Goal: Task Accomplishment & Management: Manage account settings

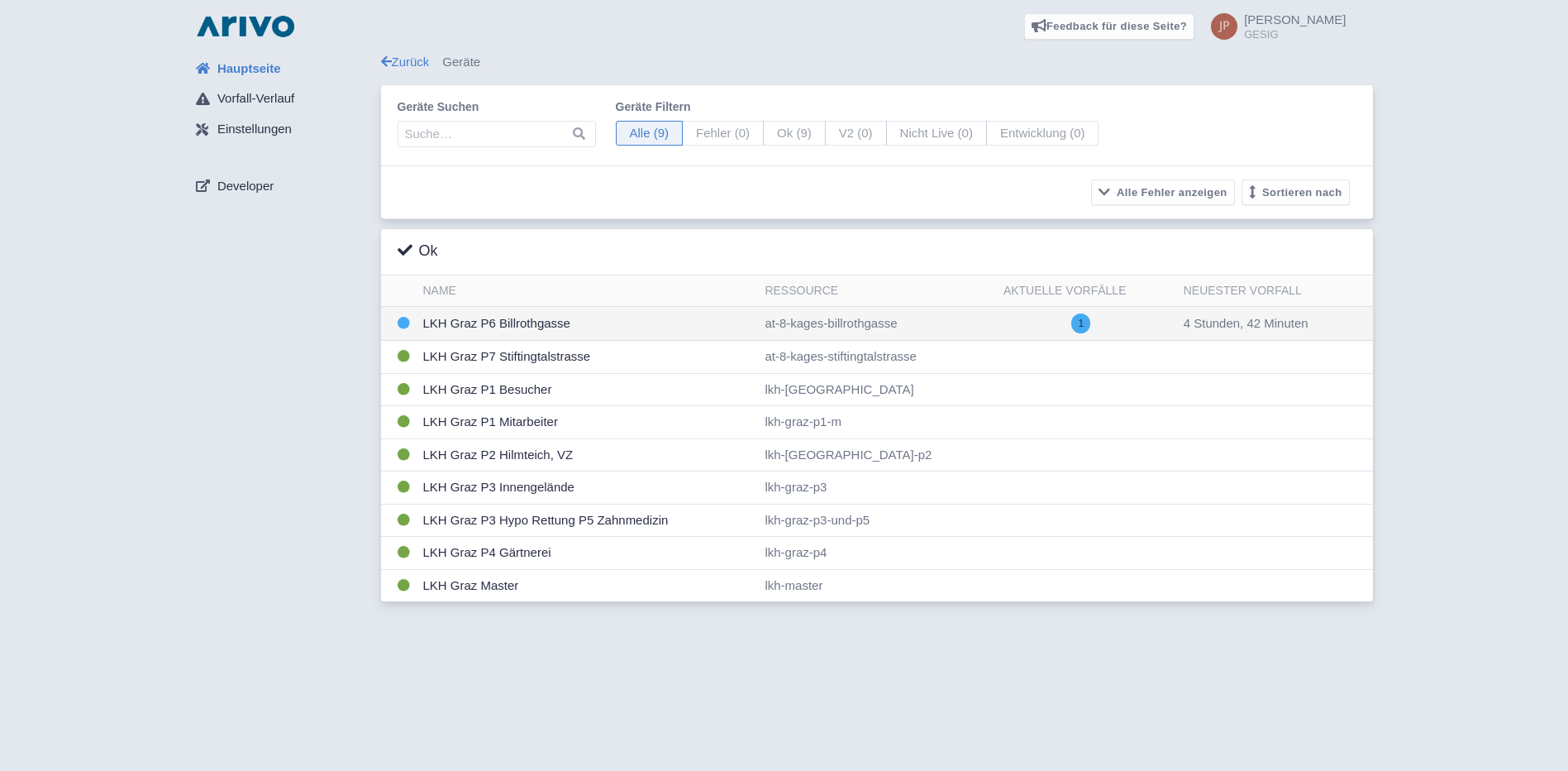
click at [520, 314] on td "LKH Graz P6 Billrothgasse" at bounding box center [587, 323] width 342 height 34
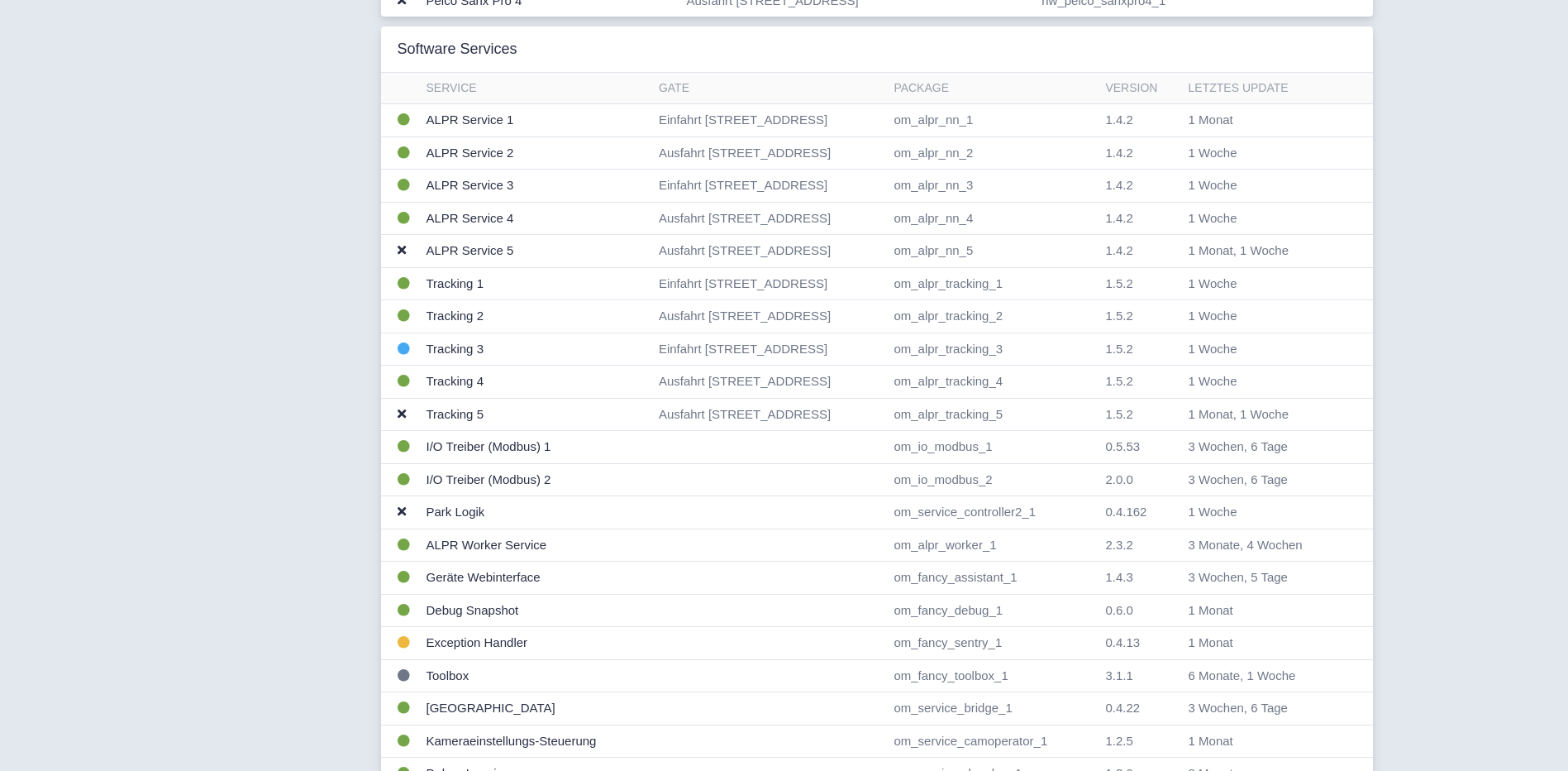
scroll to position [662, 0]
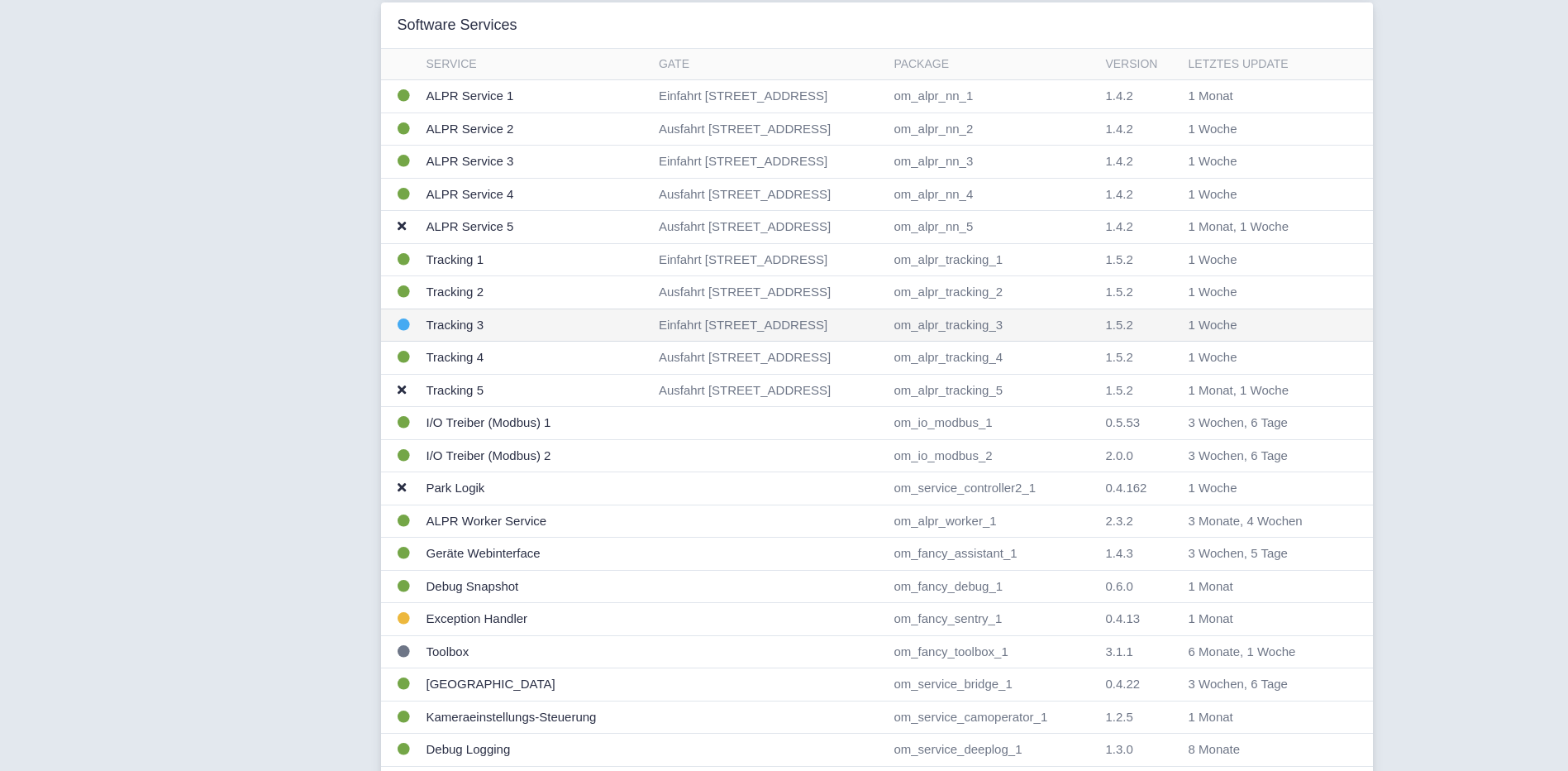
click at [469, 327] on td "Tracking 3" at bounding box center [536, 325] width 232 height 33
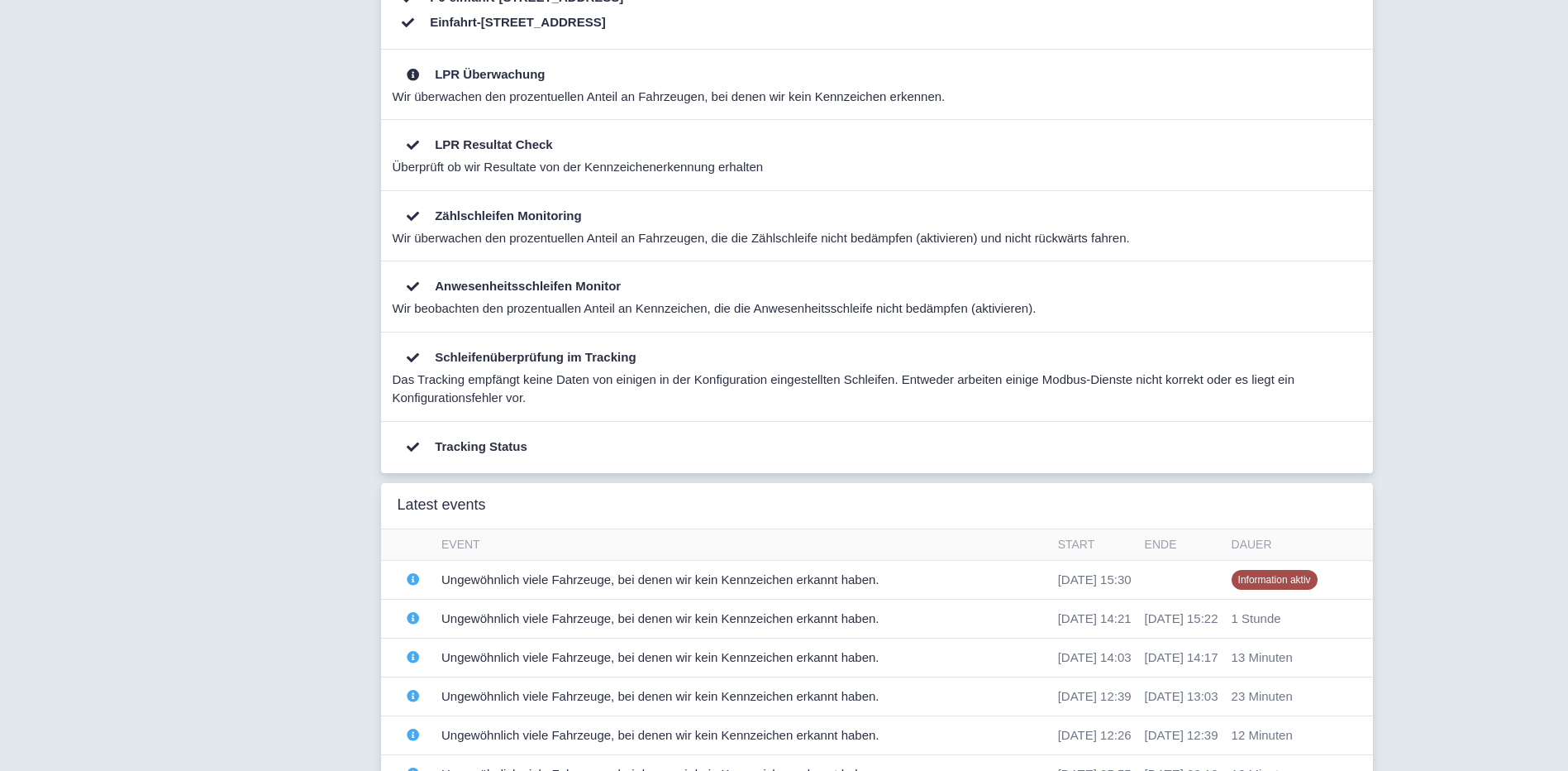
scroll to position [662, 0]
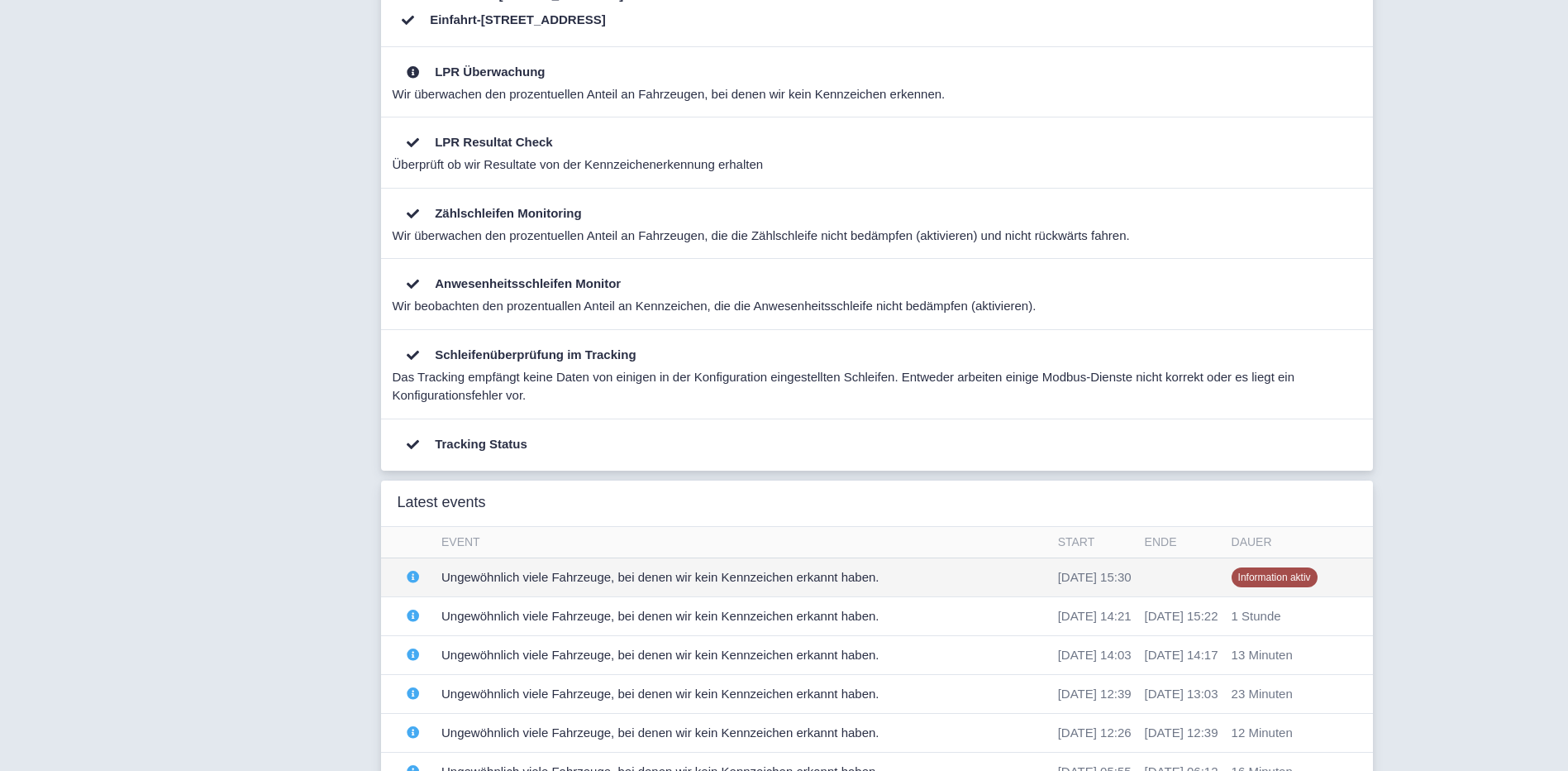
click at [581, 577] on td "Ungewöhnlich viele Fahrzeuge, bei denen wir kein Kennzeichen erkannt haben." at bounding box center [744, 577] width 617 height 39
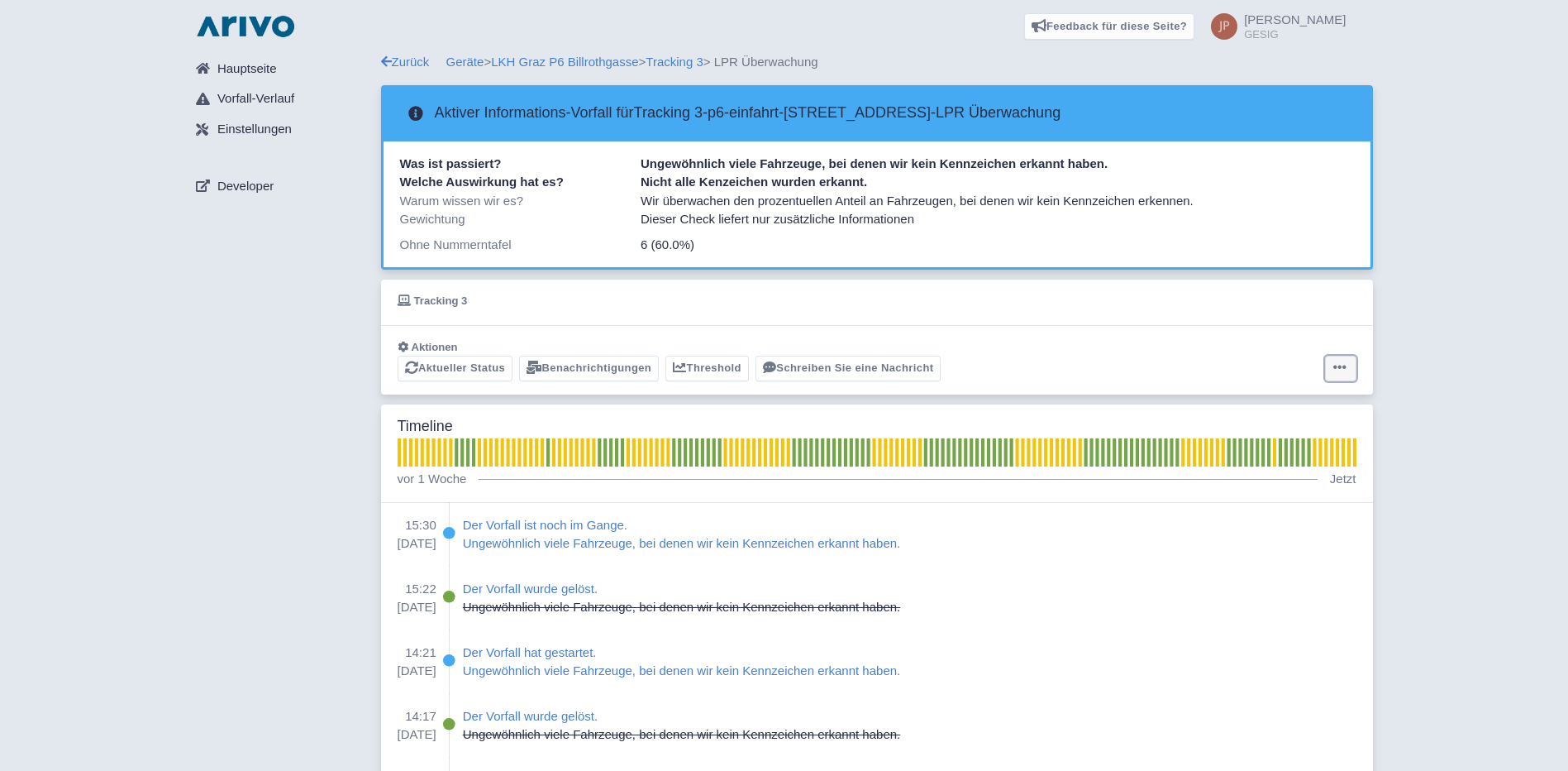
click at [1342, 364] on icon at bounding box center [1341, 367] width 14 height 14
click at [1284, 432] on button "Alarm zurücksetzen" at bounding box center [1275, 432] width 165 height 25
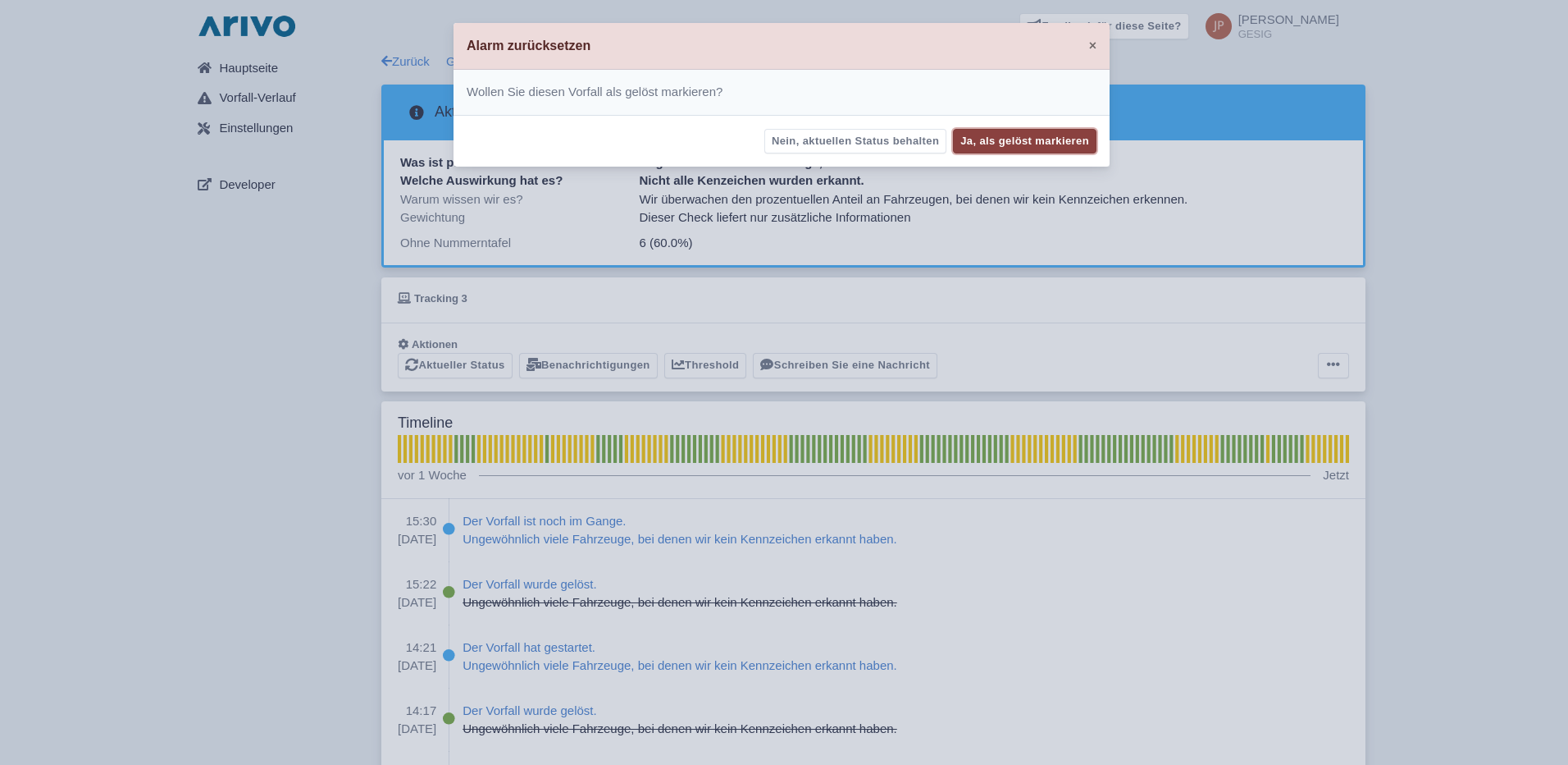
click at [1029, 140] on button "Ja, als gelöst markieren" at bounding box center [1025, 141] width 143 height 25
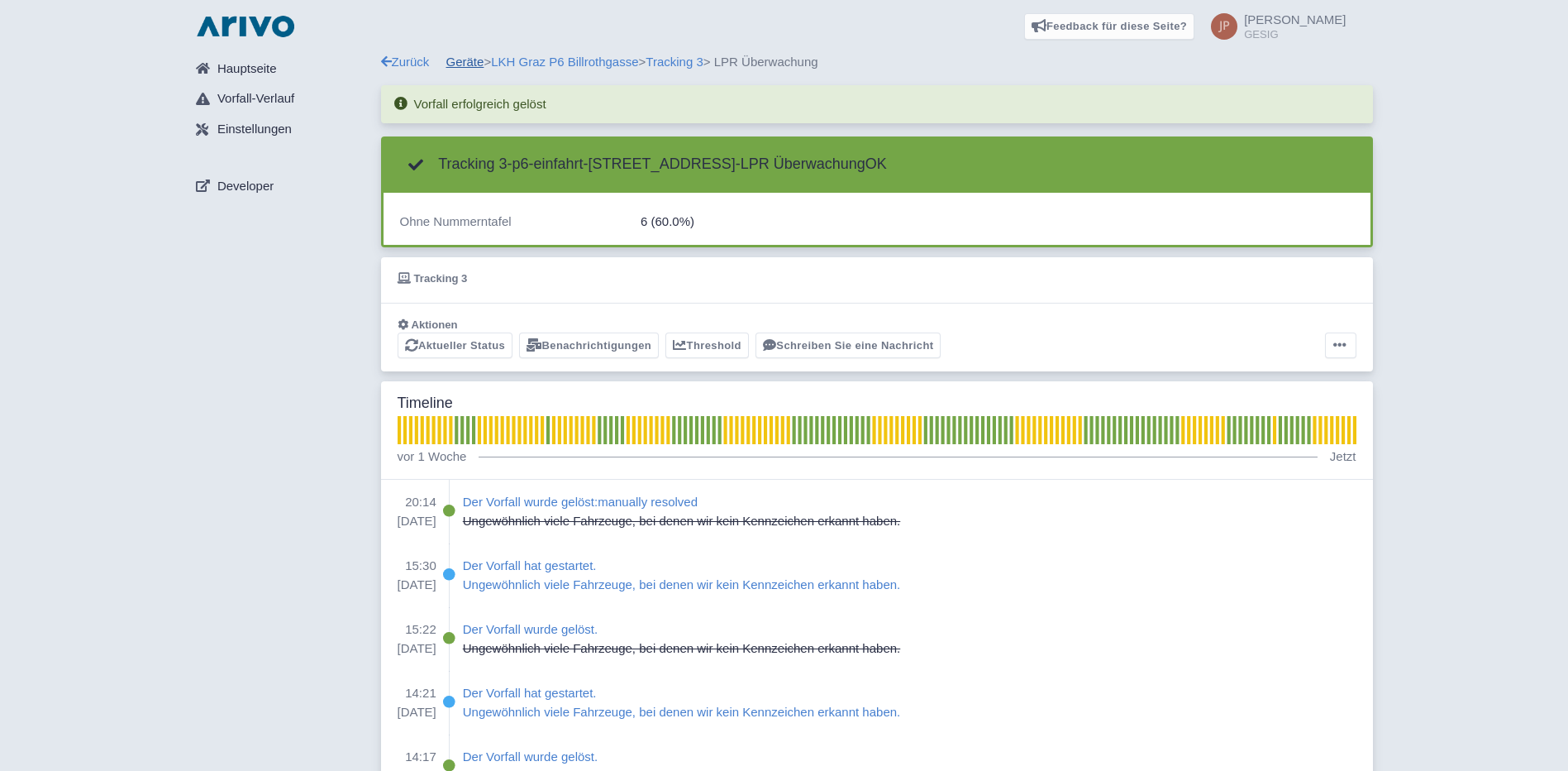
click at [467, 62] on link "Geräte" at bounding box center [465, 61] width 38 height 14
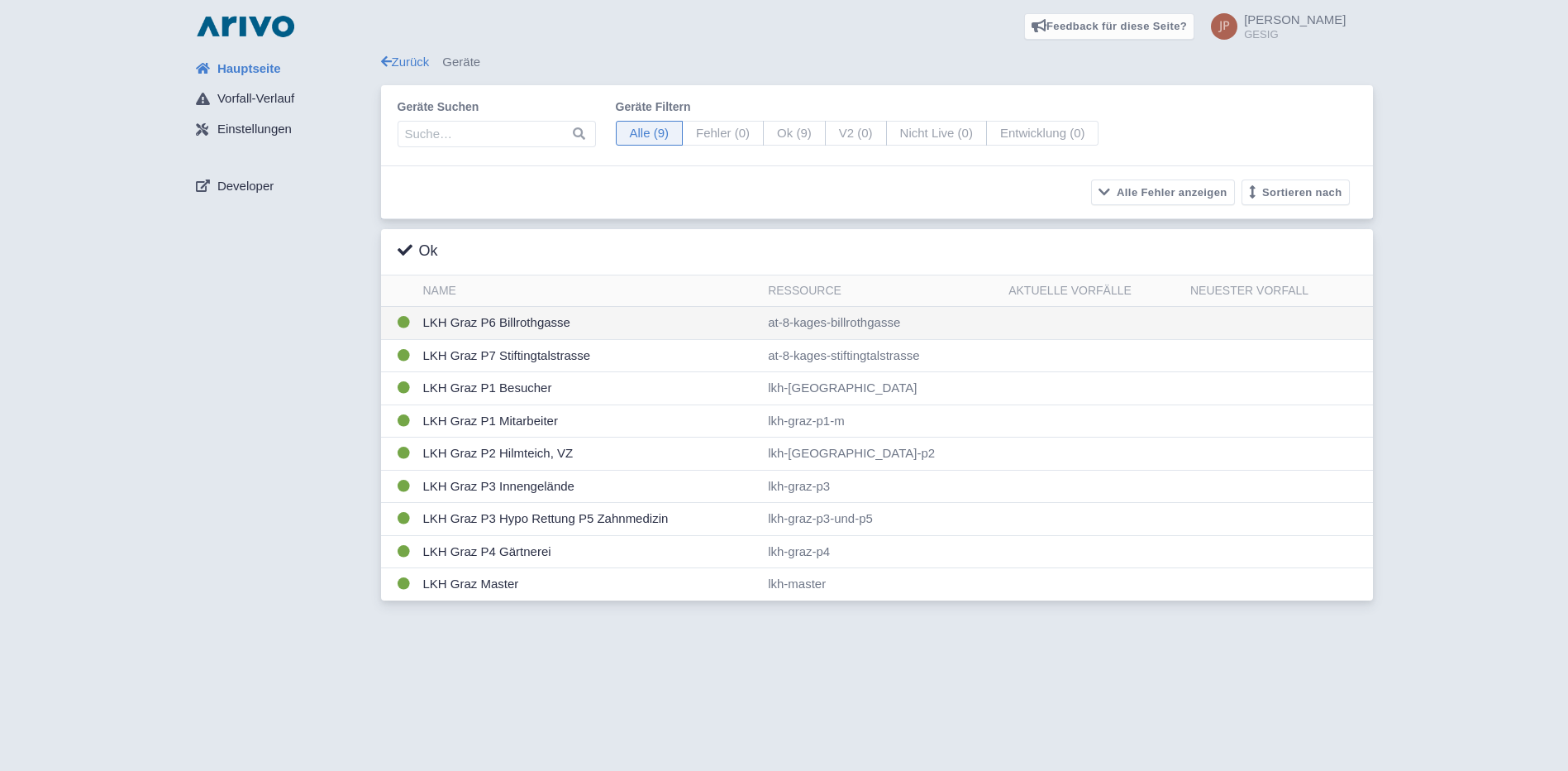
click at [488, 311] on td "LKH Graz P6 Billrothgasse" at bounding box center [589, 323] width 345 height 33
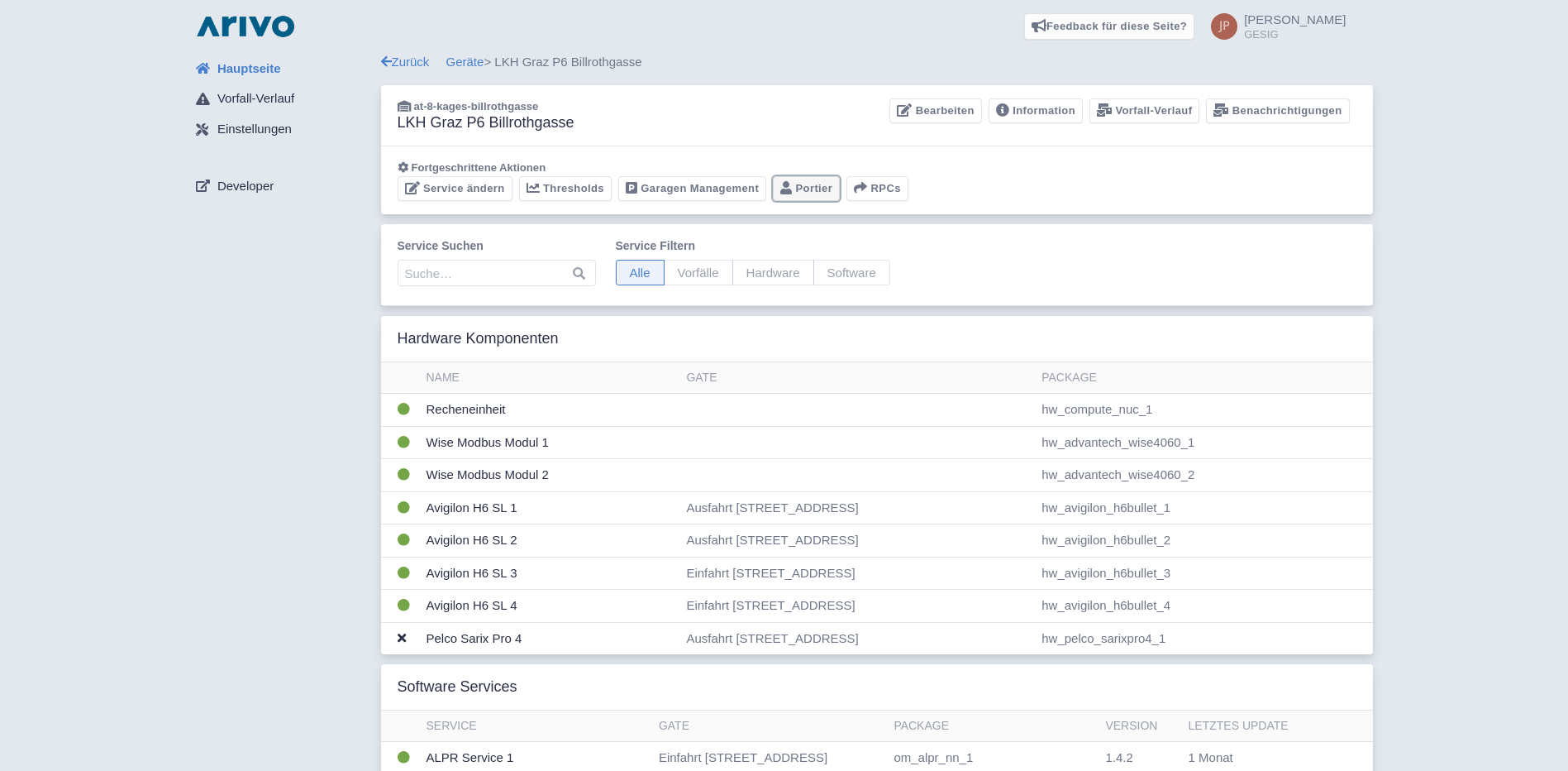
click at [804, 182] on link "Portier" at bounding box center [806, 188] width 67 height 25
click at [458, 68] on link "Geräte" at bounding box center [465, 61] width 38 height 14
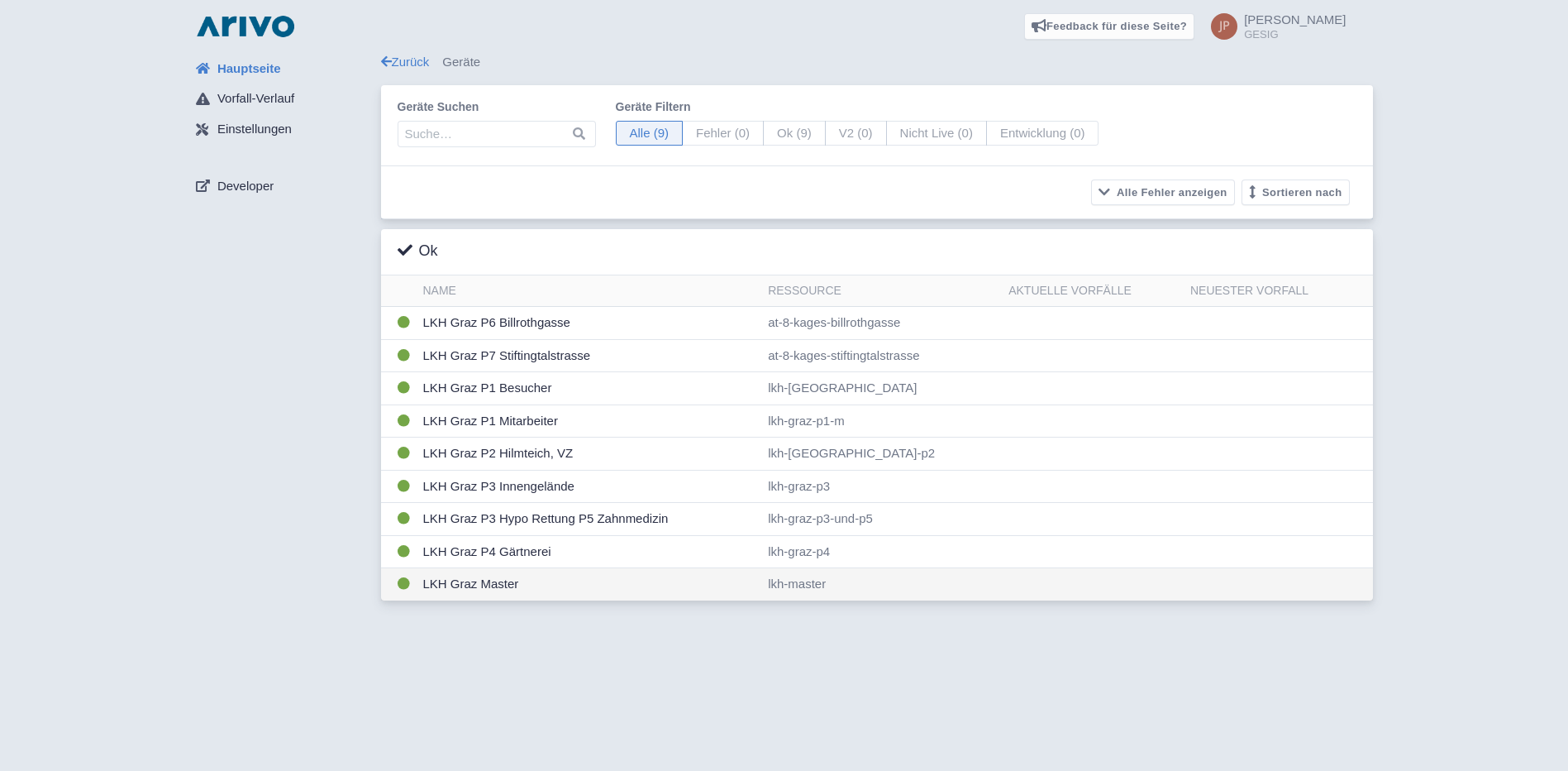
click at [471, 585] on td "LKH Graz Master" at bounding box center [589, 584] width 345 height 32
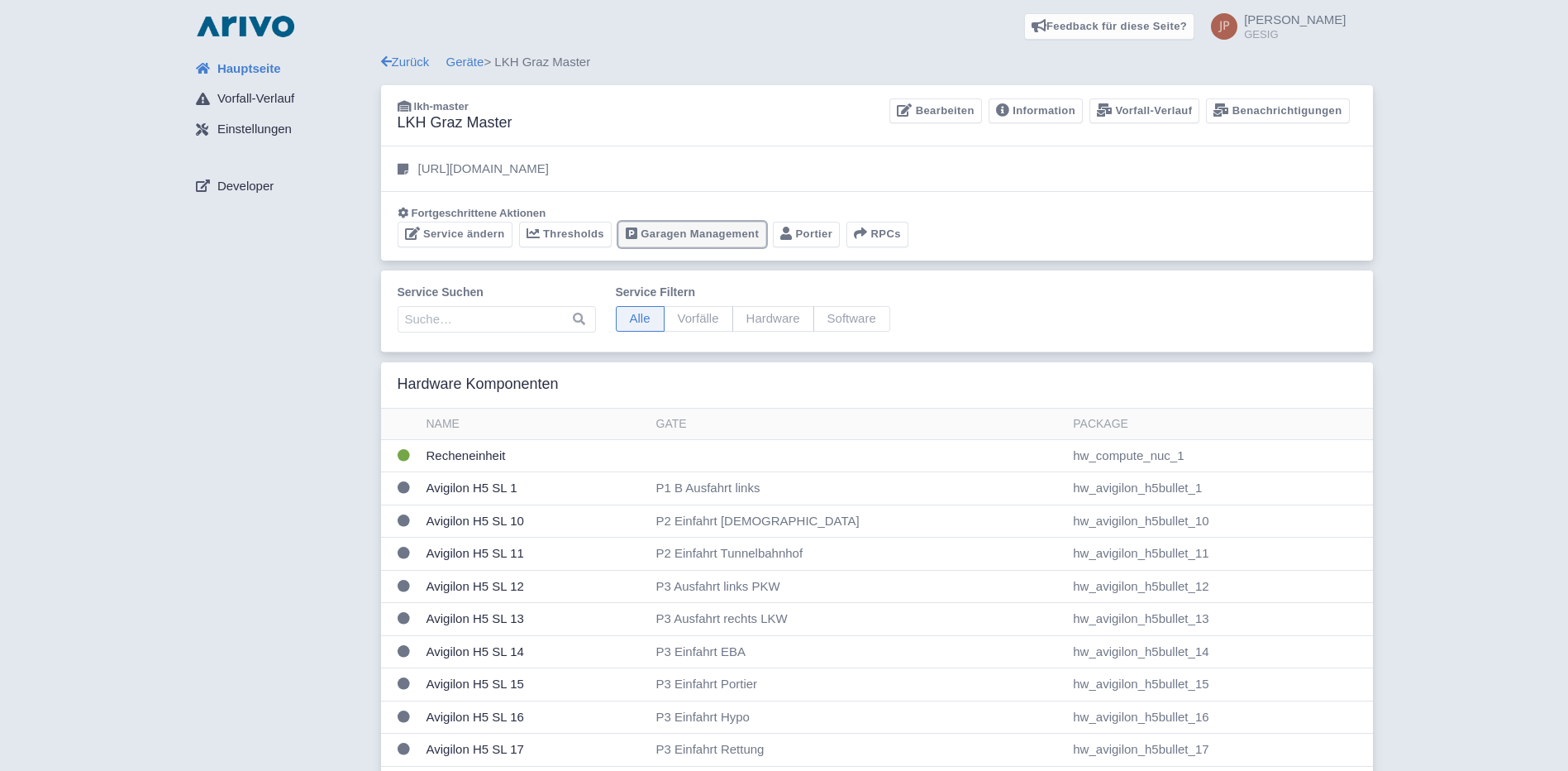
click at [719, 230] on link "Garagen Management" at bounding box center [693, 234] width 148 height 25
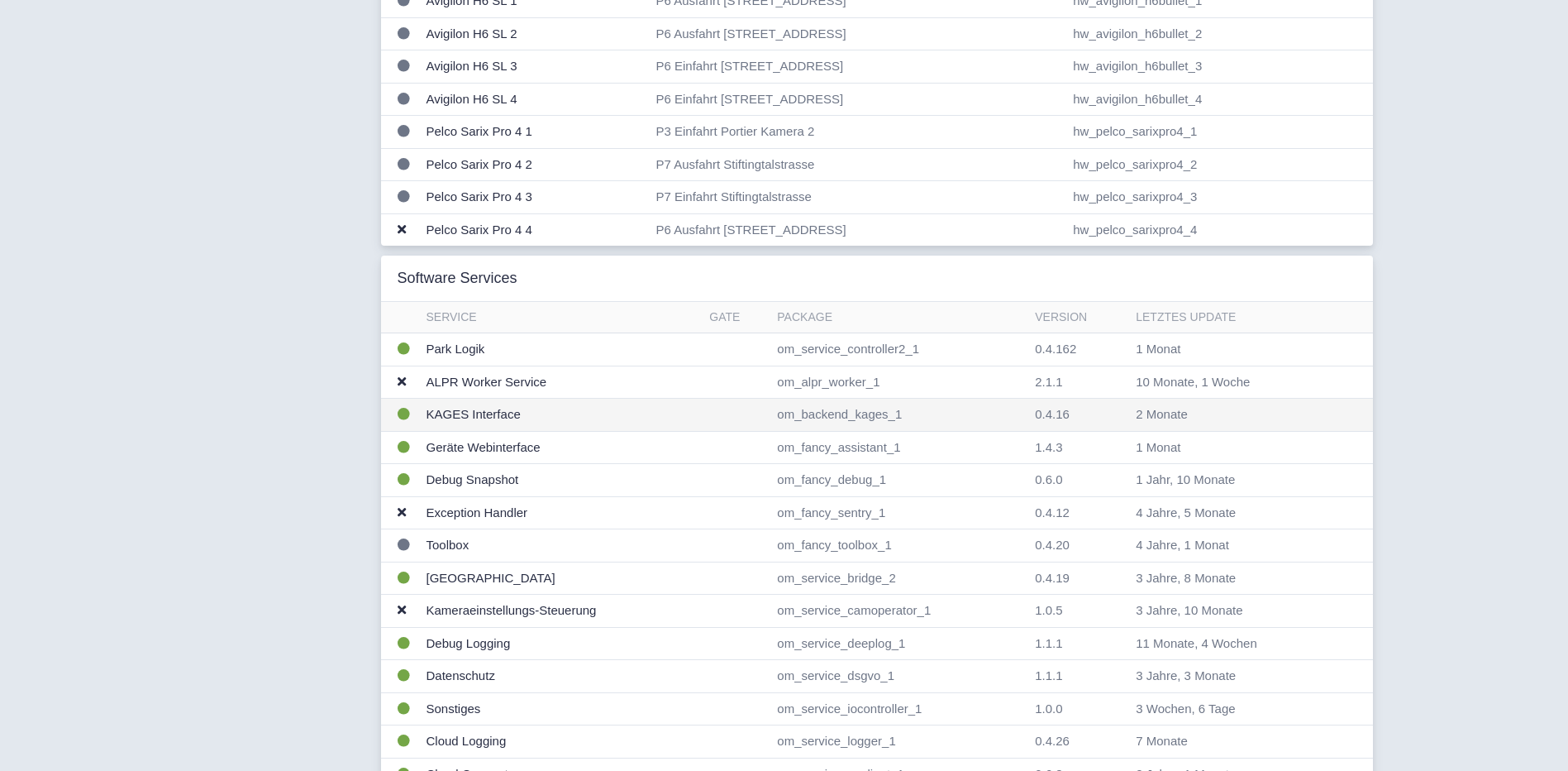
scroll to position [1323, 0]
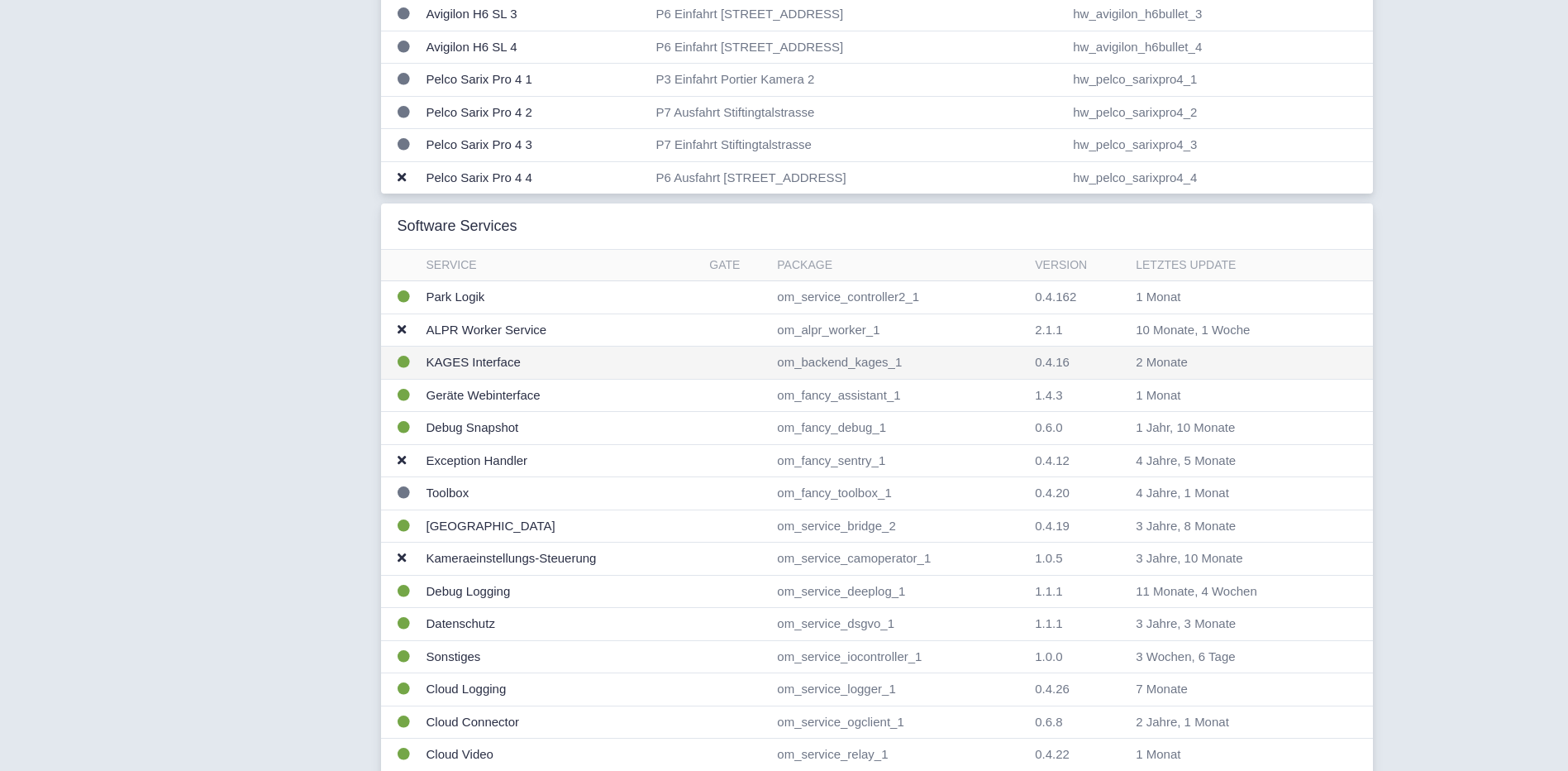
click at [468, 361] on td "KAGES Interface" at bounding box center [561, 363] width 284 height 33
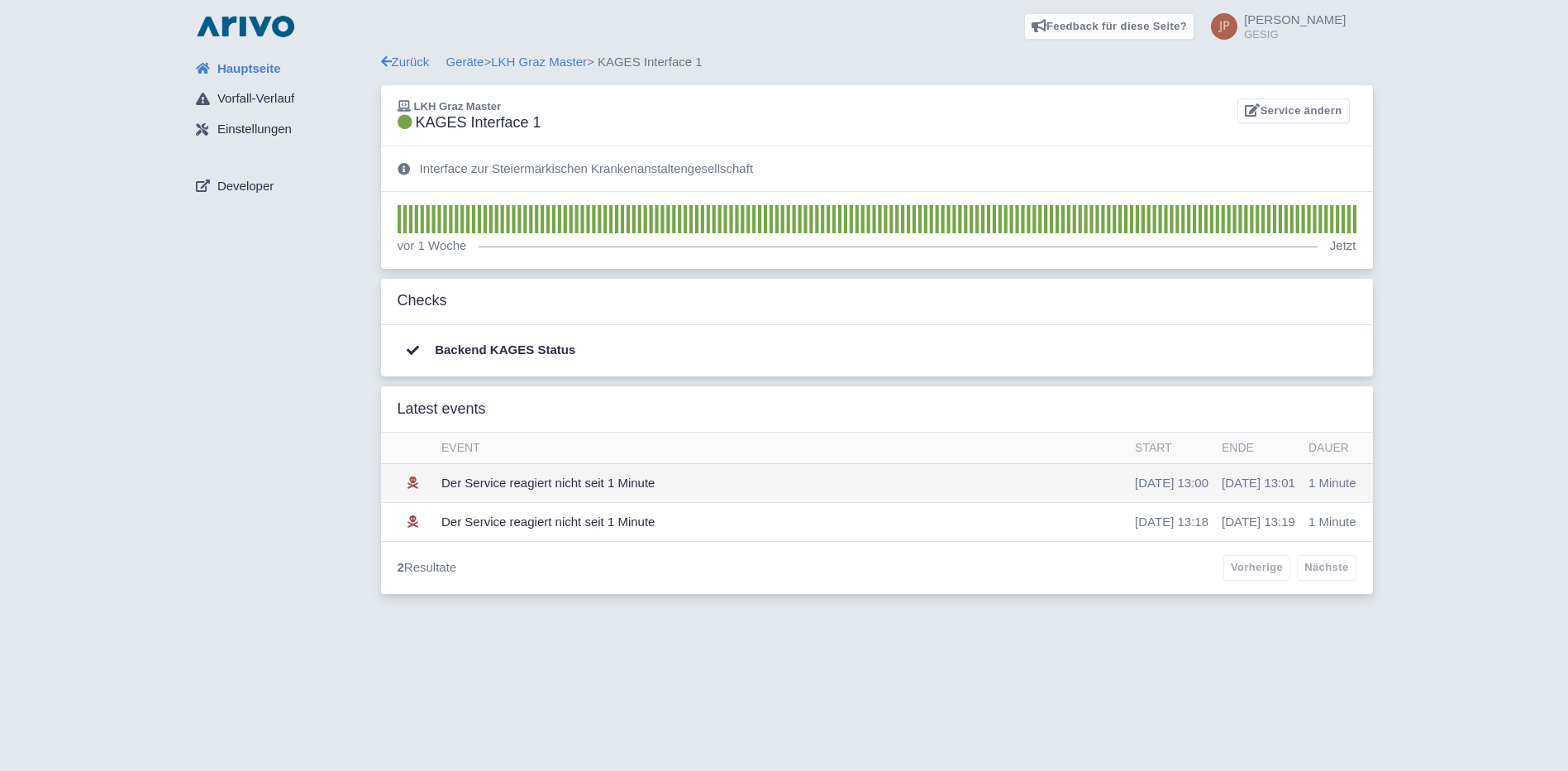
click at [573, 478] on td "Der Service reagiert nicht seit 1 Minute" at bounding box center [782, 482] width 694 height 39
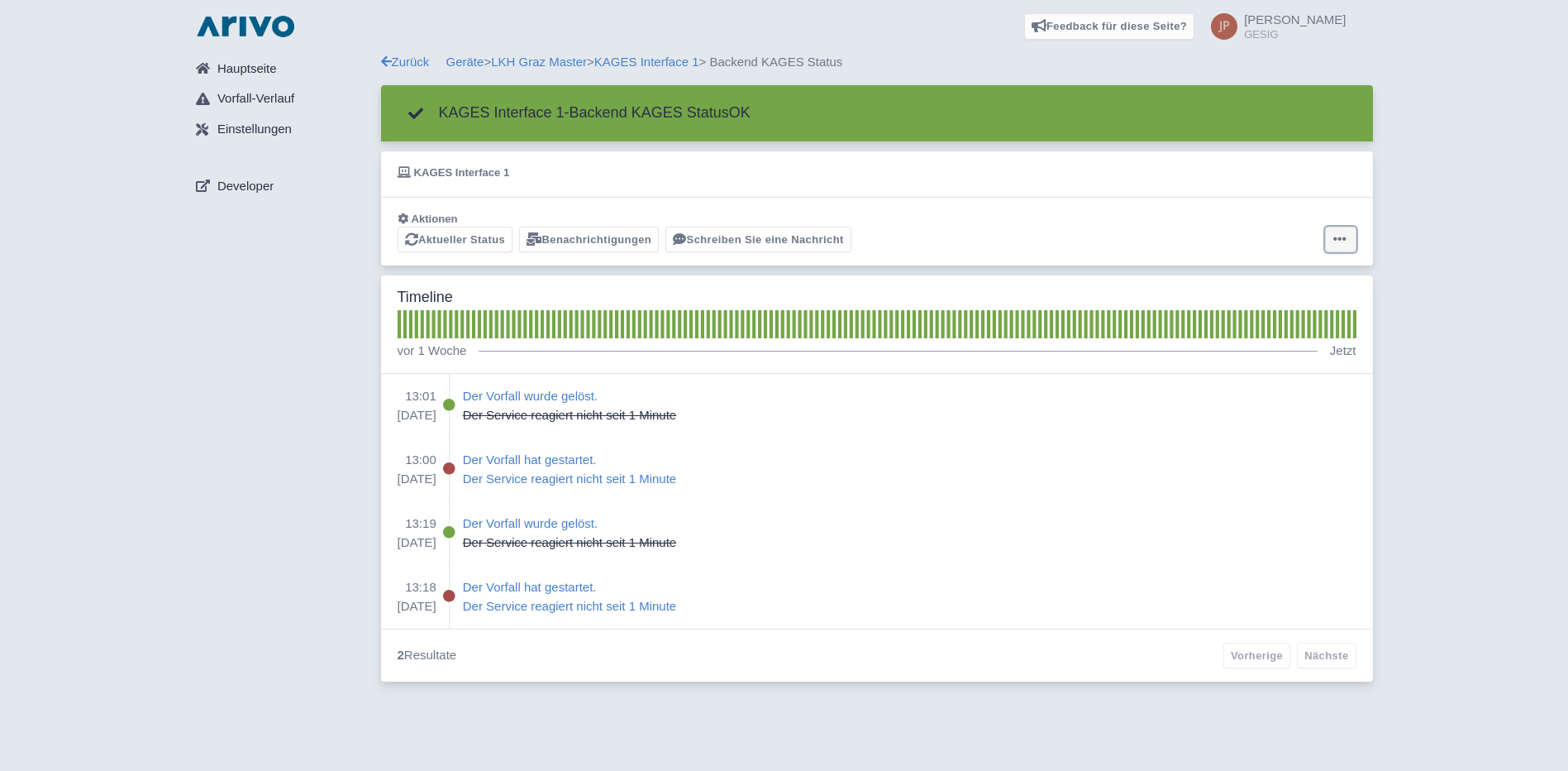
click at [1345, 240] on icon at bounding box center [1341, 239] width 14 height 14
click at [1266, 311] on button "Alarm zurücksetzen" at bounding box center [1275, 304] width 165 height 25
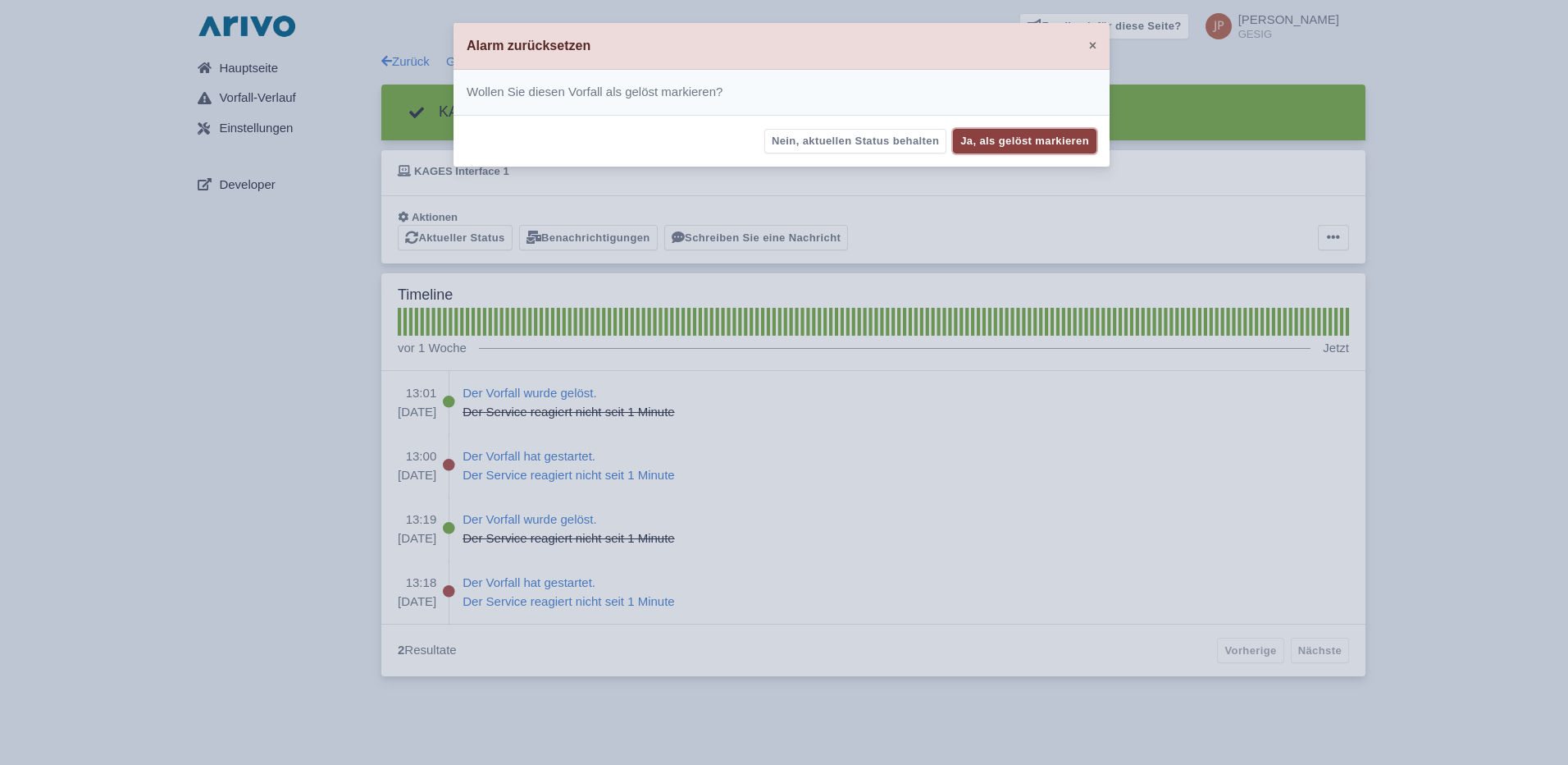
click at [1048, 142] on button "Ja, als gelöst markieren" at bounding box center [1025, 141] width 143 height 25
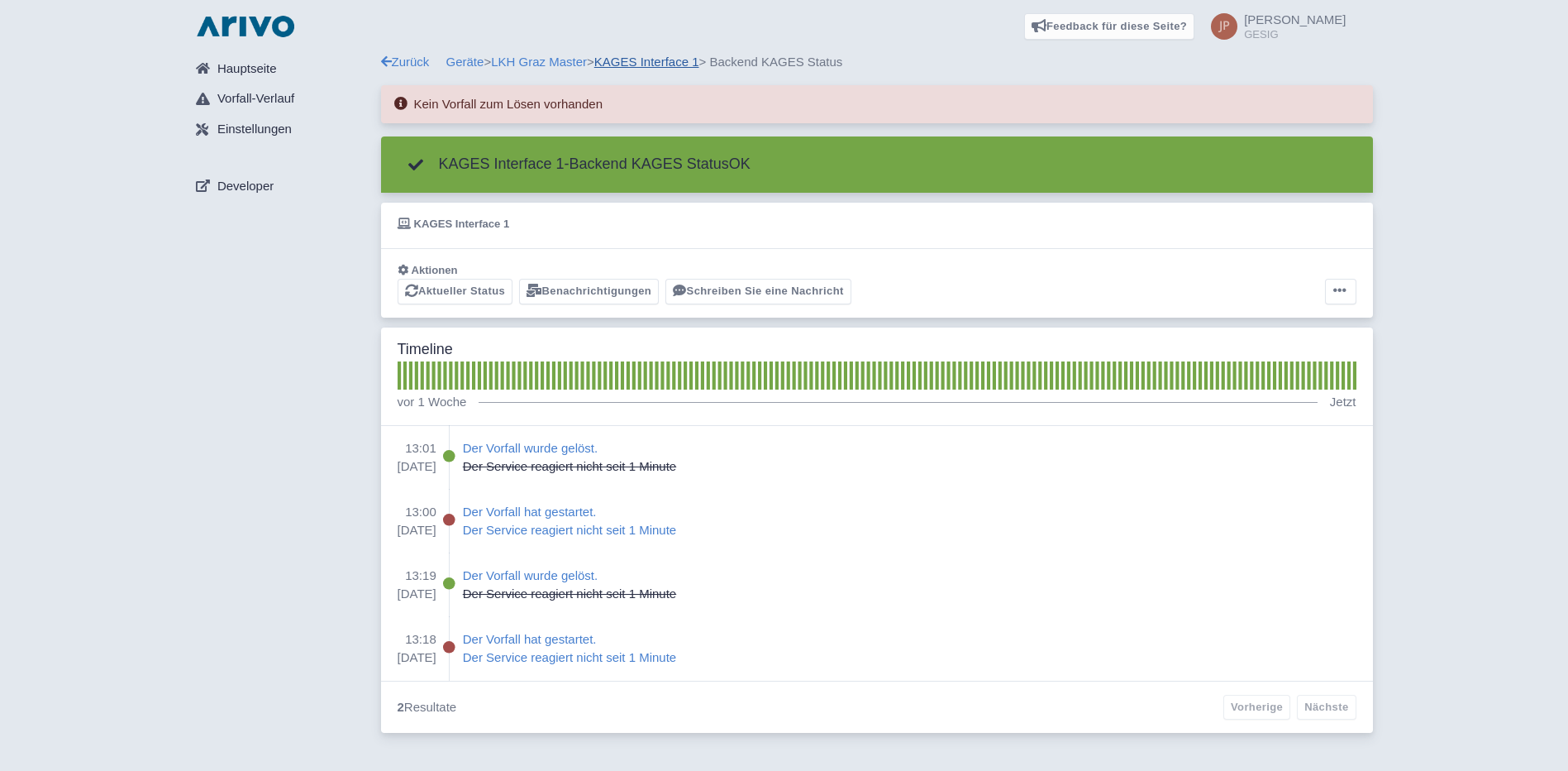
click at [636, 58] on link "KAGES Interface 1" at bounding box center [647, 61] width 105 height 14
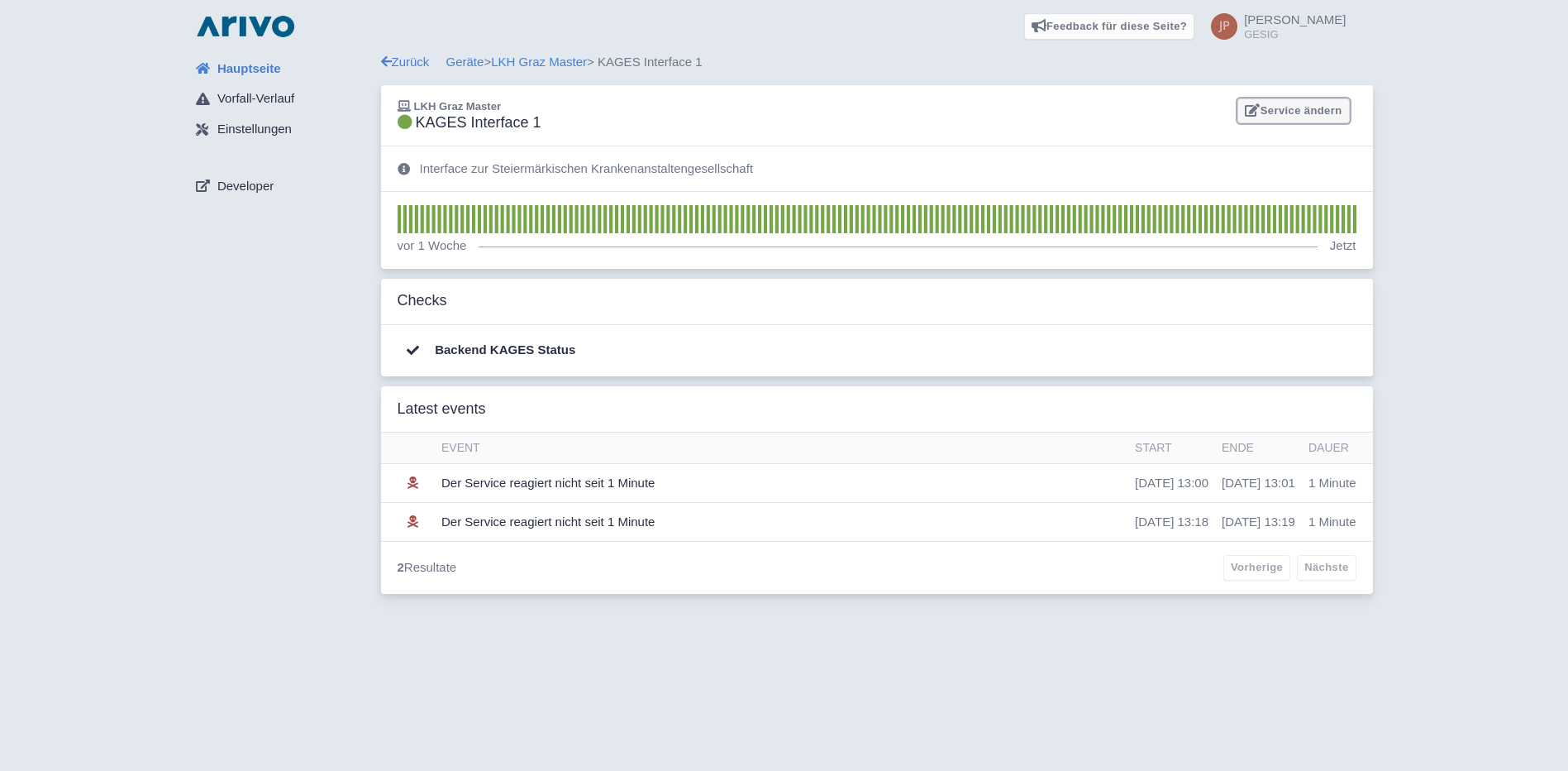
click at [1275, 111] on link "Service ändern" at bounding box center [1293, 111] width 111 height 25
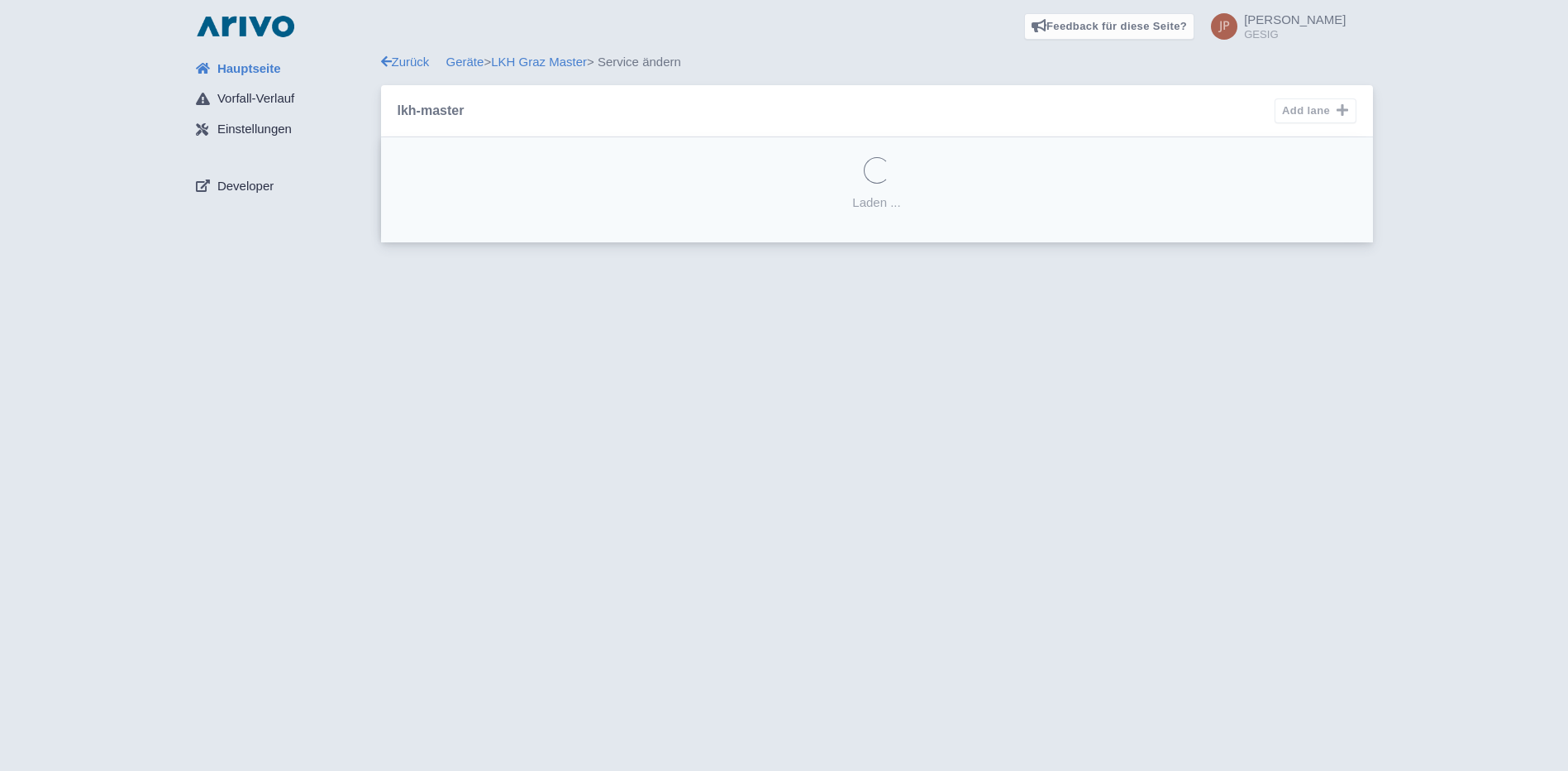
select select
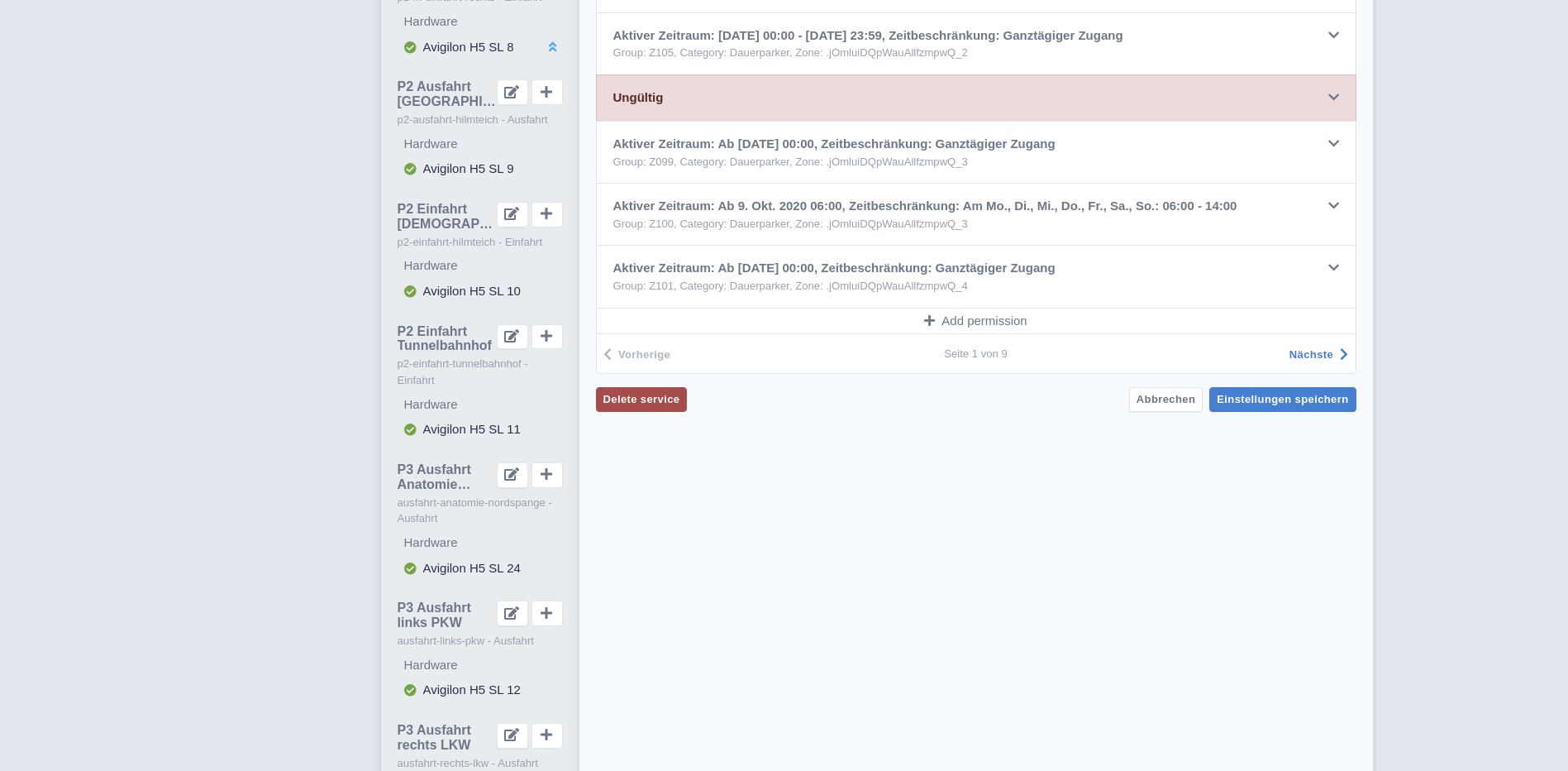
scroll to position [1157, 0]
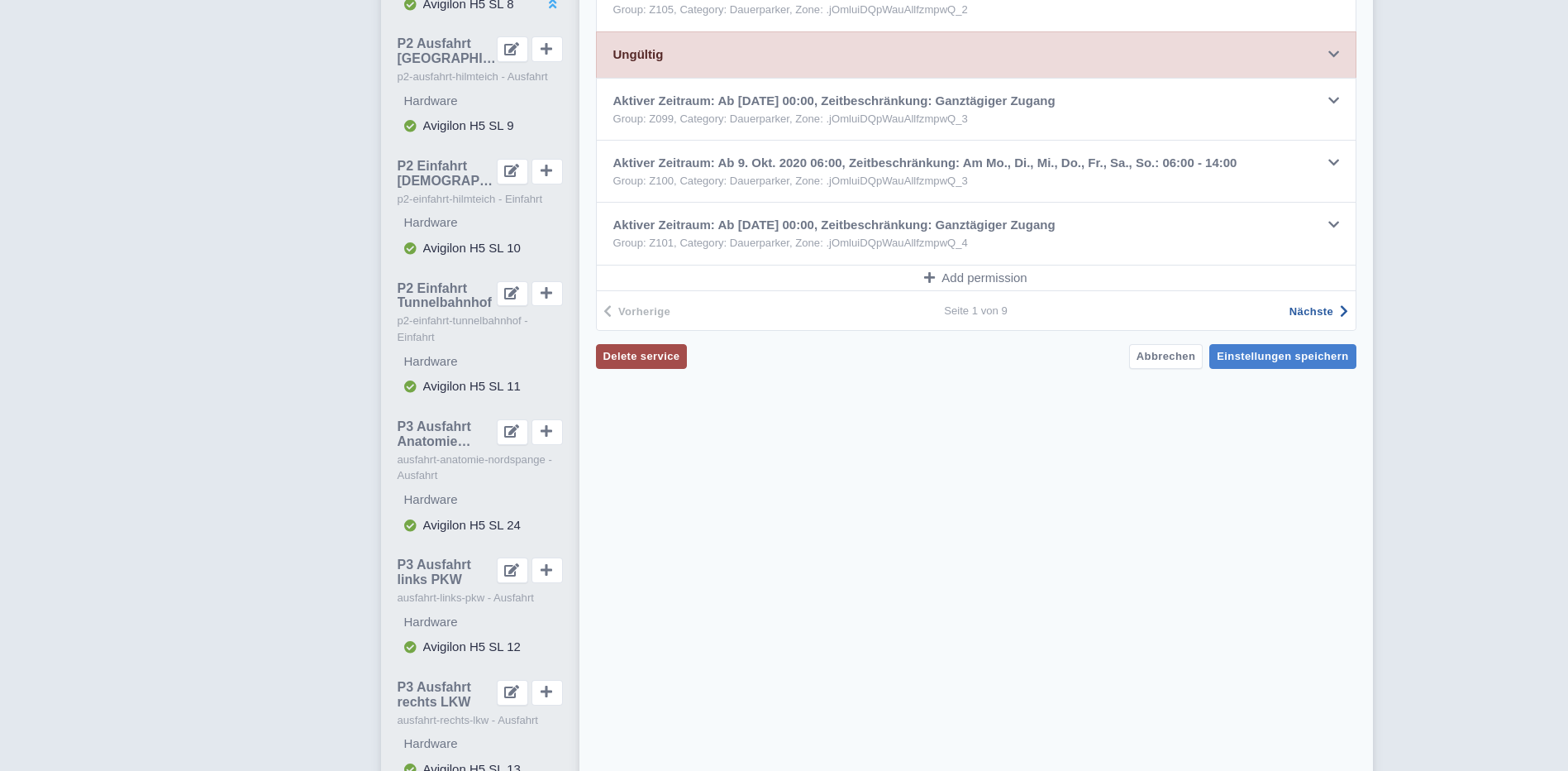
click at [1305, 307] on span "Nächste" at bounding box center [1311, 311] width 44 height 13
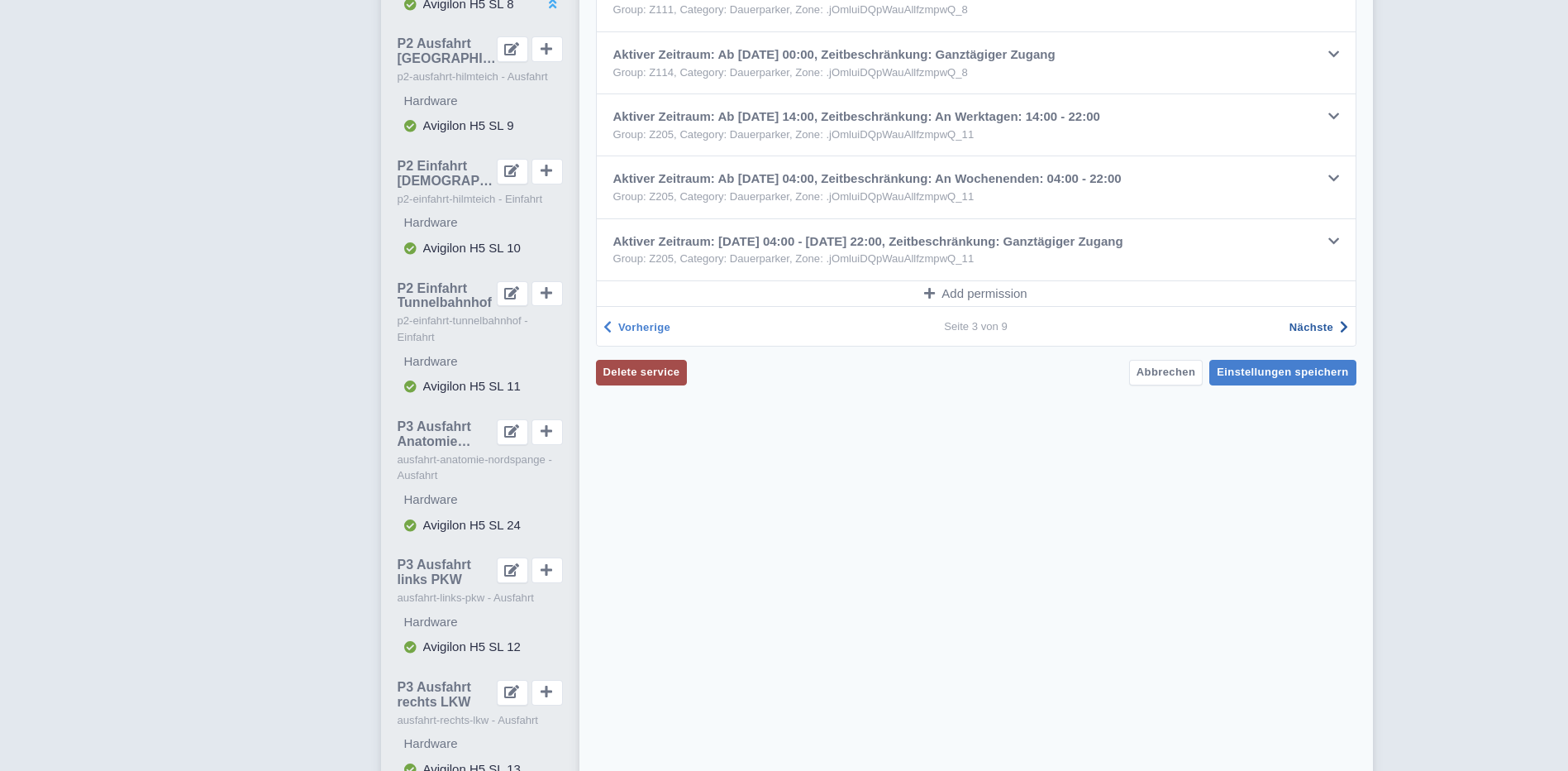
click at [1321, 333] on span "Nächste" at bounding box center [1311, 327] width 44 height 13
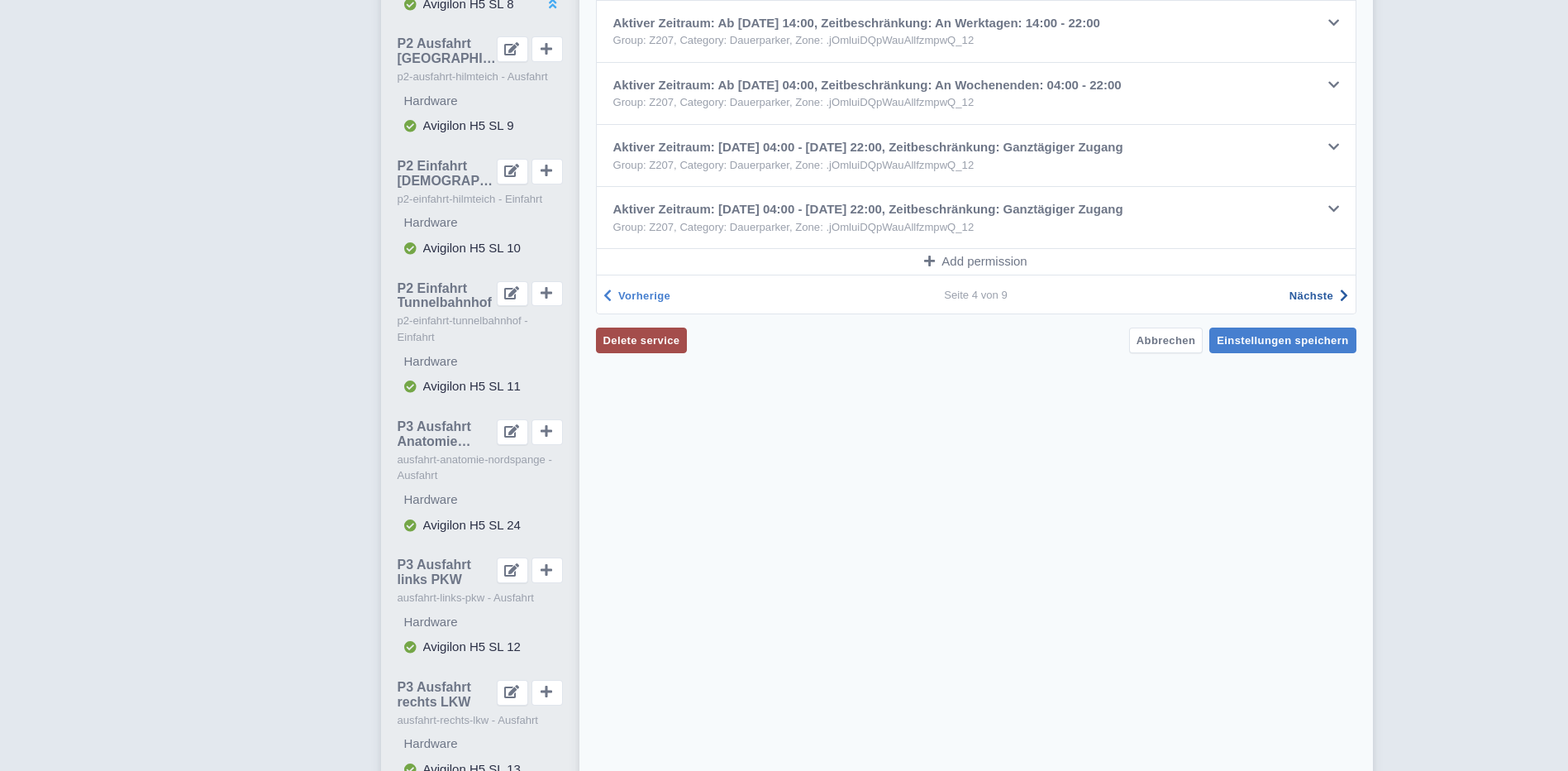
click at [1305, 292] on span "Nächste" at bounding box center [1311, 296] width 44 height 13
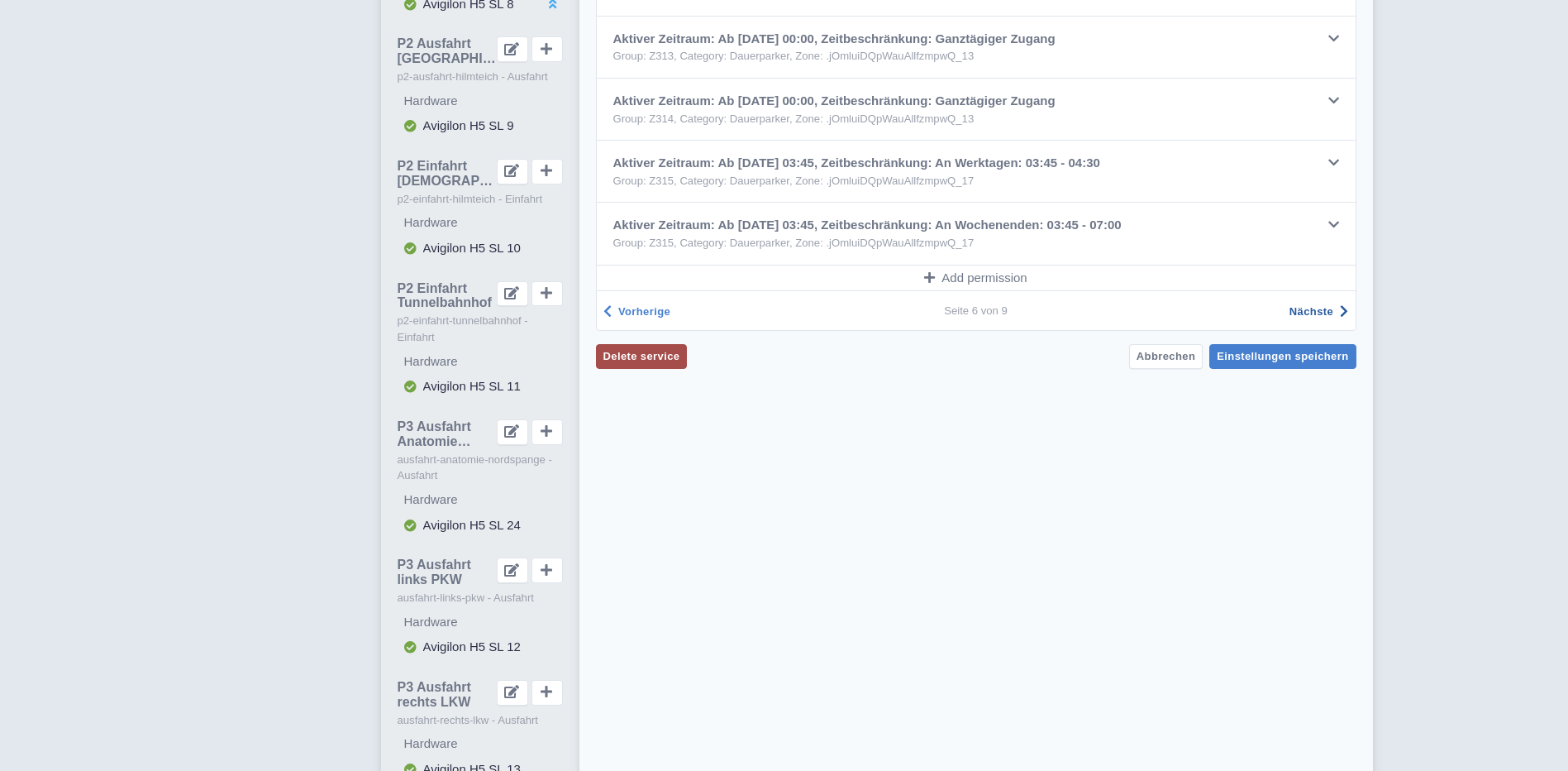
click at [1309, 309] on span "Nächste" at bounding box center [1311, 311] width 44 height 13
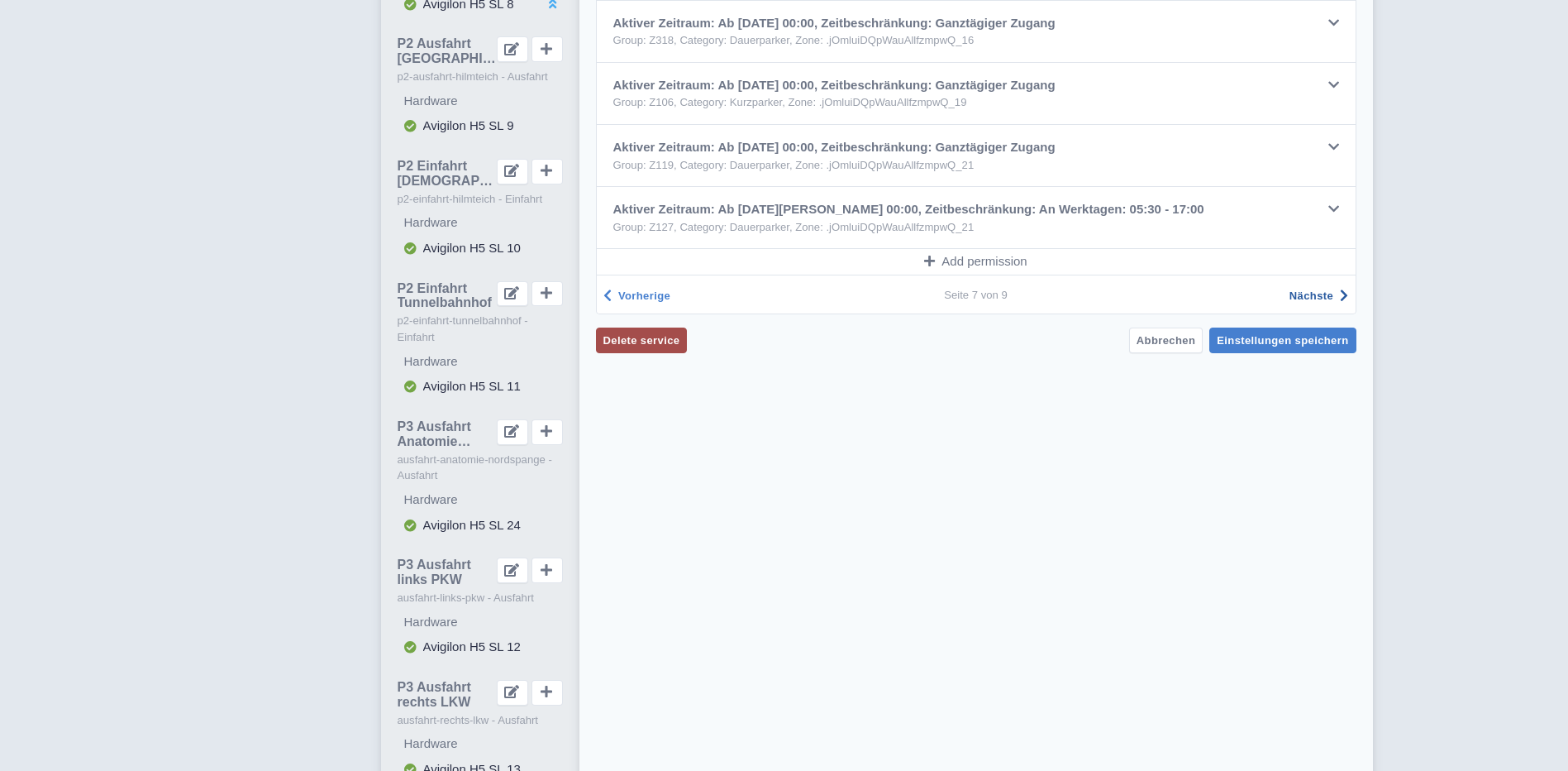
click at [1309, 299] on span "Nächste" at bounding box center [1311, 296] width 44 height 13
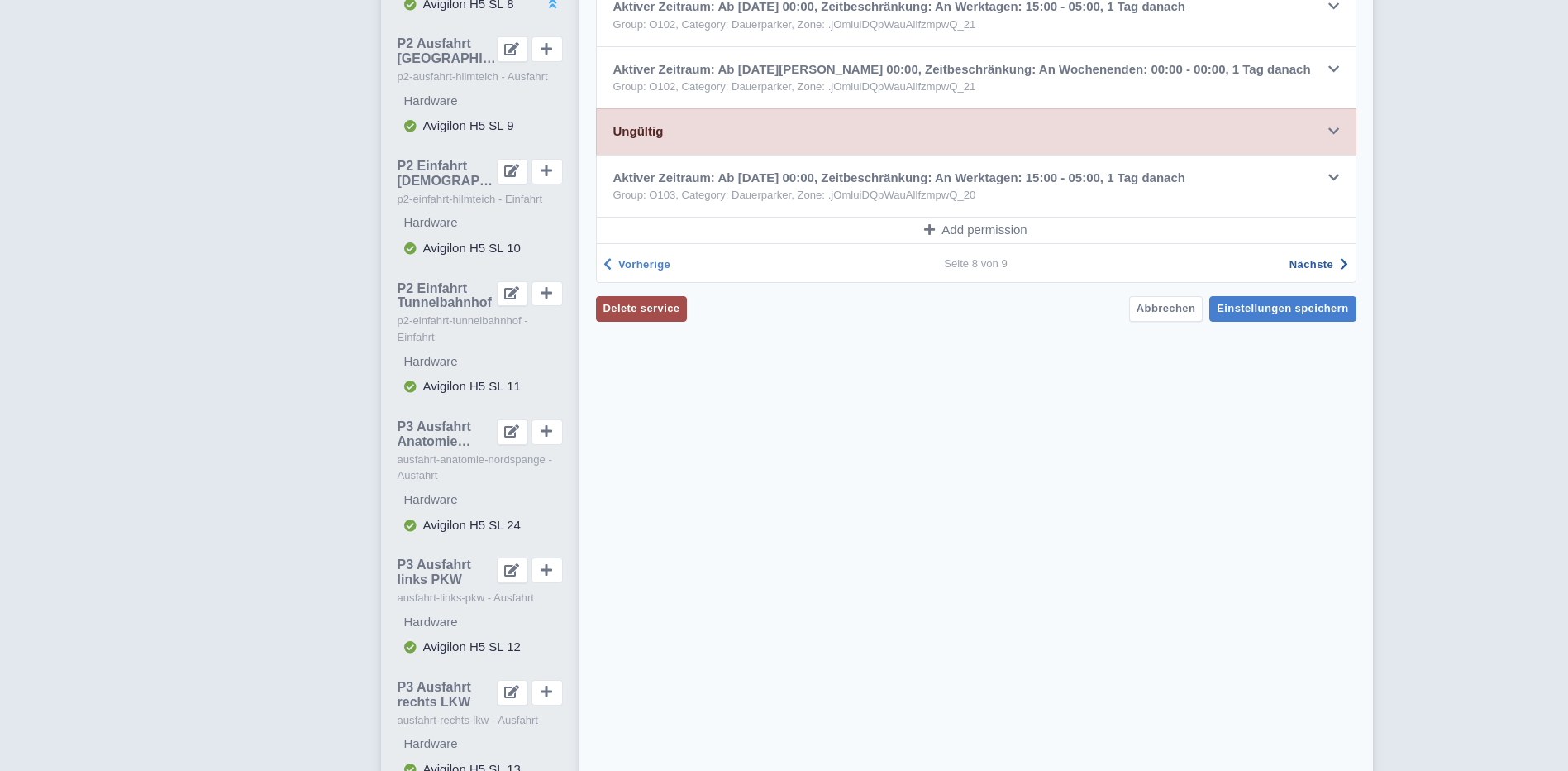
click at [1313, 262] on span "Nächste" at bounding box center [1311, 264] width 44 height 13
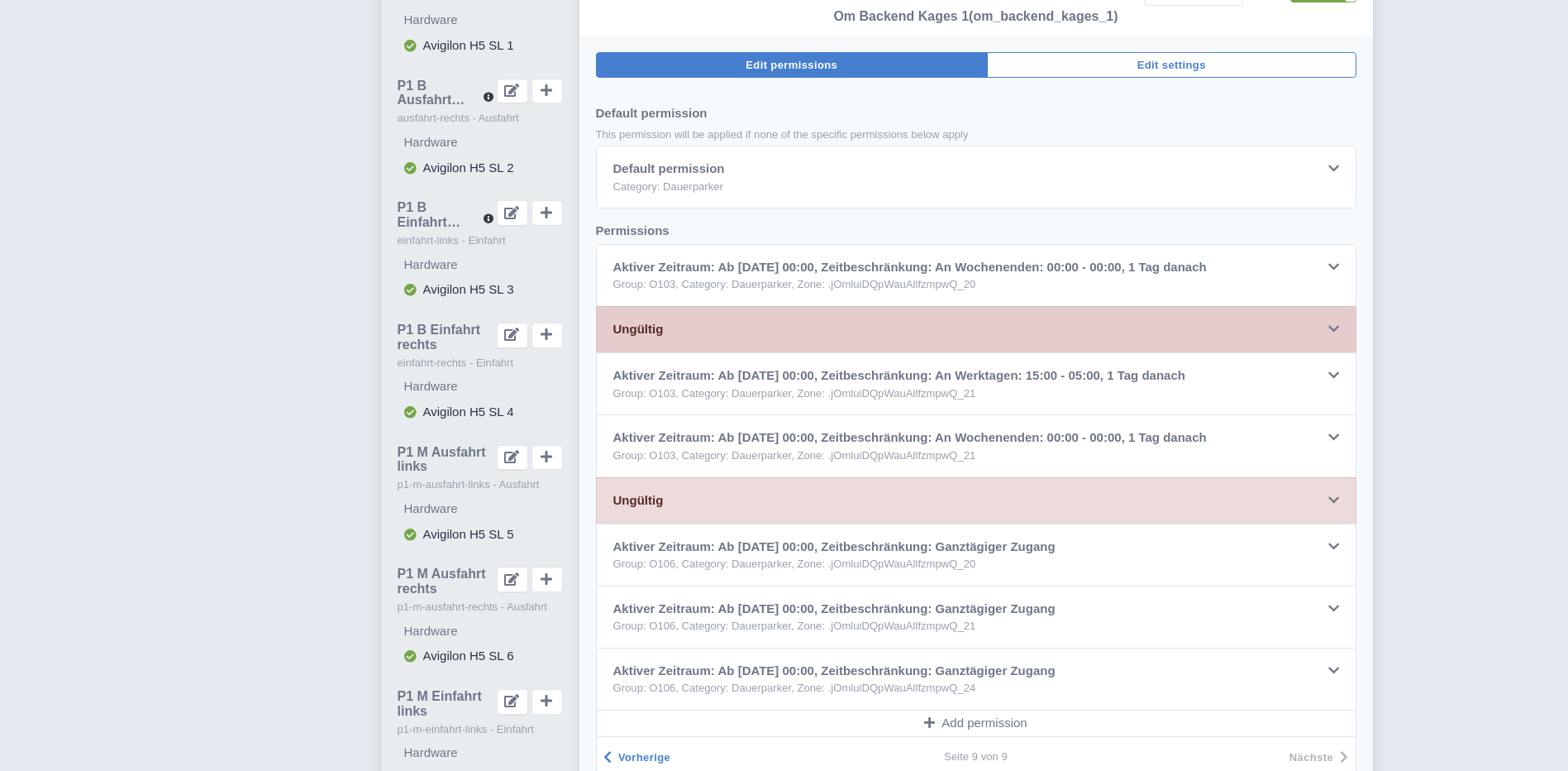
scroll to position [248, 0]
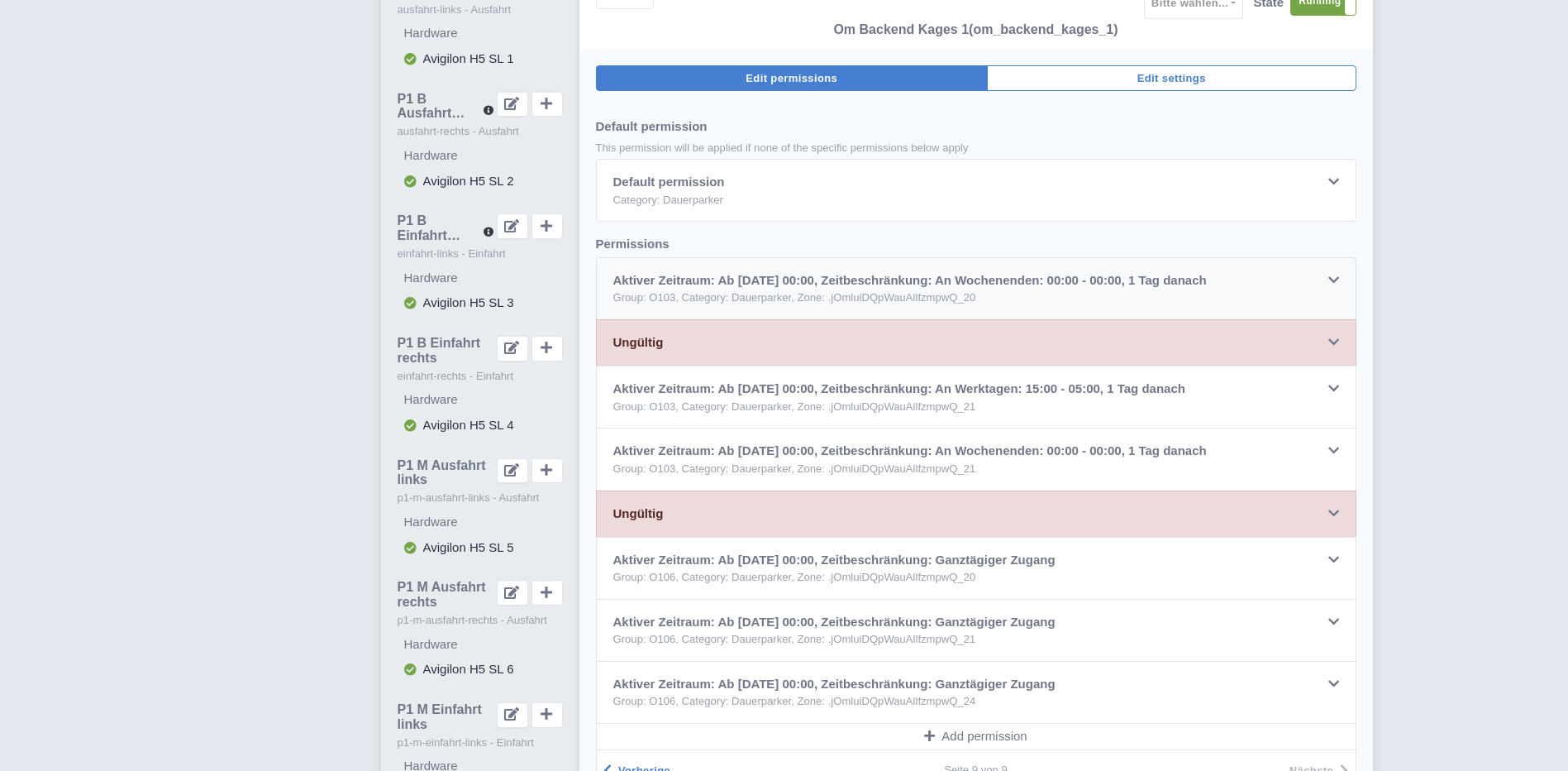
click at [1335, 284] on icon at bounding box center [1334, 279] width 11 height 13
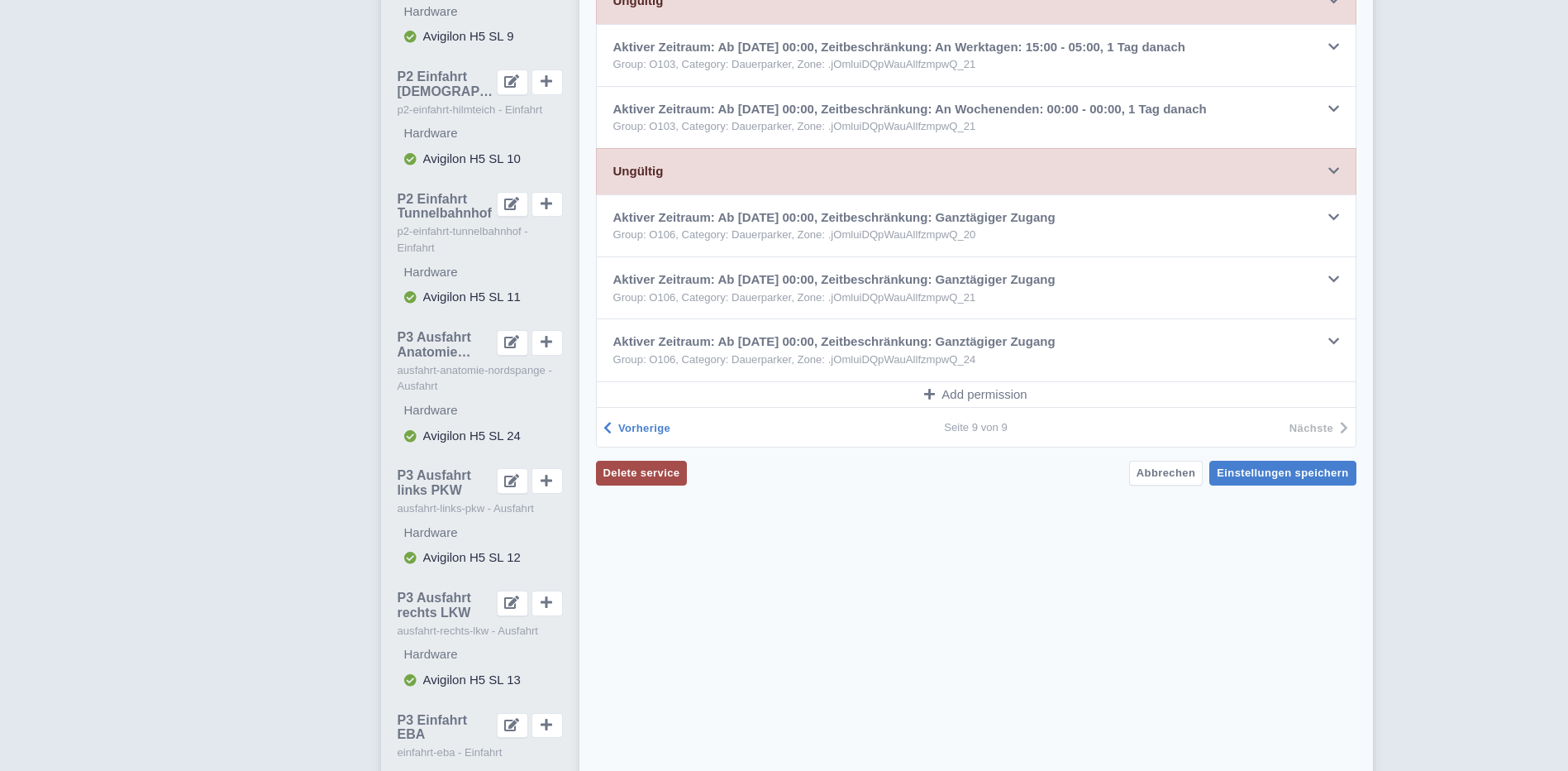
scroll to position [1250, 0]
click at [631, 426] on span "Vorherige" at bounding box center [644, 425] width 52 height 13
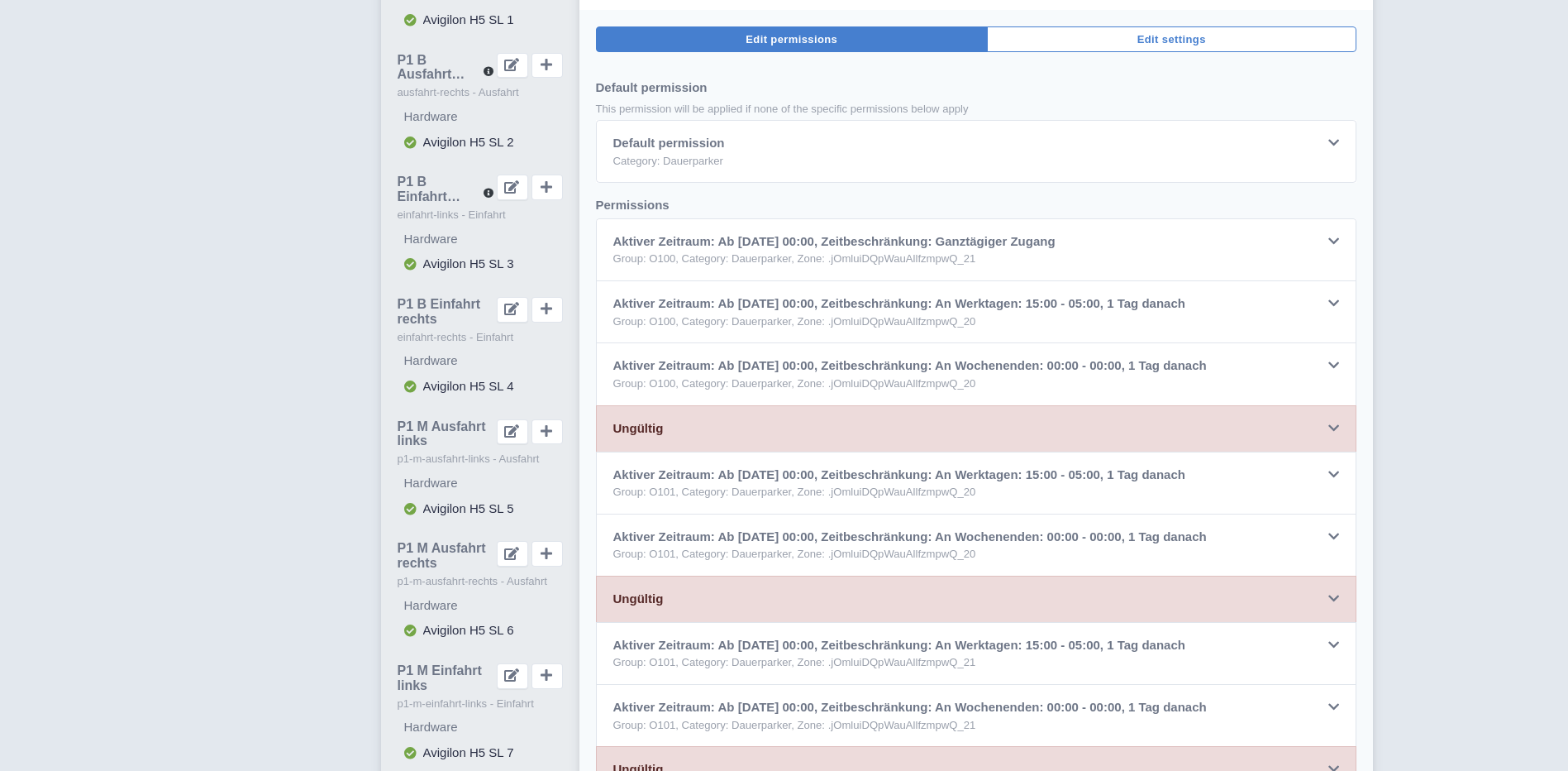
scroll to position [258, 0]
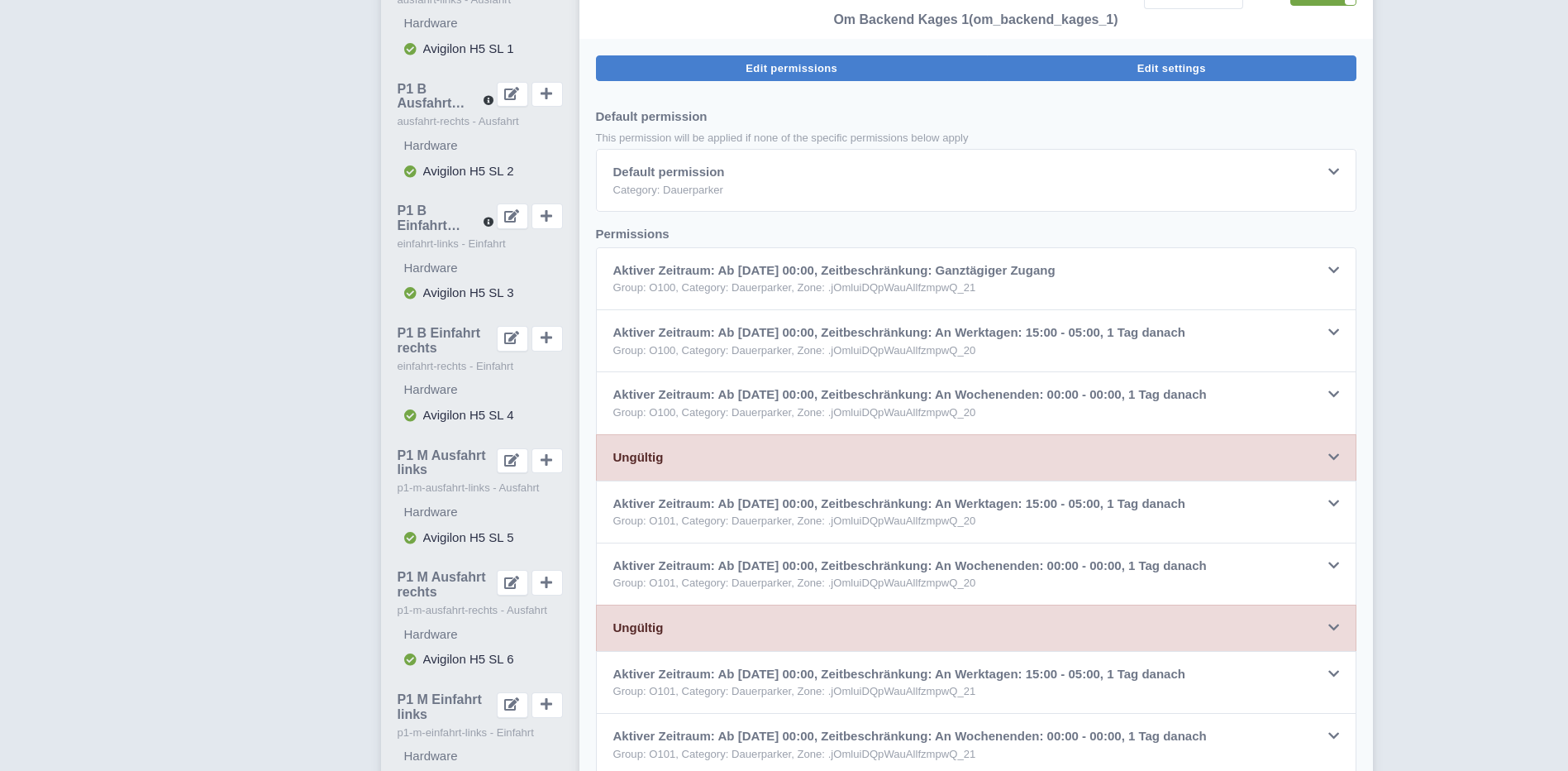
click at [1174, 69] on span "Edit settings" at bounding box center [1172, 68] width 68 height 13
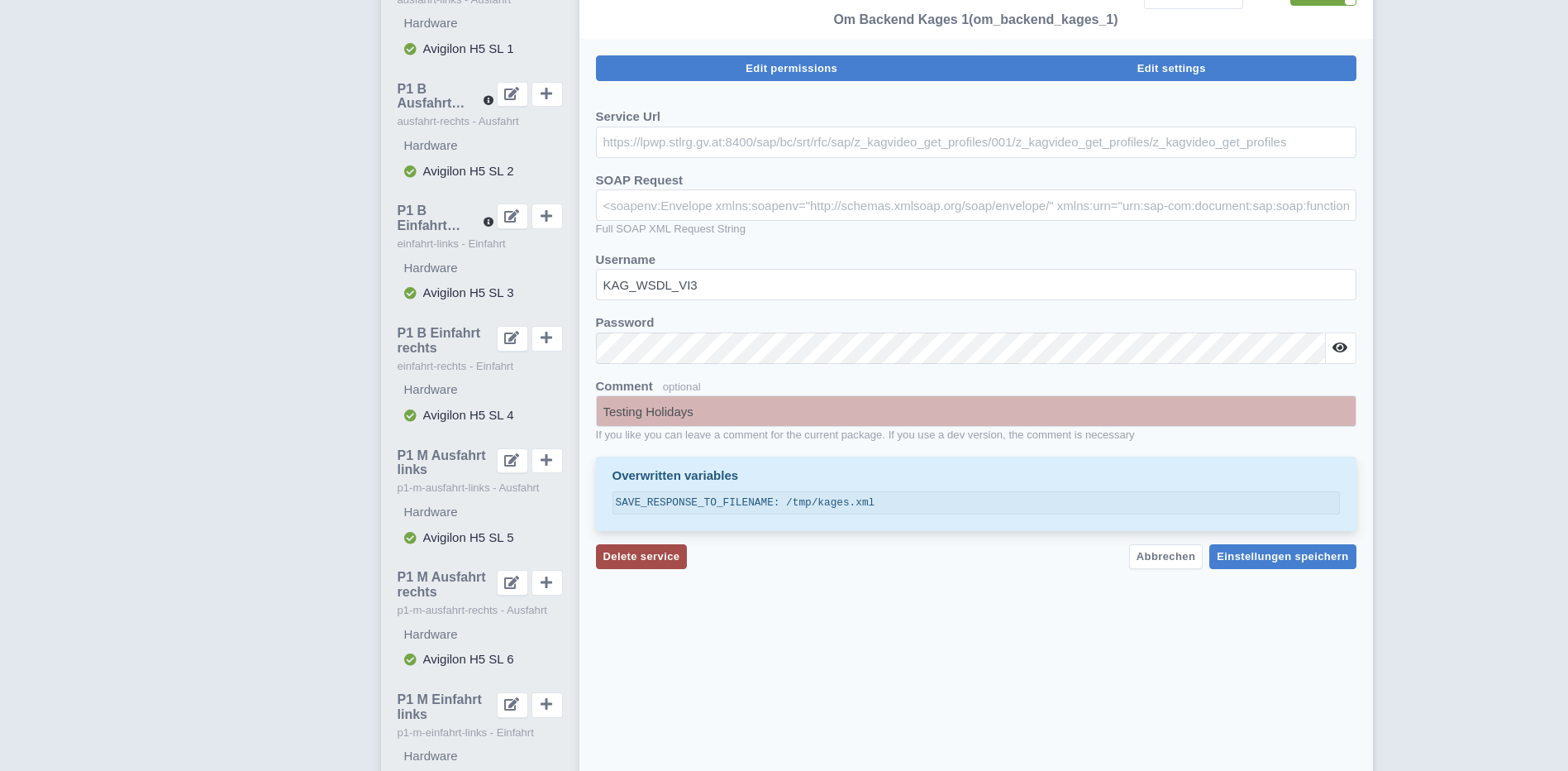
click at [775, 71] on span "Edit permissions" at bounding box center [791, 68] width 92 height 13
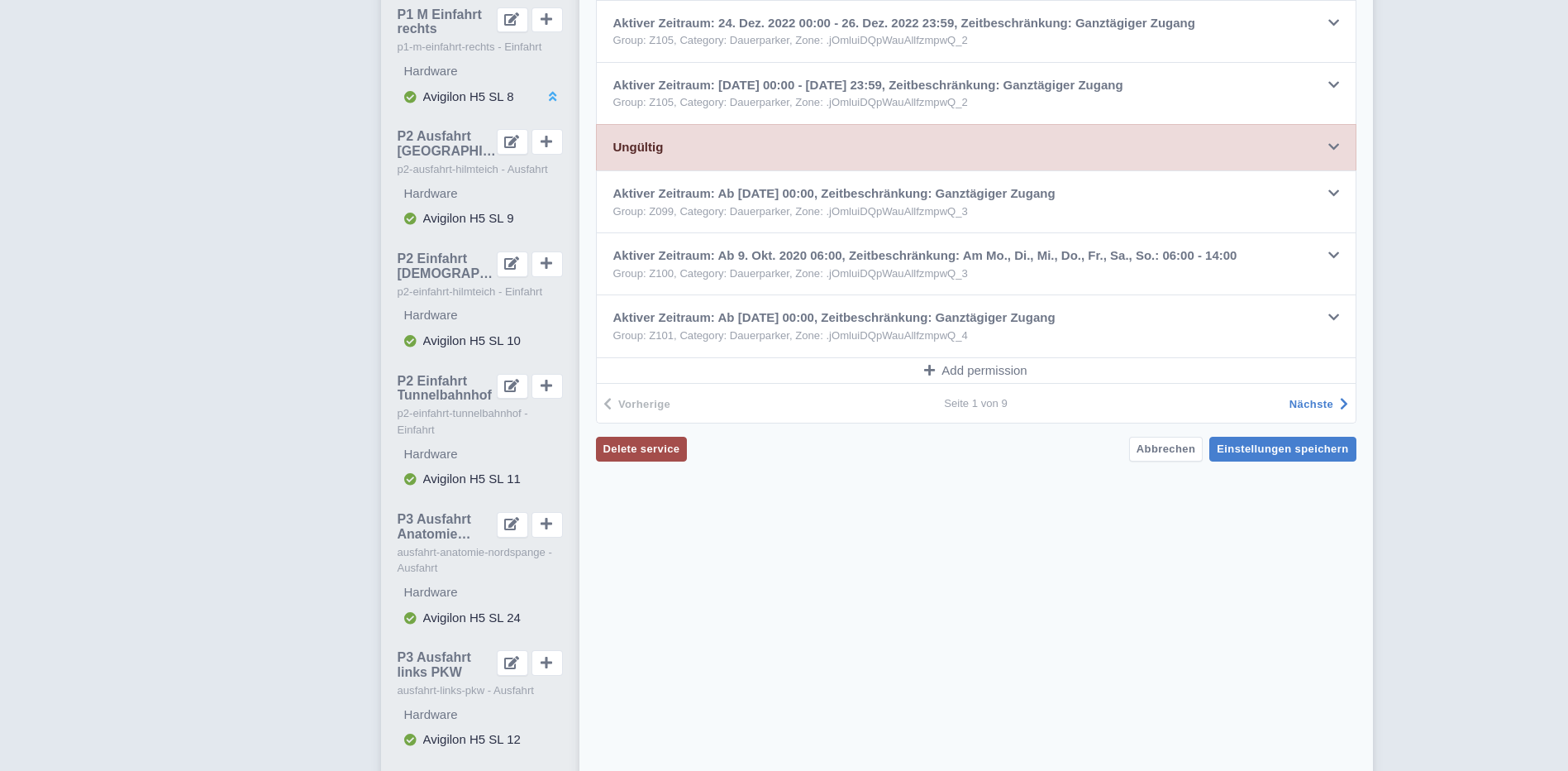
scroll to position [1085, 0]
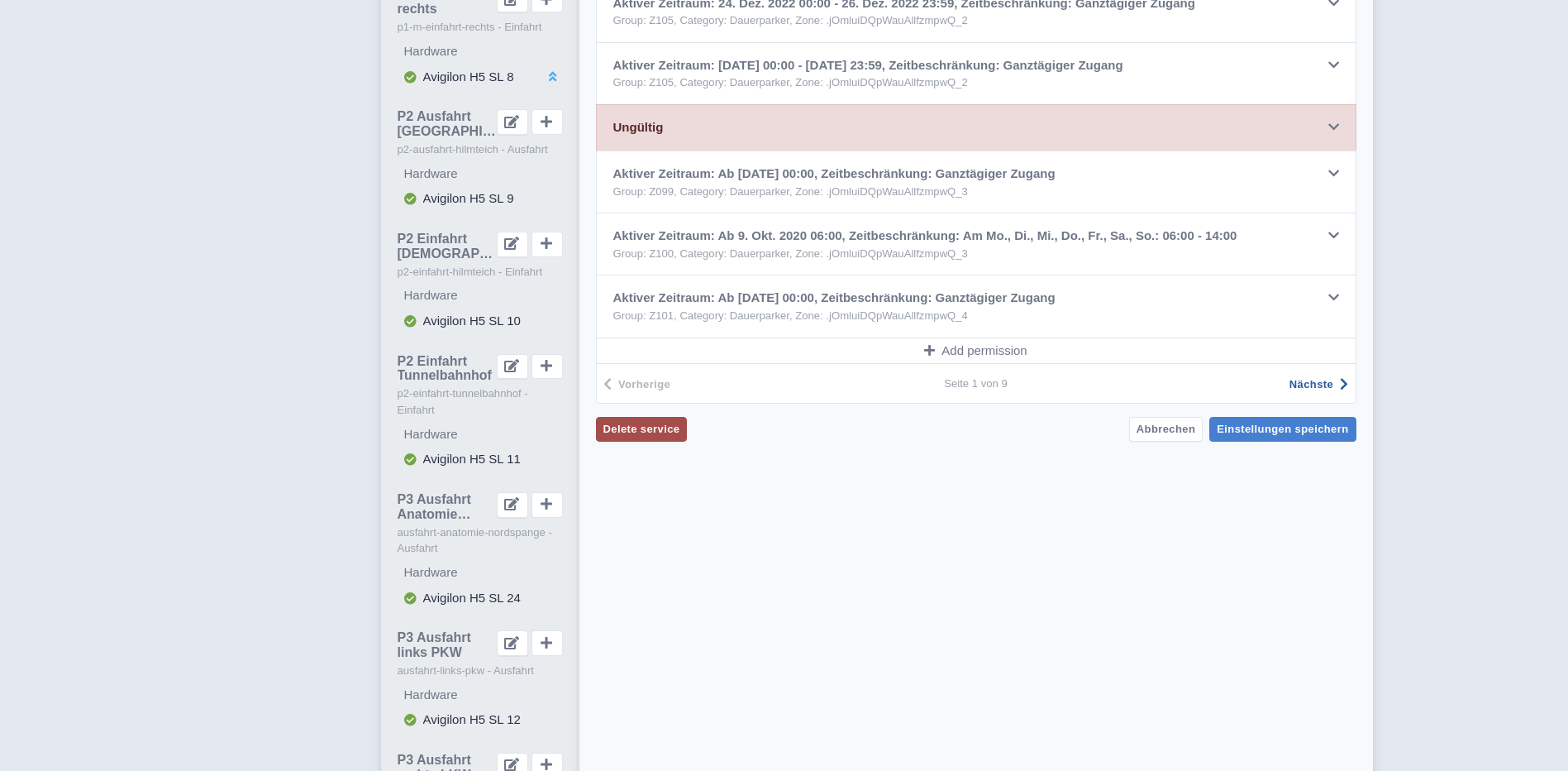
click at [1317, 385] on span "Nächste" at bounding box center [1311, 384] width 44 height 13
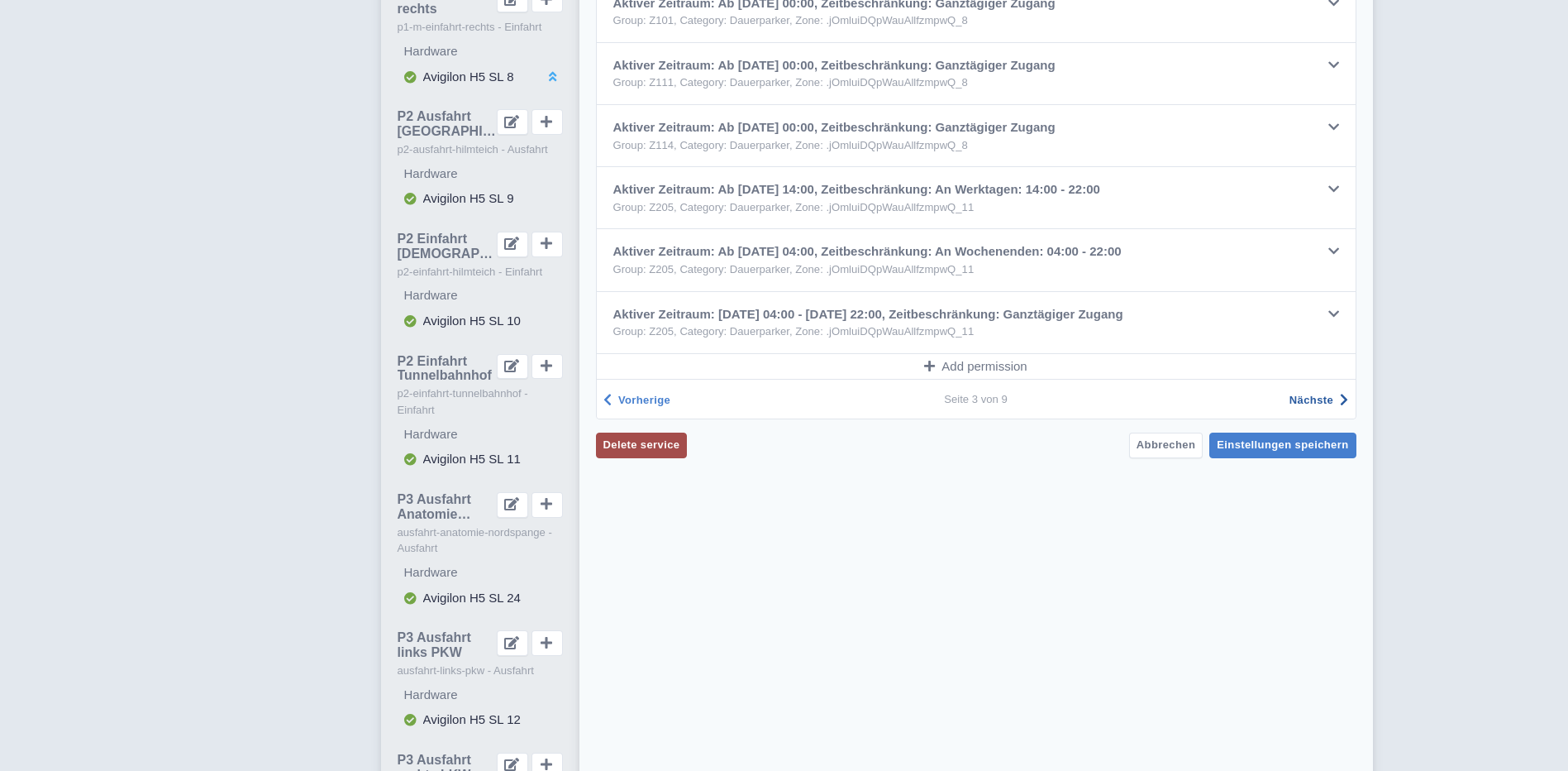
click at [1326, 405] on span "Nächste" at bounding box center [1311, 399] width 44 height 13
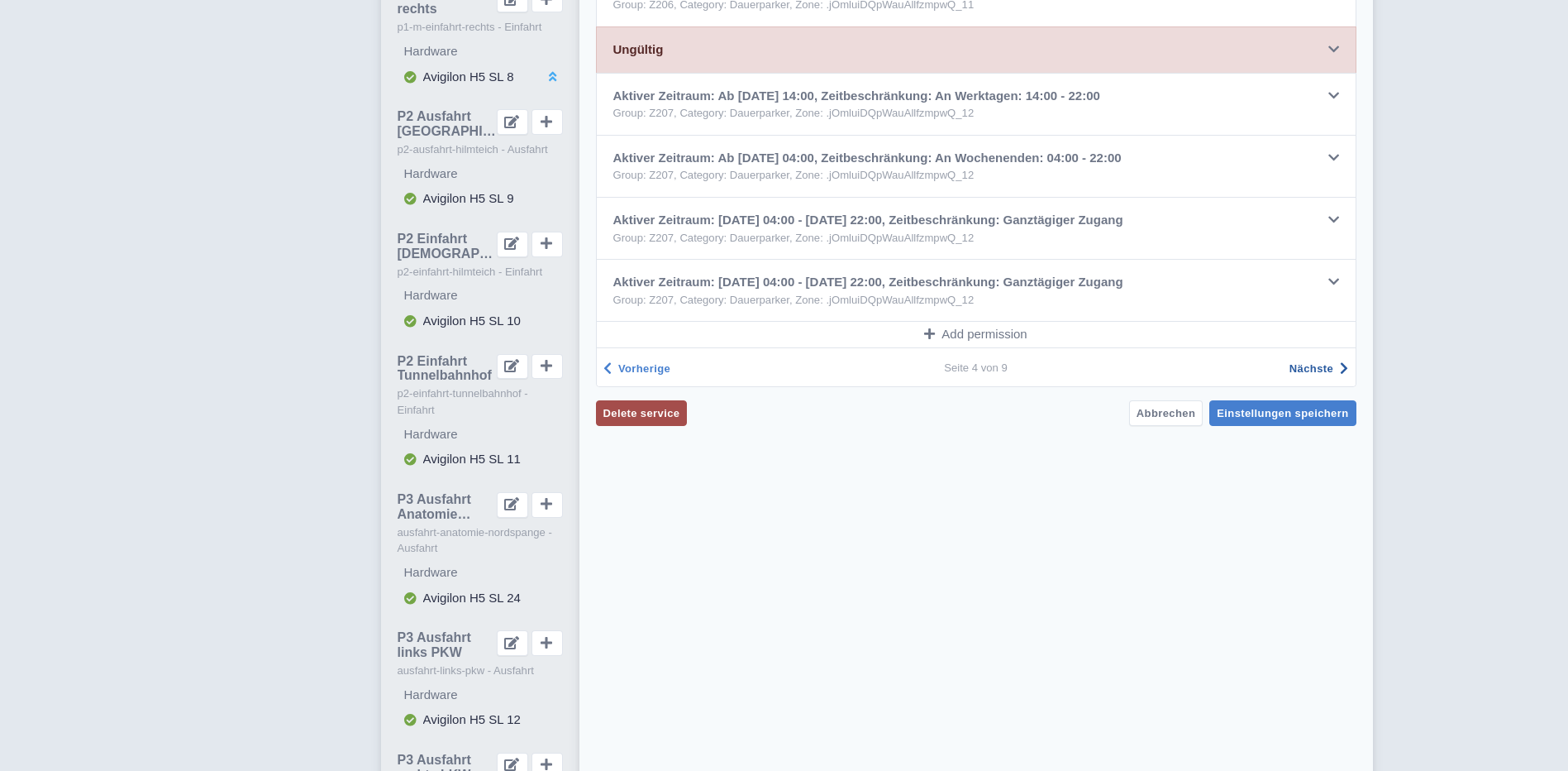
click at [1313, 367] on span "Nächste" at bounding box center [1311, 368] width 44 height 13
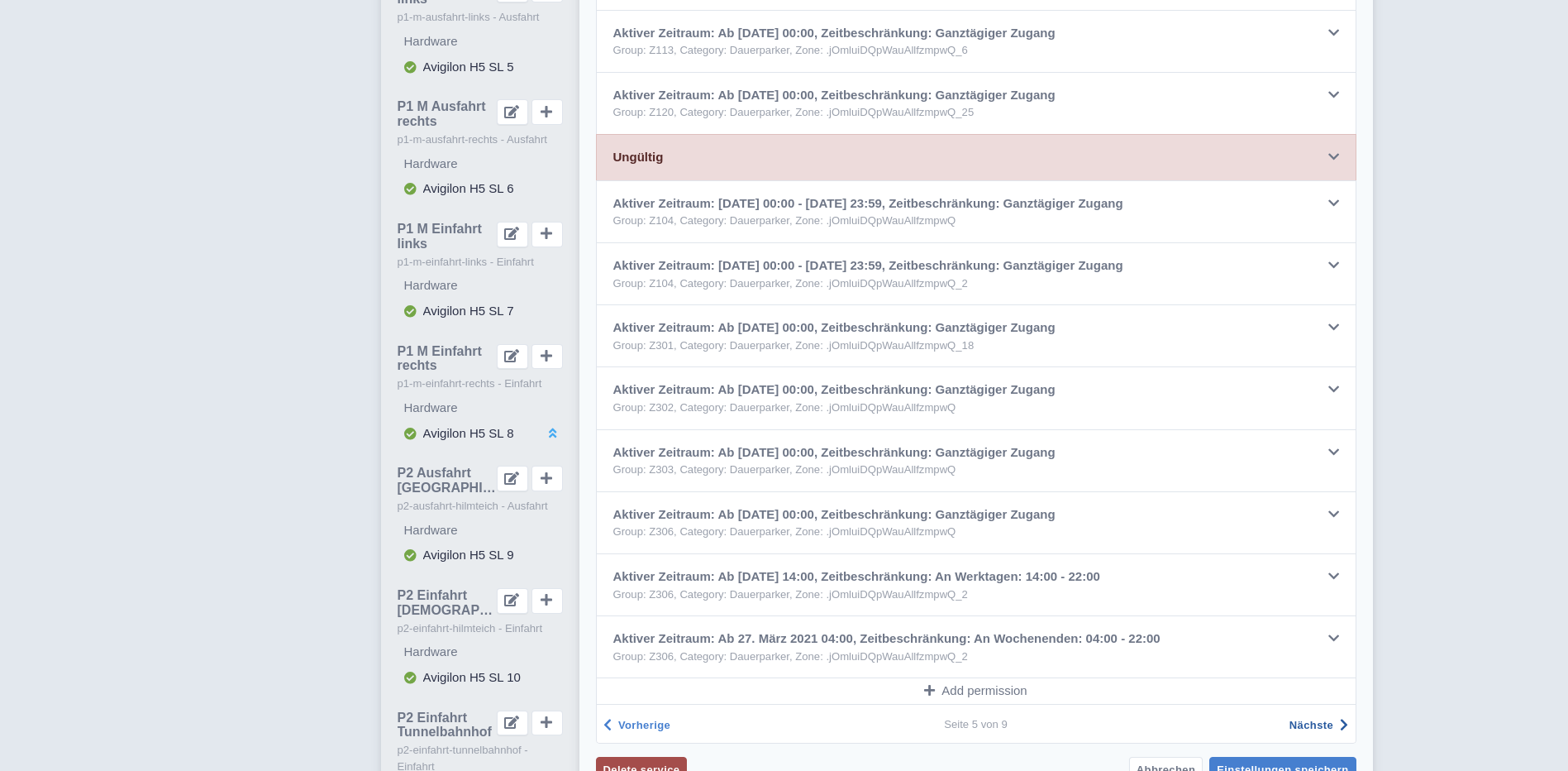
scroll to position [919, 0]
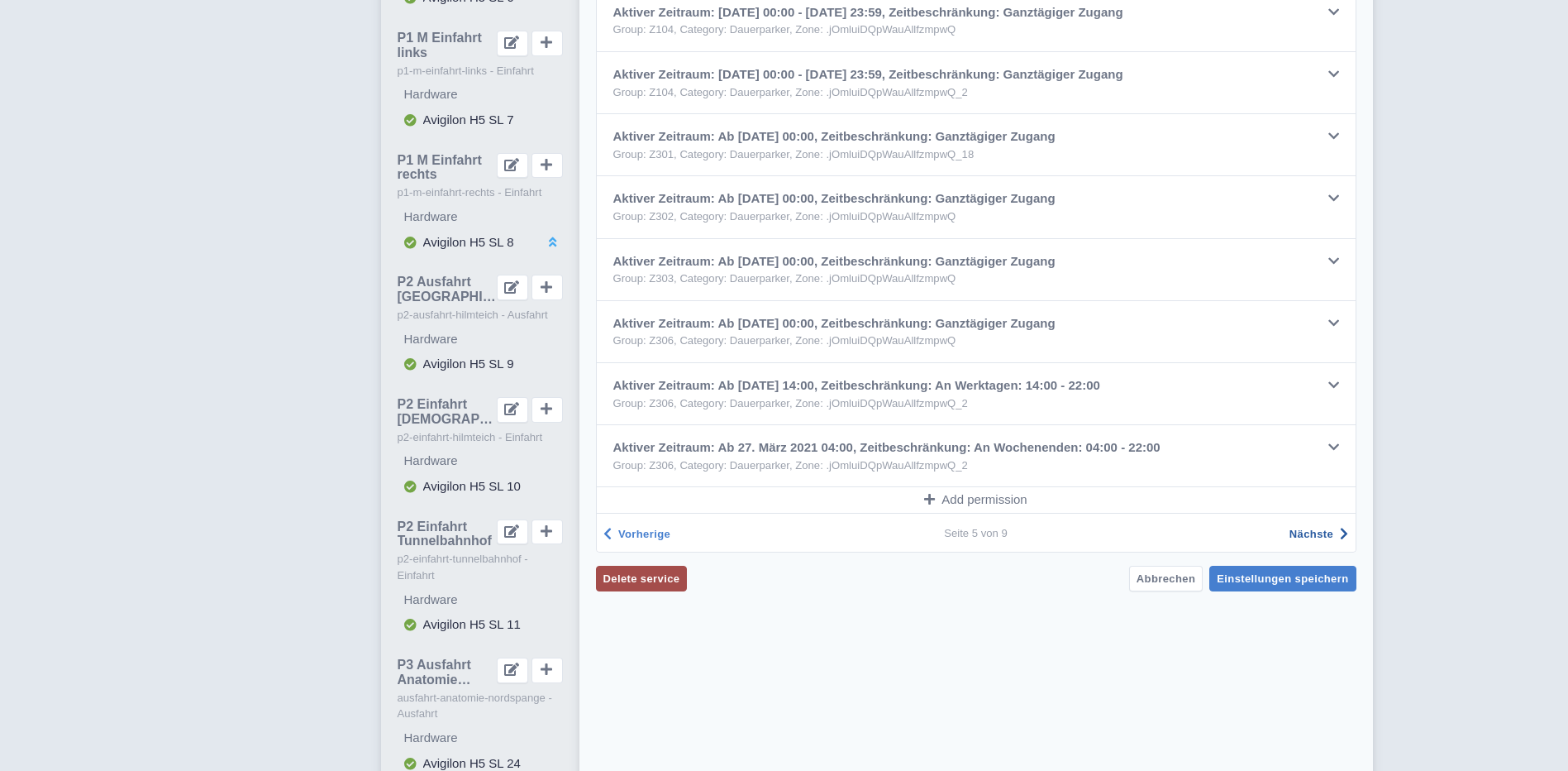
click at [1307, 534] on span "Nächste" at bounding box center [1311, 534] width 44 height 13
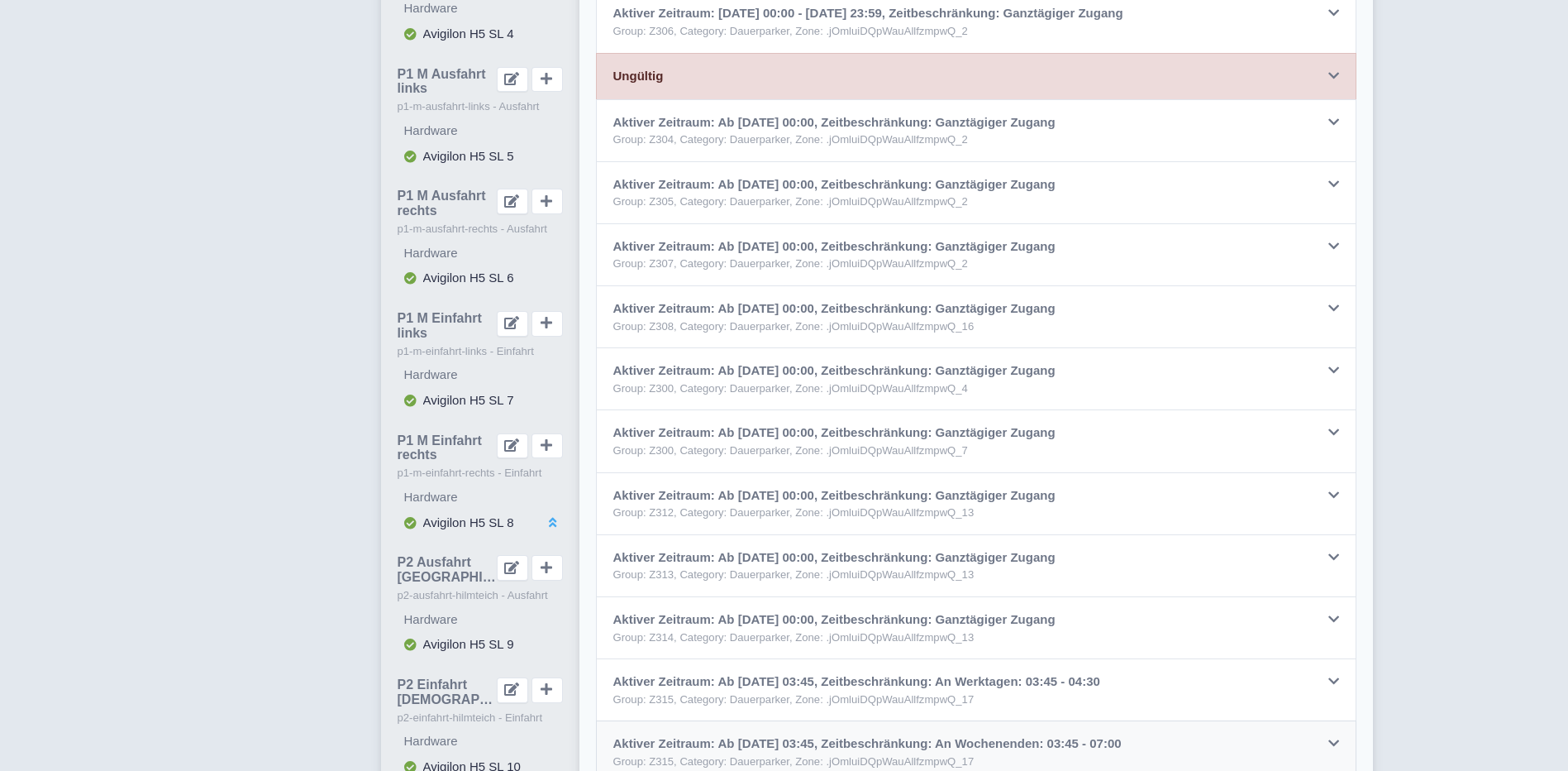
scroll to position [754, 0]
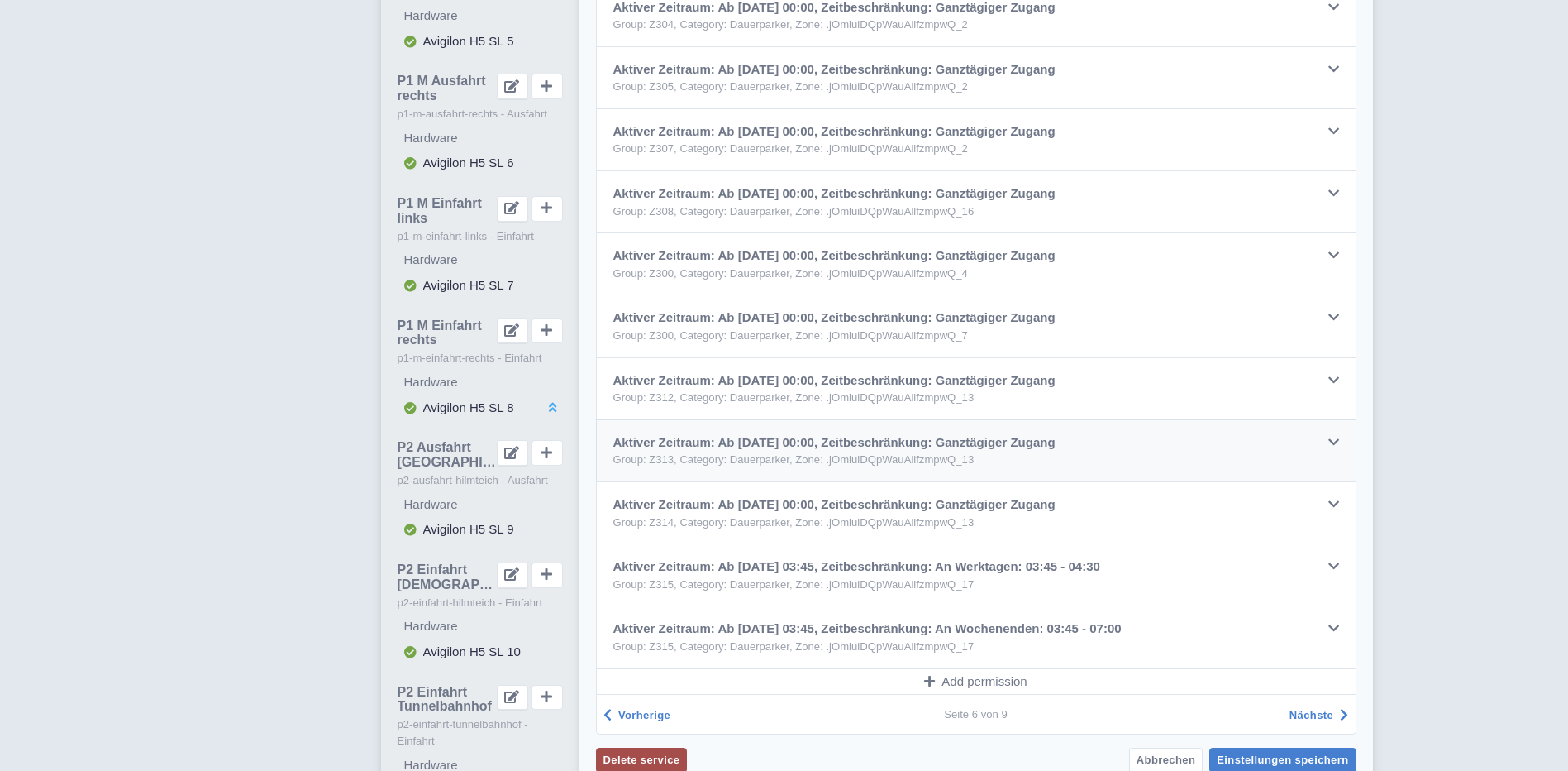
click at [1332, 437] on icon at bounding box center [1334, 442] width 11 height 13
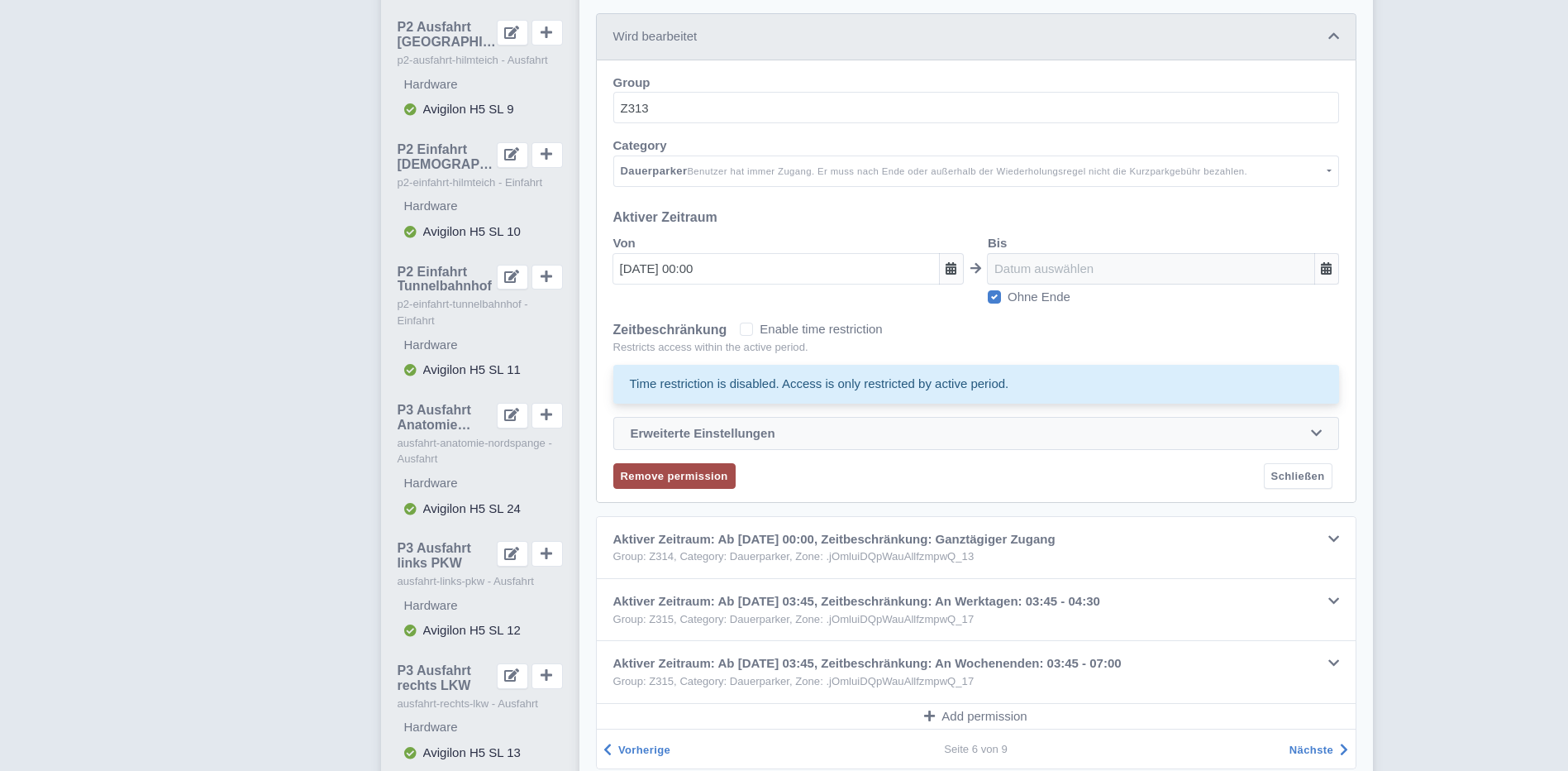
click at [1313, 436] on icon at bounding box center [1316, 432] width 11 height 13
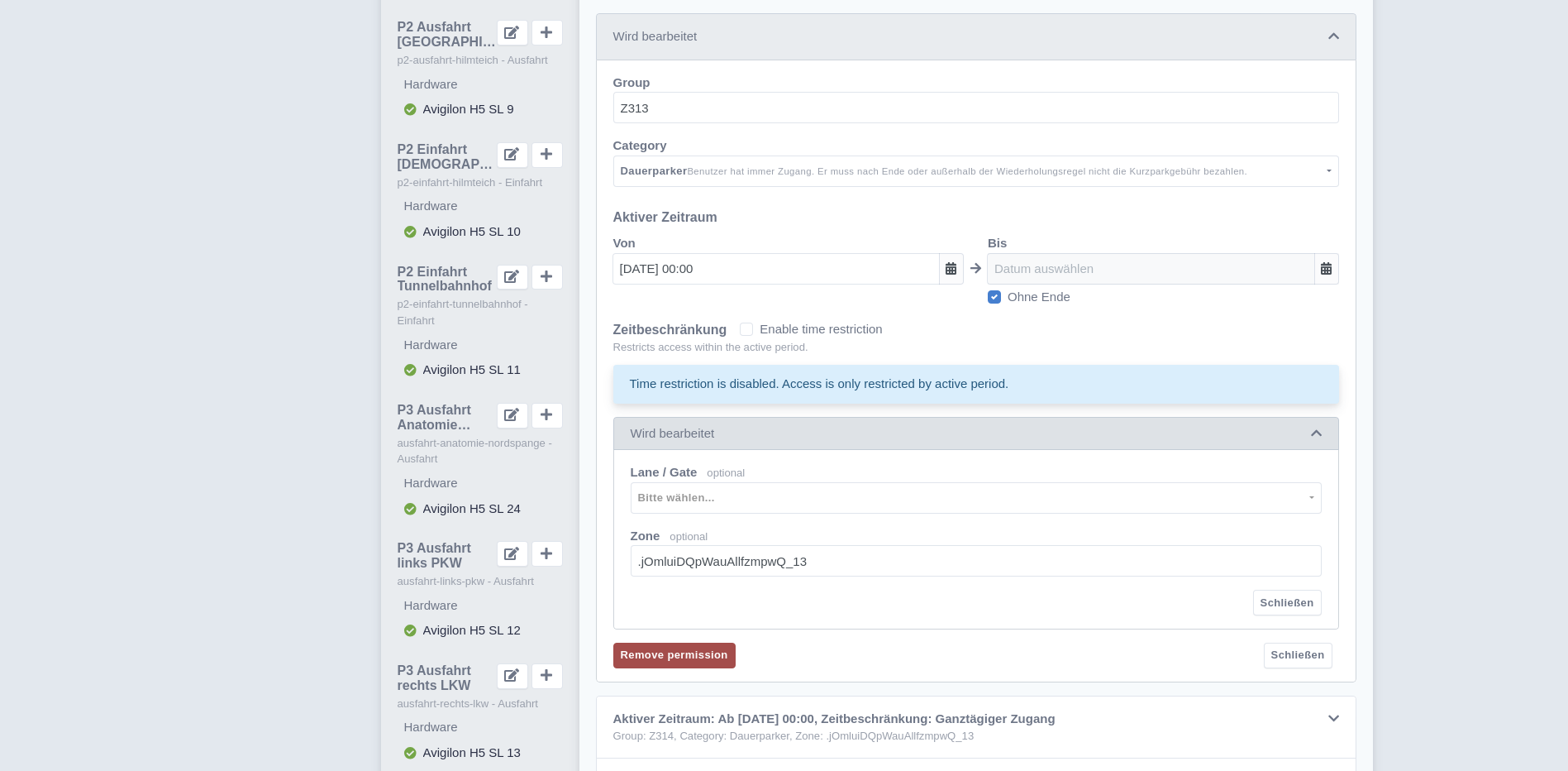
click at [1316, 435] on icon at bounding box center [1316, 432] width 11 height 13
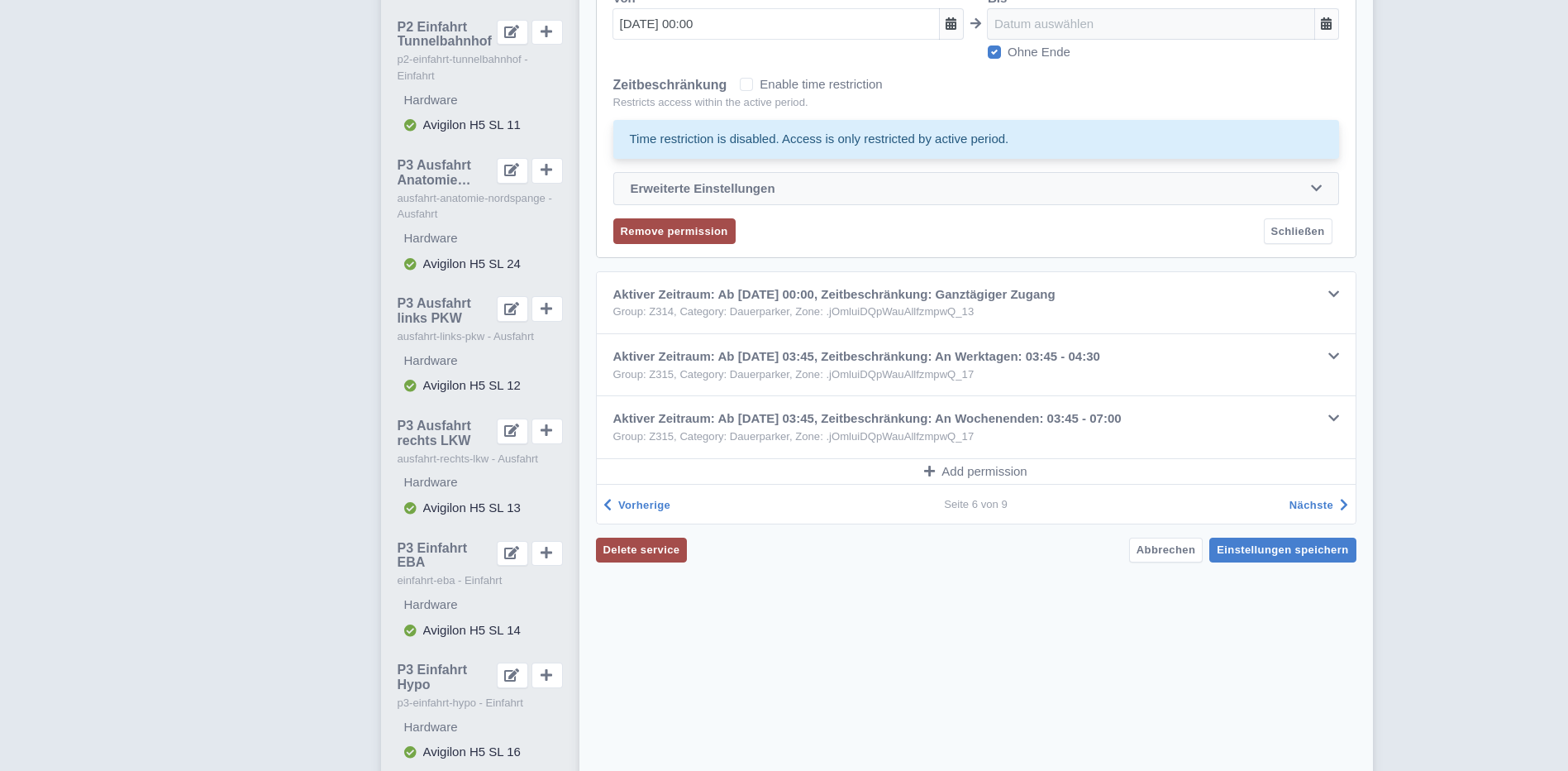
scroll to position [1422, 0]
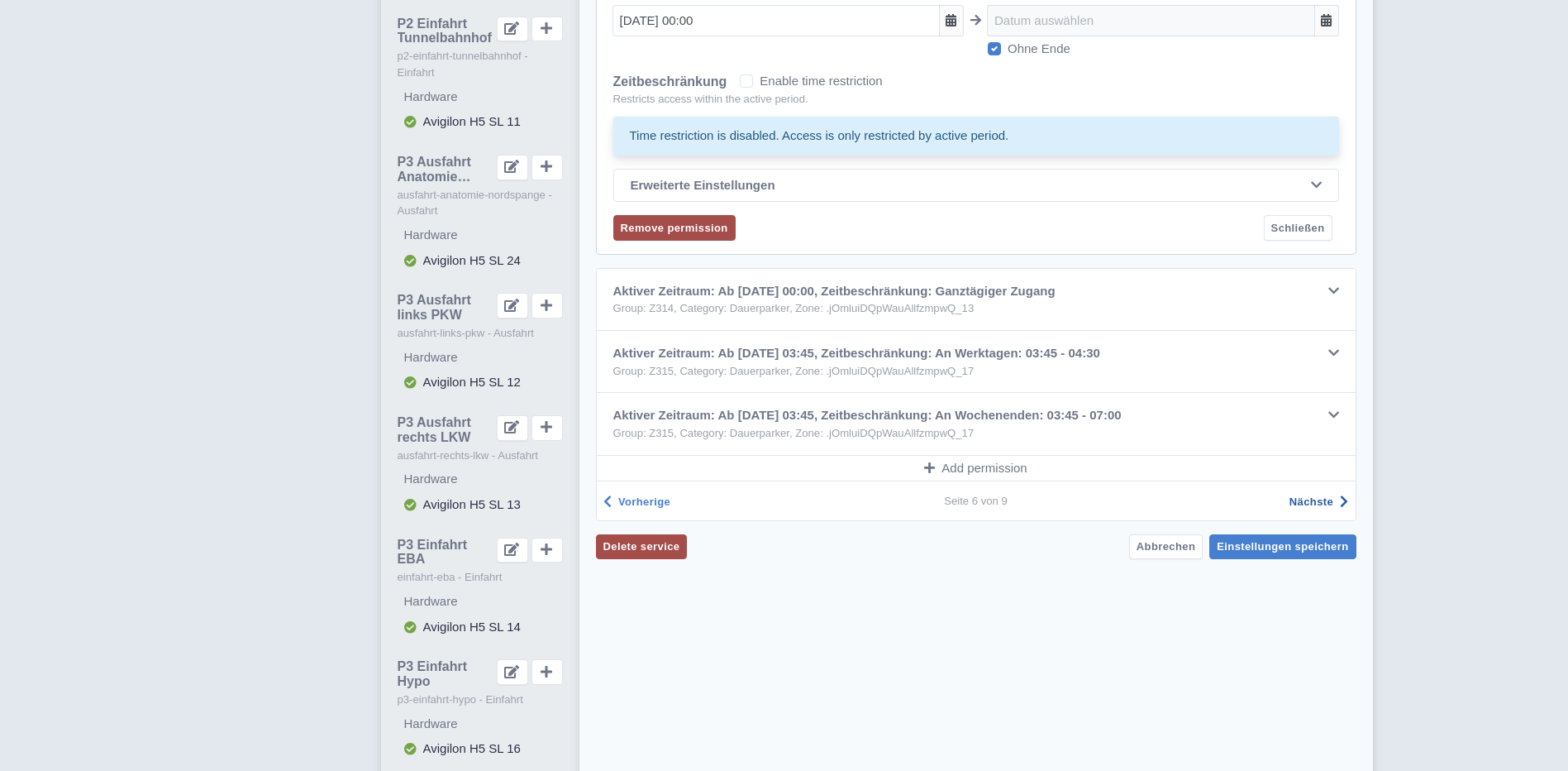
click at [1318, 500] on span "Nächste" at bounding box center [1311, 502] width 44 height 13
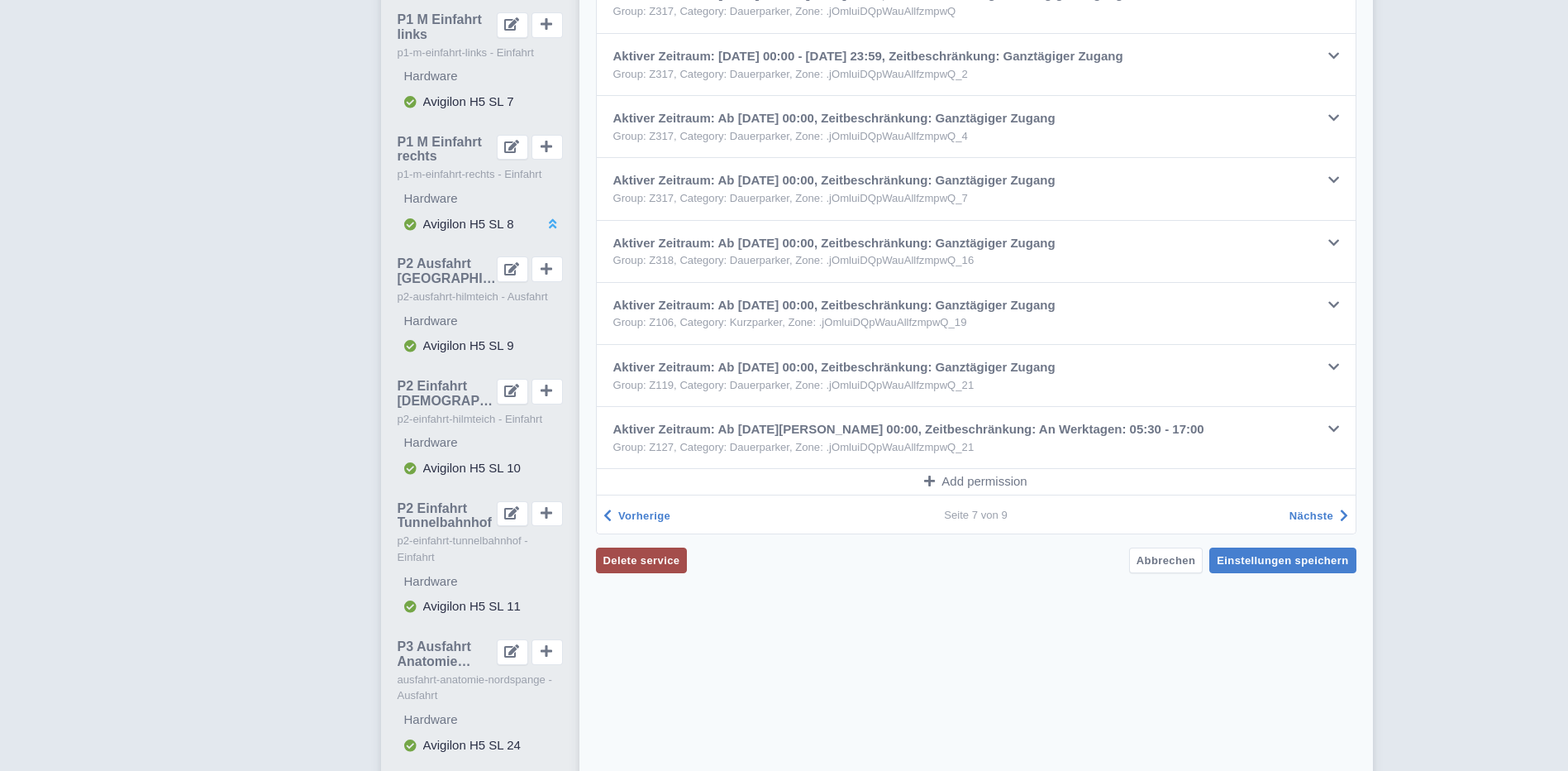
scroll to position [926, 0]
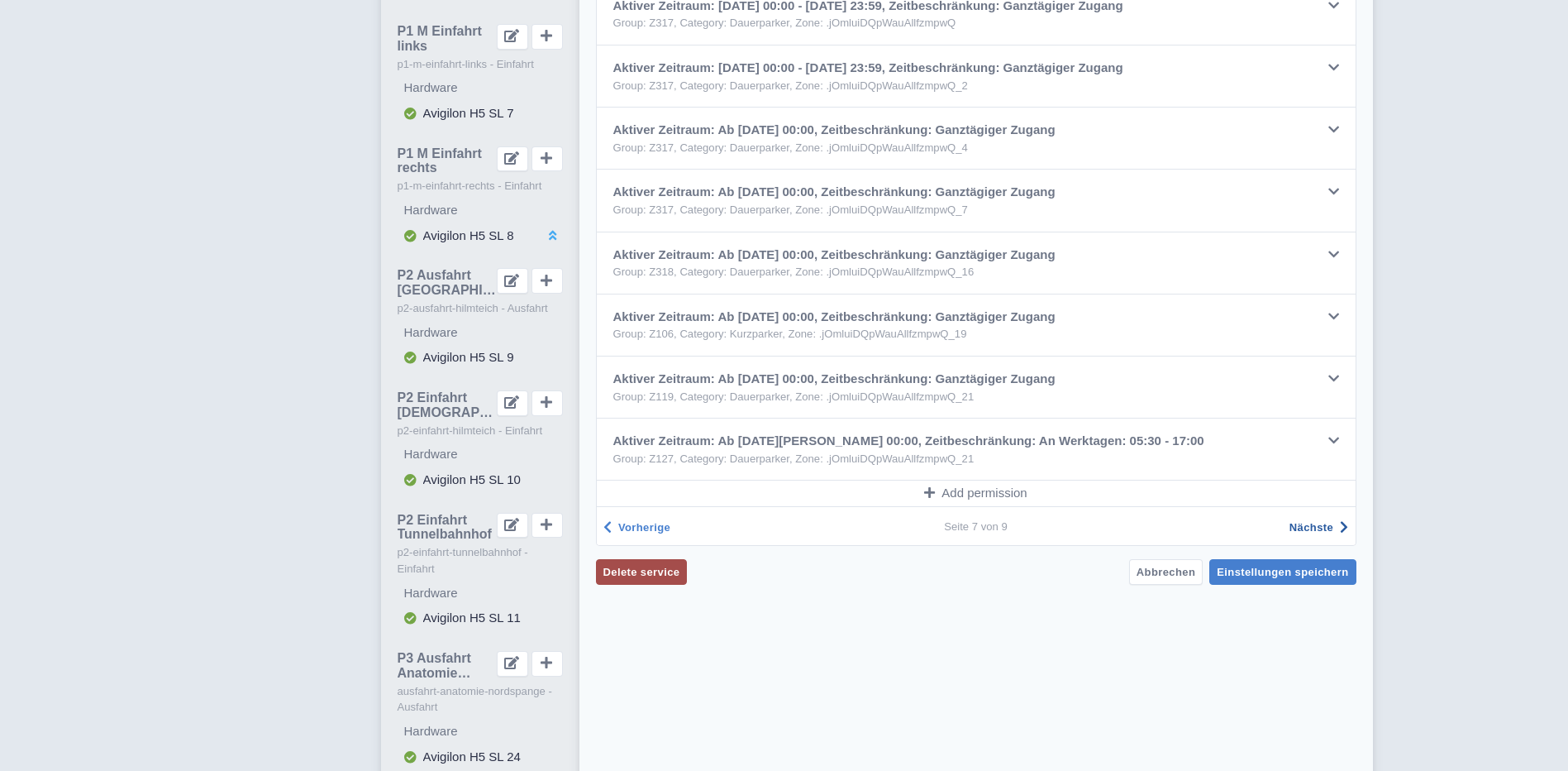
click at [1314, 526] on span "Nächste" at bounding box center [1311, 527] width 44 height 13
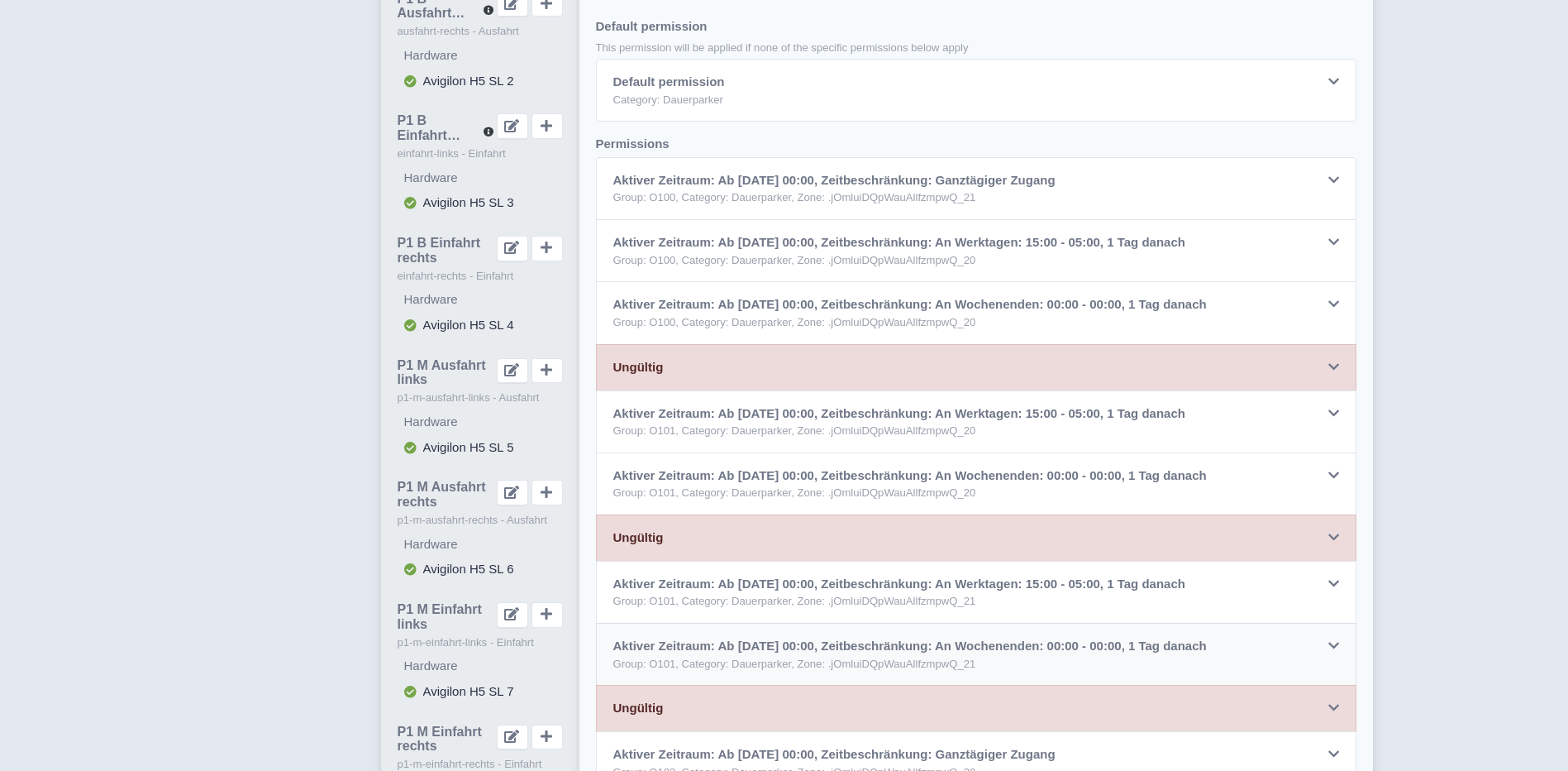
scroll to position [347, 0]
click at [1331, 183] on icon at bounding box center [1334, 181] width 11 height 13
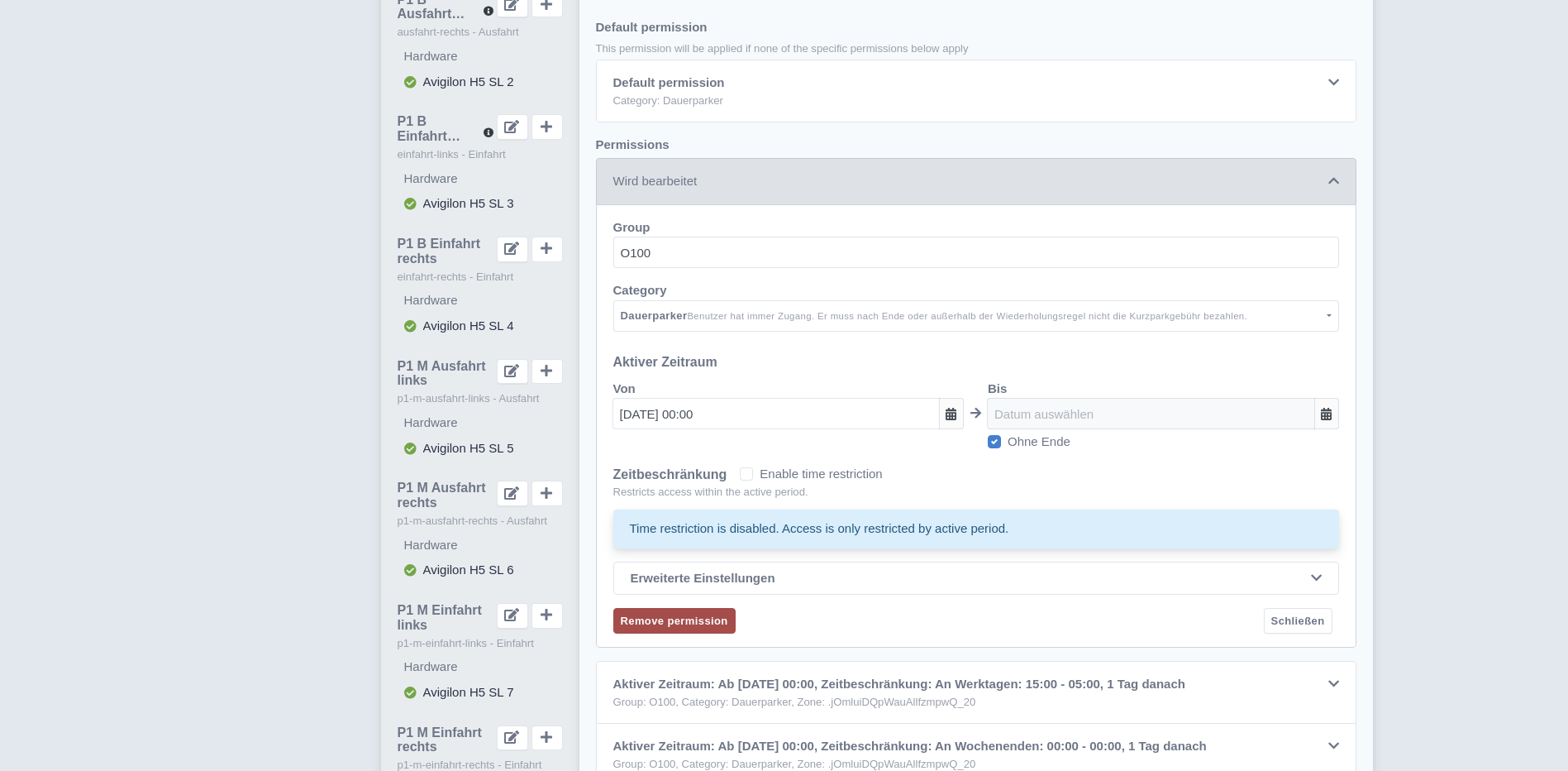
scroll to position [507, 0]
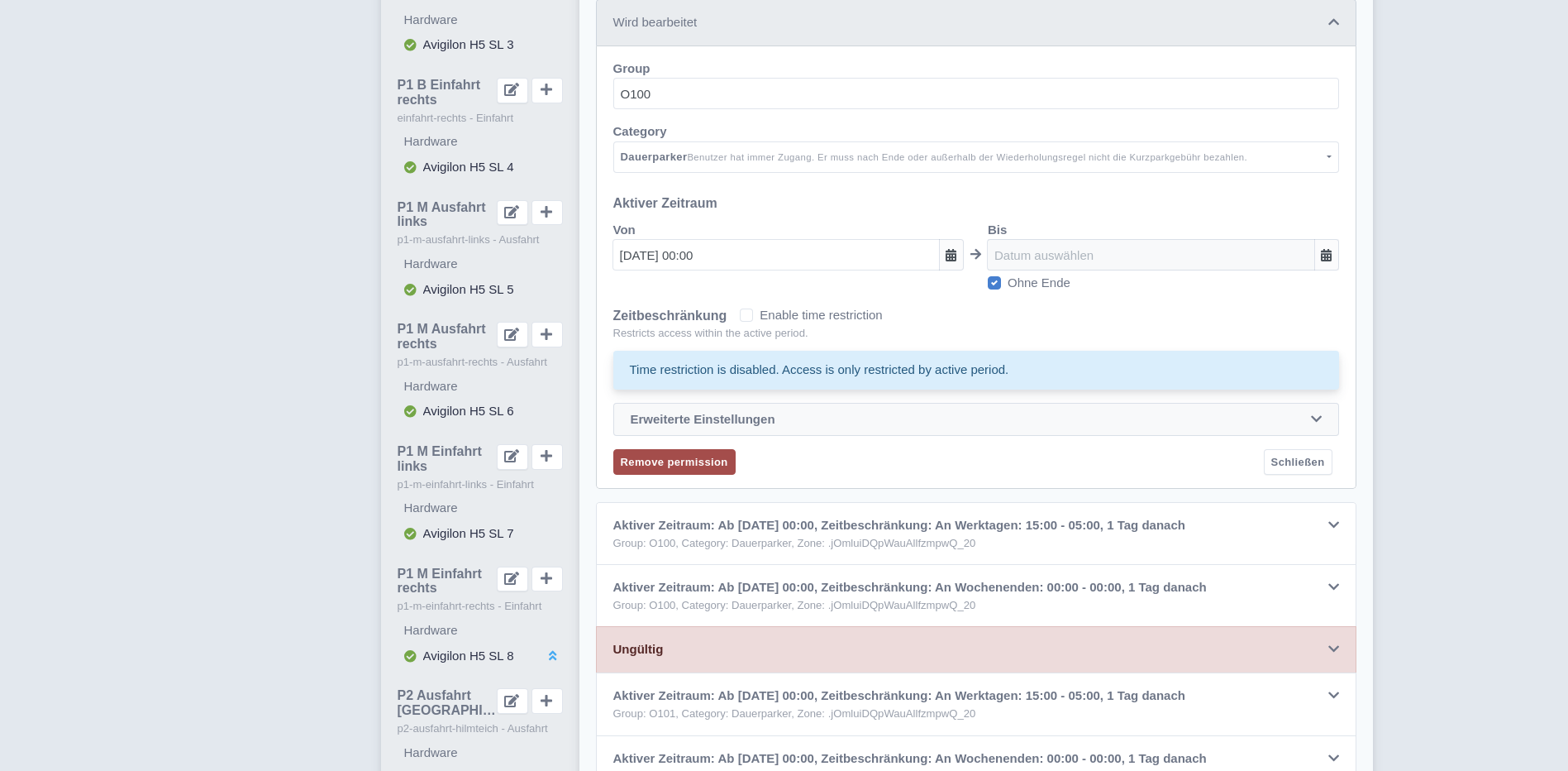
click at [1318, 425] on icon at bounding box center [1316, 419] width 11 height 13
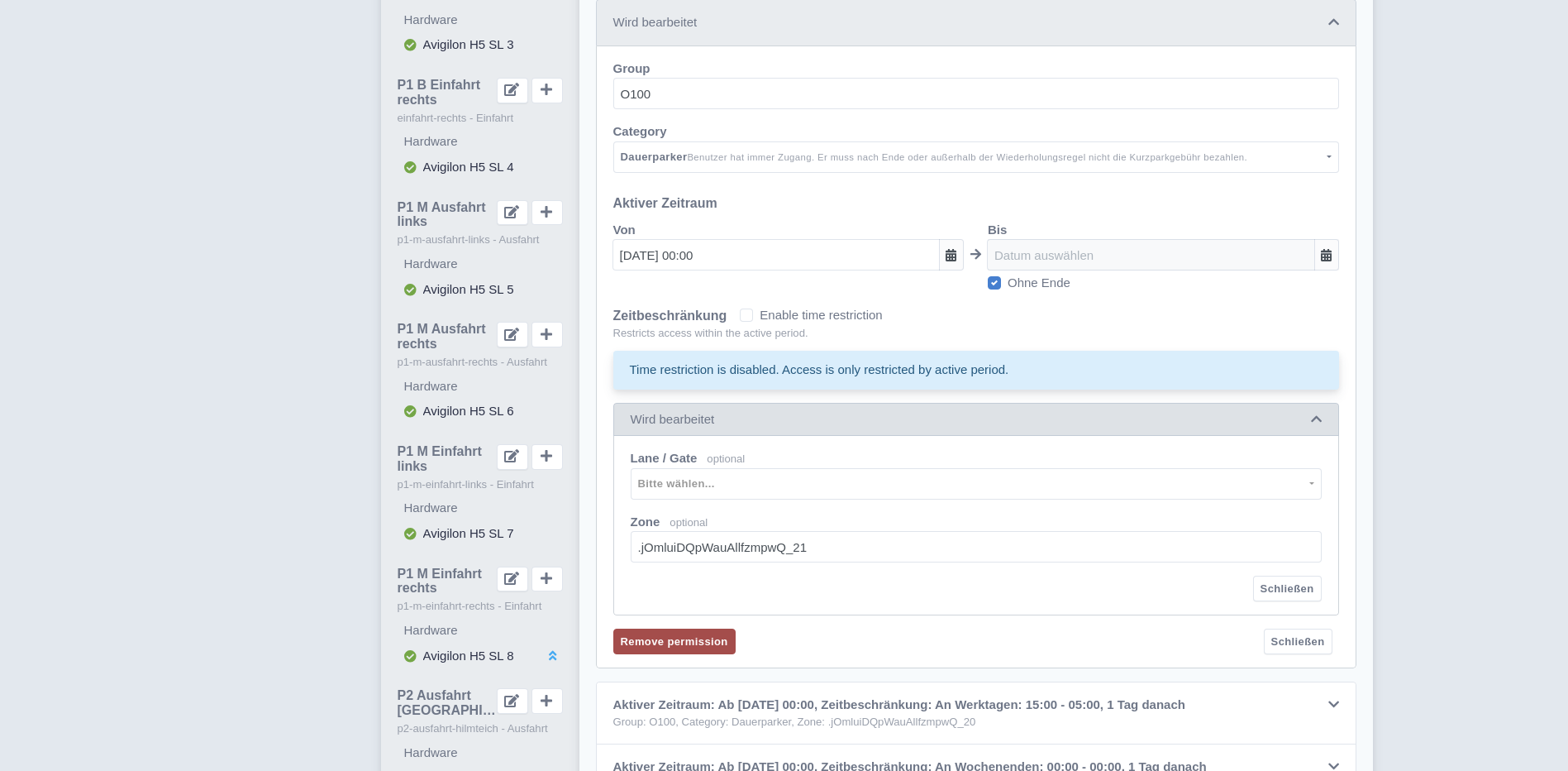
click at [1318, 425] on icon at bounding box center [1316, 419] width 11 height 13
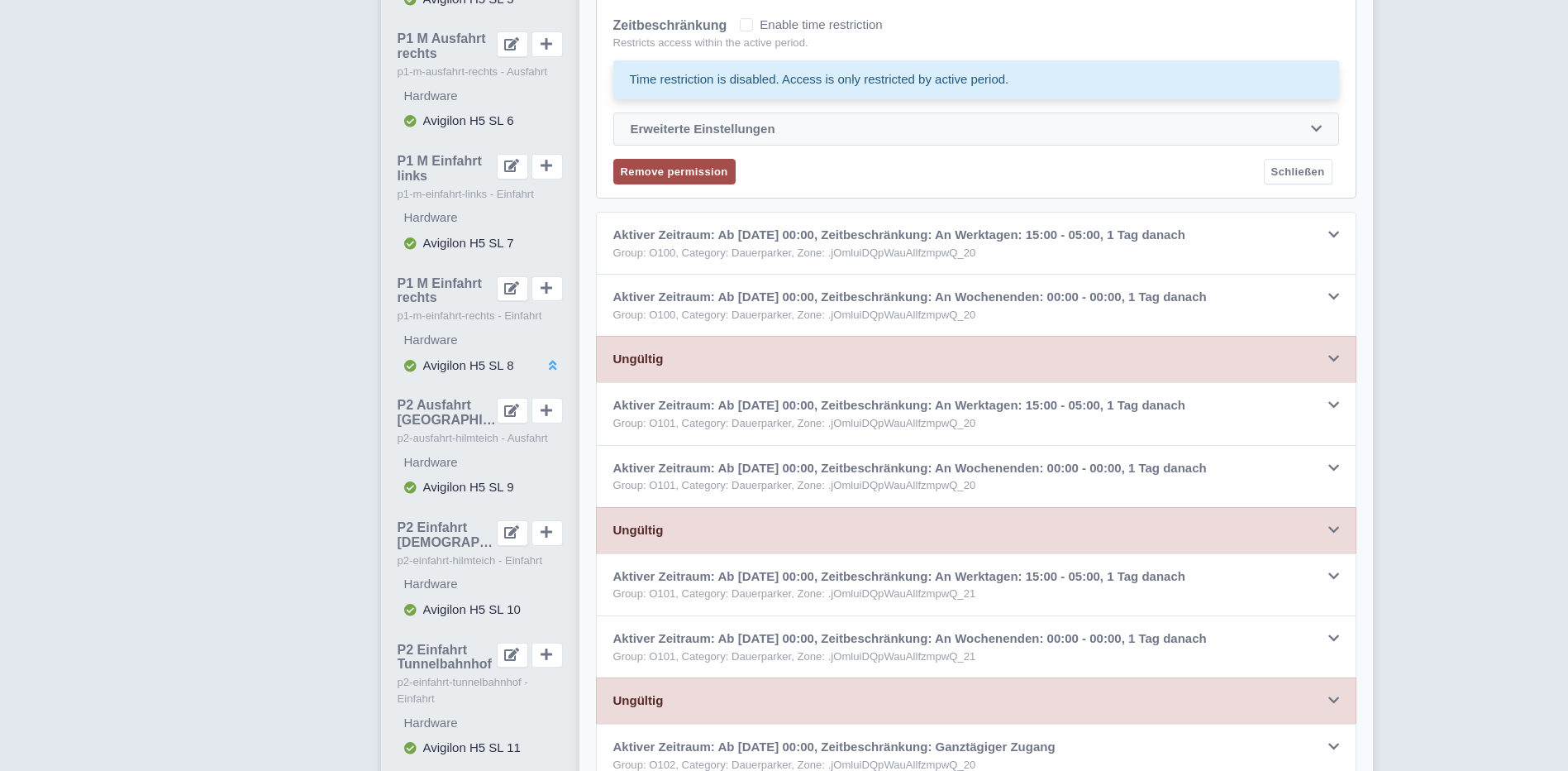
scroll to position [836, 0]
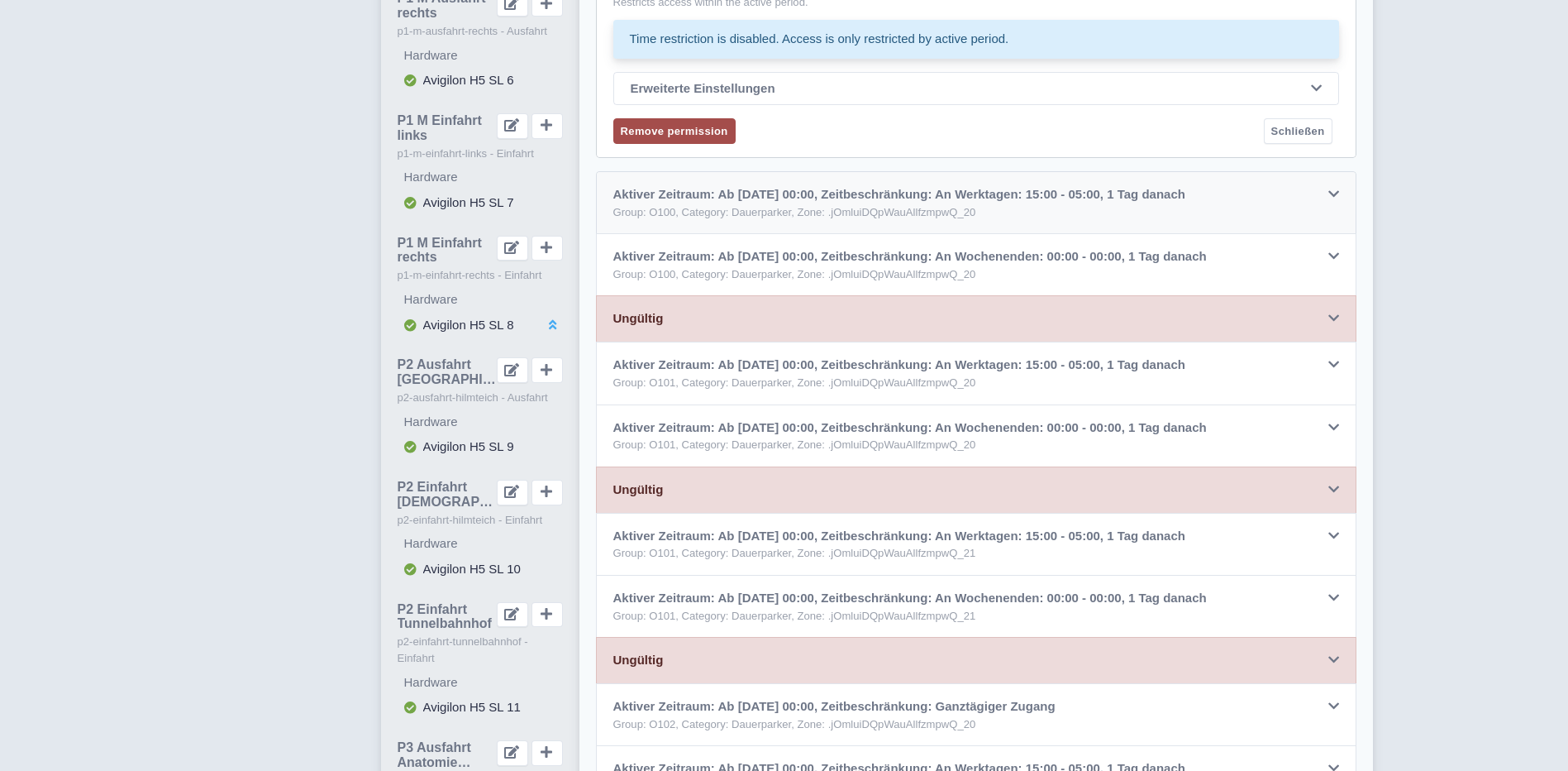
click at [1338, 199] on icon at bounding box center [1334, 193] width 11 height 13
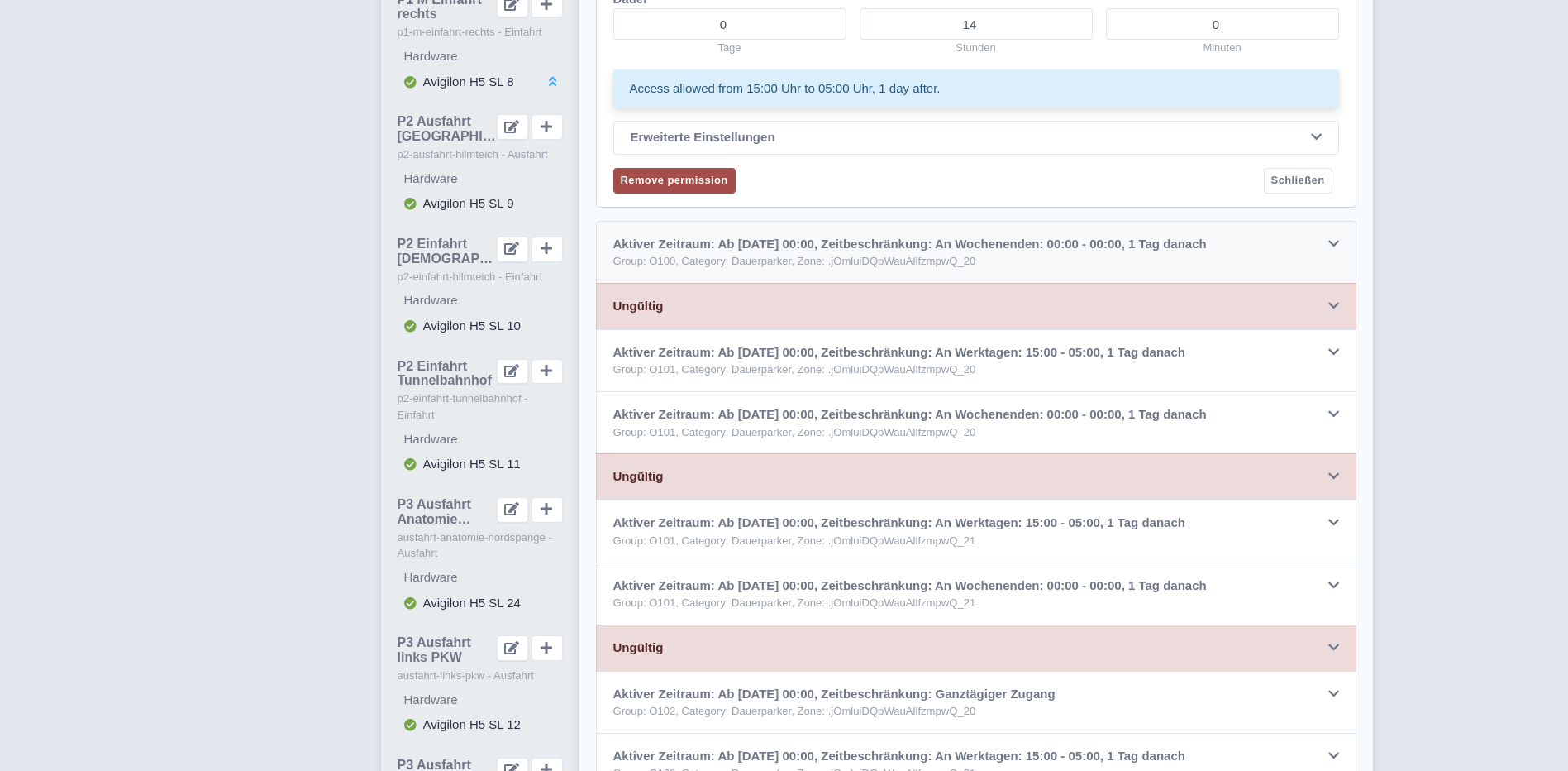
scroll to position [1085, 0]
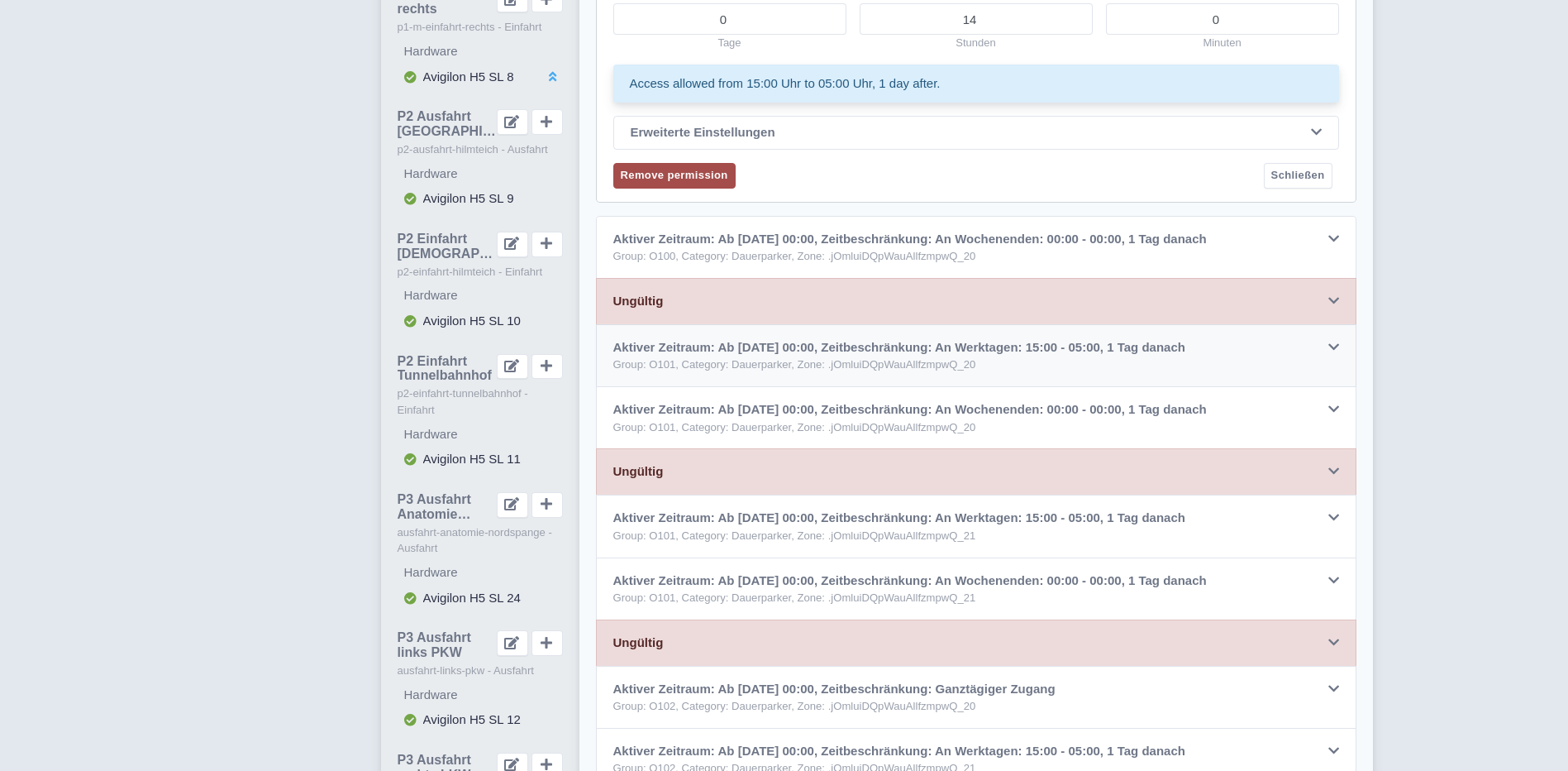
click at [1333, 357] on div at bounding box center [1334, 347] width 11 height 19
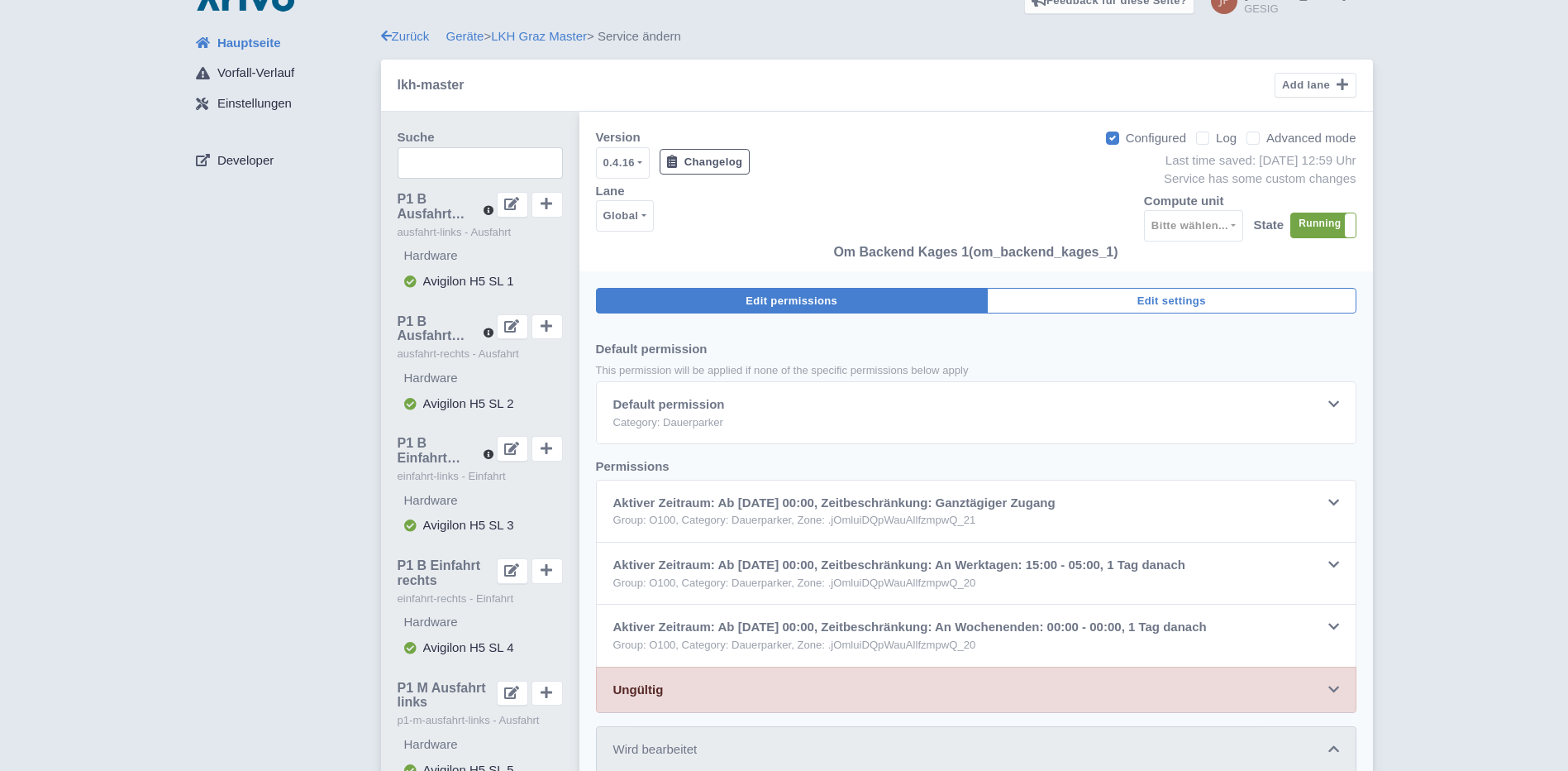
scroll to position [0, 0]
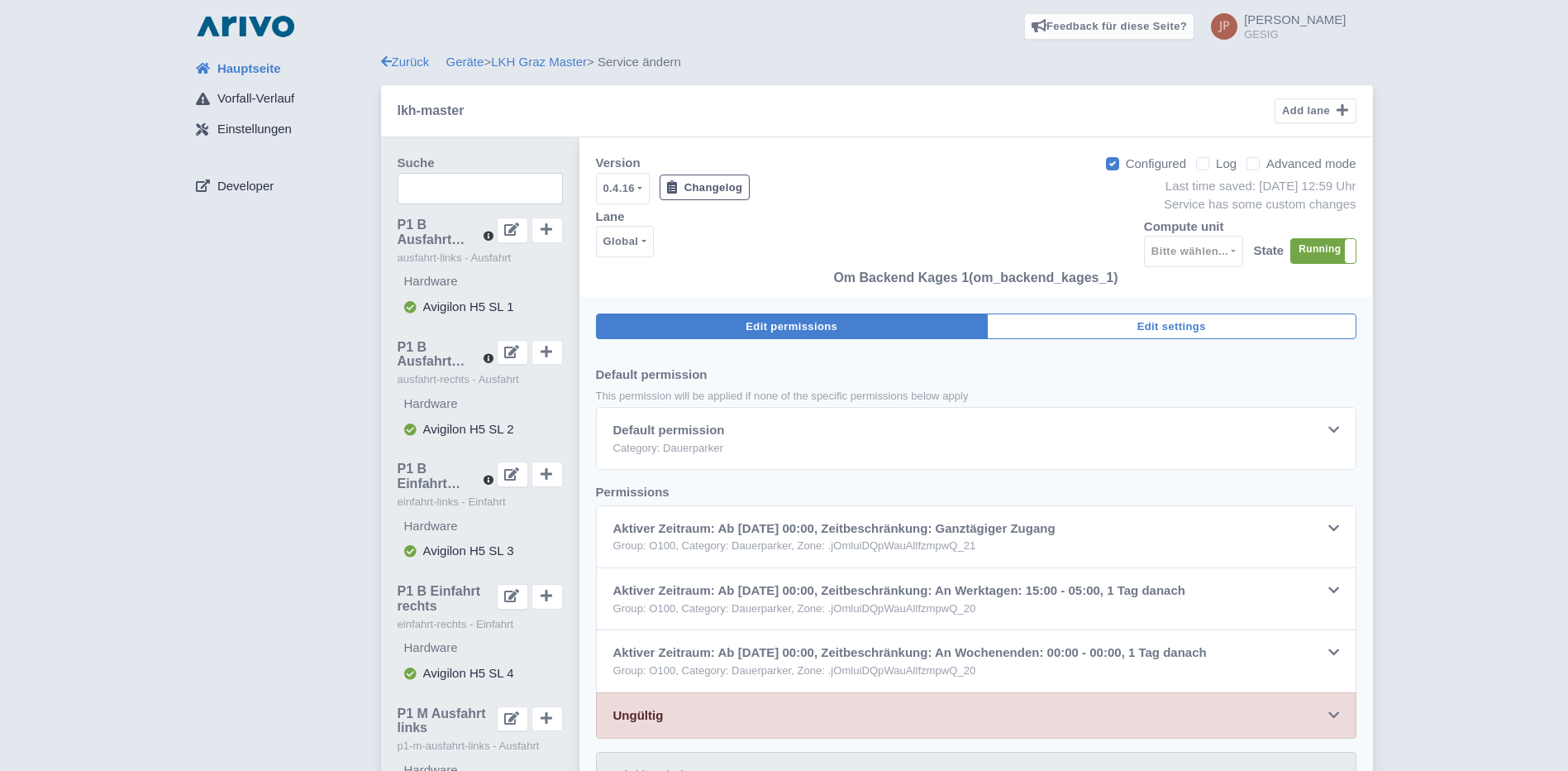
click at [1266, 169] on label "Advanced mode" at bounding box center [1311, 163] width 90 height 19
click at [1266, 165] on input "Advanced mode" at bounding box center [1271, 159] width 11 height 11
checkbox input "true"
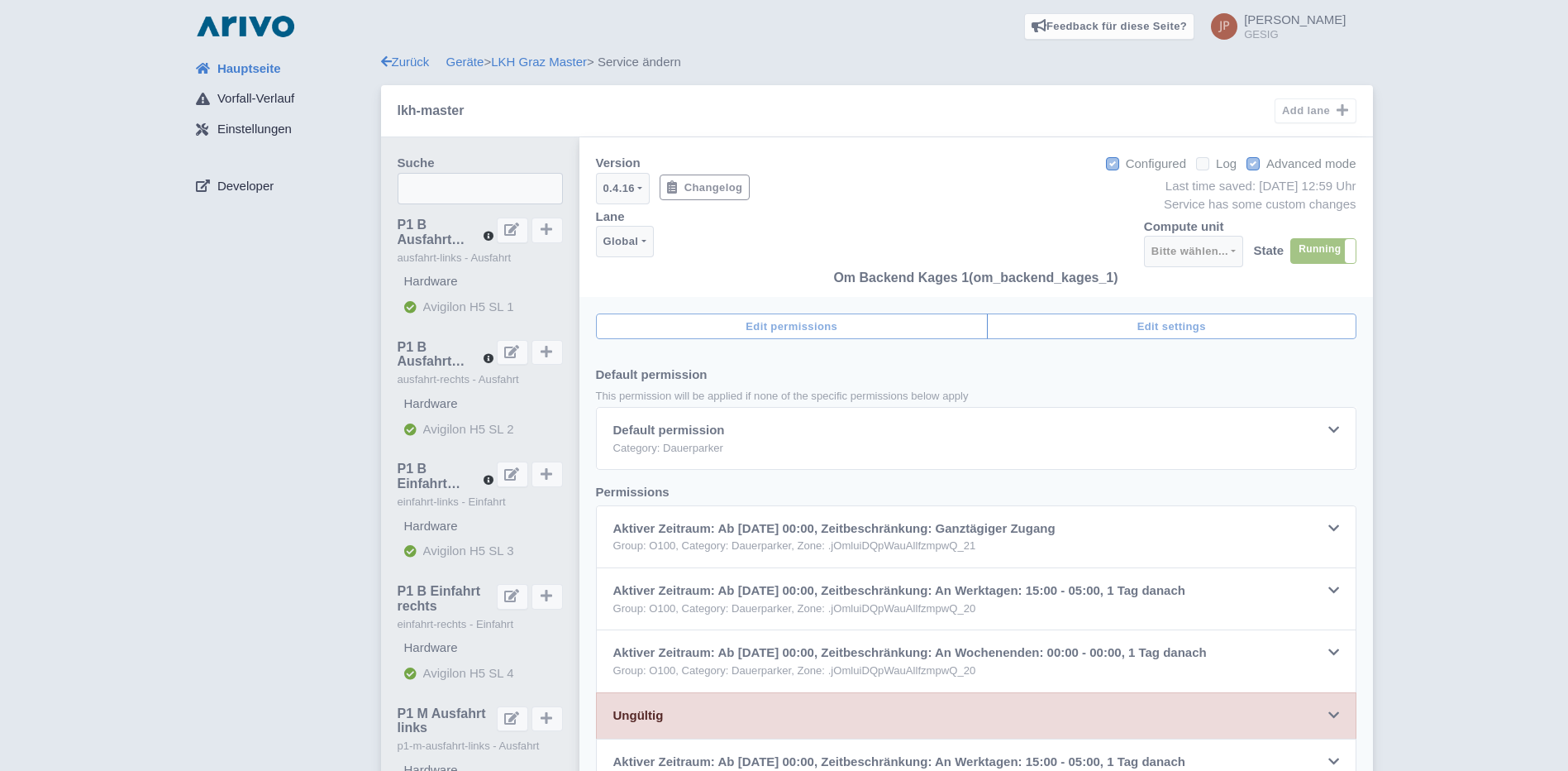
select select
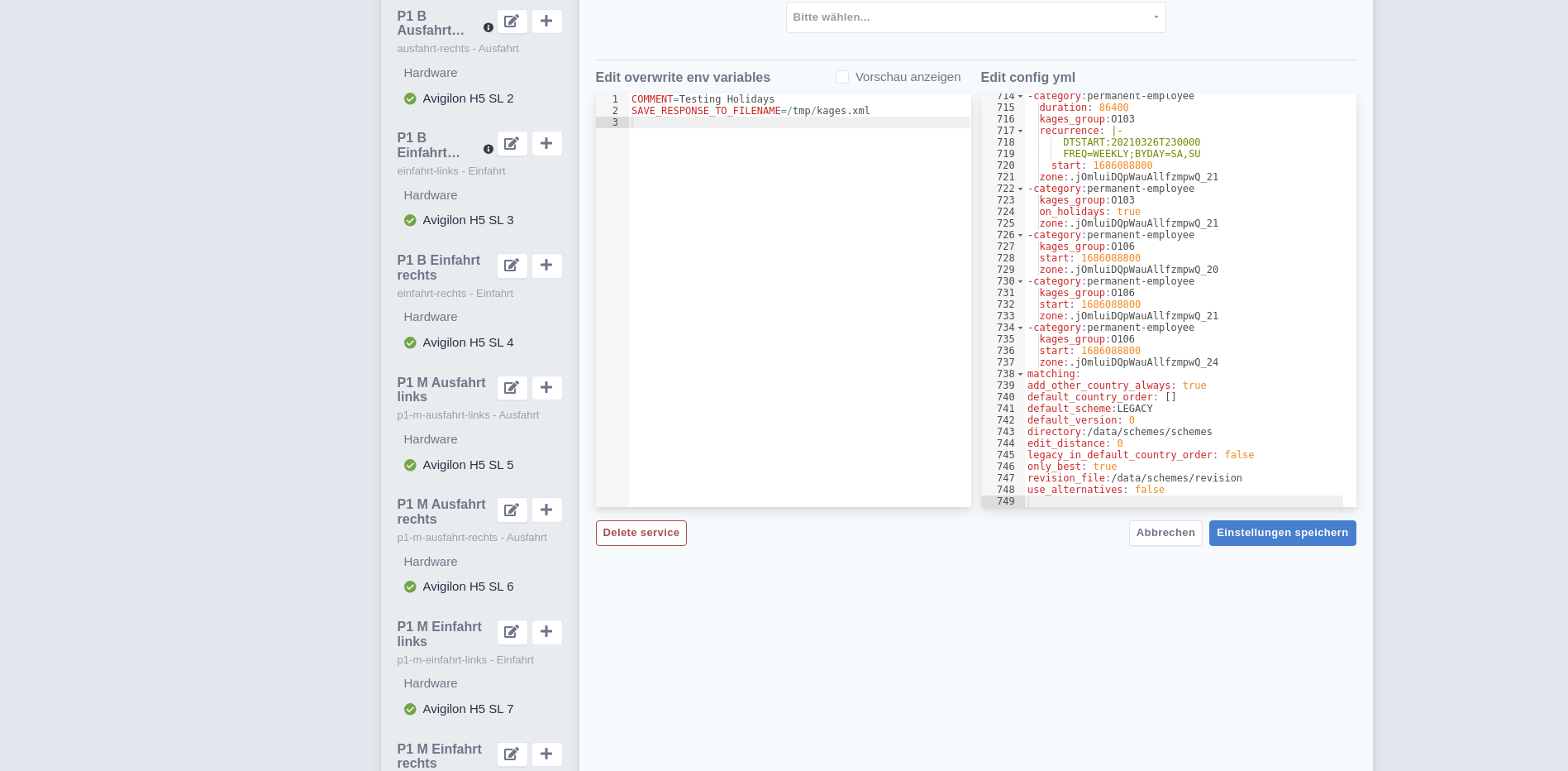
scroll to position [248, 0]
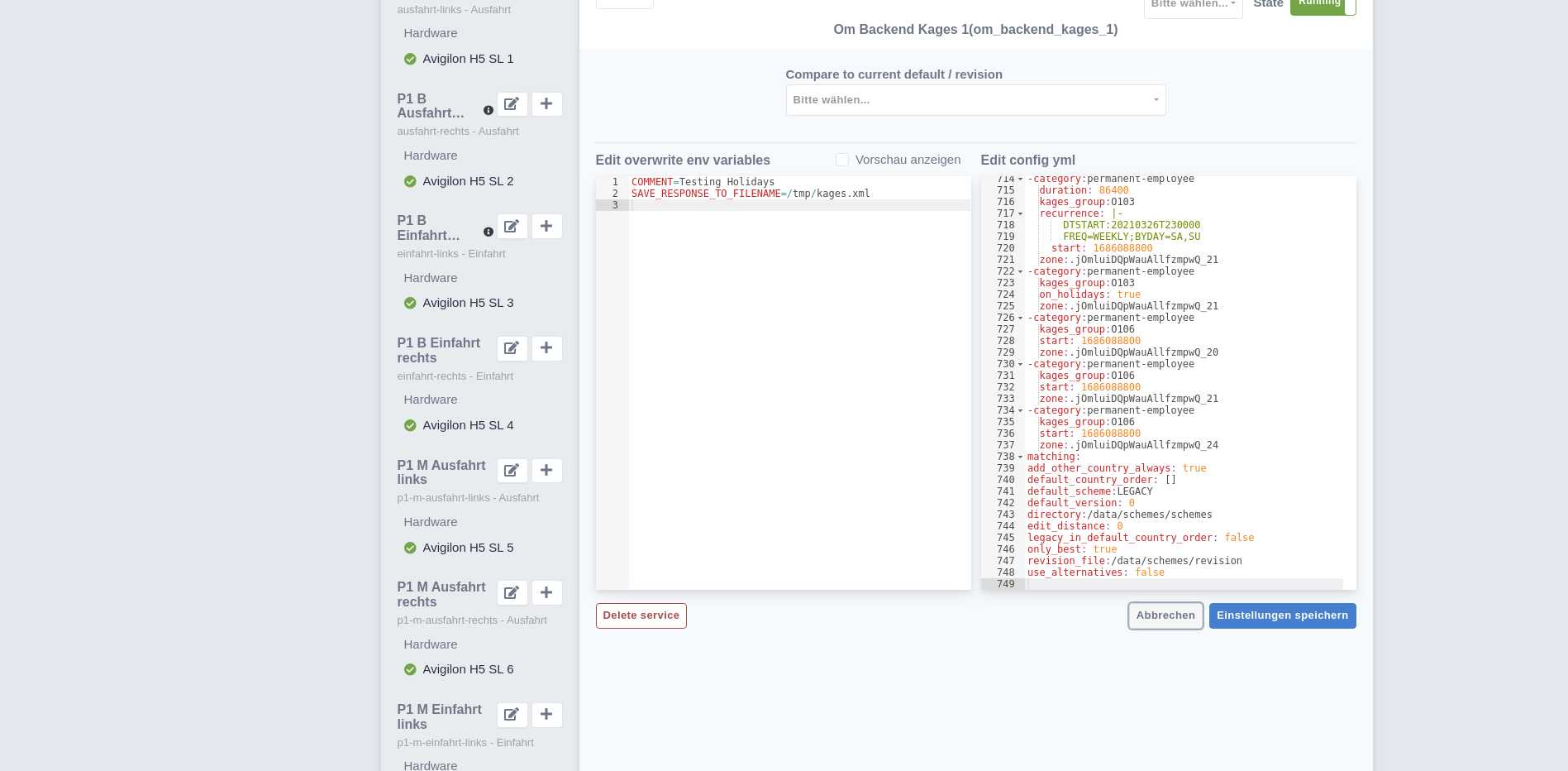
click at [1183, 620] on span "Abbrechen" at bounding box center [1166, 615] width 59 height 13
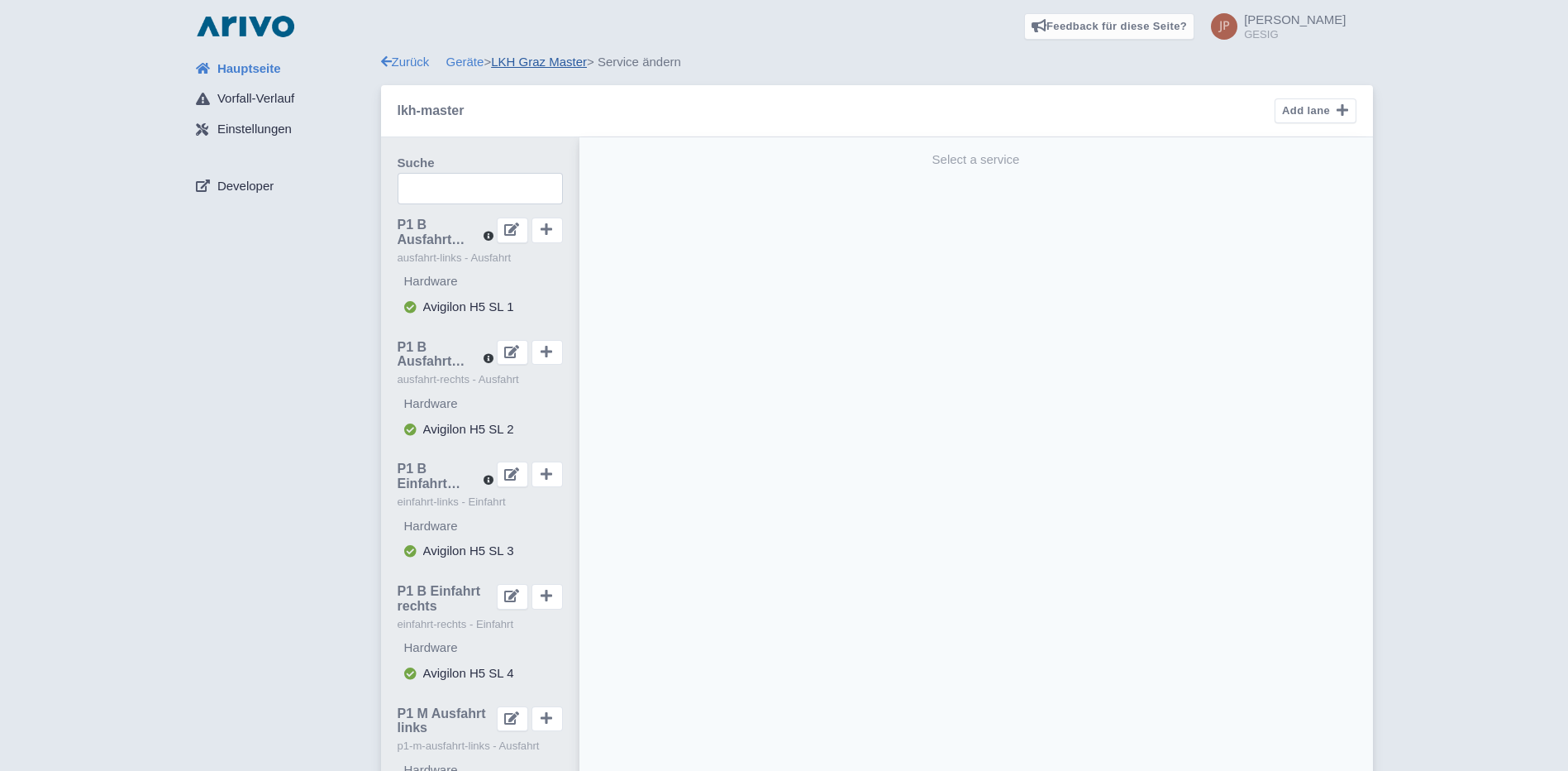
click at [534, 61] on link "LKH Graz Master" at bounding box center [539, 61] width 96 height 14
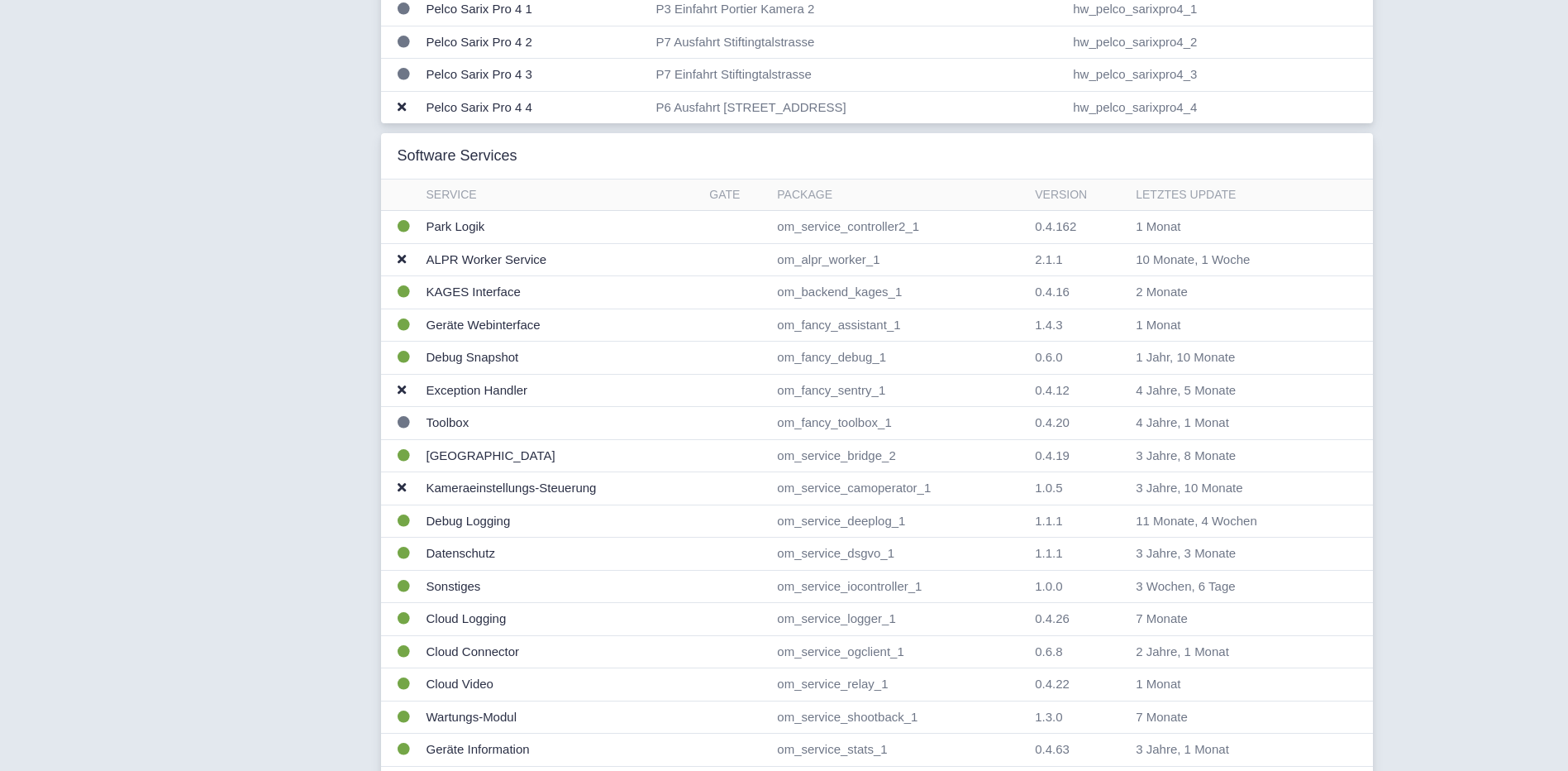
scroll to position [1405, 0]
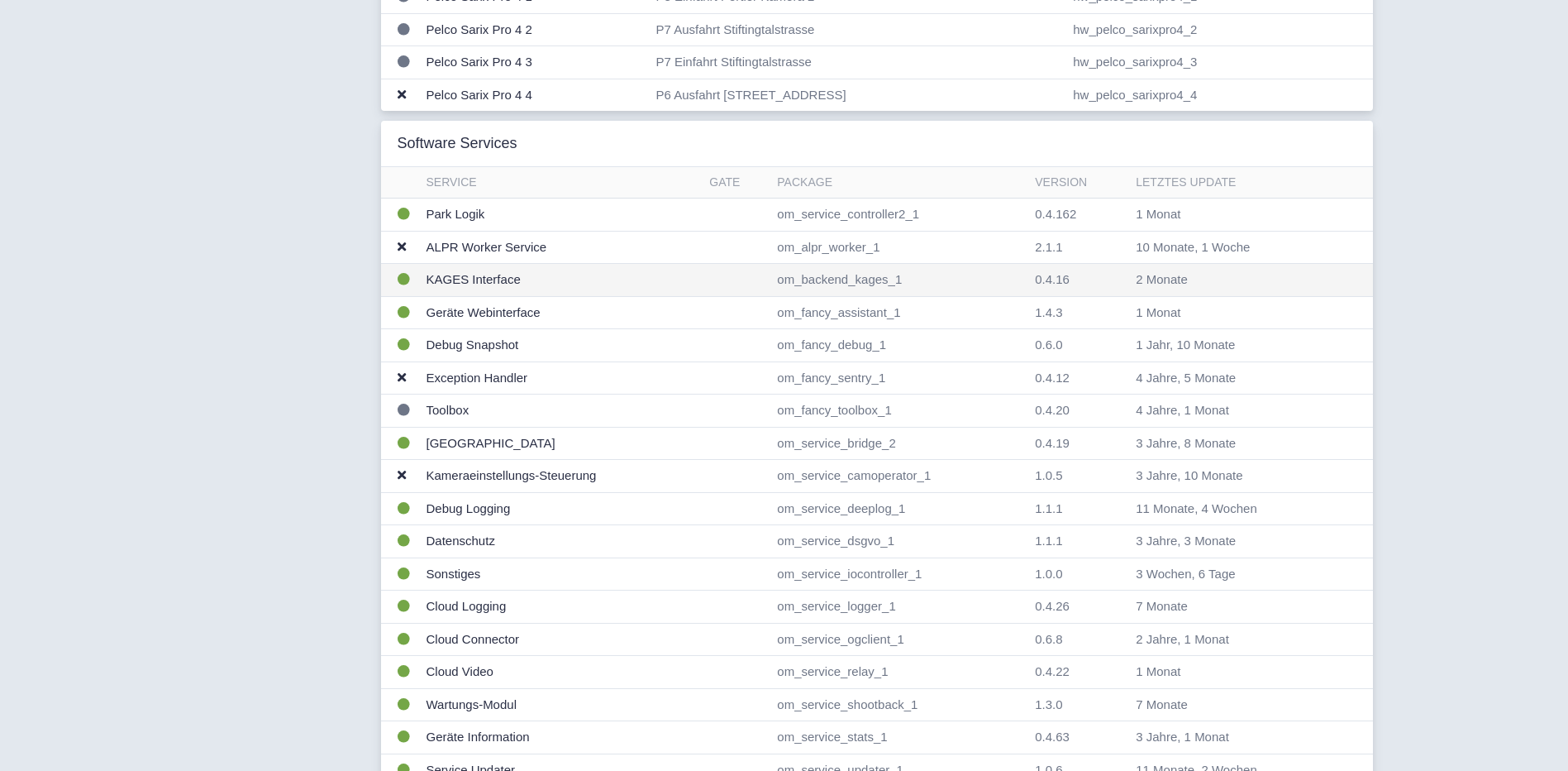
click at [482, 279] on td "KAGES Interface" at bounding box center [561, 280] width 284 height 33
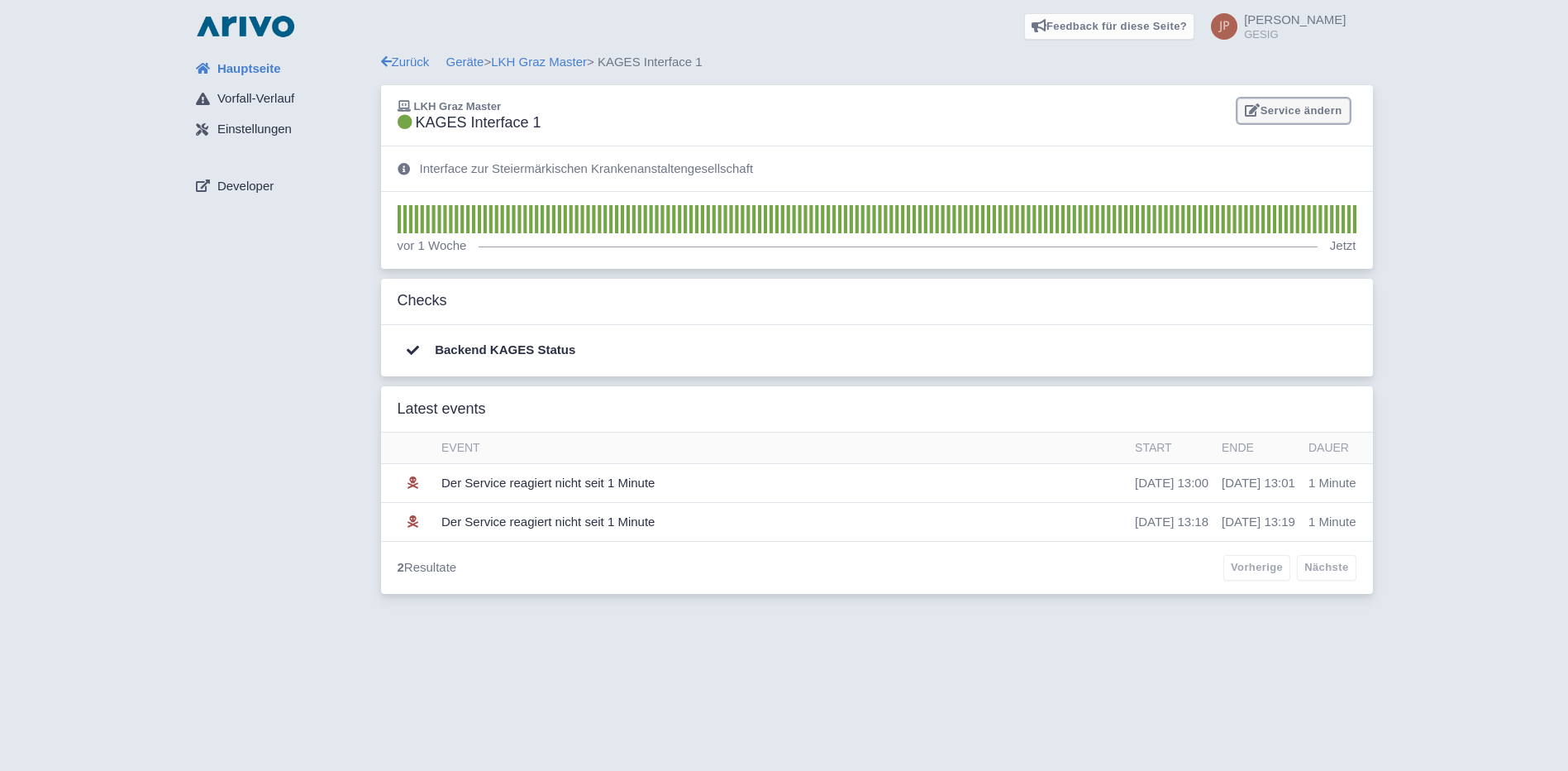
click at [1299, 114] on link "Service ändern" at bounding box center [1293, 111] width 111 height 25
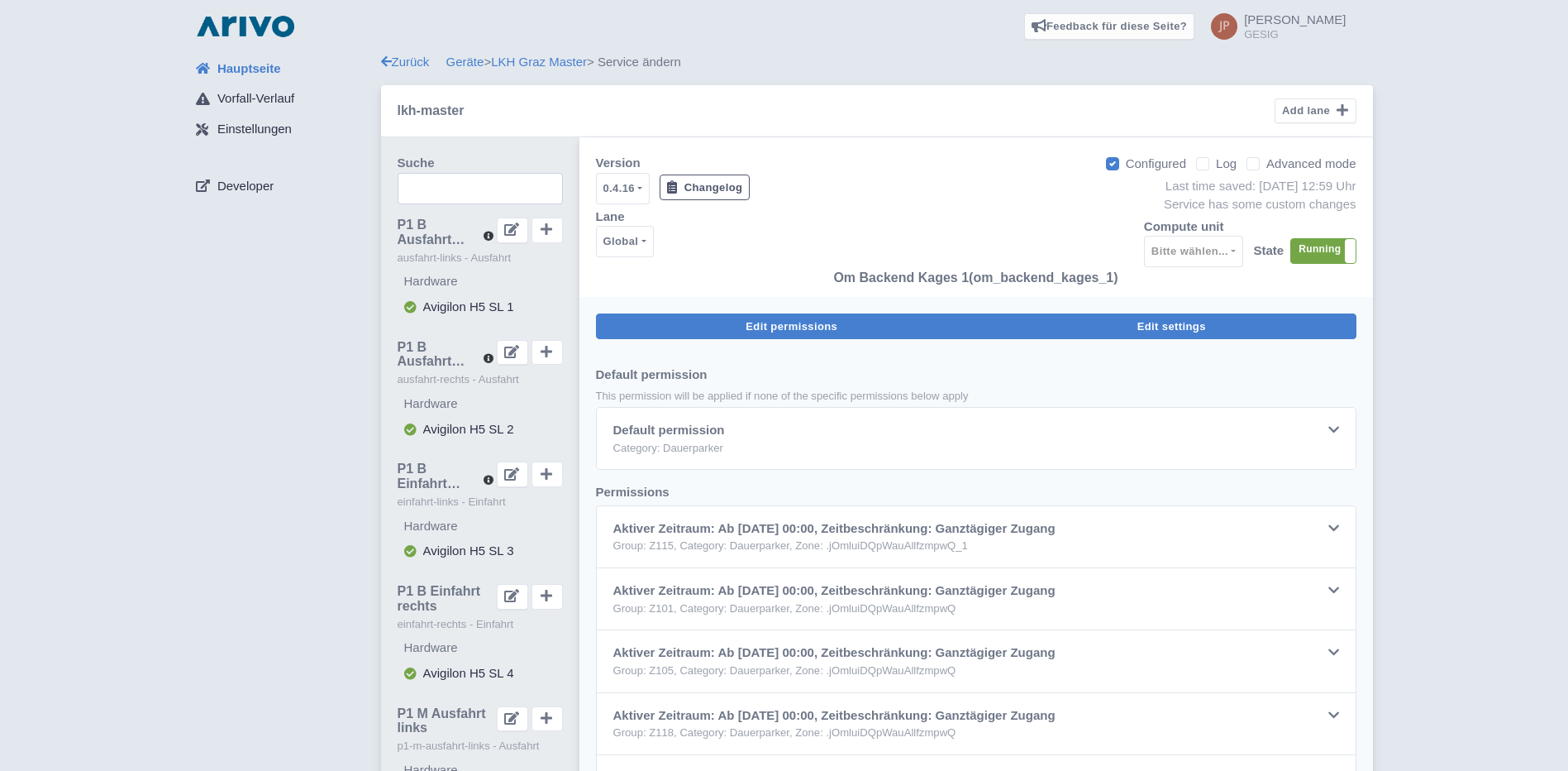
click at [1136, 325] on button "Edit settings" at bounding box center [1172, 326] width 370 height 25
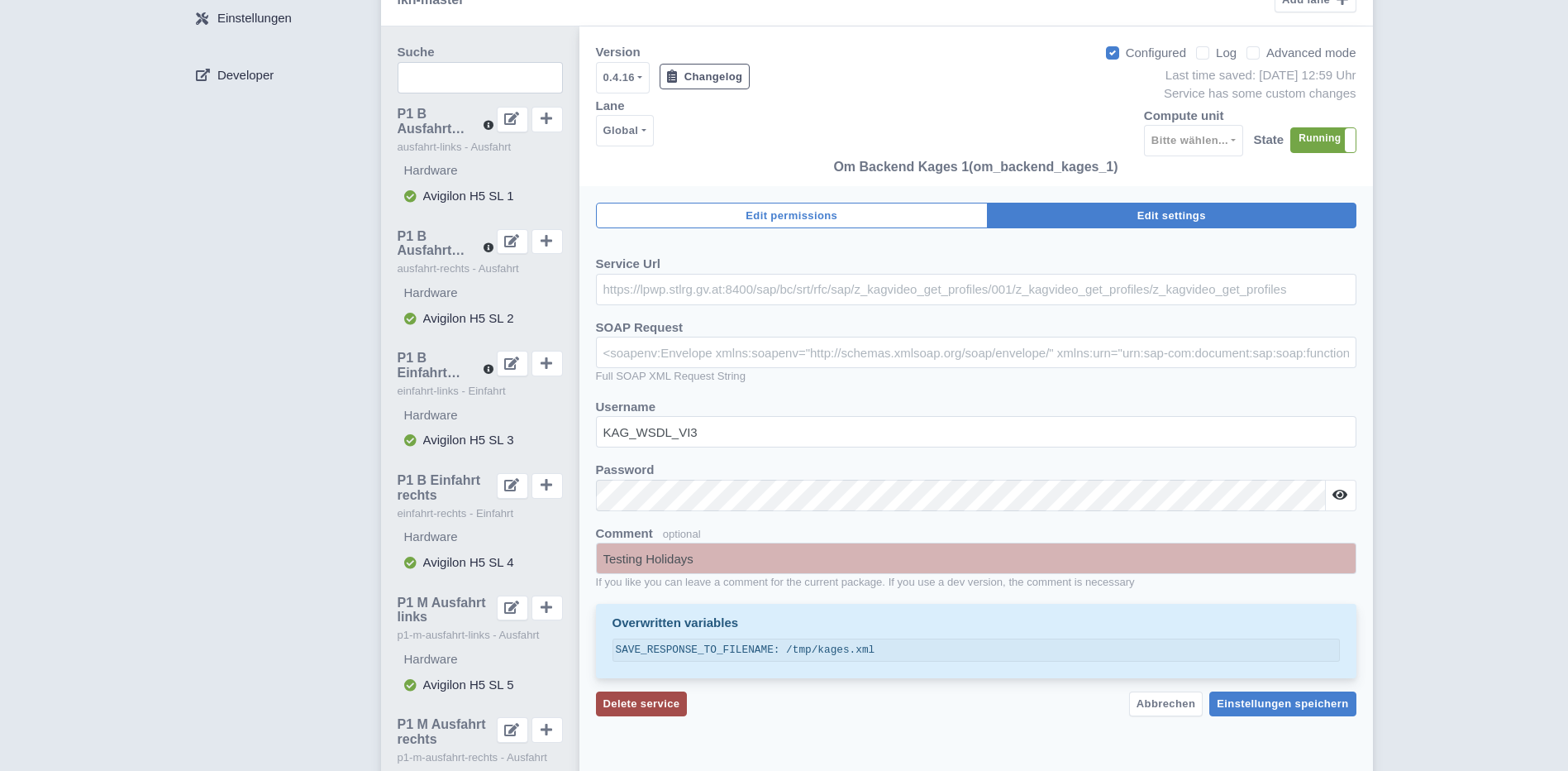
scroll to position [83, 0]
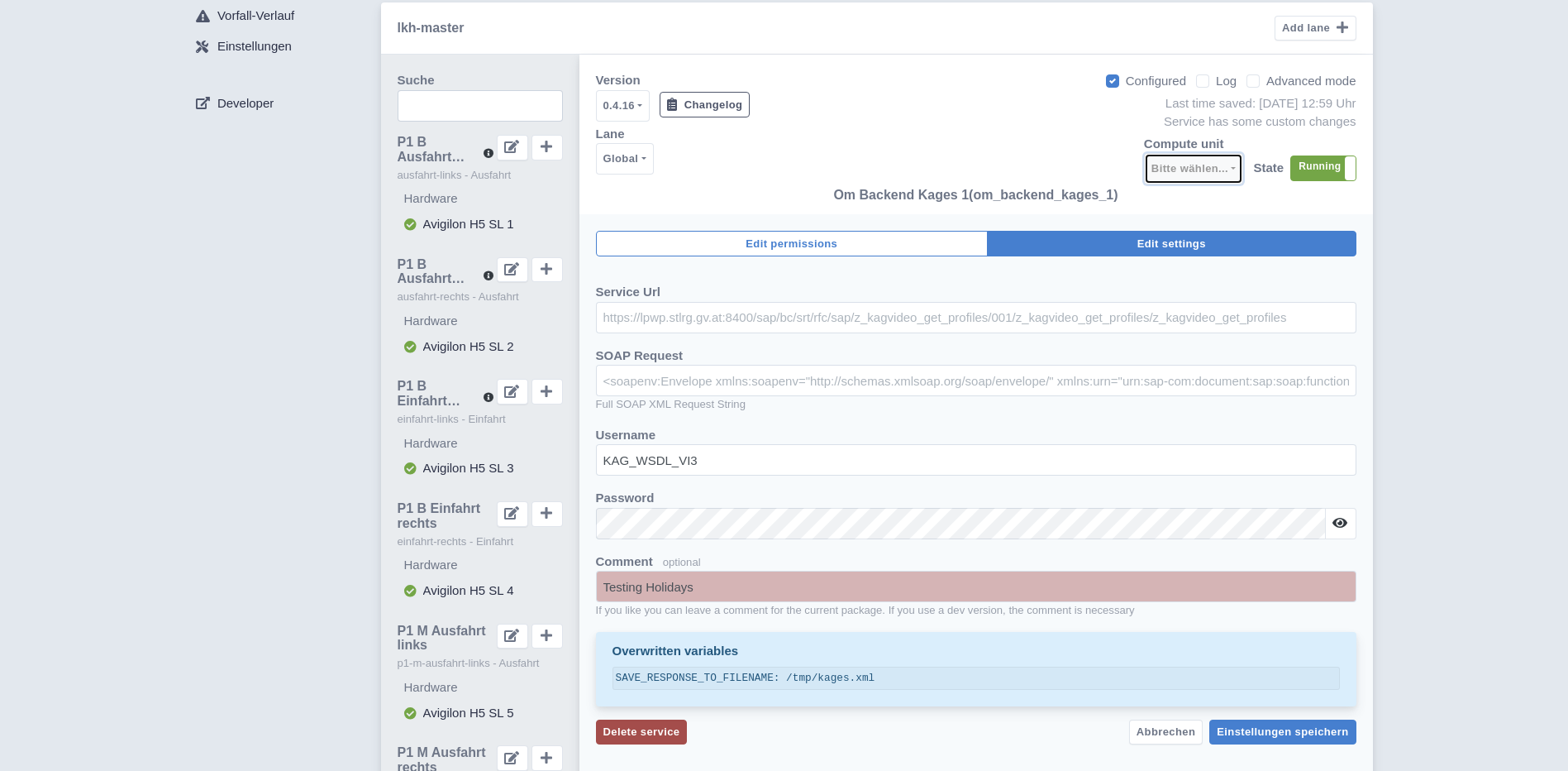
click at [1233, 163] on button "Bitte wählen..." at bounding box center [1194, 169] width 101 height 31
click at [1224, 205] on span "Recheneinheit 1" at bounding box center [1210, 206] width 90 height 19
select select "1cefa760-bba7-489e-be5f-5d9199c14de6"
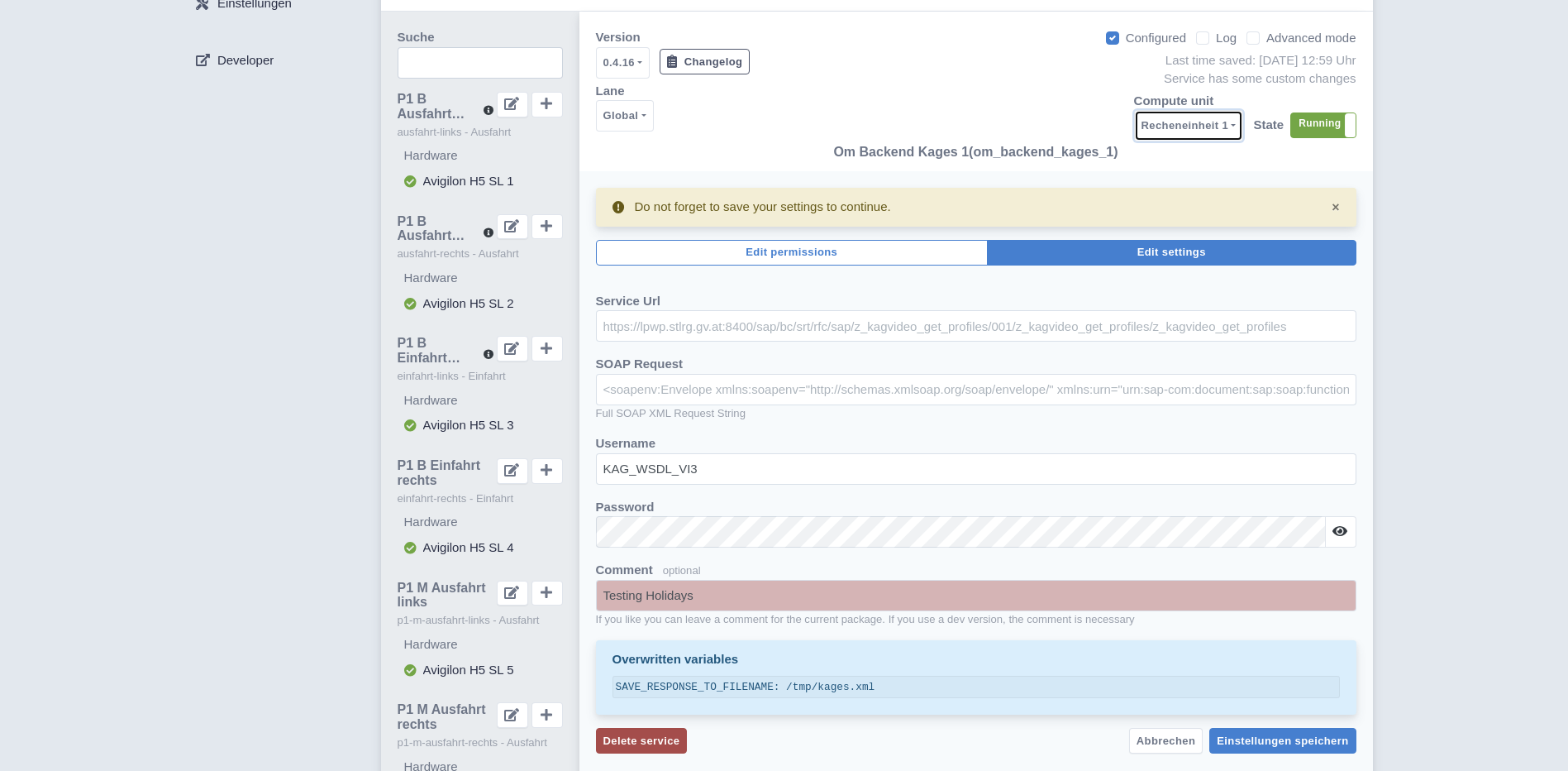
scroll to position [165, 0]
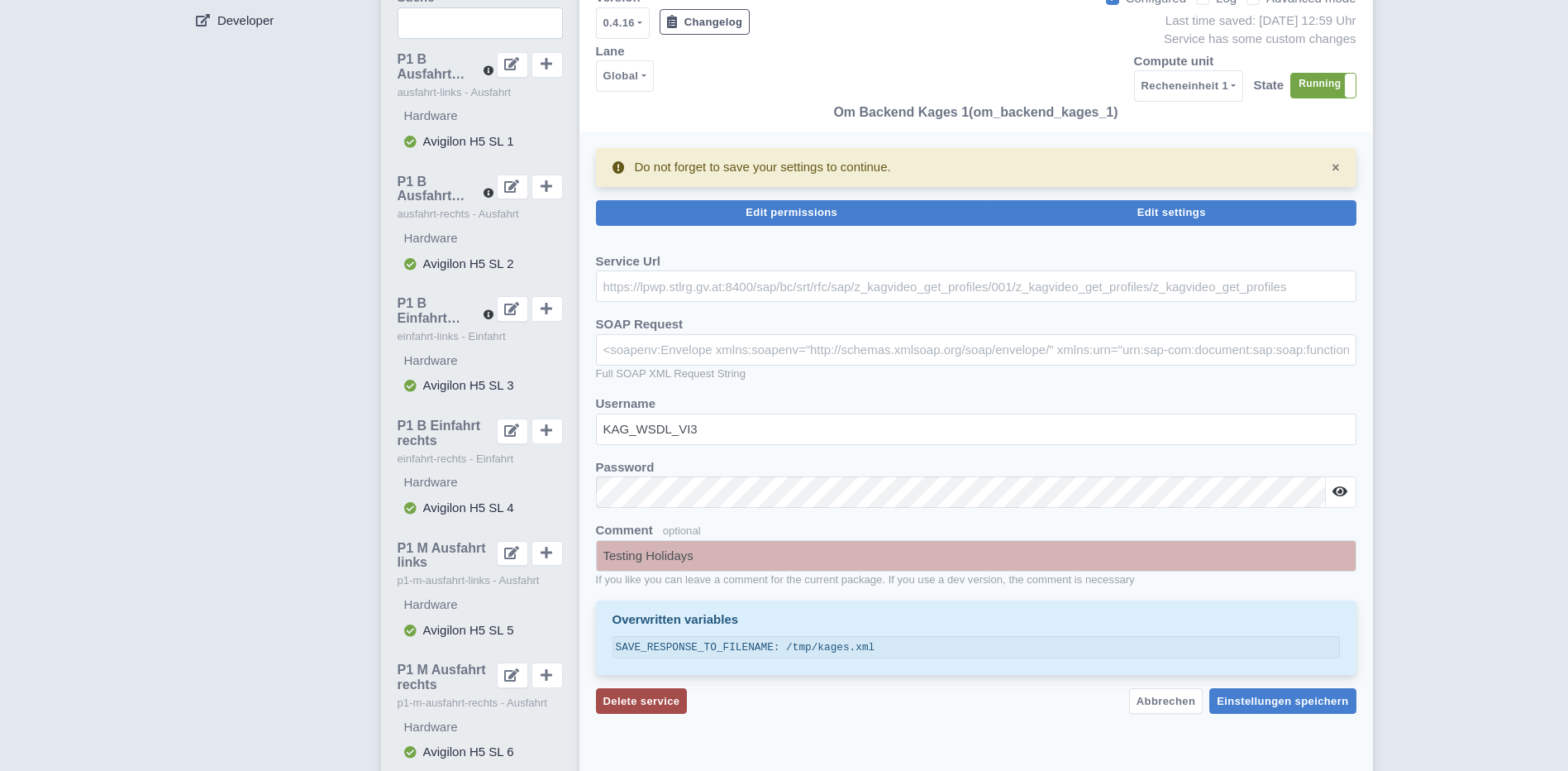
click at [794, 218] on span "Edit permissions" at bounding box center [791, 212] width 92 height 13
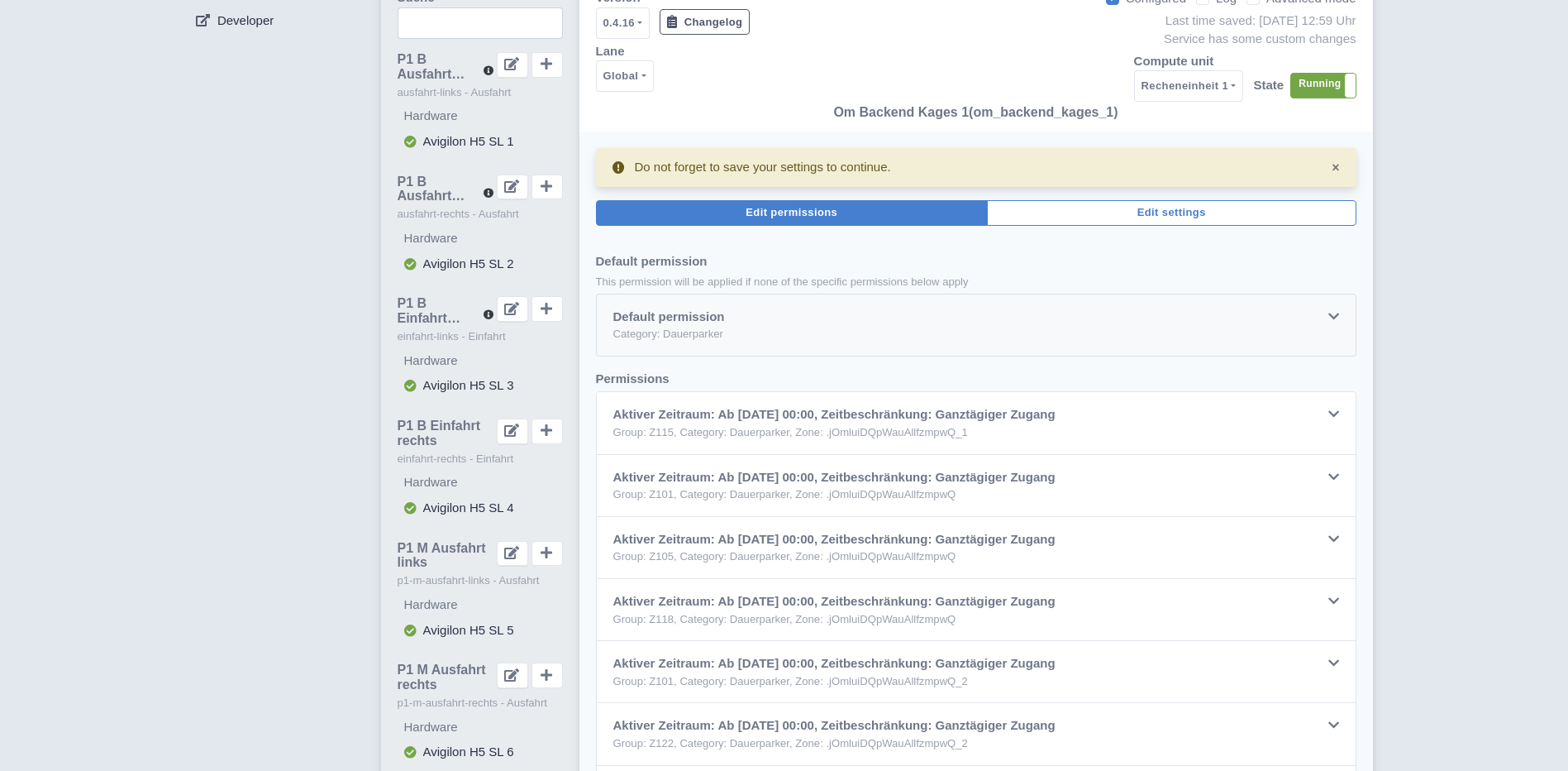
click at [1333, 311] on div at bounding box center [1334, 316] width 11 height 19
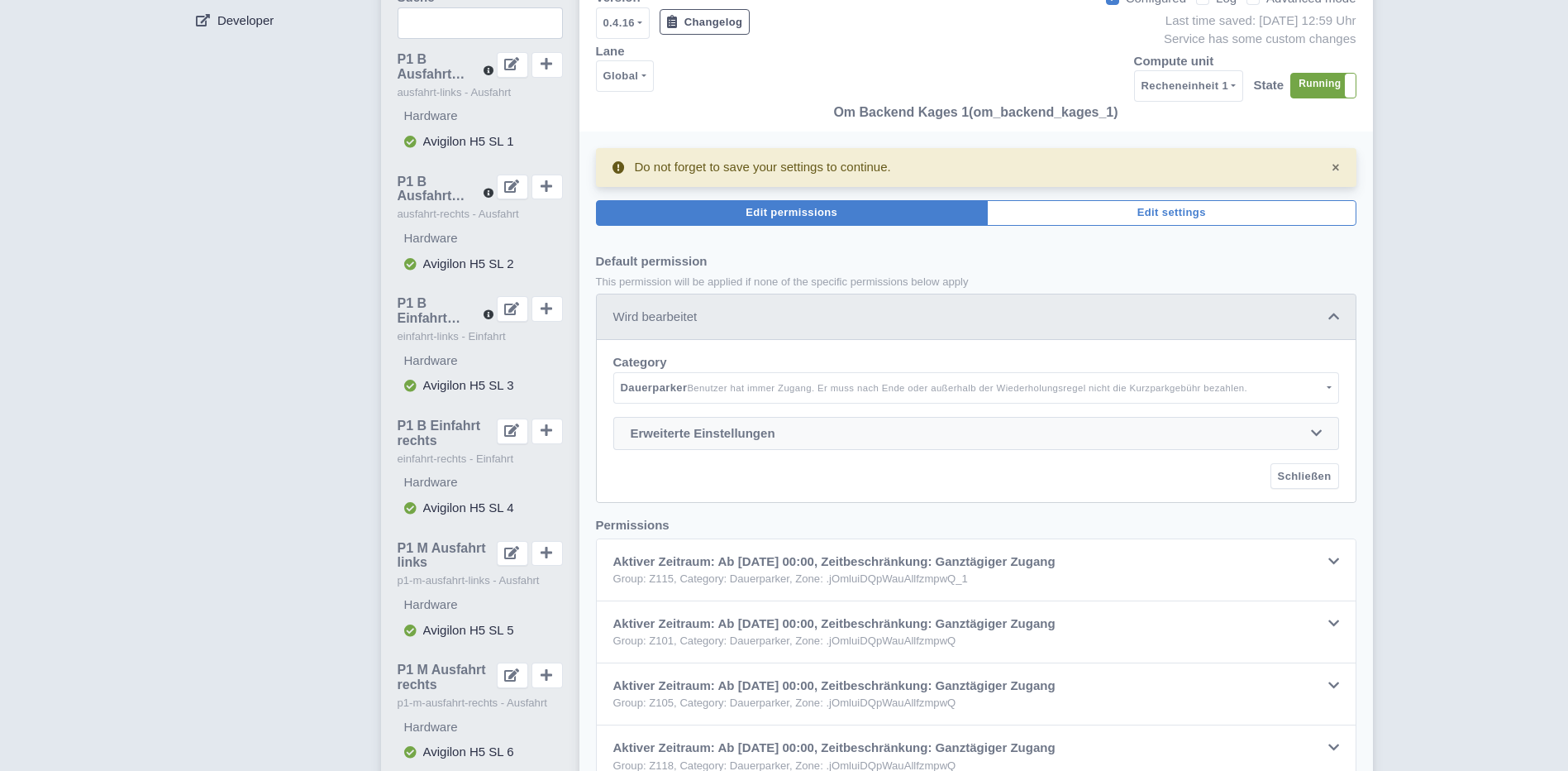
click at [1314, 429] on icon at bounding box center [1316, 432] width 11 height 13
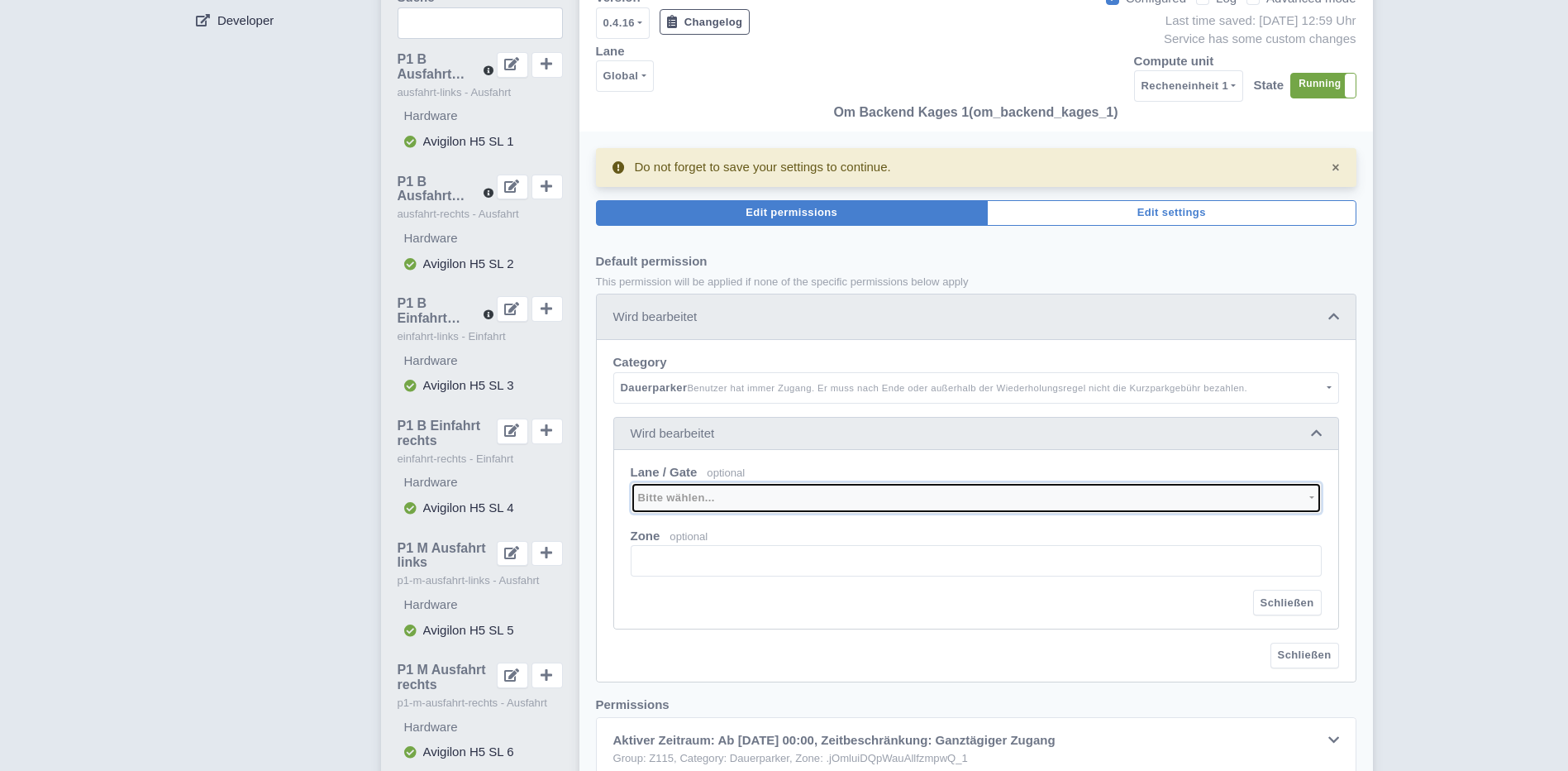
click at [1313, 498] on button "Bitte wählen..." at bounding box center [976, 498] width 691 height 31
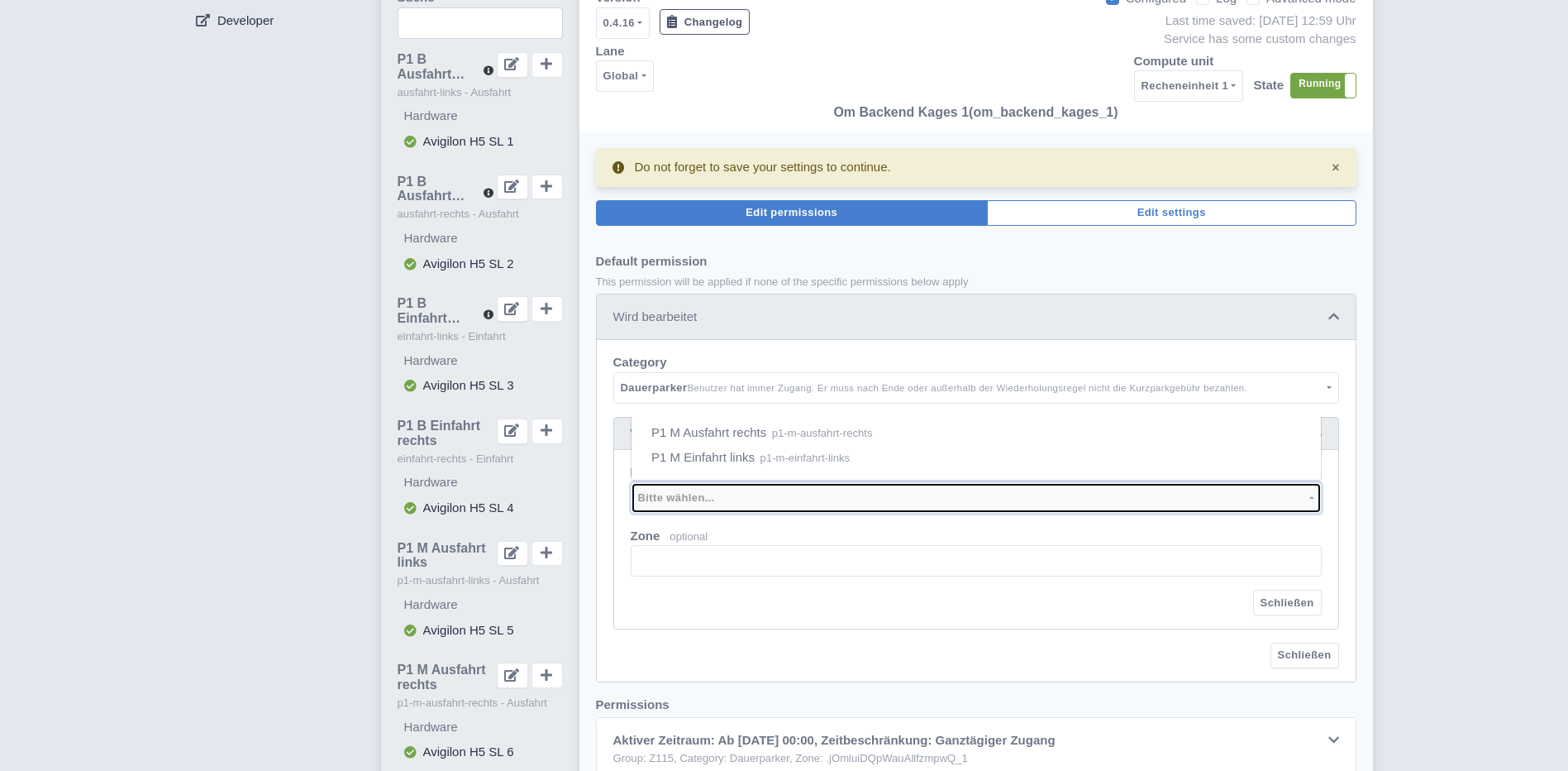
click at [1313, 498] on button "Bitte wählen..." at bounding box center [976, 498] width 691 height 31
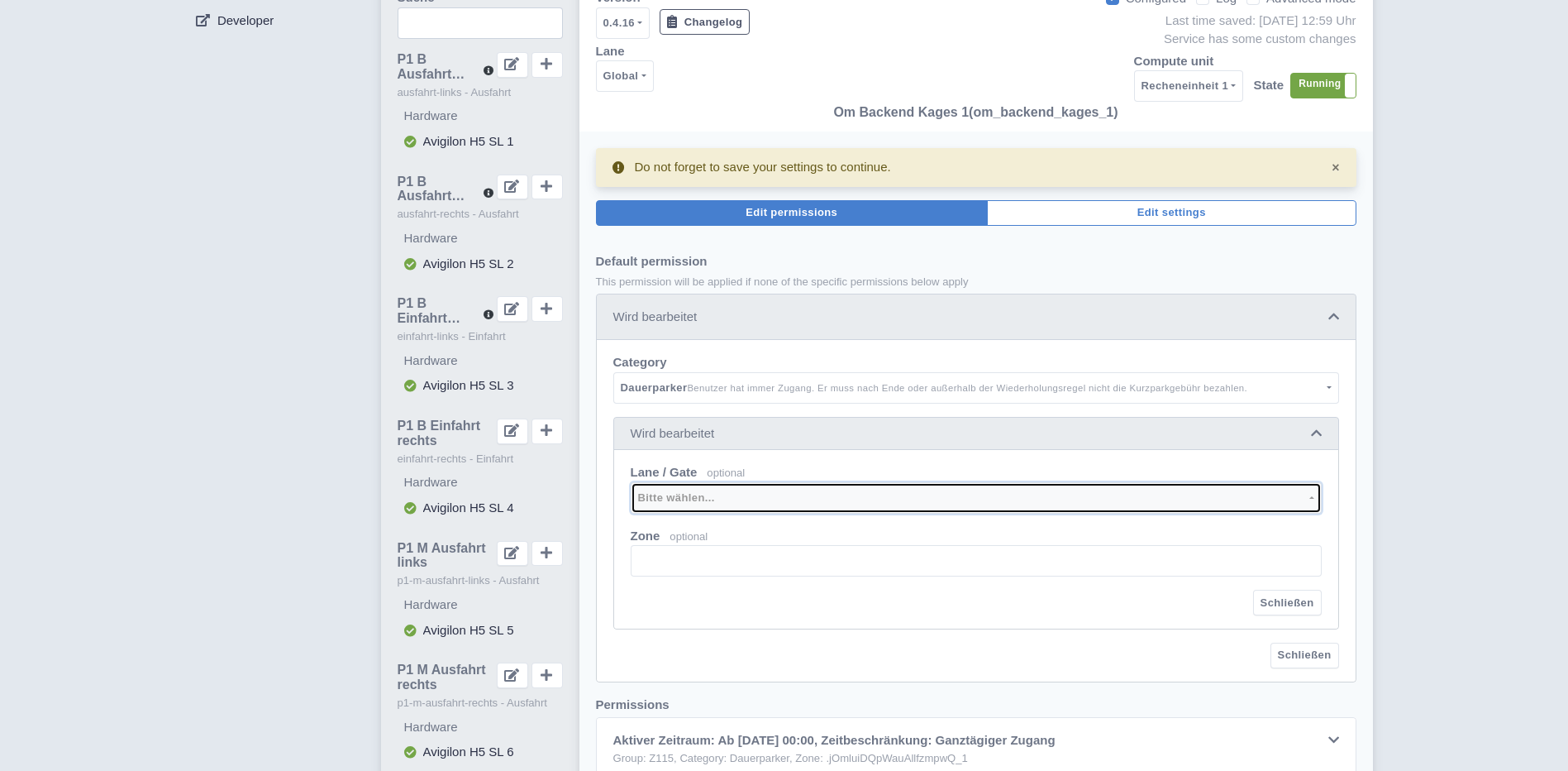
click at [1313, 501] on button "Bitte wählen..." at bounding box center [976, 498] width 691 height 31
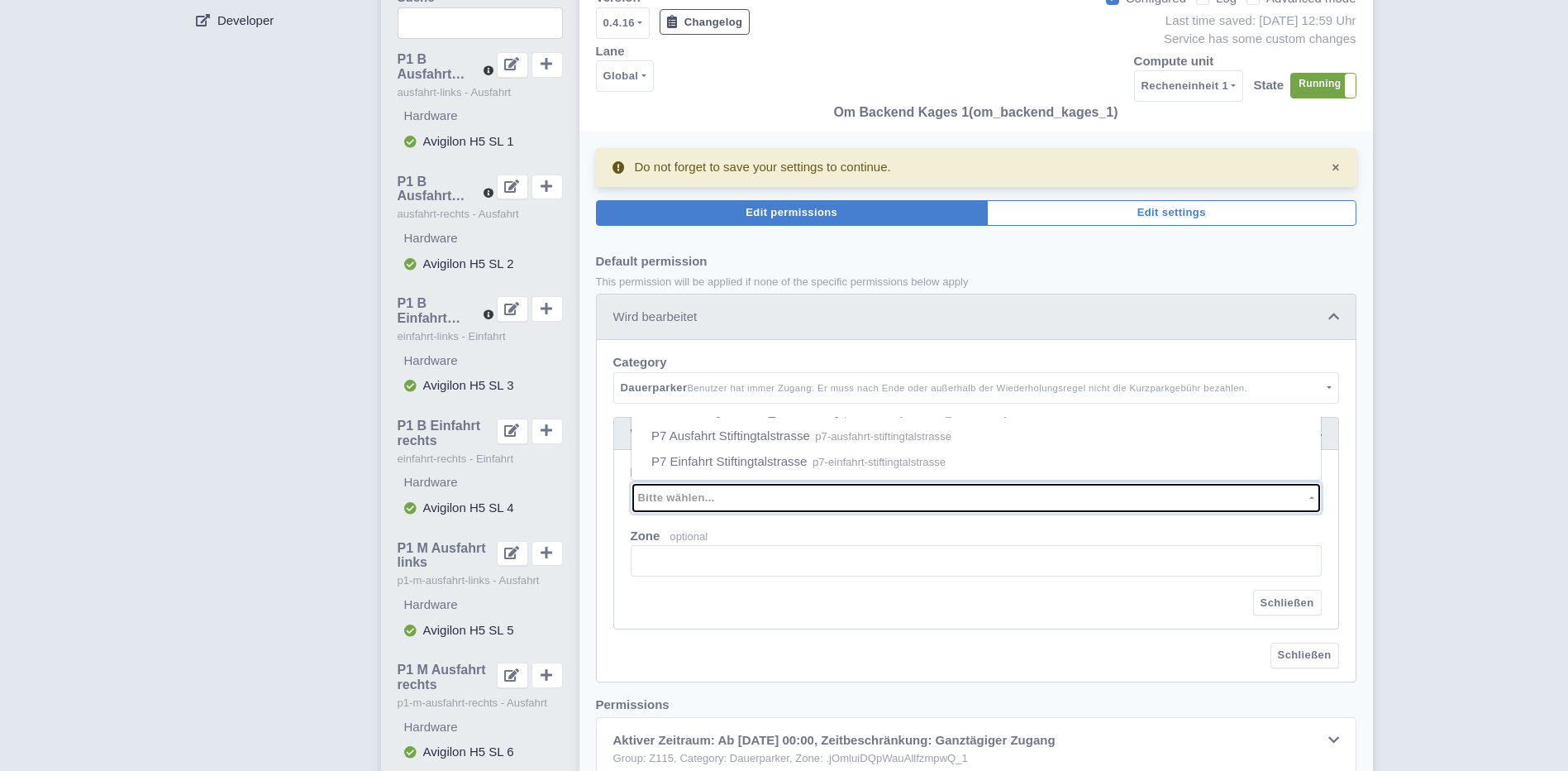
scroll to position [653, 0]
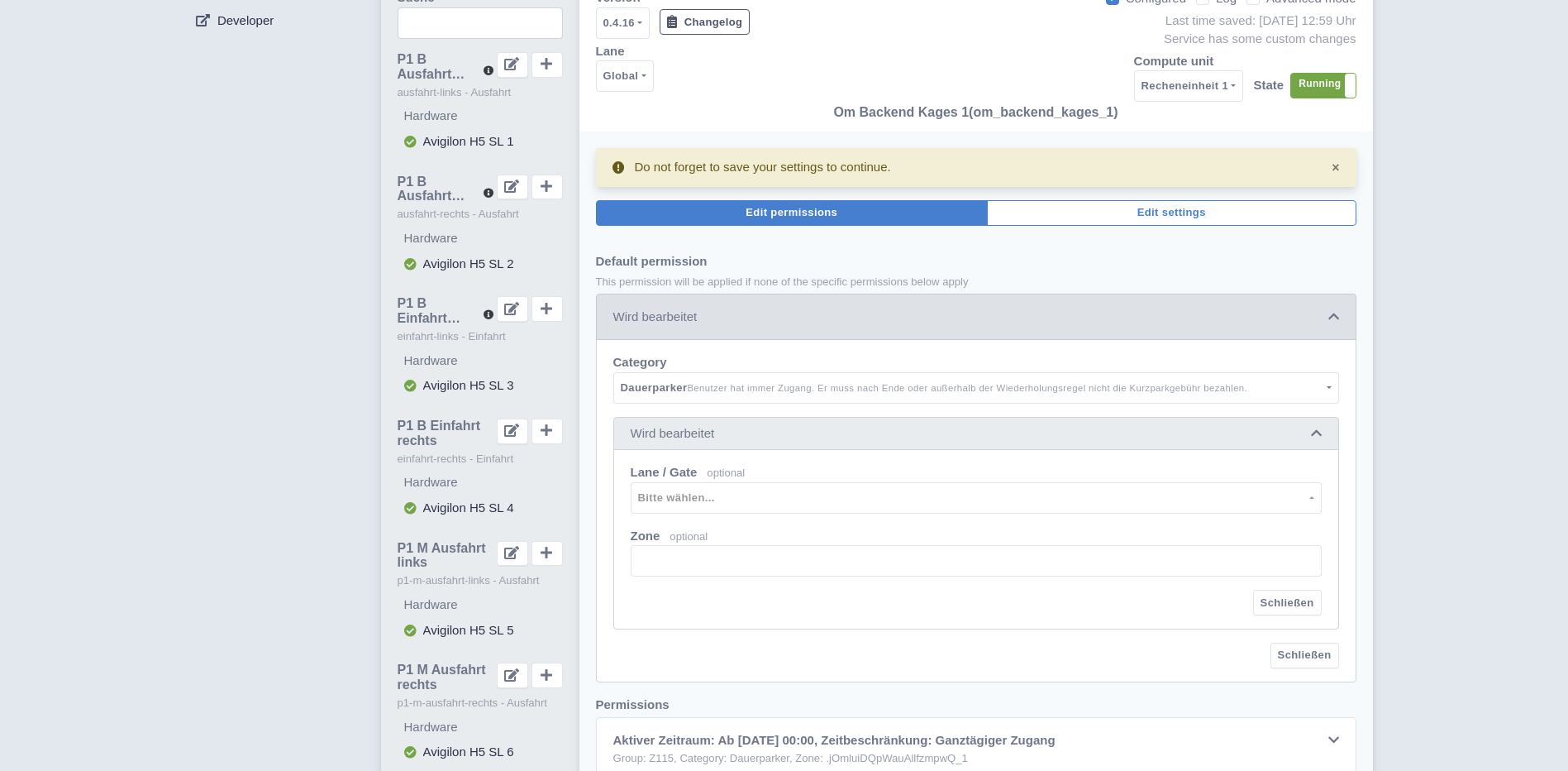
click at [1335, 319] on icon at bounding box center [1334, 316] width 11 height 13
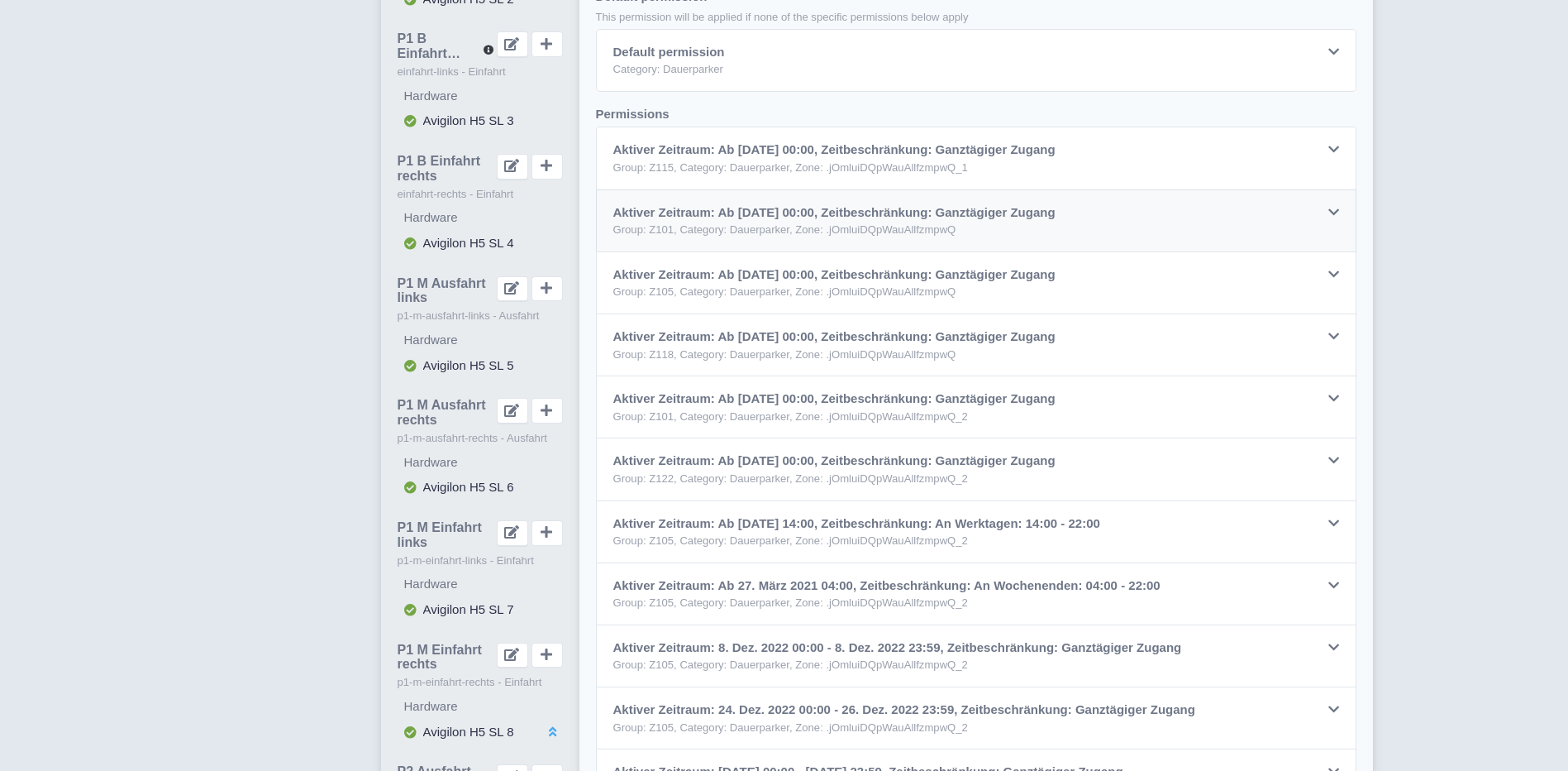
scroll to position [496, 0]
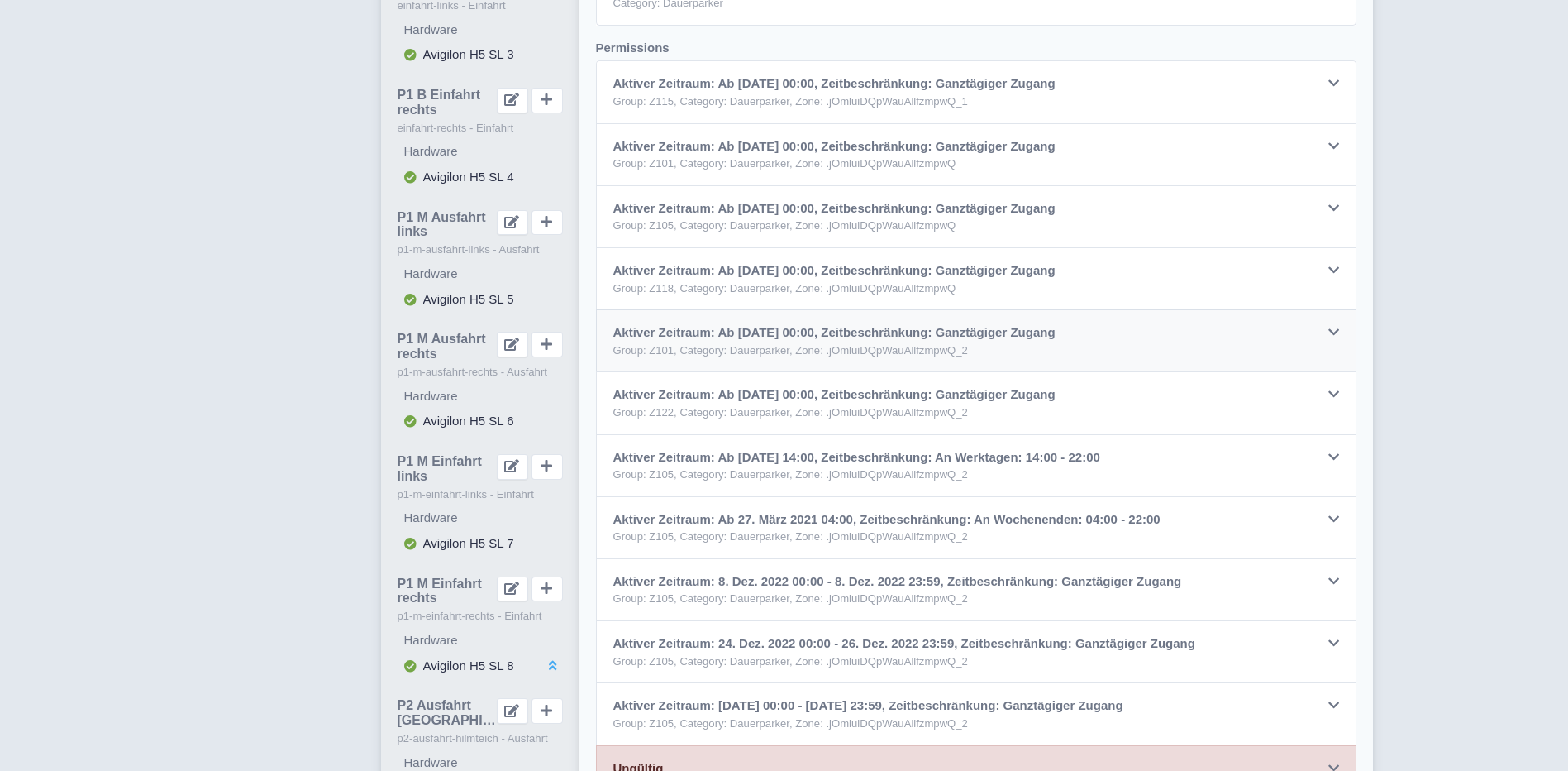
click at [1336, 331] on icon at bounding box center [1334, 332] width 11 height 13
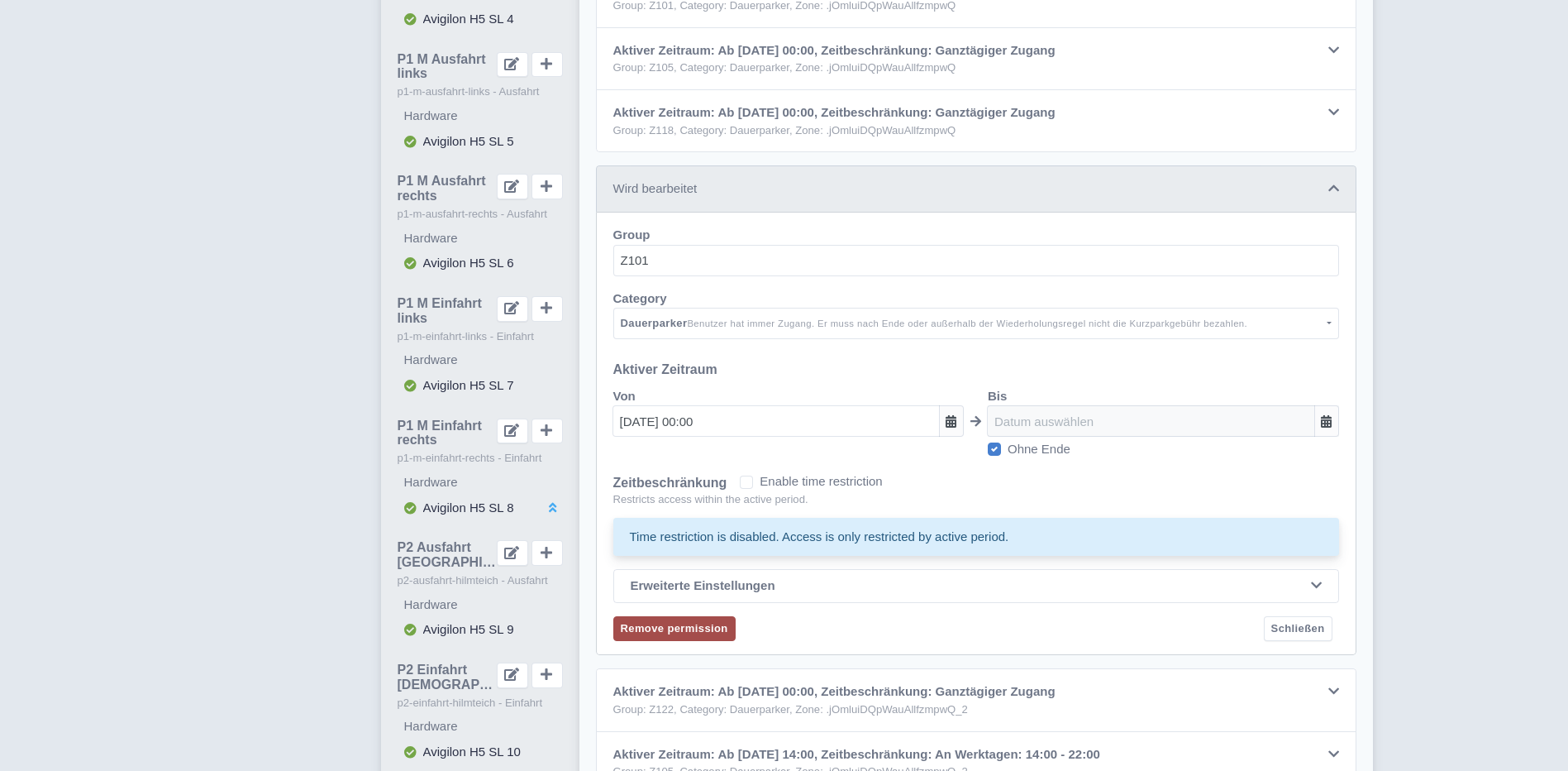
scroll to position [558, 0]
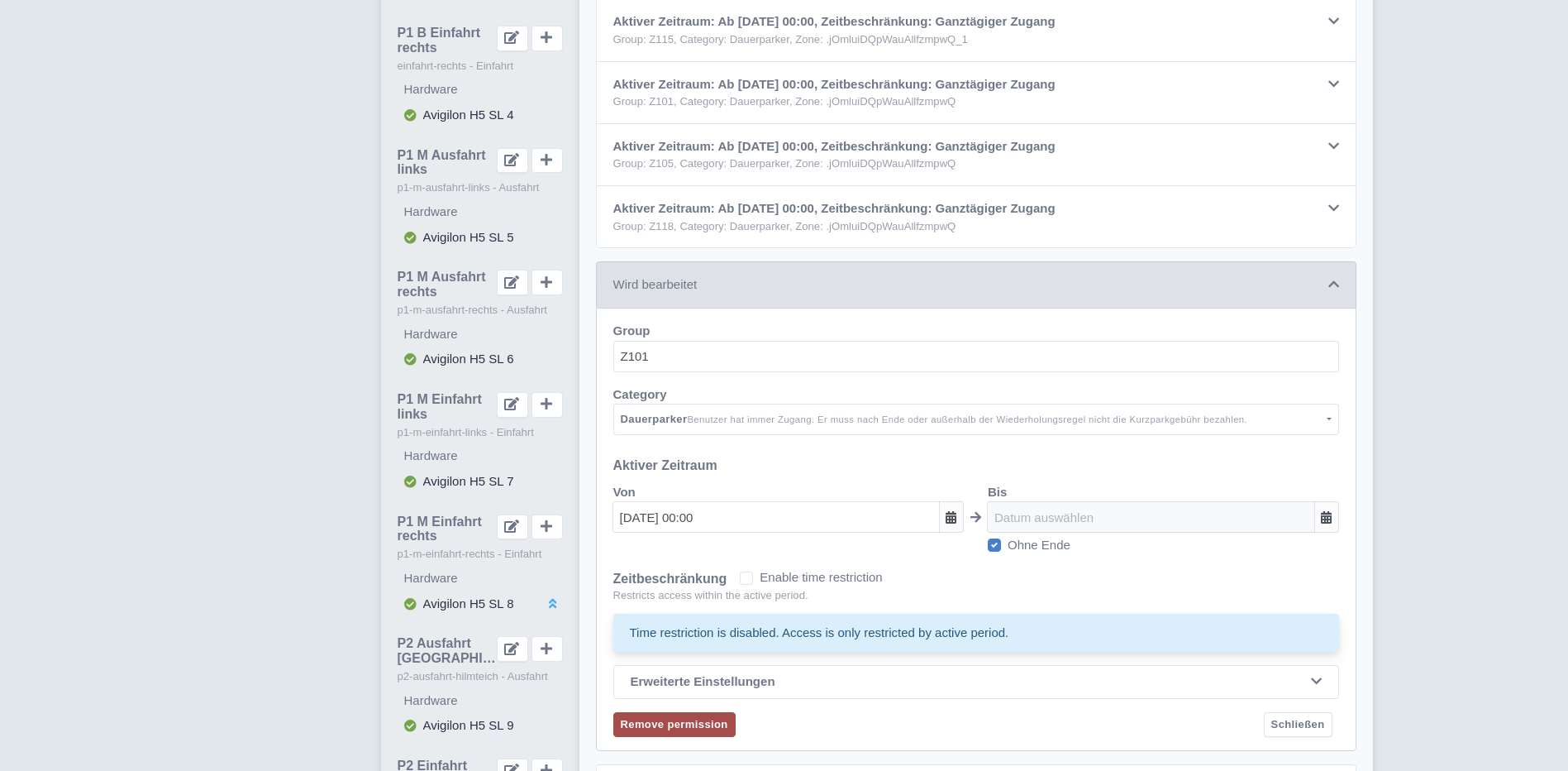
click at [1329, 281] on icon at bounding box center [1334, 284] width 11 height 13
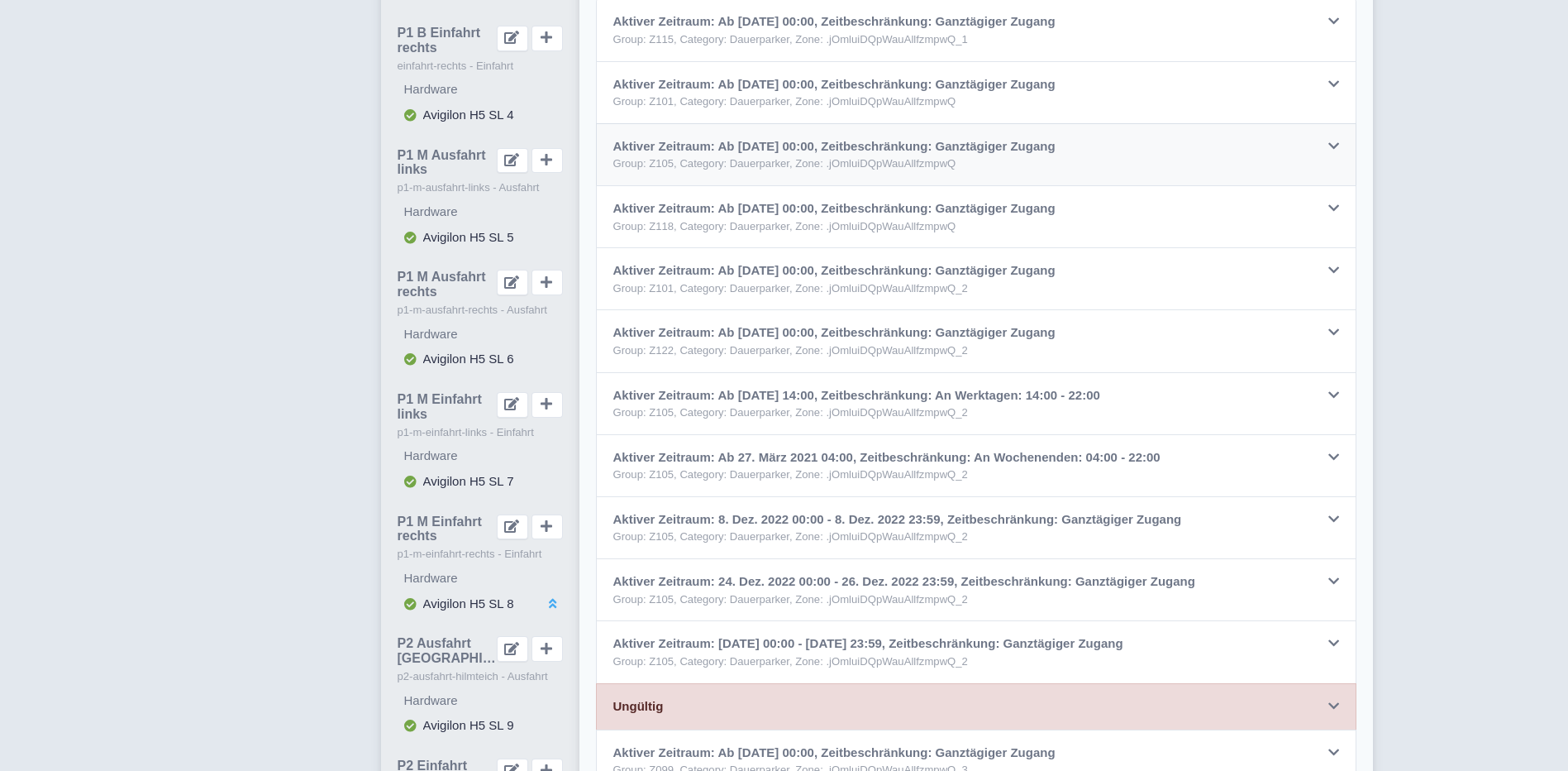
click at [1335, 142] on icon at bounding box center [1334, 145] width 11 height 13
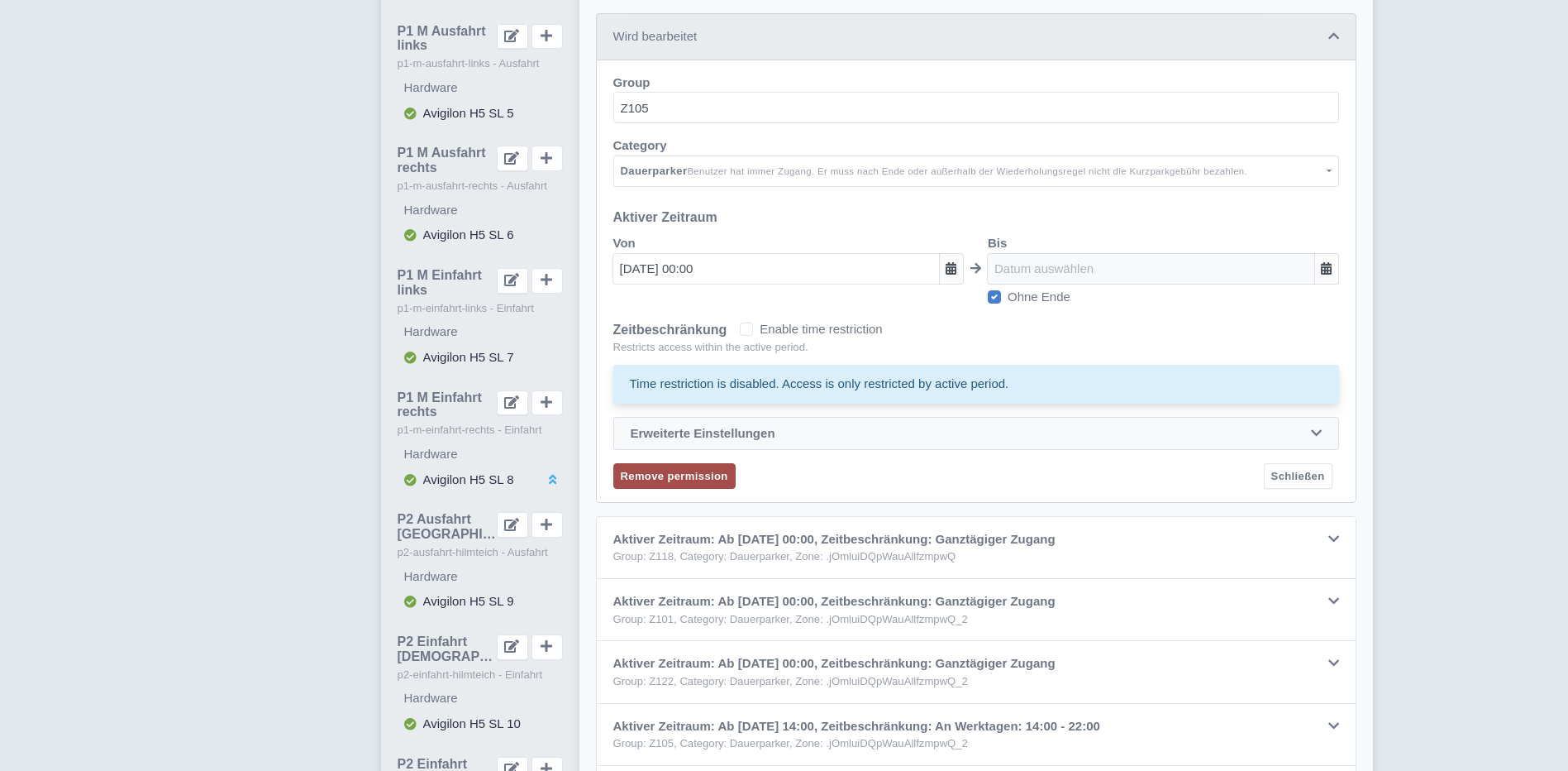
click at [1314, 434] on icon at bounding box center [1316, 432] width 11 height 13
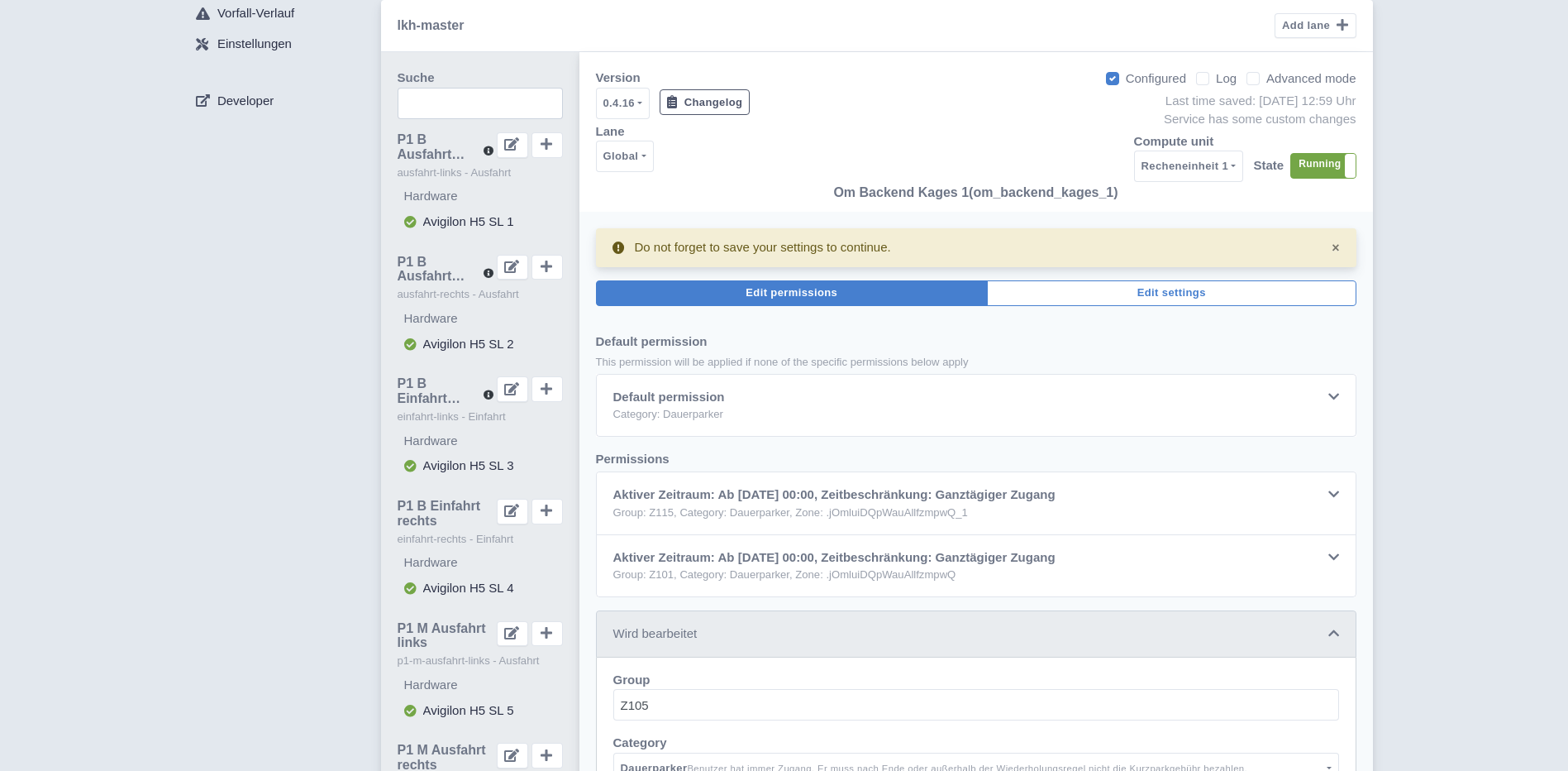
scroll to position [20, 0]
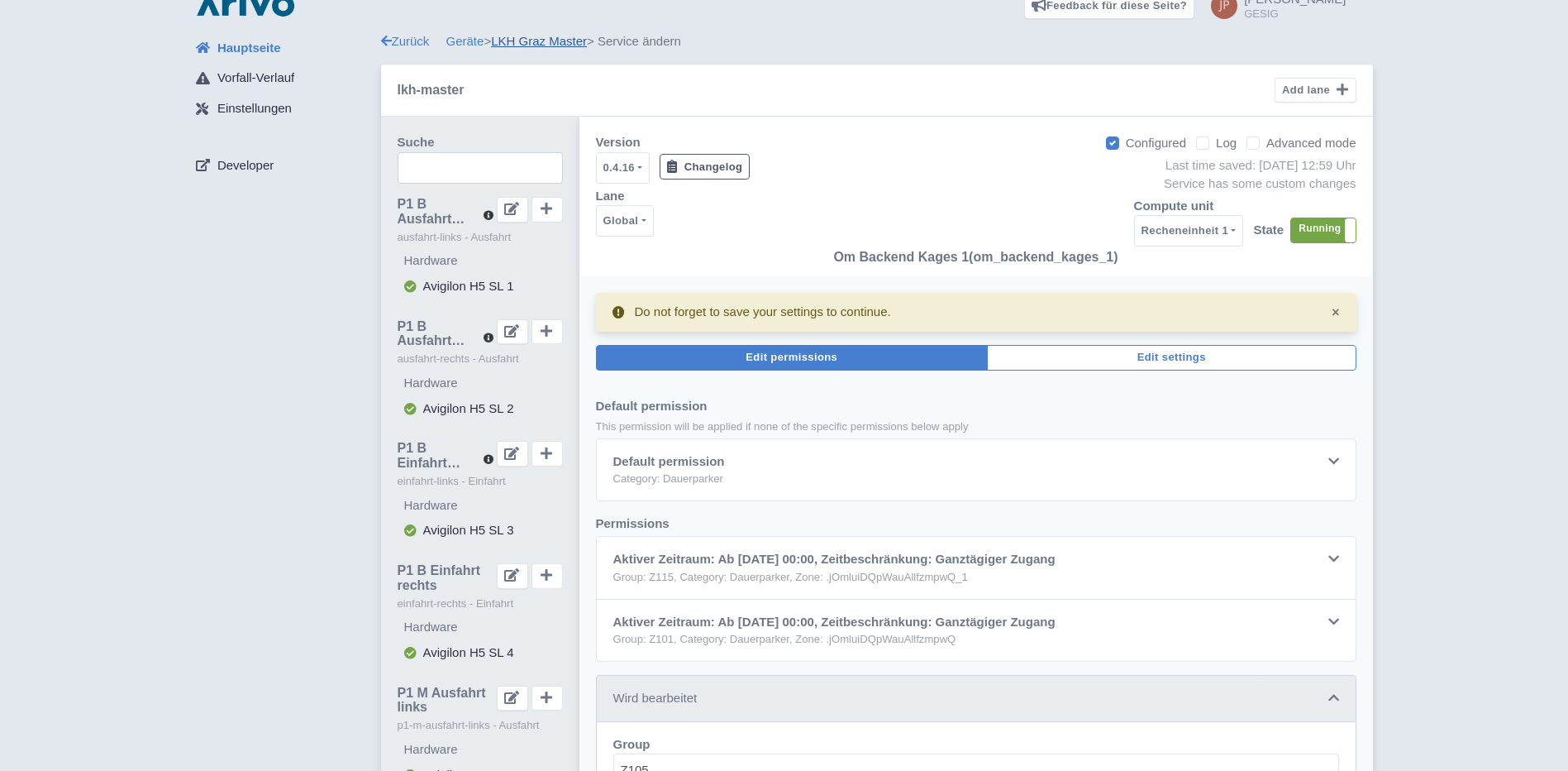
click at [543, 36] on link "LKH Graz Master" at bounding box center [539, 41] width 96 height 14
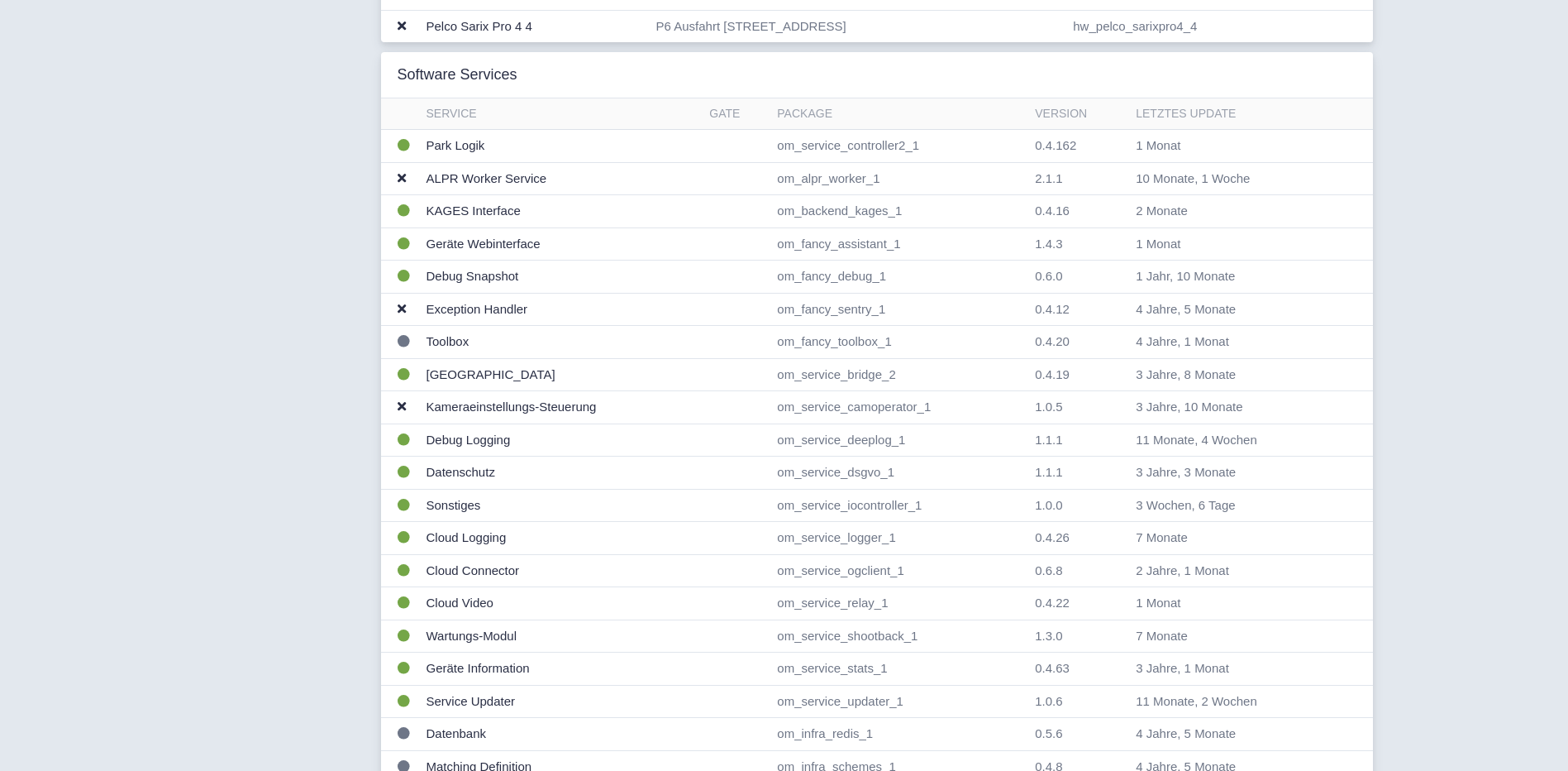
scroll to position [1488, 0]
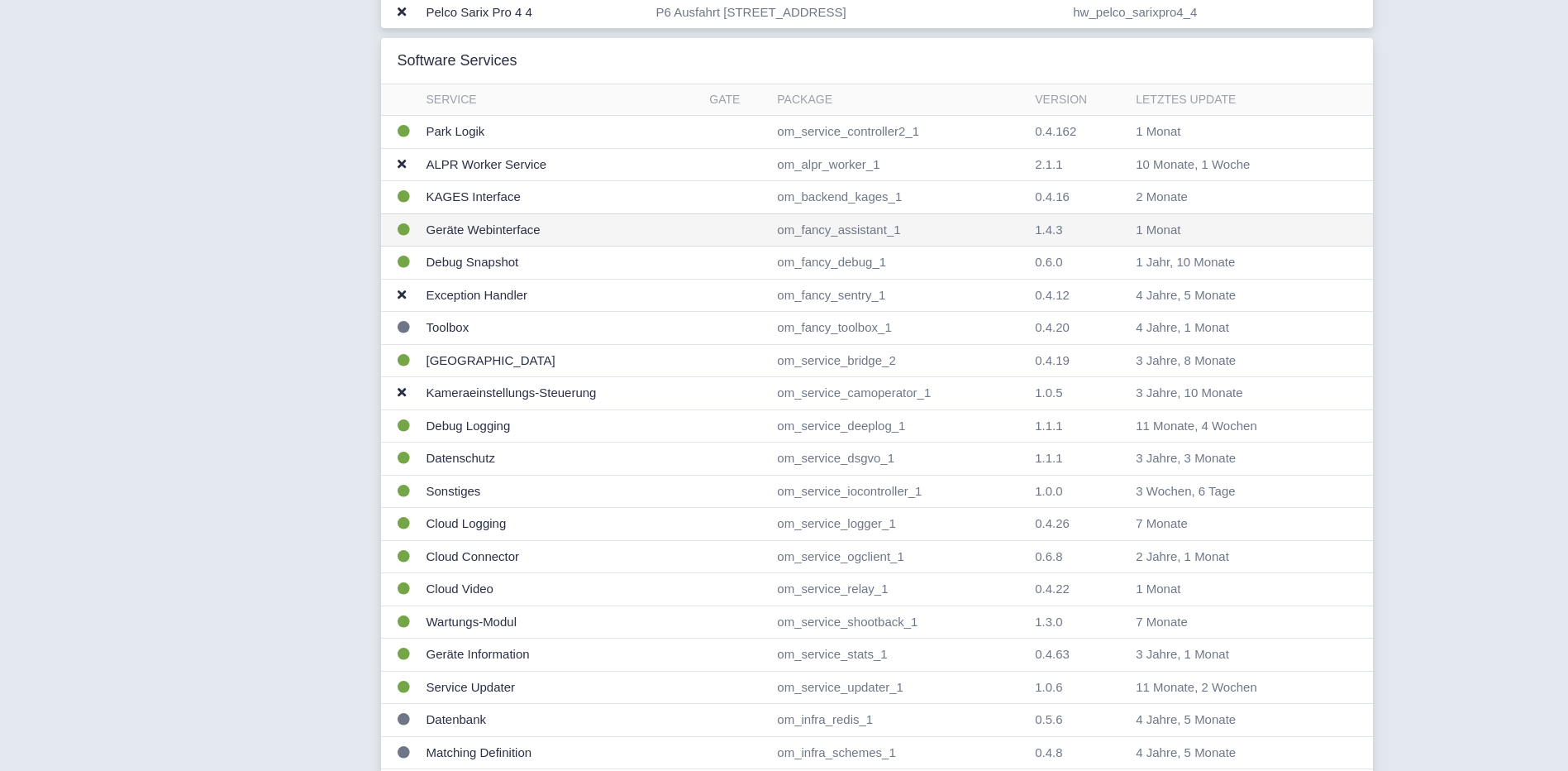
click at [478, 228] on td "Geräte Webinterface" at bounding box center [561, 230] width 284 height 33
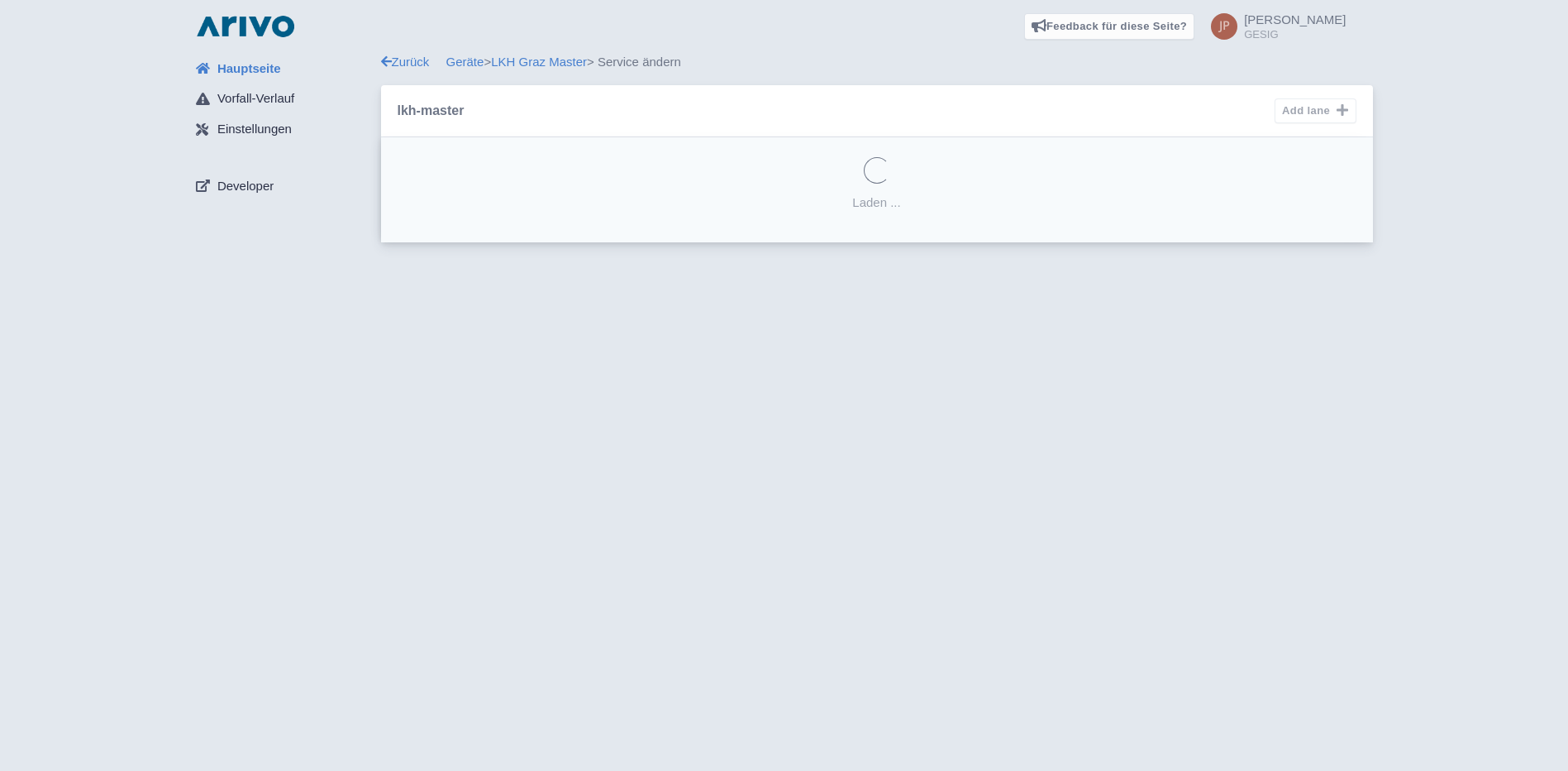
select select "1cefa760-bba7-489e-be5f-5d9199c14de6"
select select
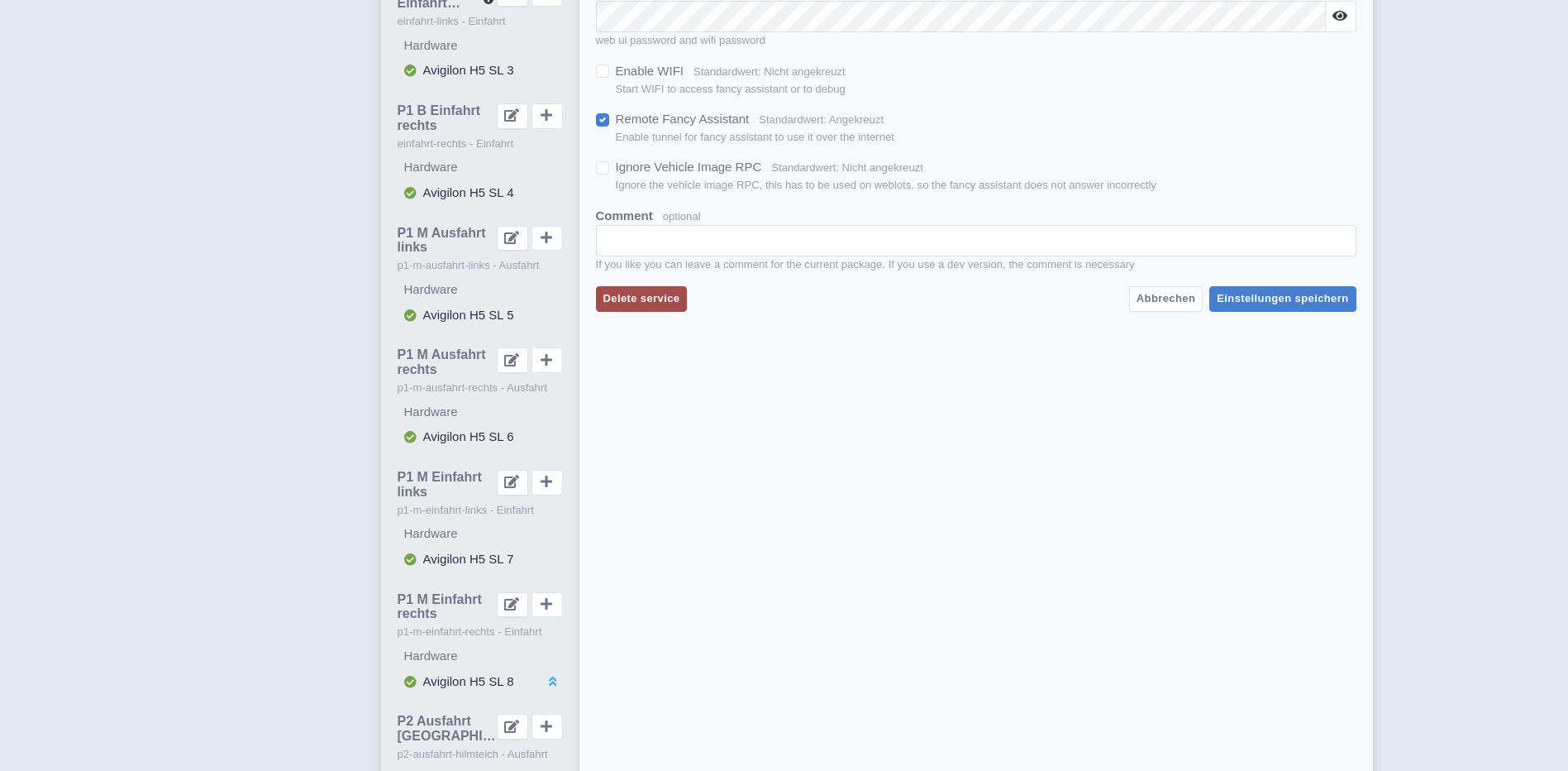
scroll to position [496, 0]
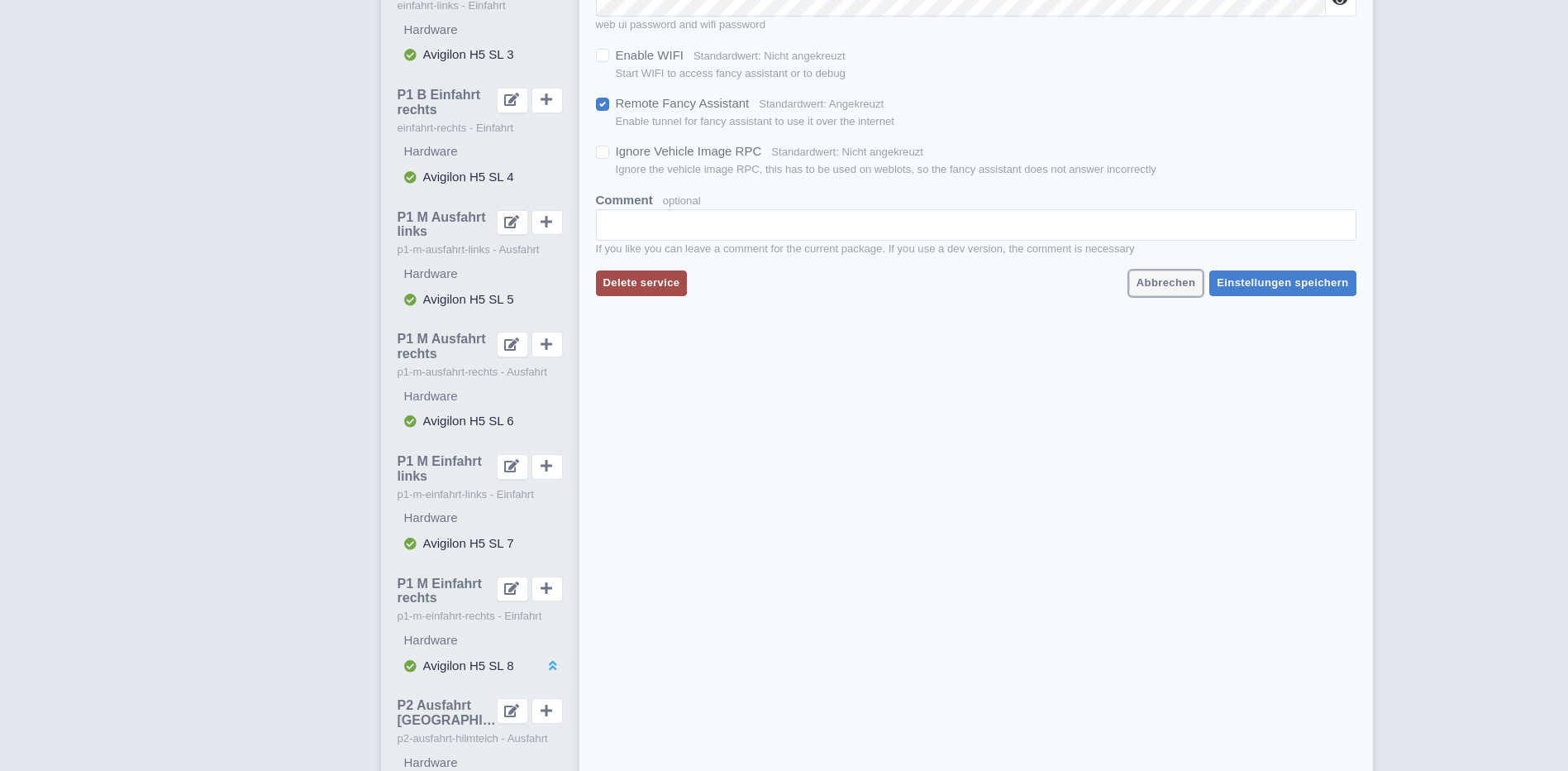
click at [1183, 284] on span "Abbrechen" at bounding box center [1166, 282] width 59 height 13
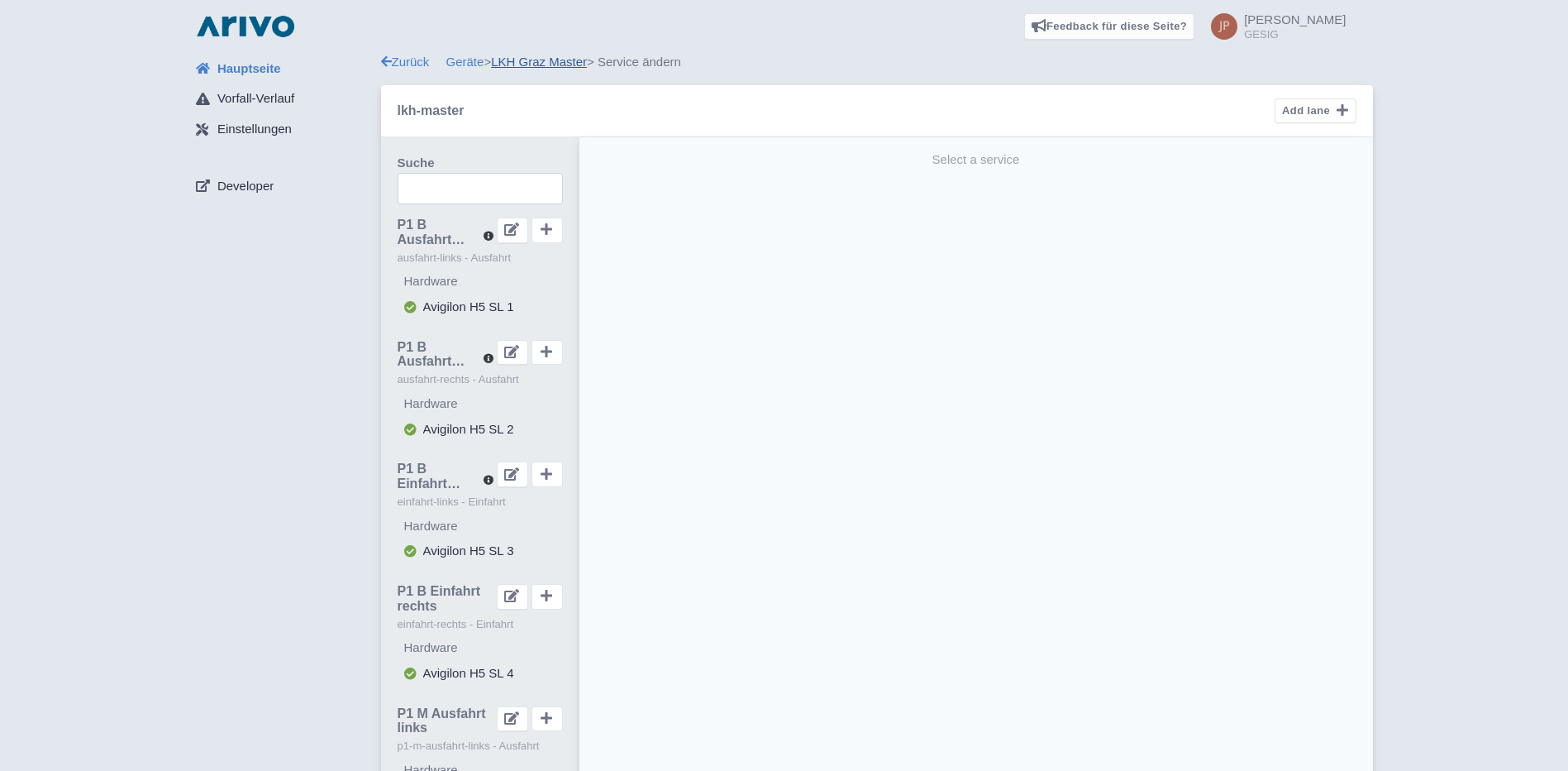
click at [536, 57] on link "LKH Graz Master" at bounding box center [539, 61] width 96 height 14
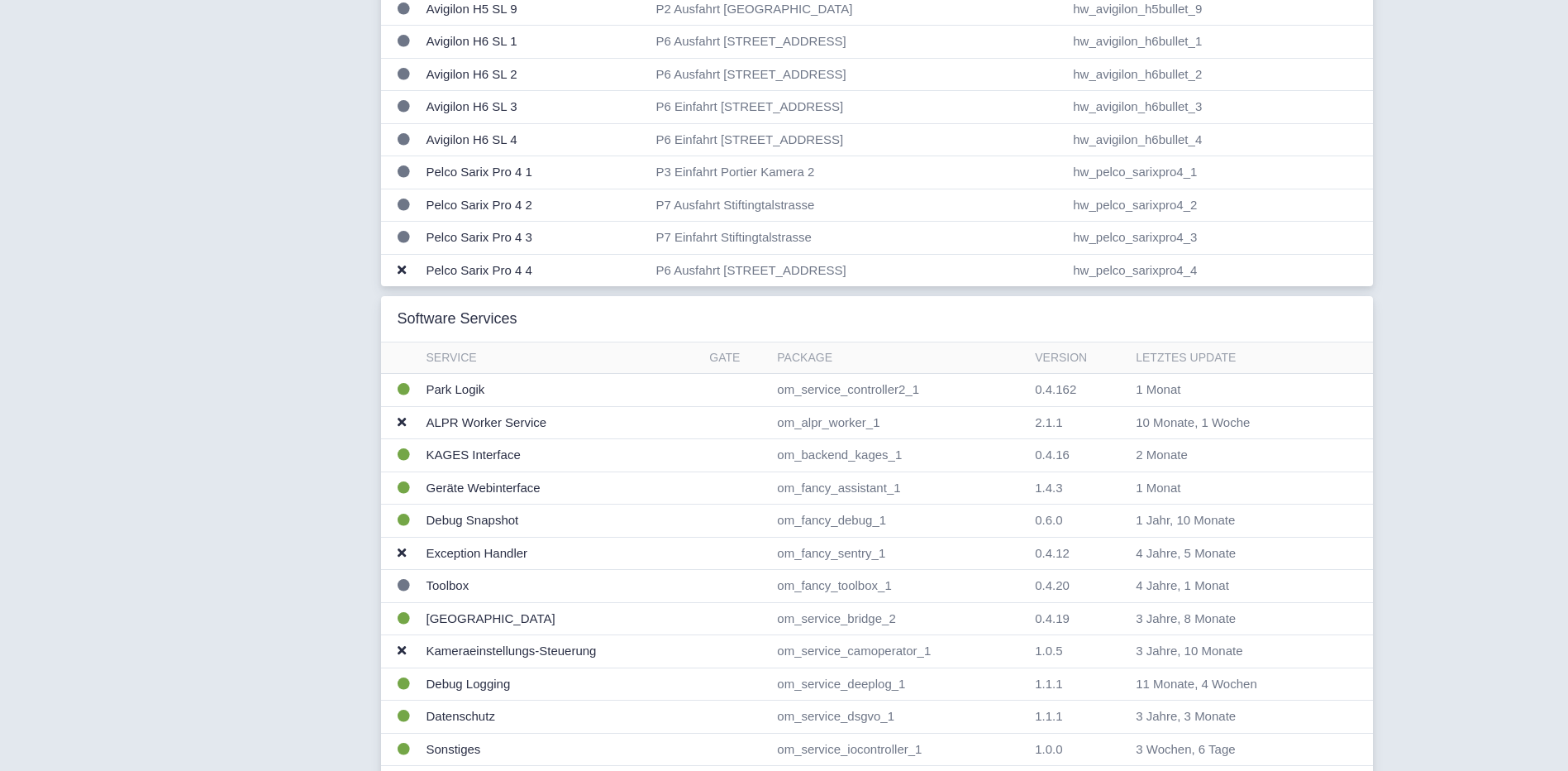
scroll to position [1240, 0]
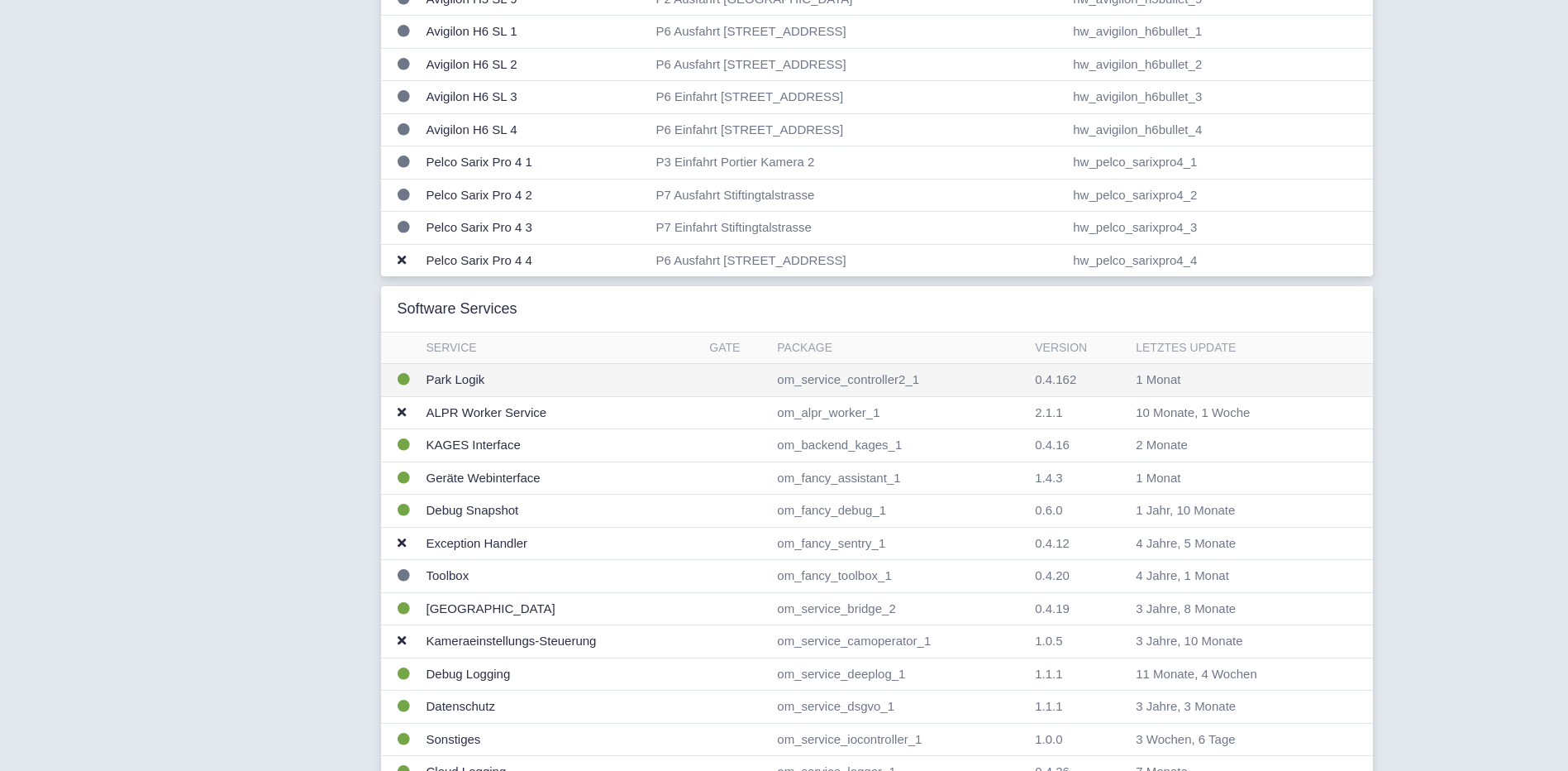
click at [469, 379] on td "Park Logik" at bounding box center [561, 381] width 284 height 33
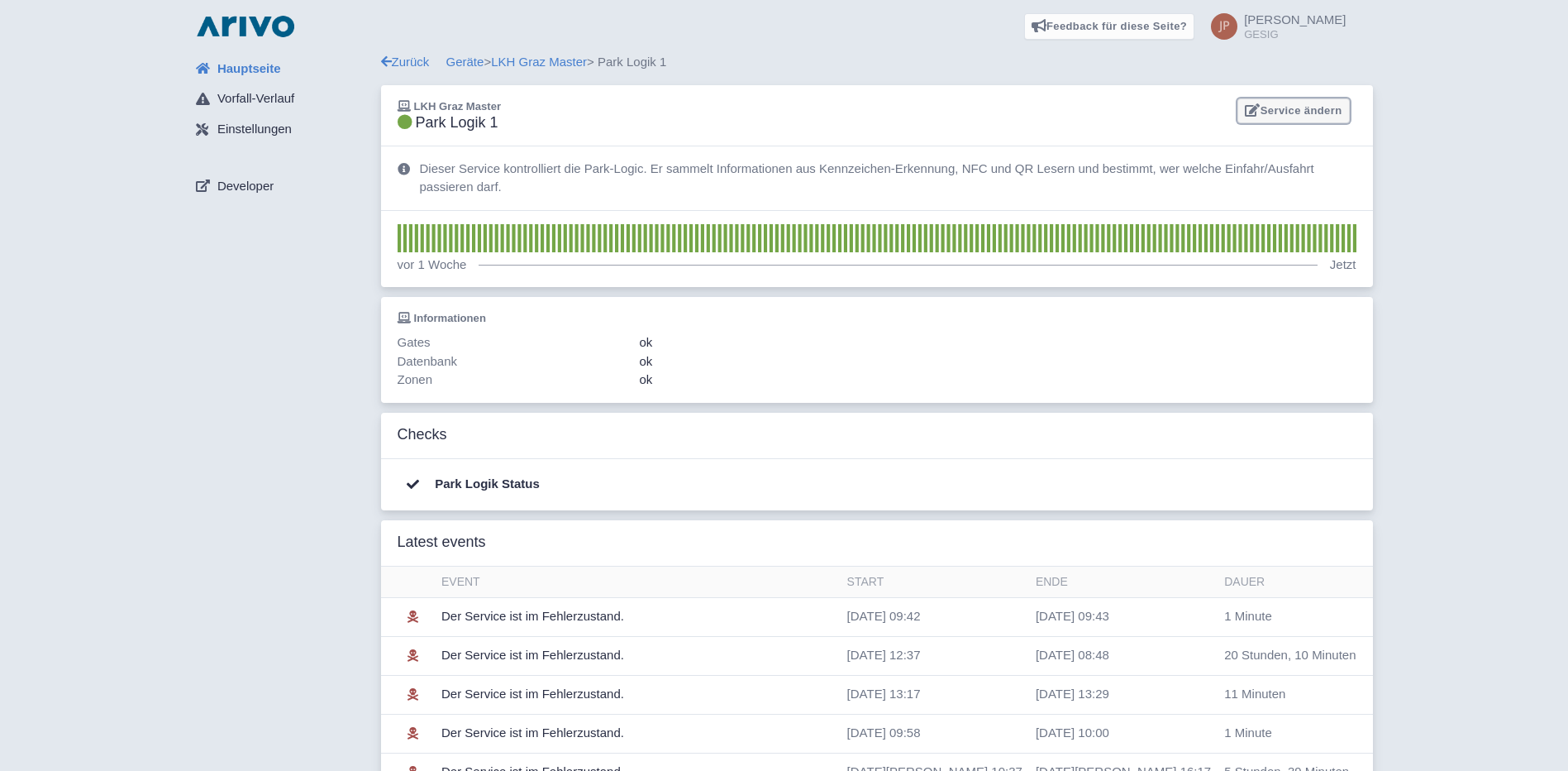
click at [1287, 113] on link "Service ändern" at bounding box center [1293, 111] width 111 height 25
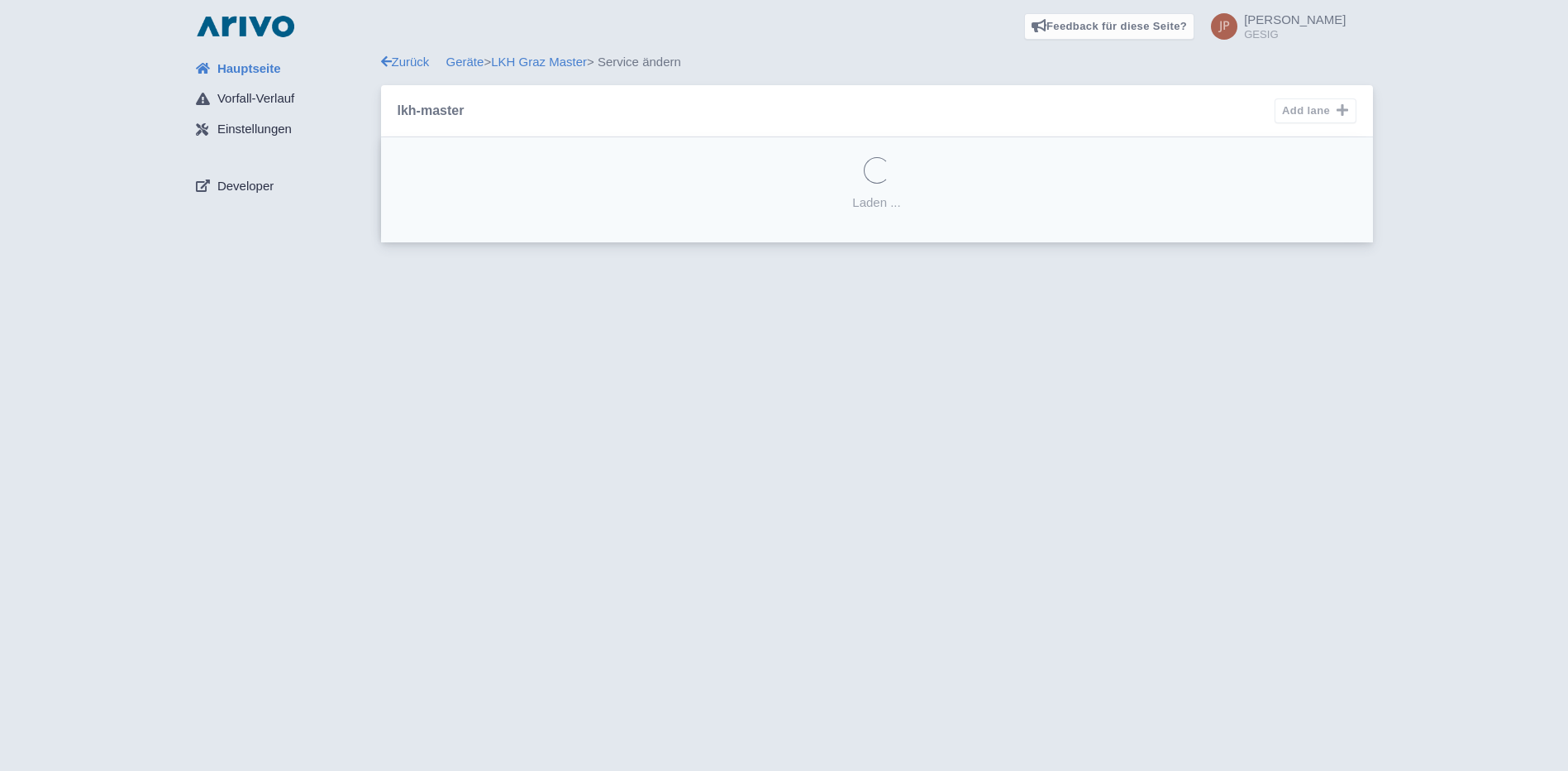
select select
select select "einfahrt-links"
select select
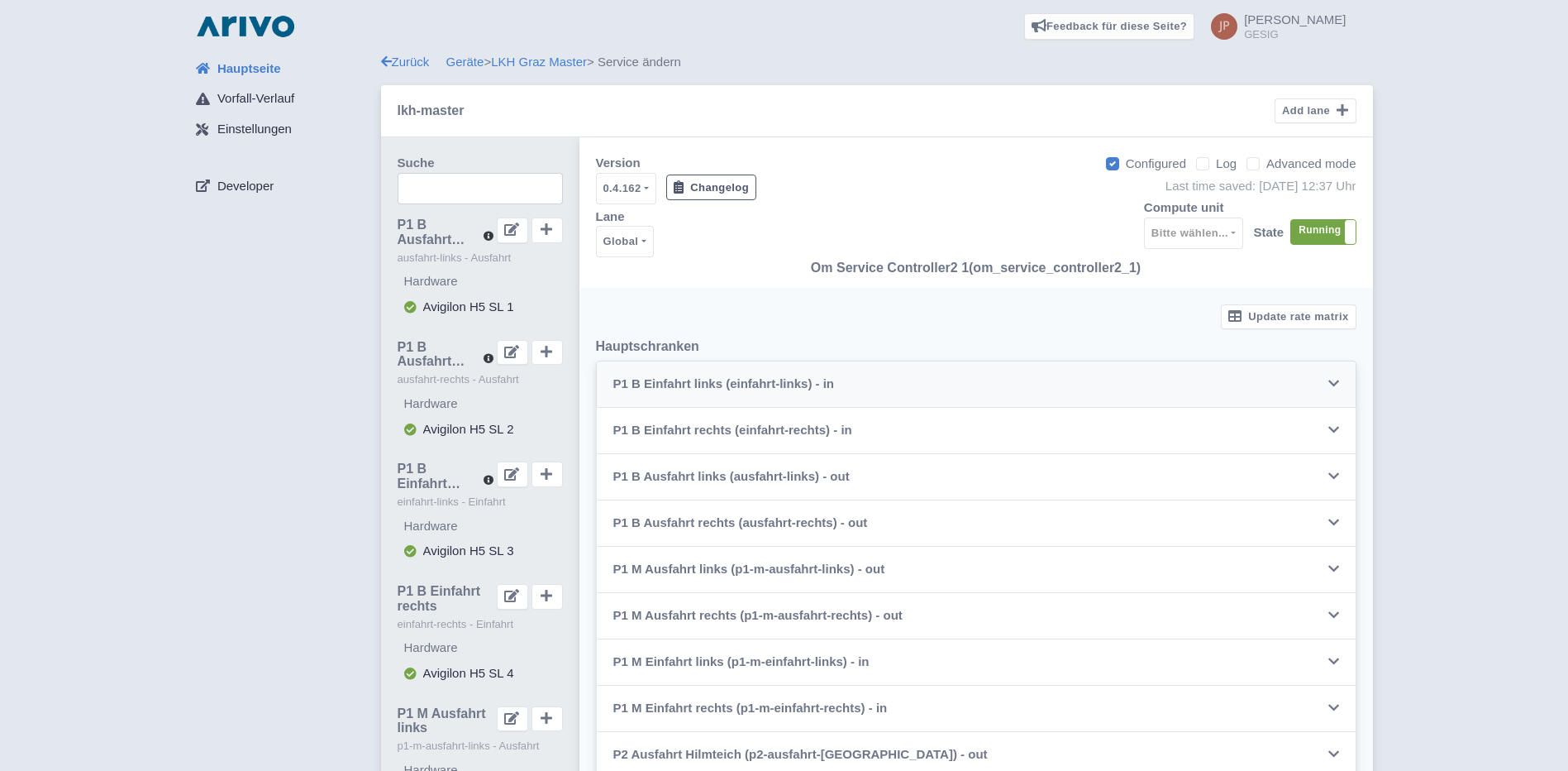
click at [1333, 377] on icon at bounding box center [1334, 383] width 11 height 13
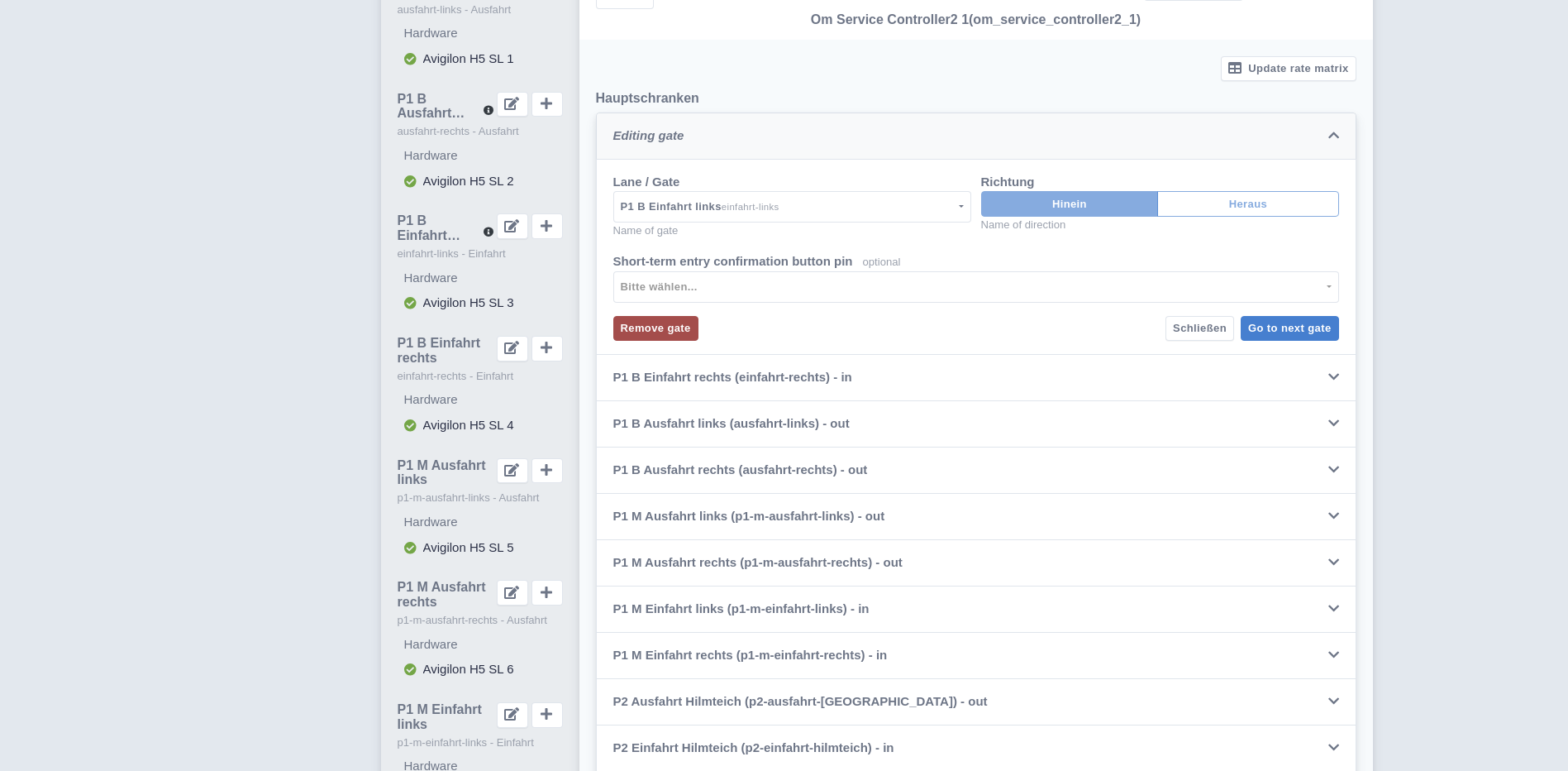
scroll to position [331, 0]
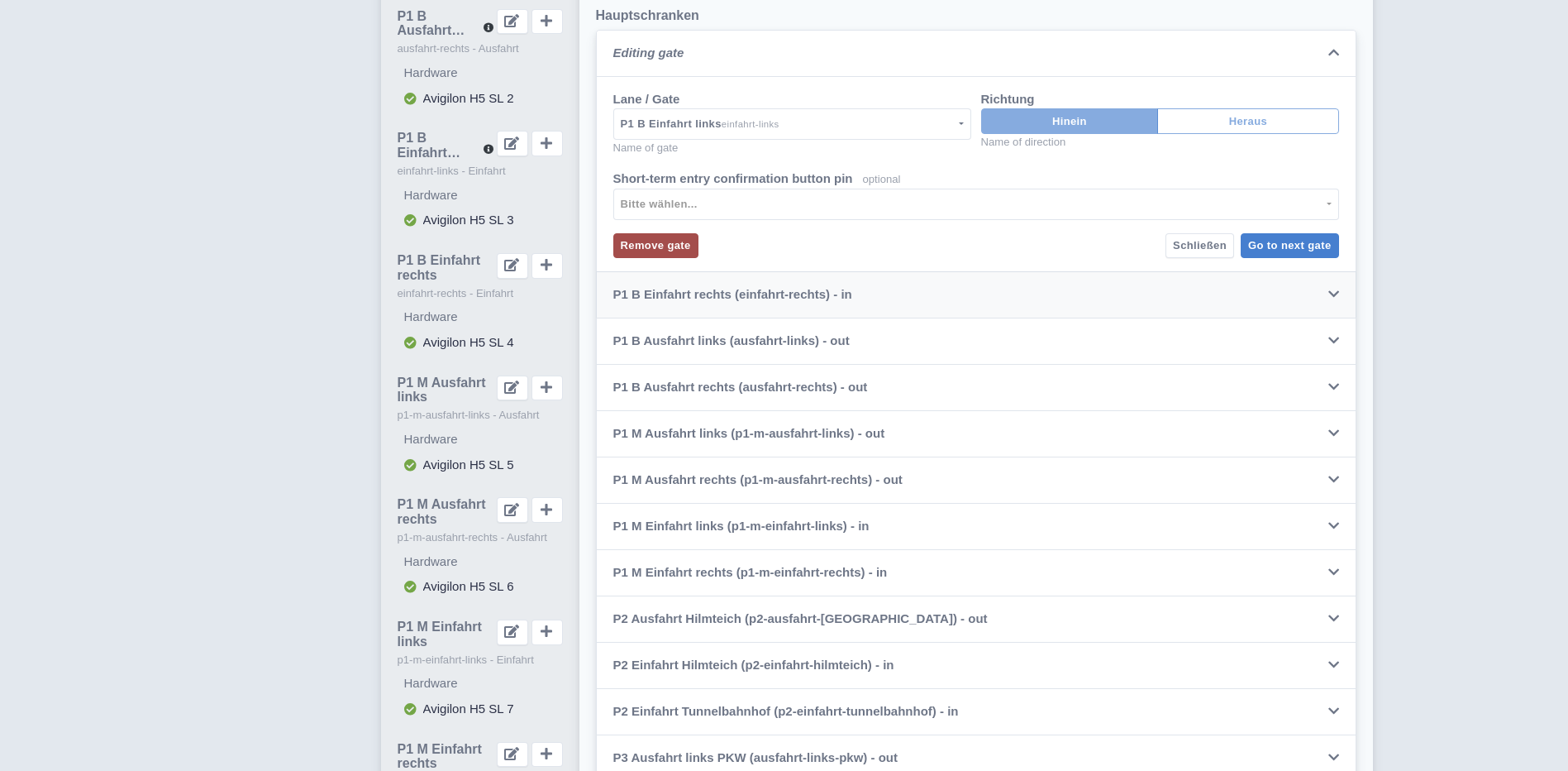
click at [1330, 290] on icon at bounding box center [1334, 294] width 11 height 13
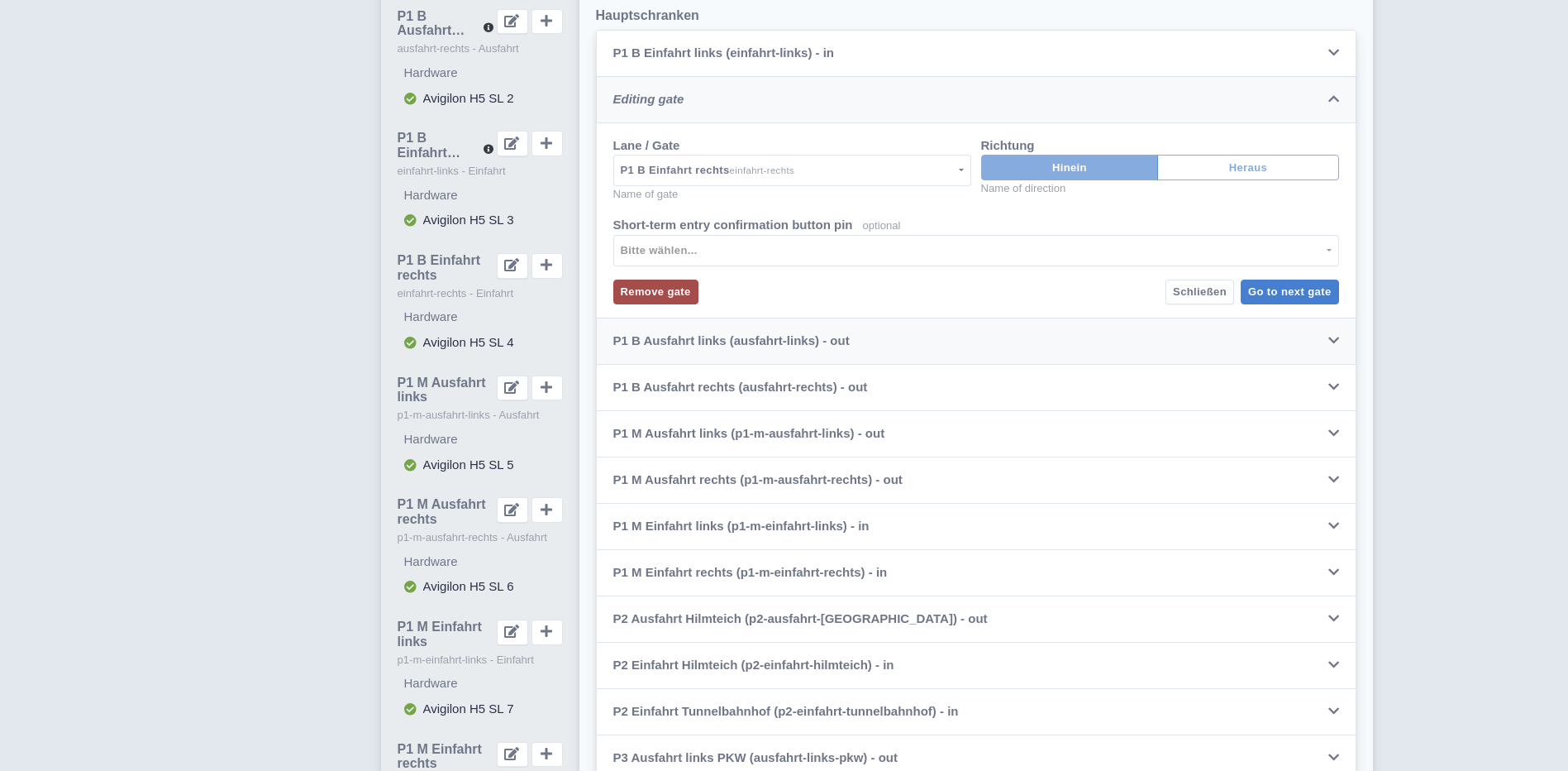
click at [1335, 338] on icon at bounding box center [1334, 340] width 11 height 13
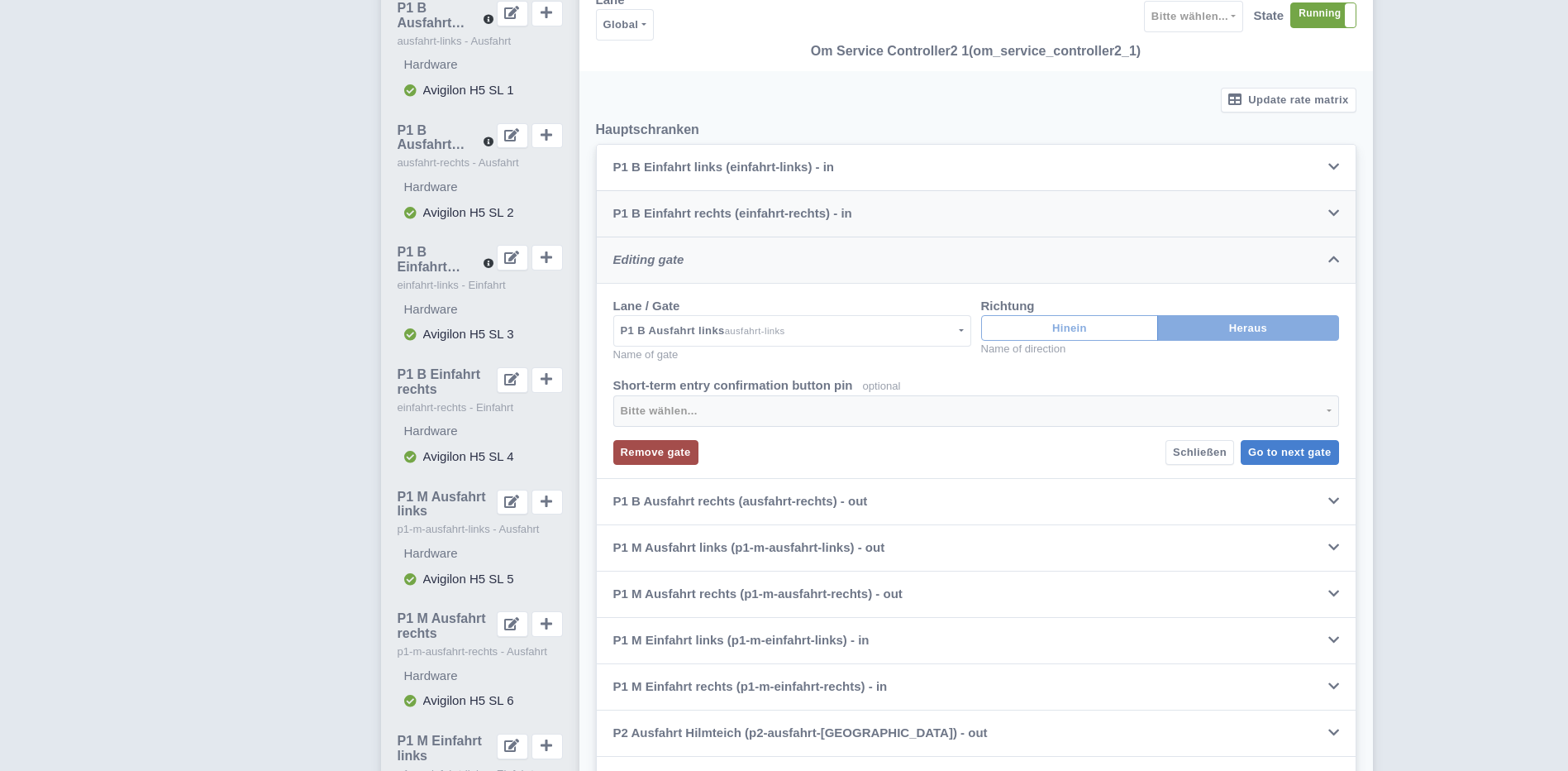
scroll to position [165, 0]
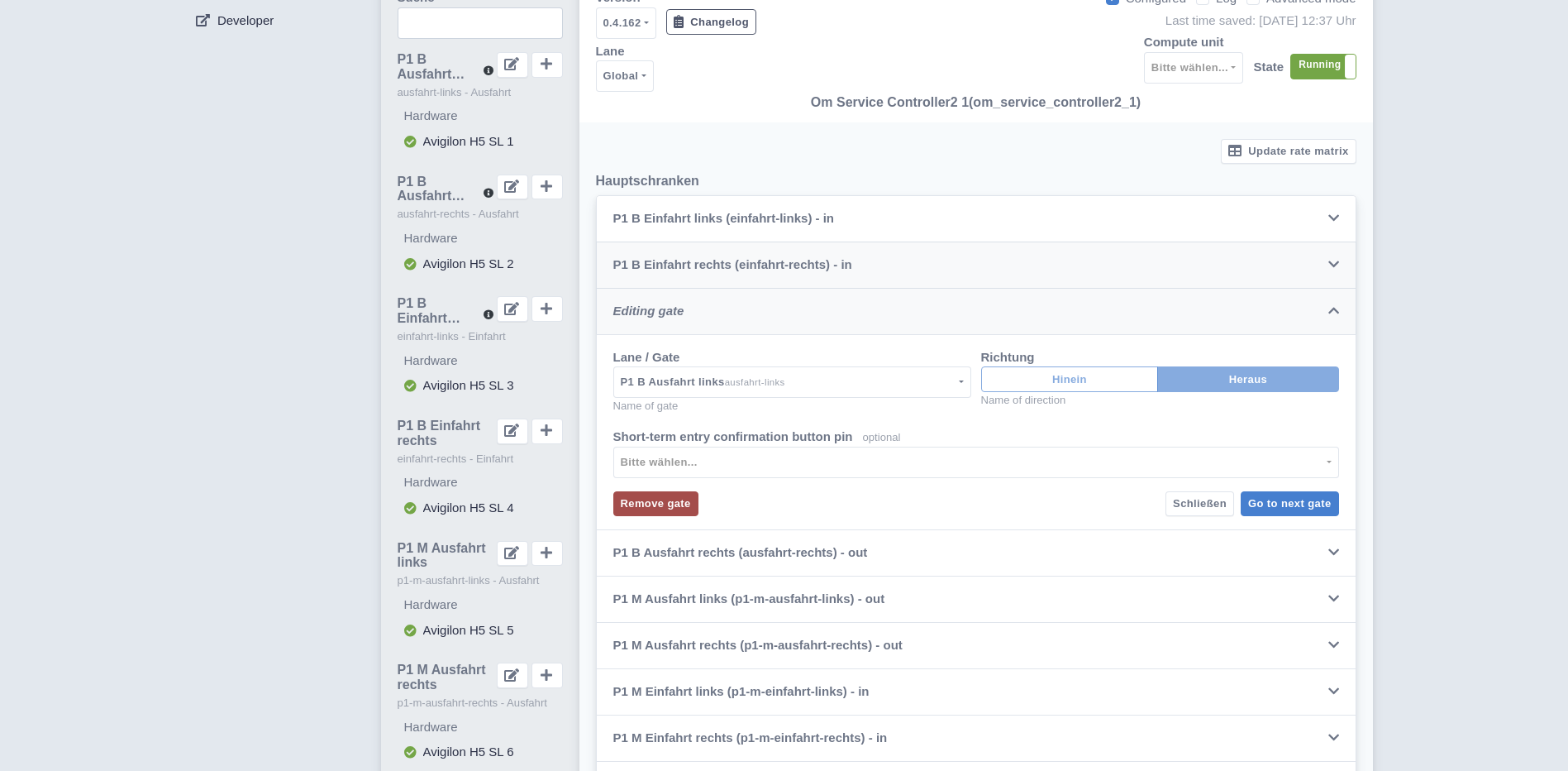
click at [1335, 311] on icon at bounding box center [1334, 310] width 11 height 13
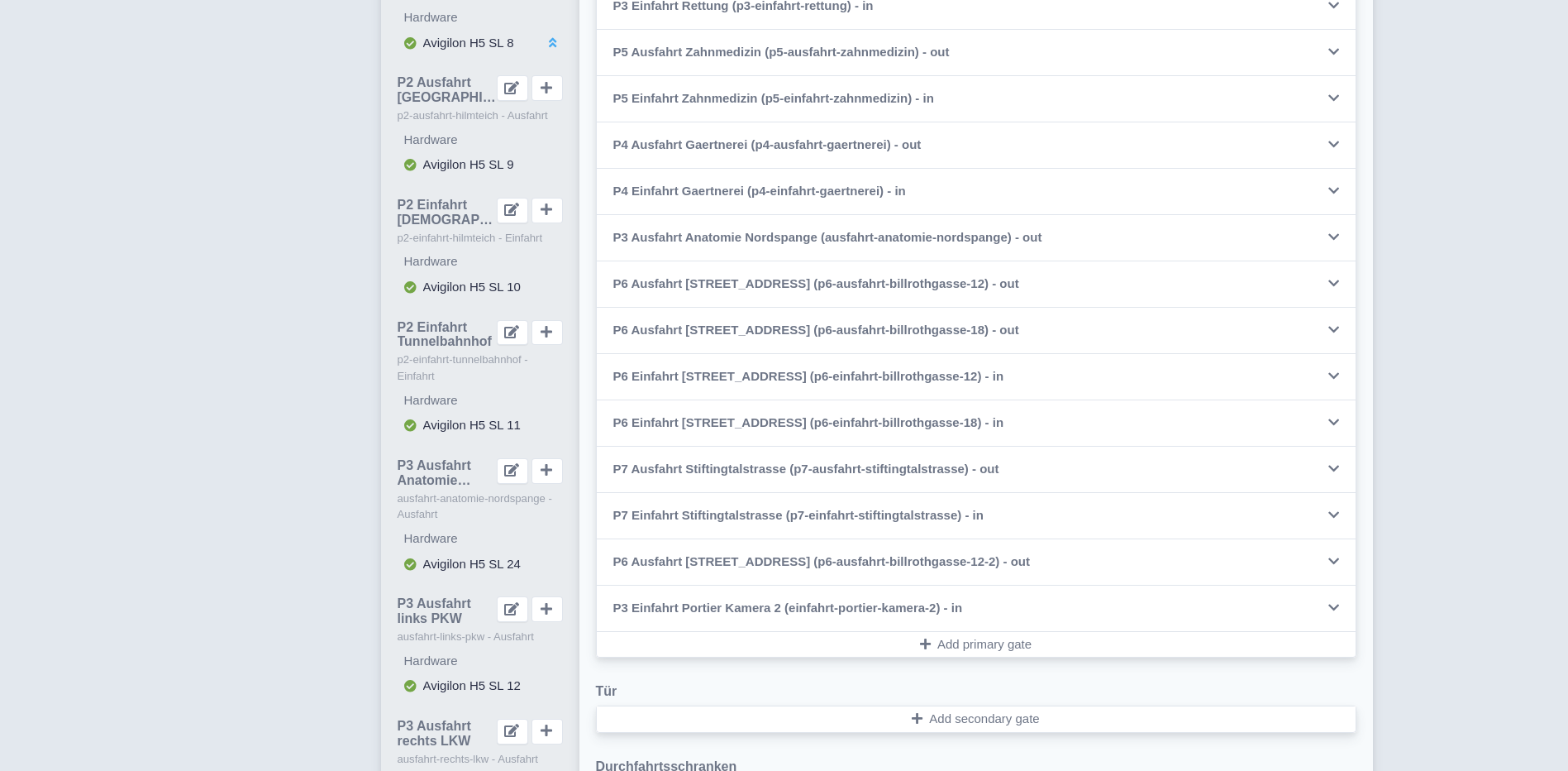
scroll to position [1157, 0]
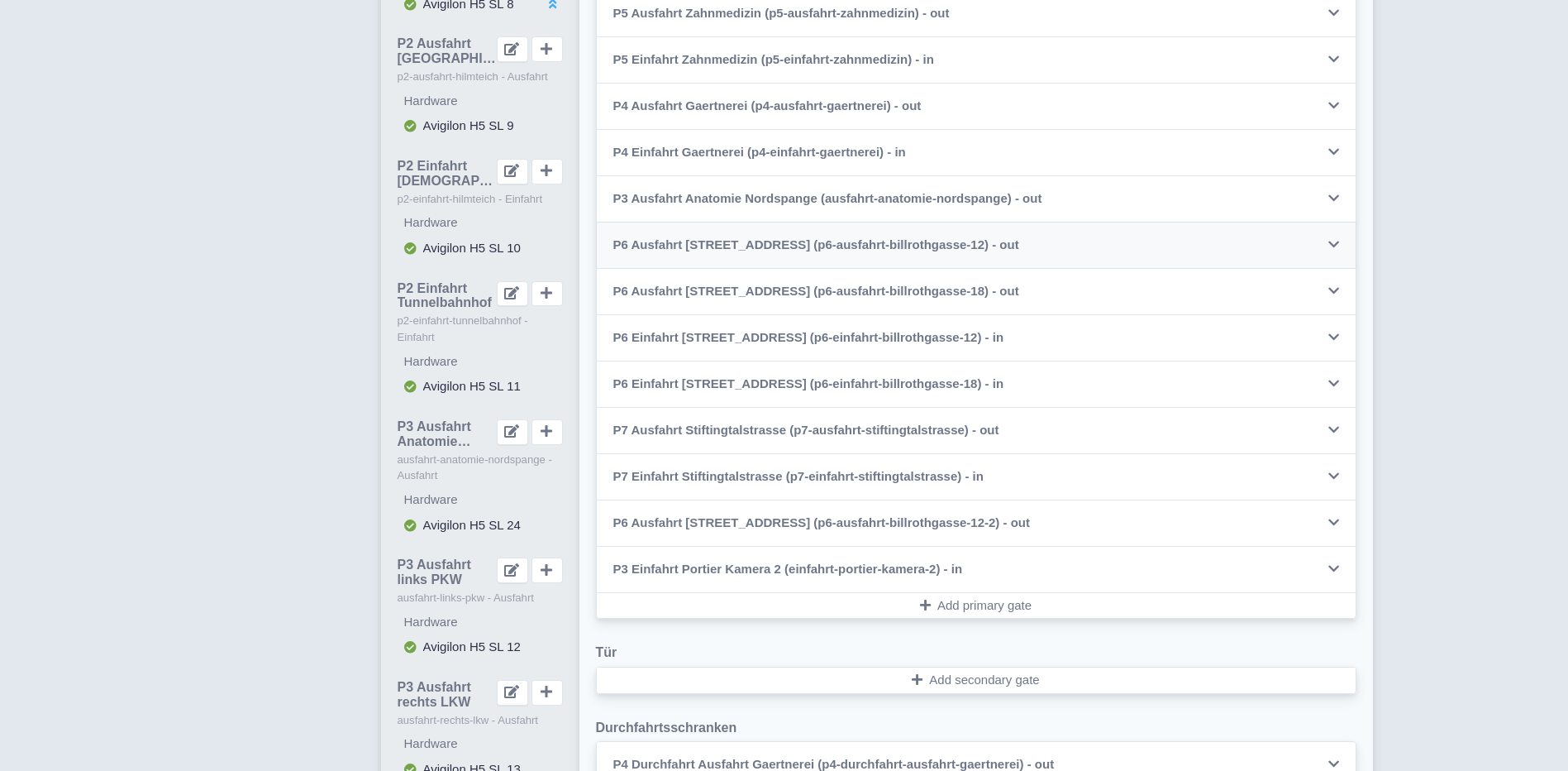
click at [1335, 244] on icon at bounding box center [1334, 244] width 11 height 13
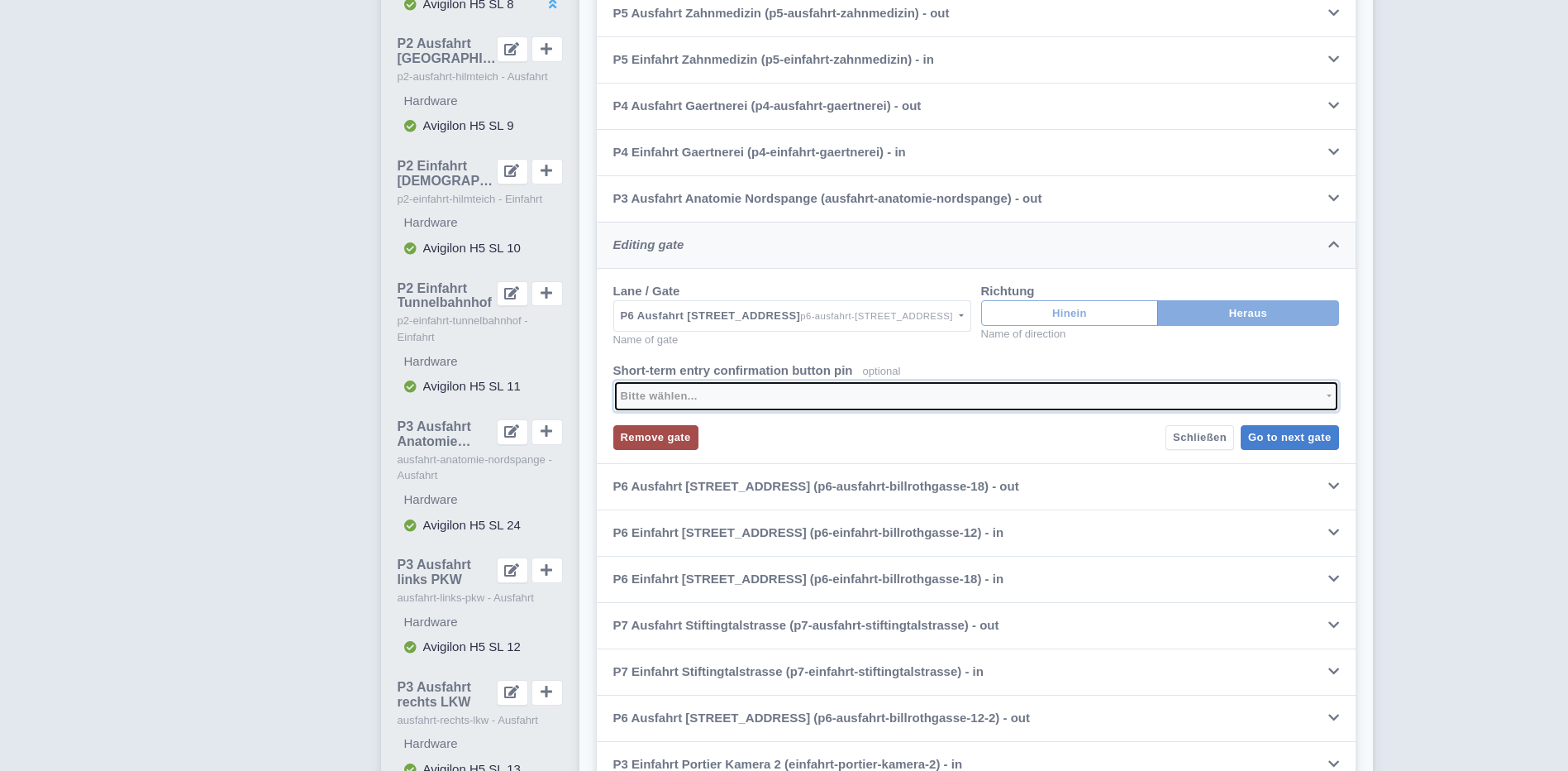
click at [1329, 393] on button "Bitte wählen..." at bounding box center [977, 396] width 726 height 31
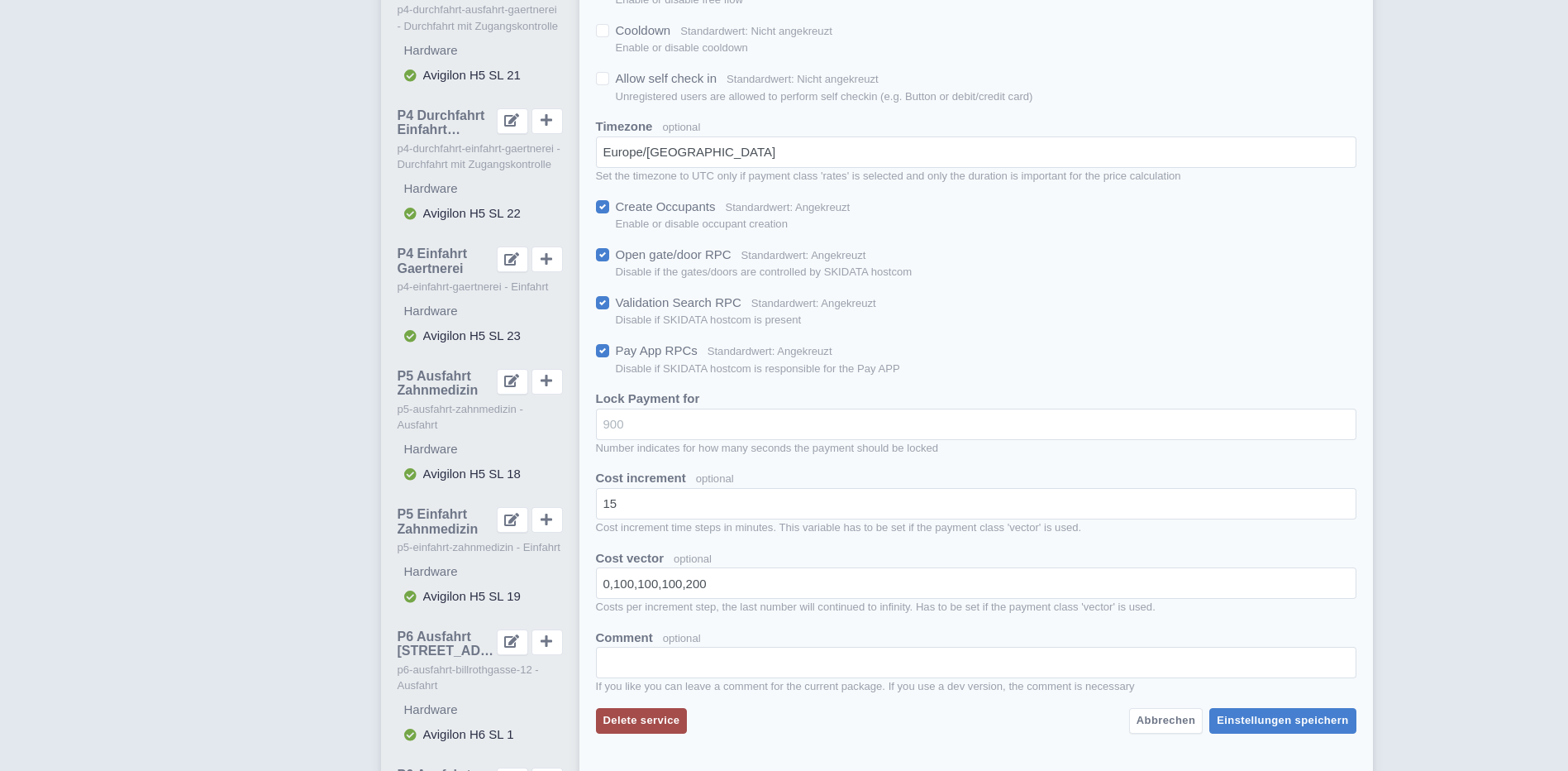
scroll to position [2812, 0]
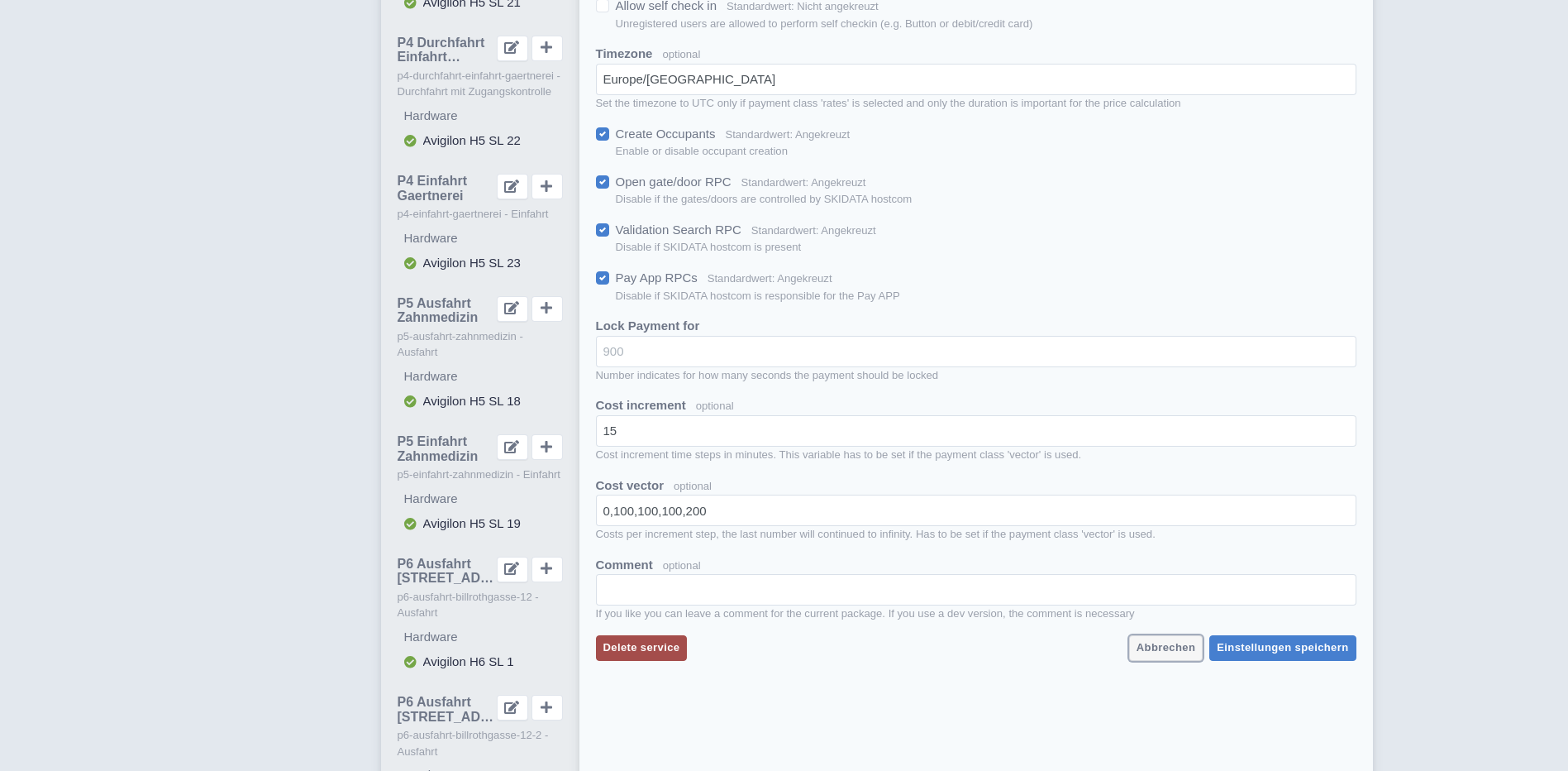
click at [1172, 645] on span "Abbrechen" at bounding box center [1166, 647] width 59 height 13
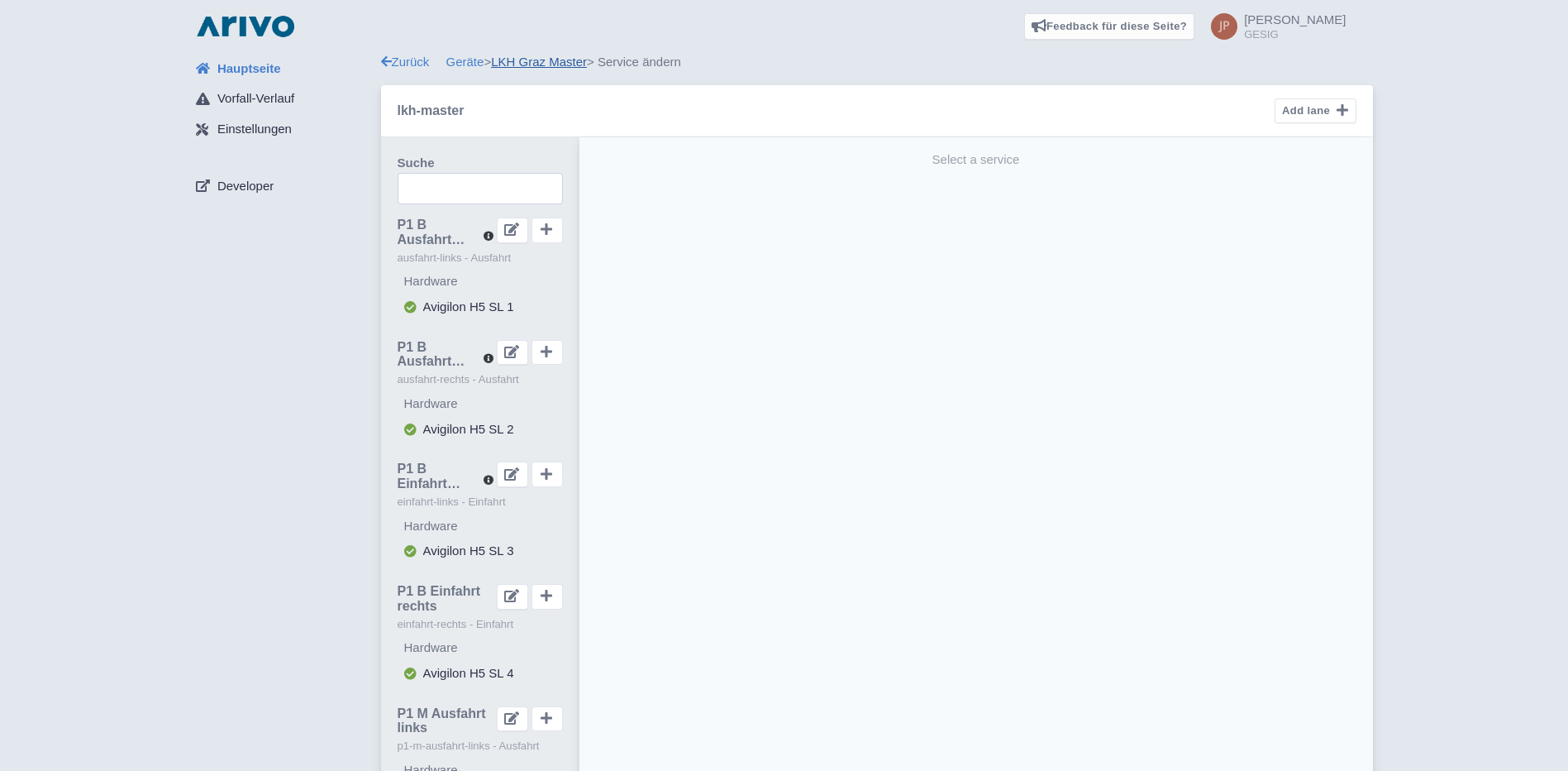
click at [522, 61] on link "LKH Graz Master" at bounding box center [539, 61] width 96 height 14
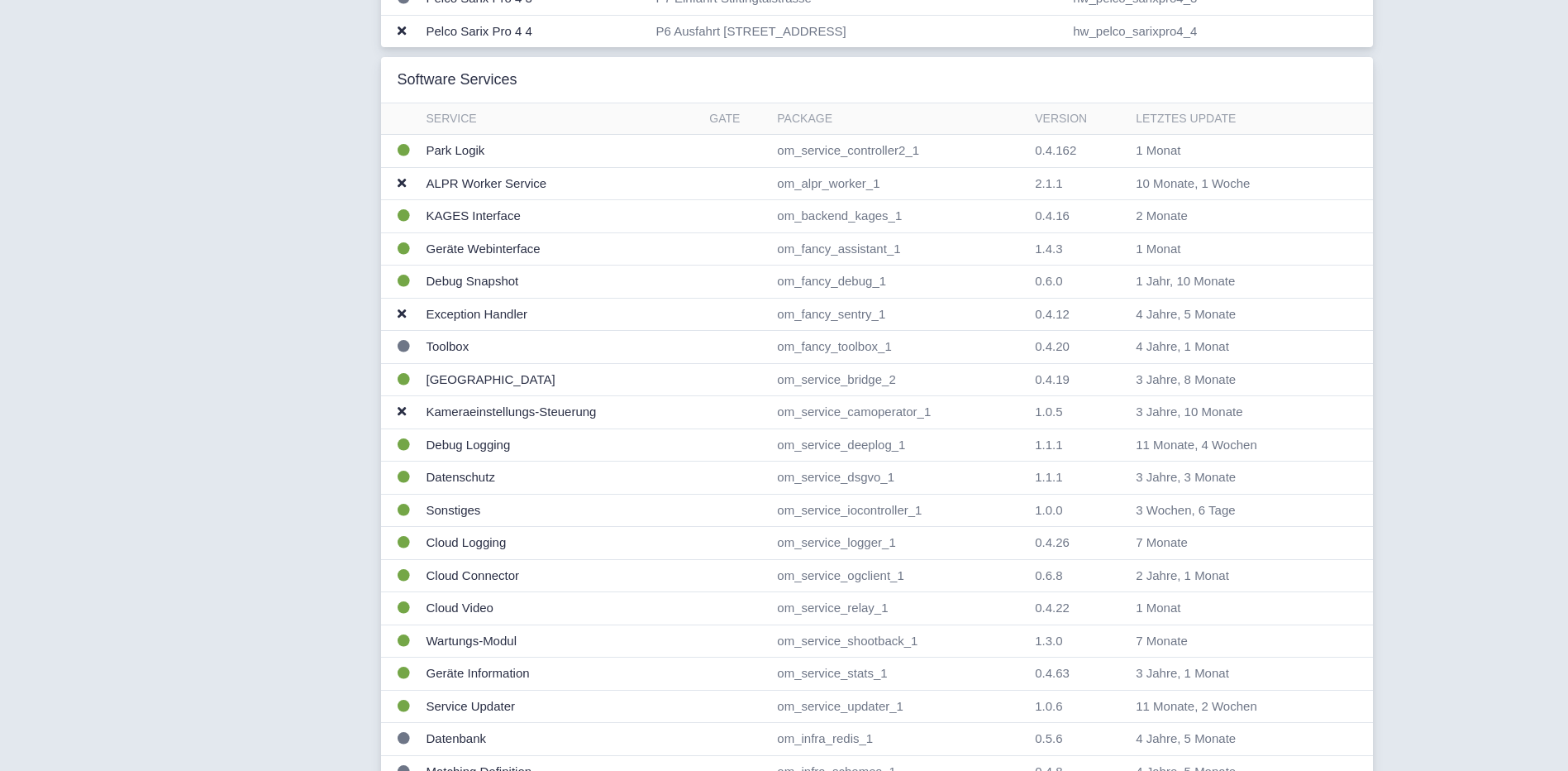
scroll to position [1488, 0]
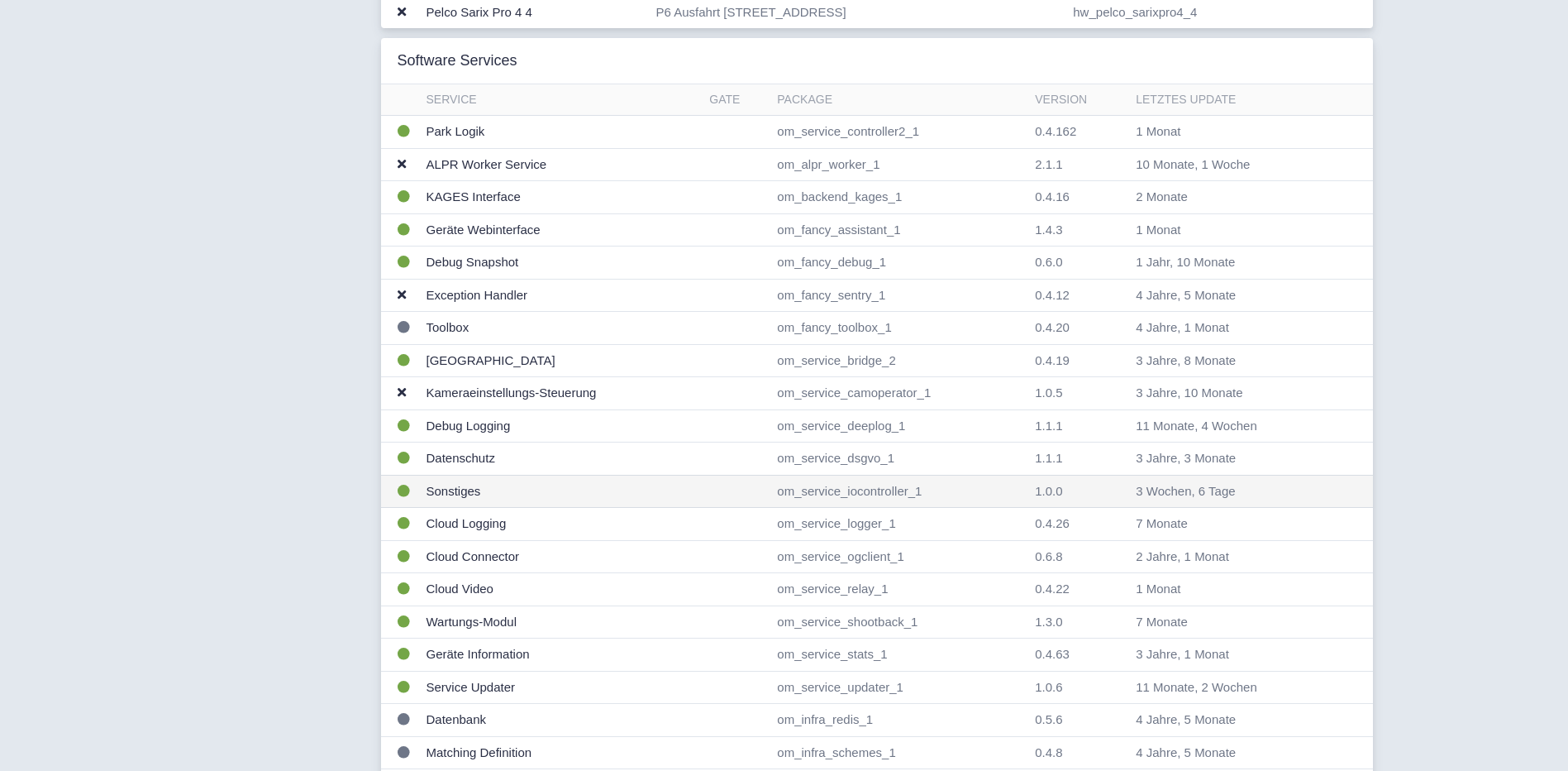
click at [462, 493] on td "Sonstiges" at bounding box center [561, 491] width 284 height 33
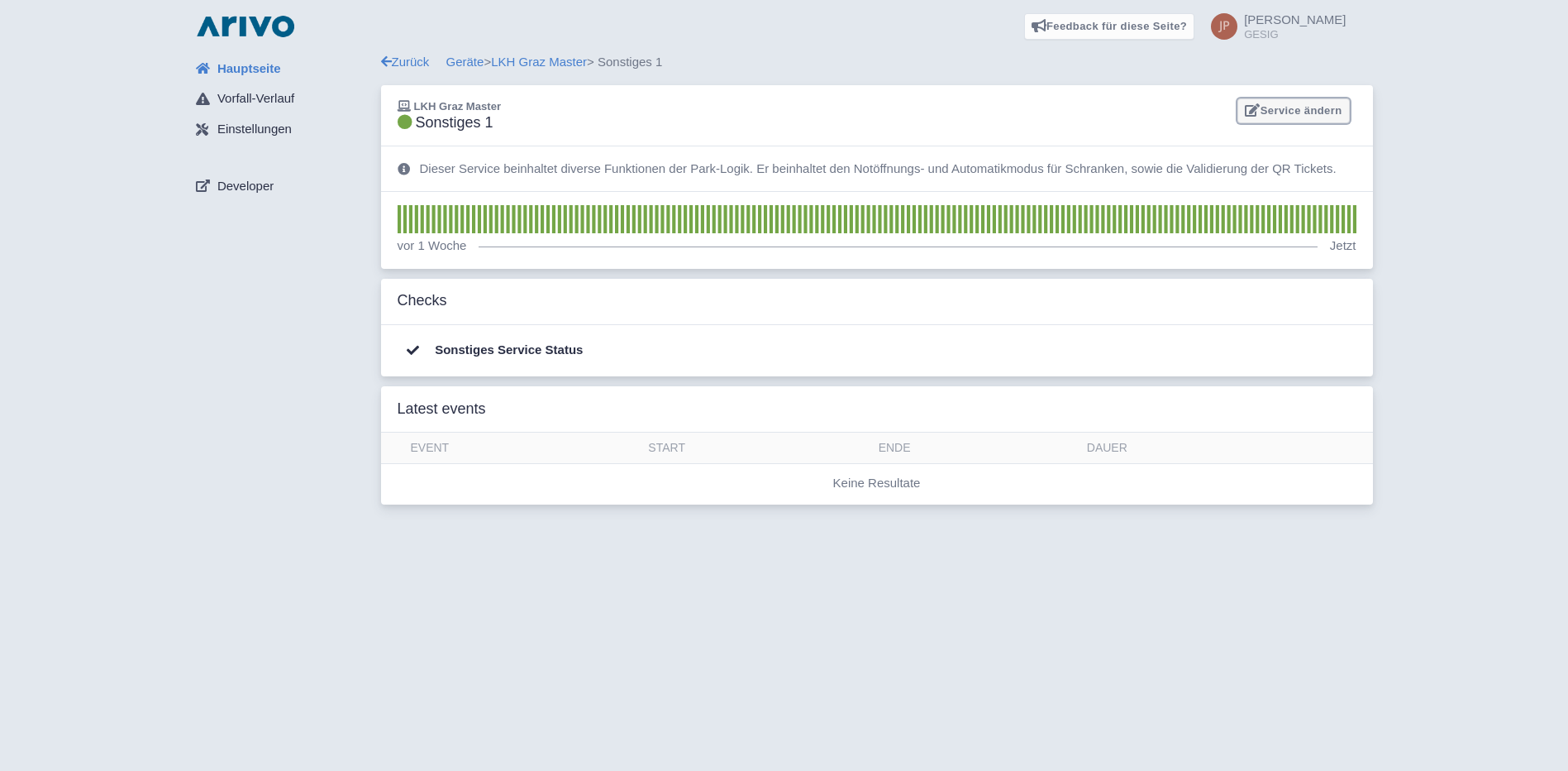
click at [1296, 110] on link "Service ändern" at bounding box center [1293, 111] width 111 height 25
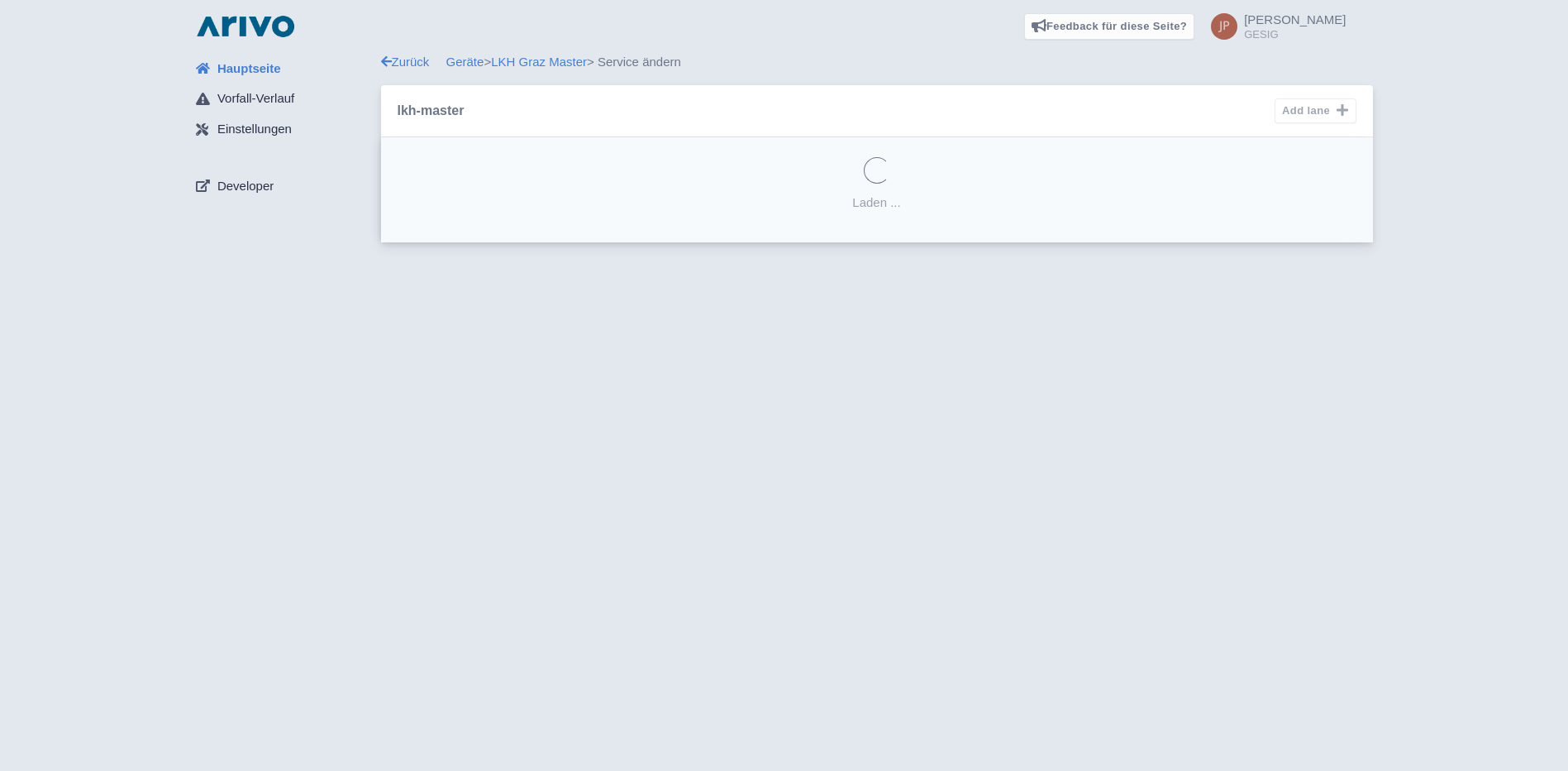
select select "cc4ff1dc-3520-4f15-b5d9-2f22cb1f56d3"
select select
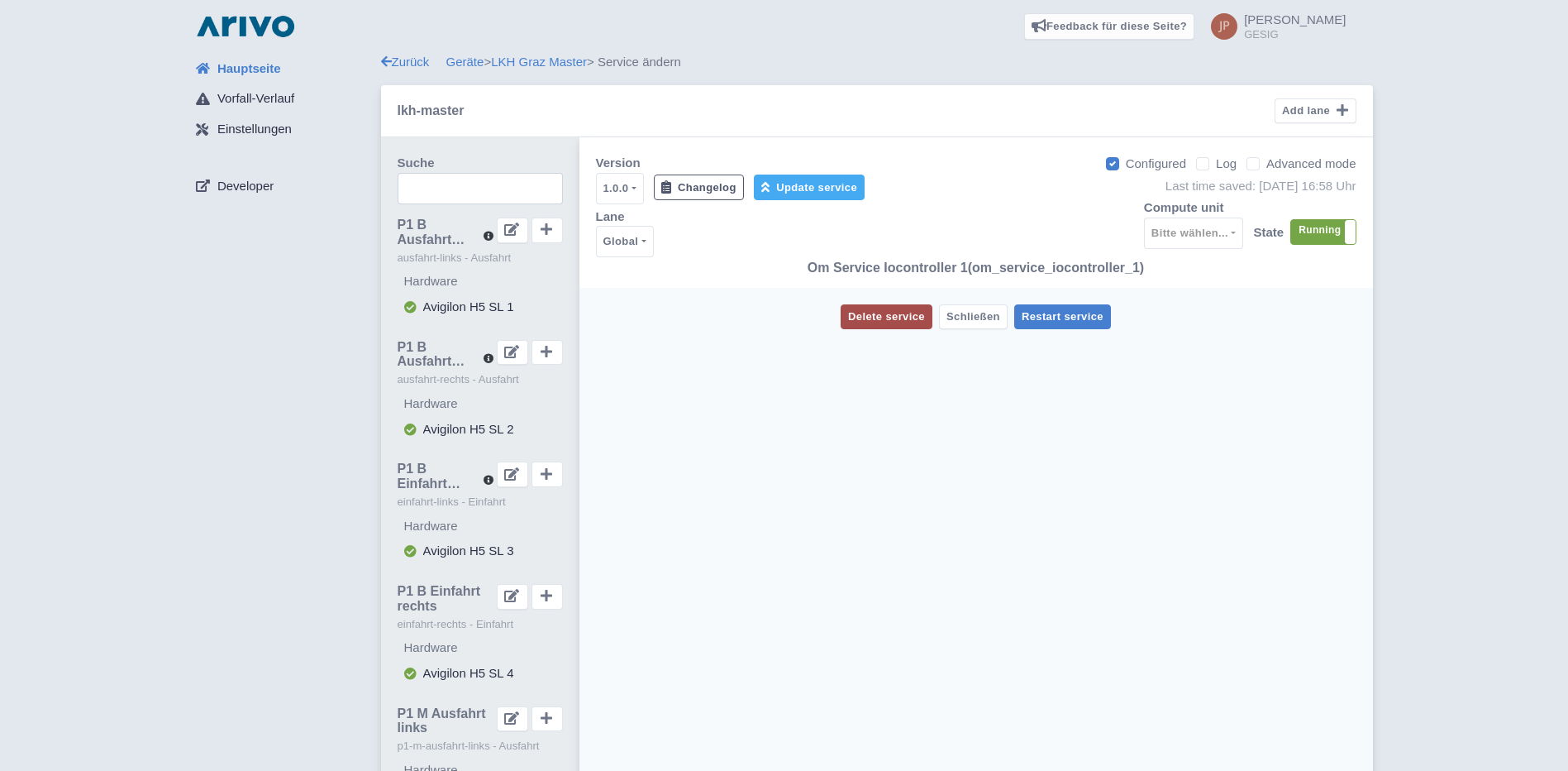
click at [1266, 163] on label "Advanced mode" at bounding box center [1311, 163] width 90 height 19
click at [1266, 163] on input "Advanced mode" at bounding box center [1271, 159] width 11 height 11
checkbox input "true"
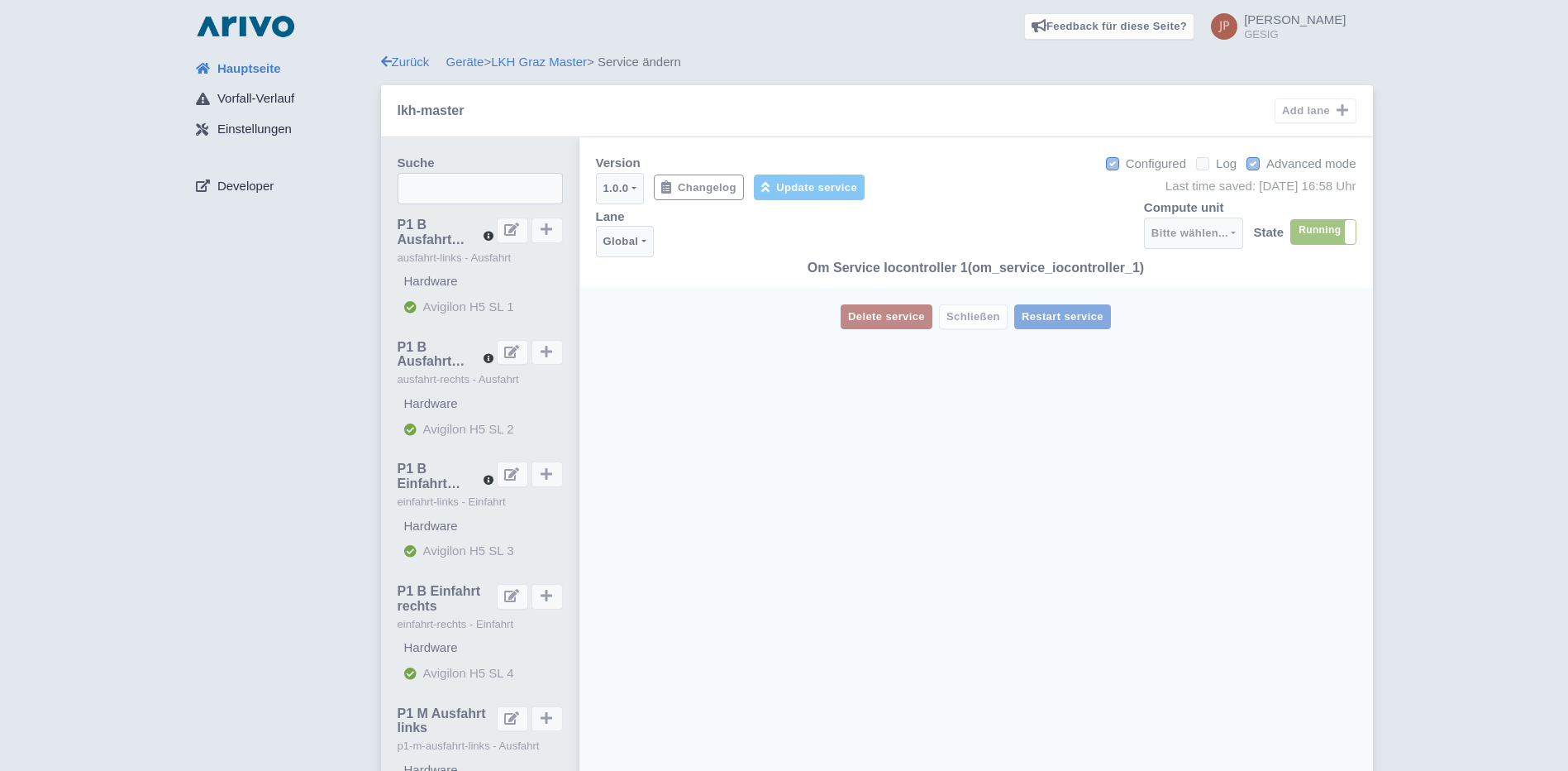
select select
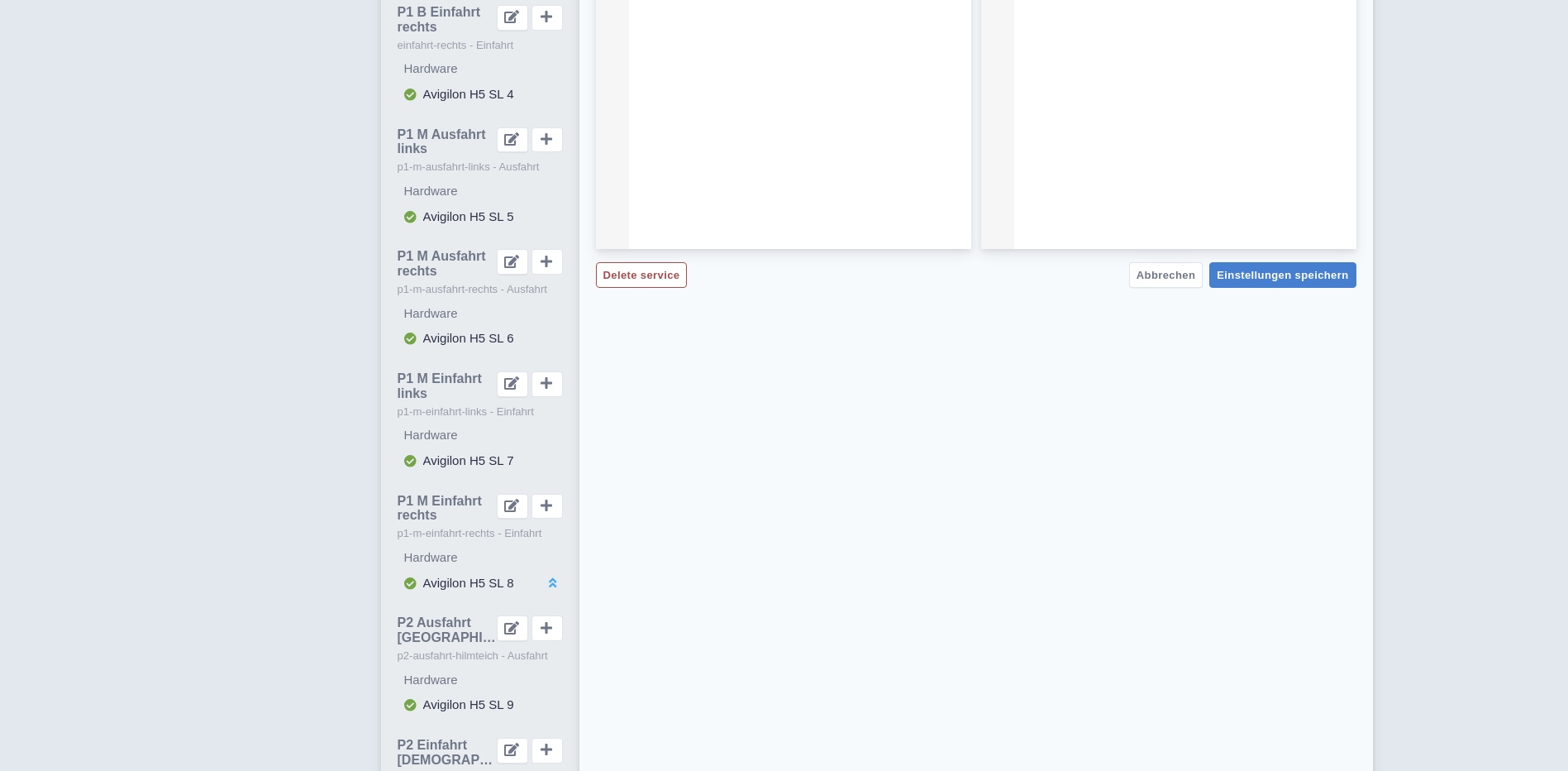
scroll to position [745, 0]
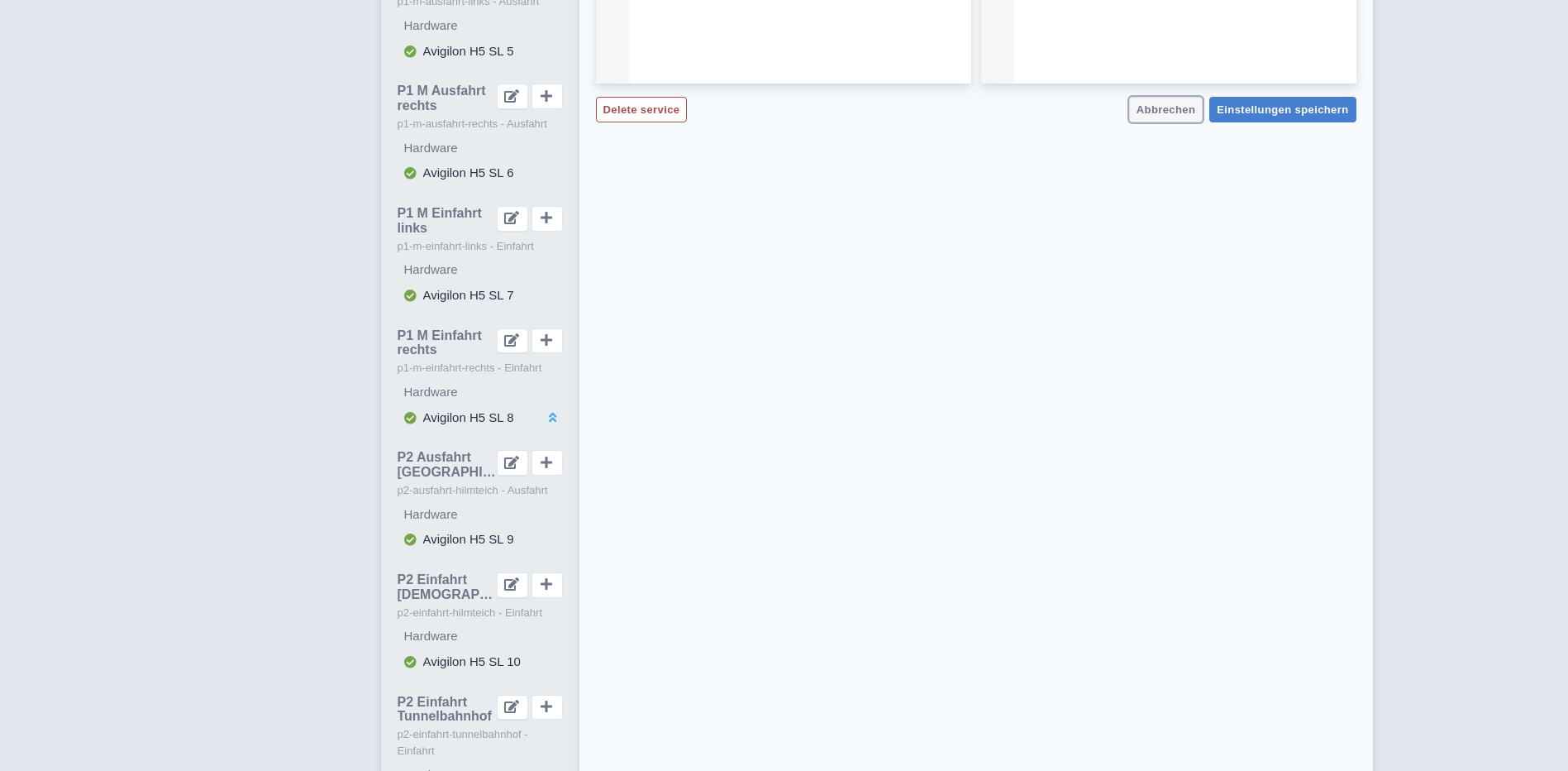
click at [1172, 110] on span "Abbrechen" at bounding box center [1166, 109] width 59 height 13
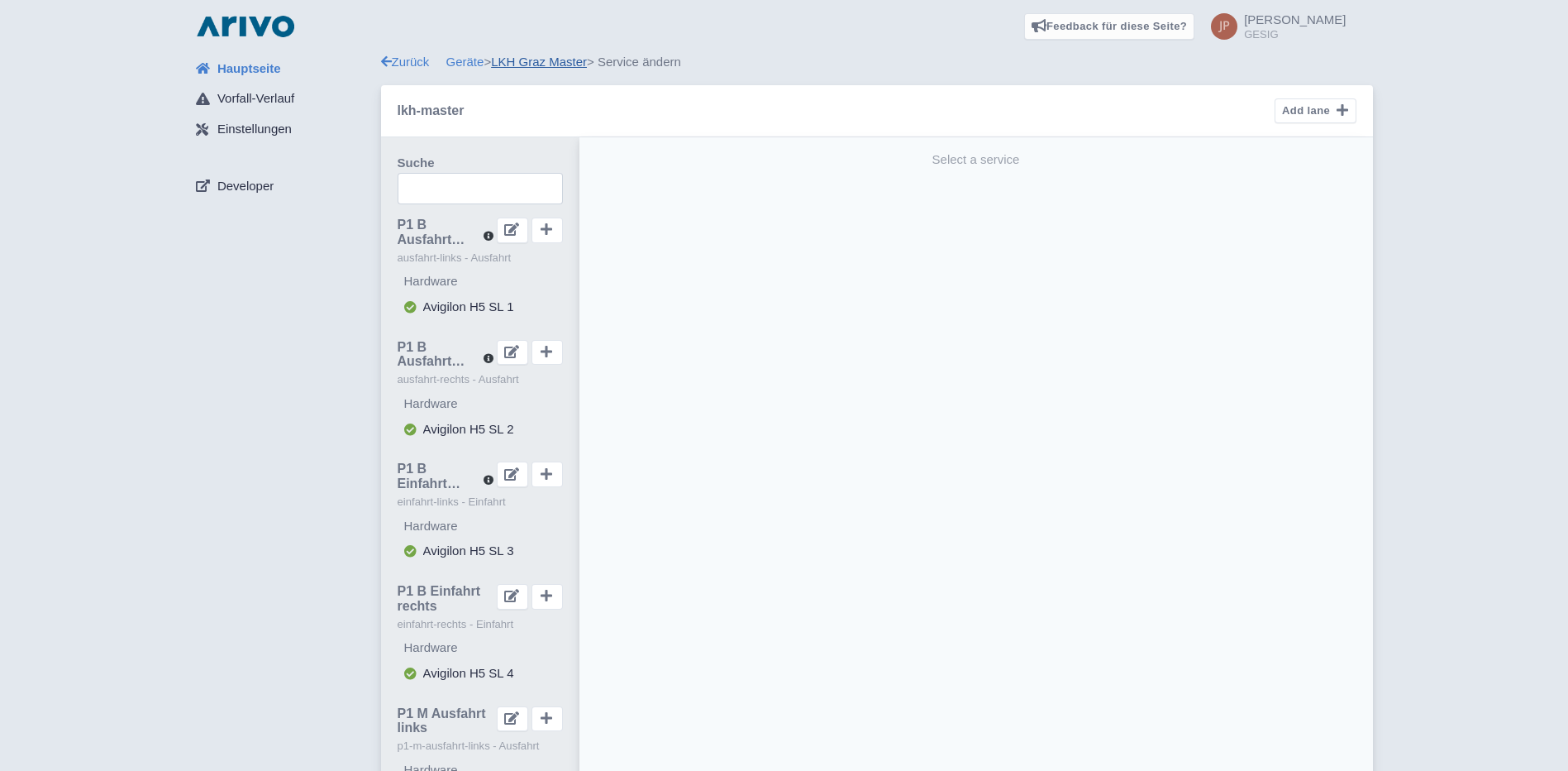
click at [551, 62] on link "LKH Graz Master" at bounding box center [539, 61] width 96 height 14
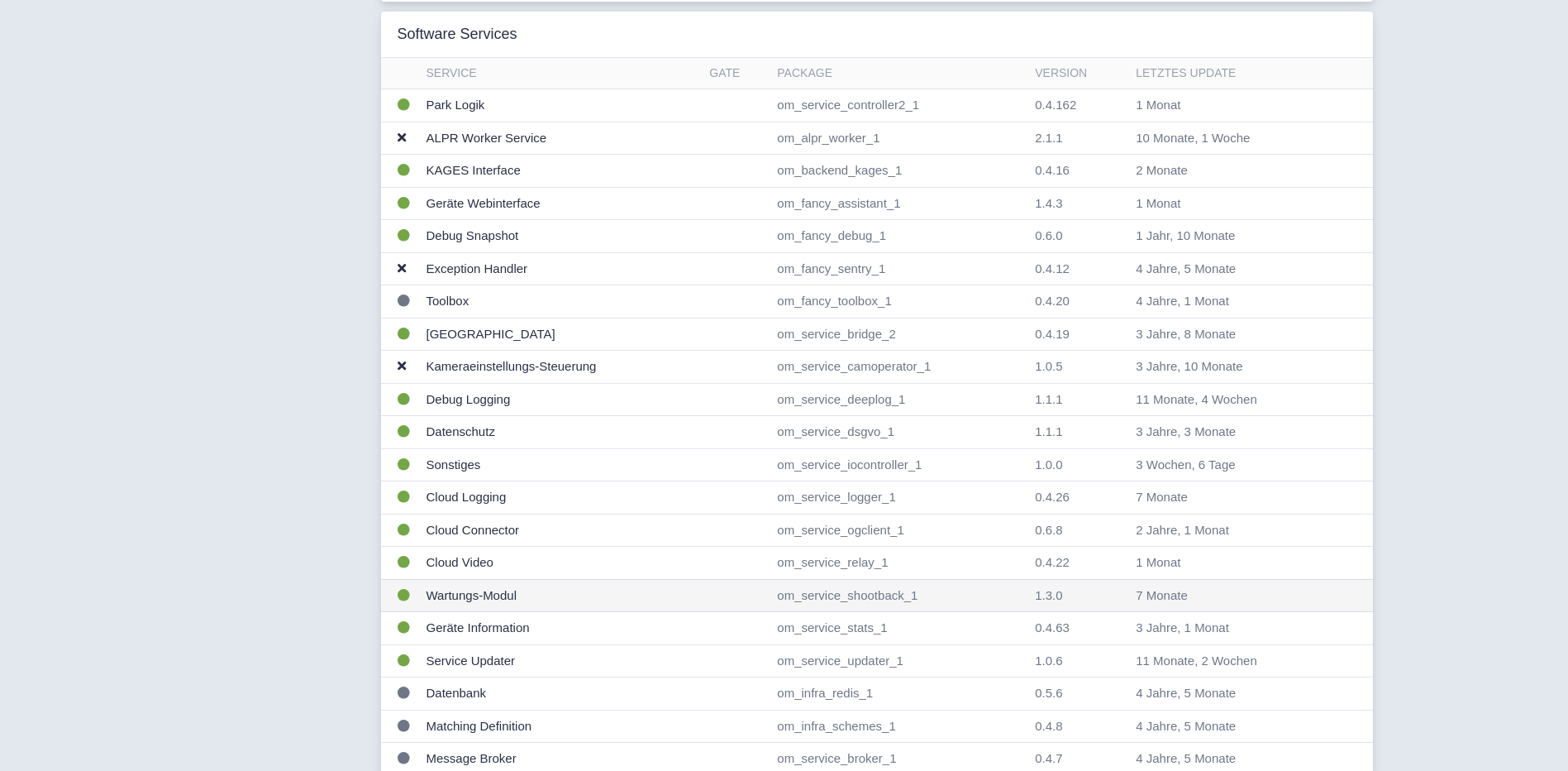
scroll to position [1529, 0]
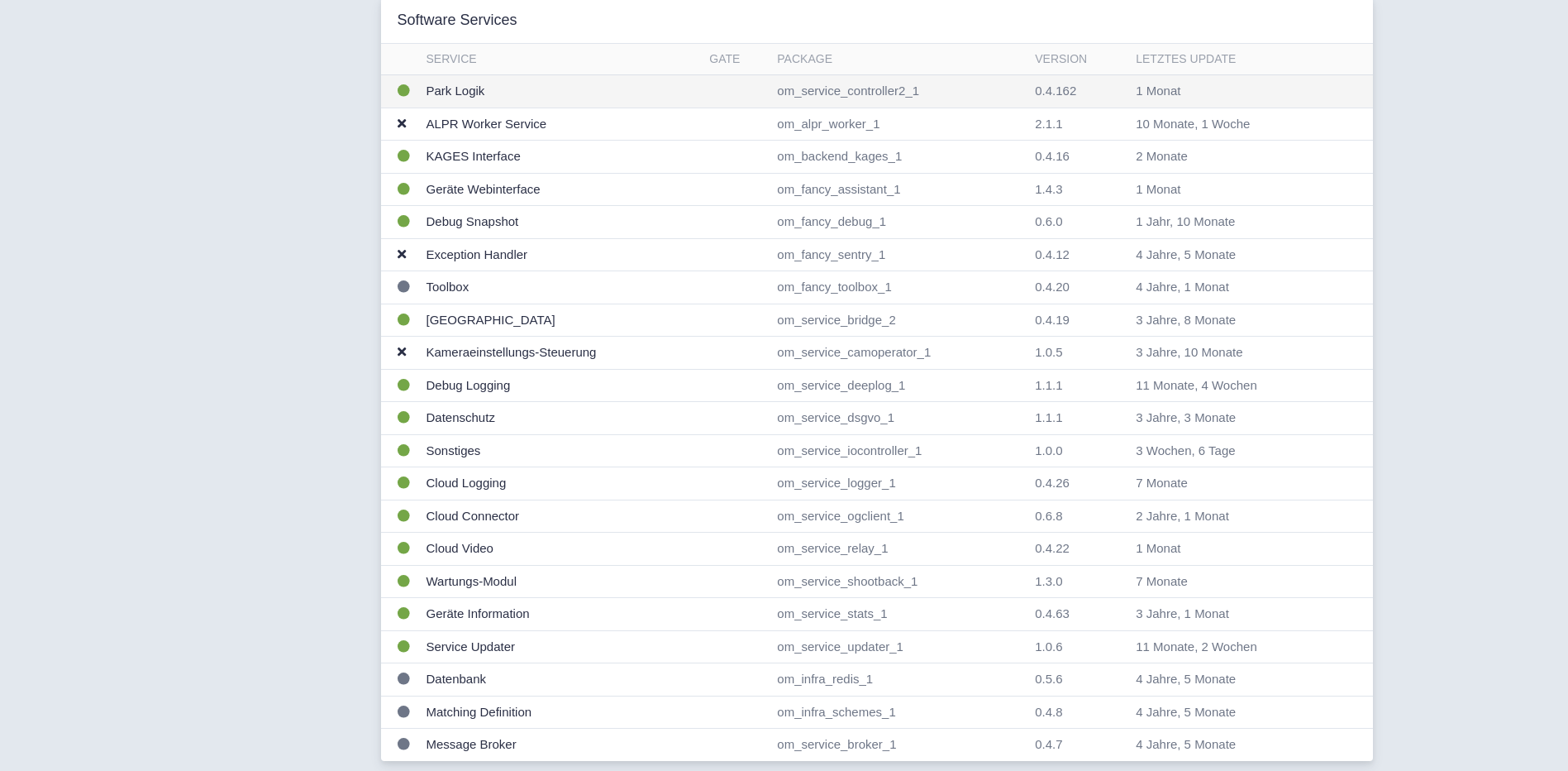
click at [462, 89] on td "Park Logik" at bounding box center [561, 92] width 284 height 33
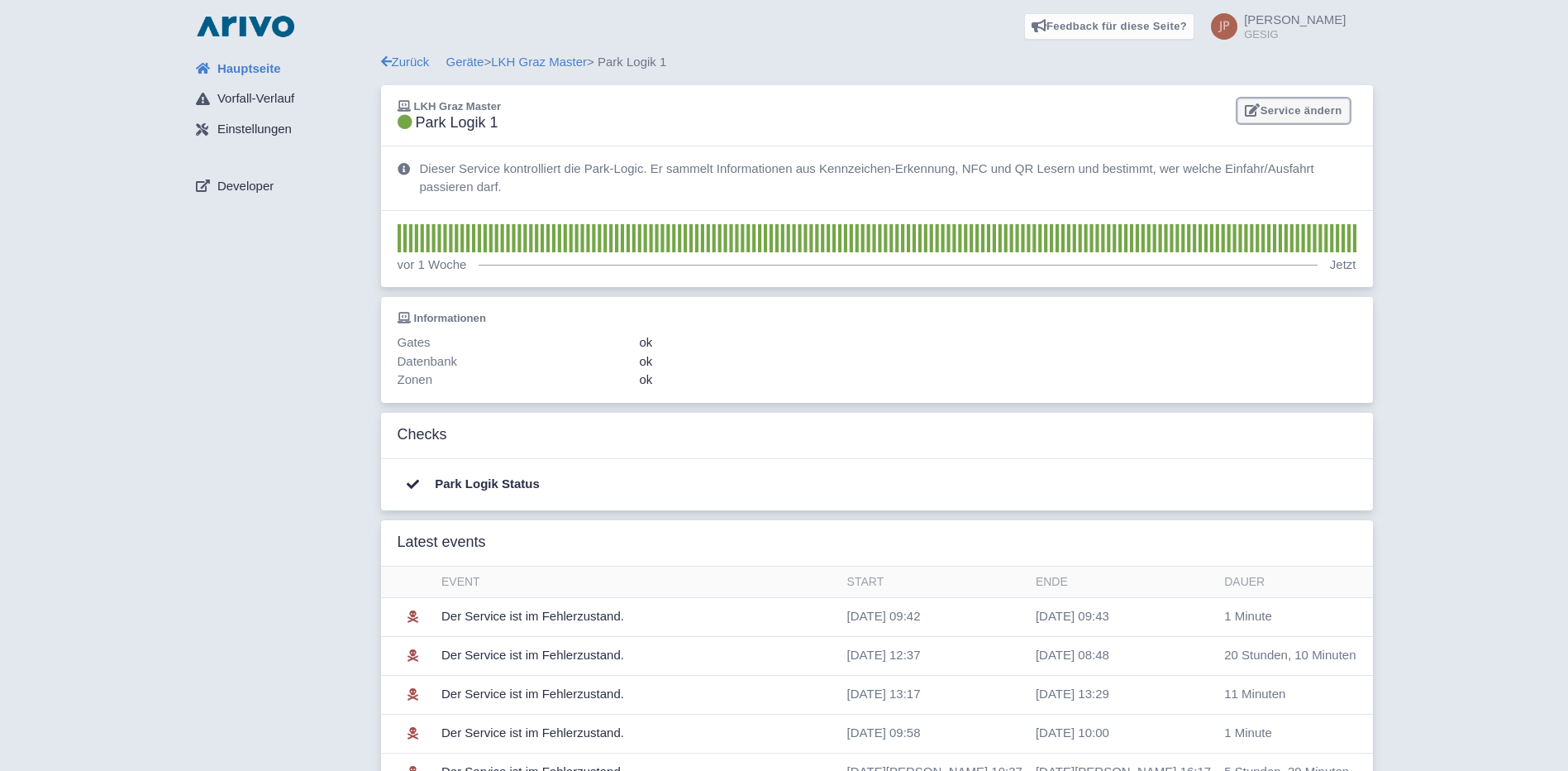
click at [1330, 112] on link "Service ändern" at bounding box center [1293, 111] width 111 height 25
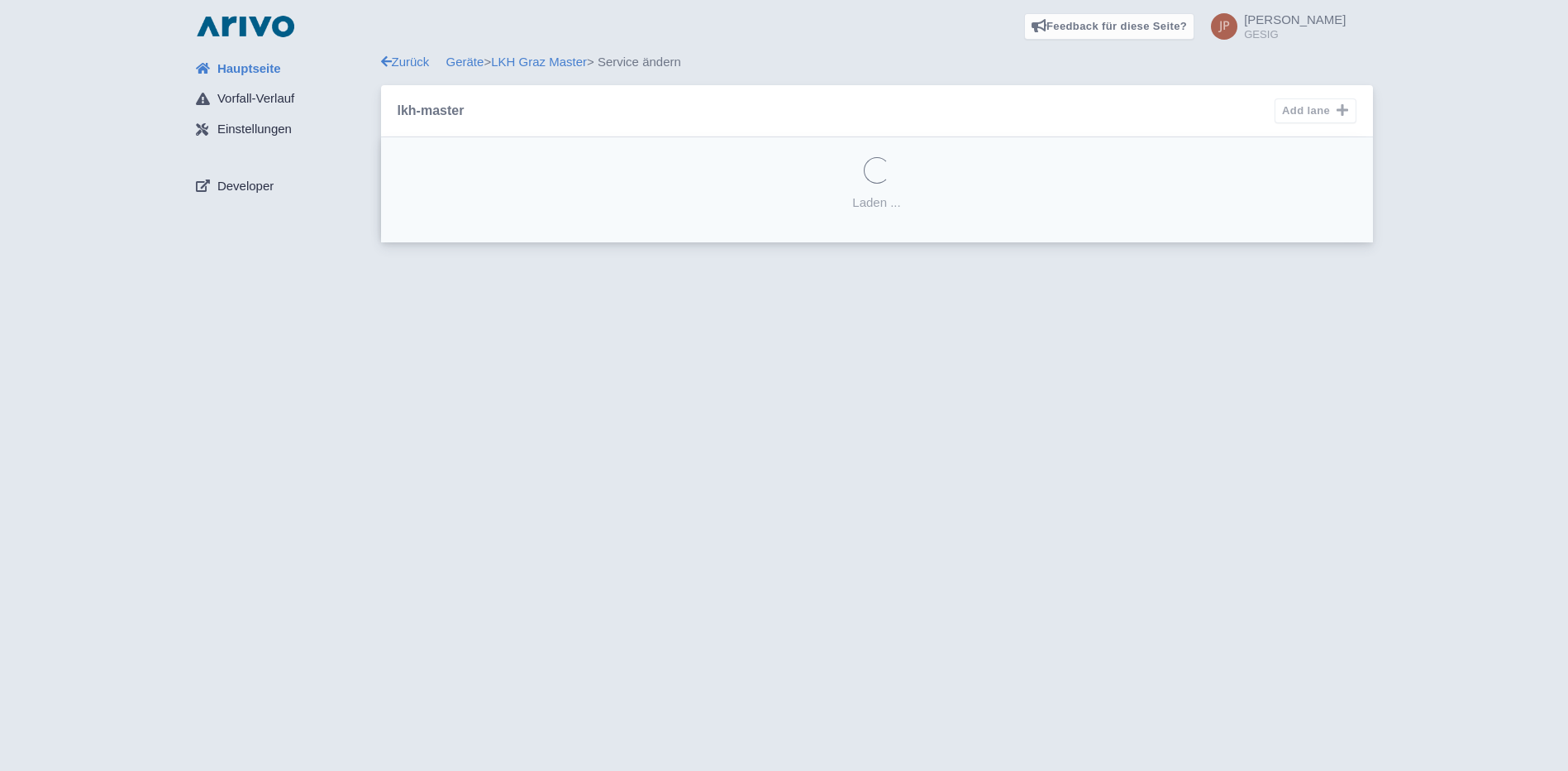
select select
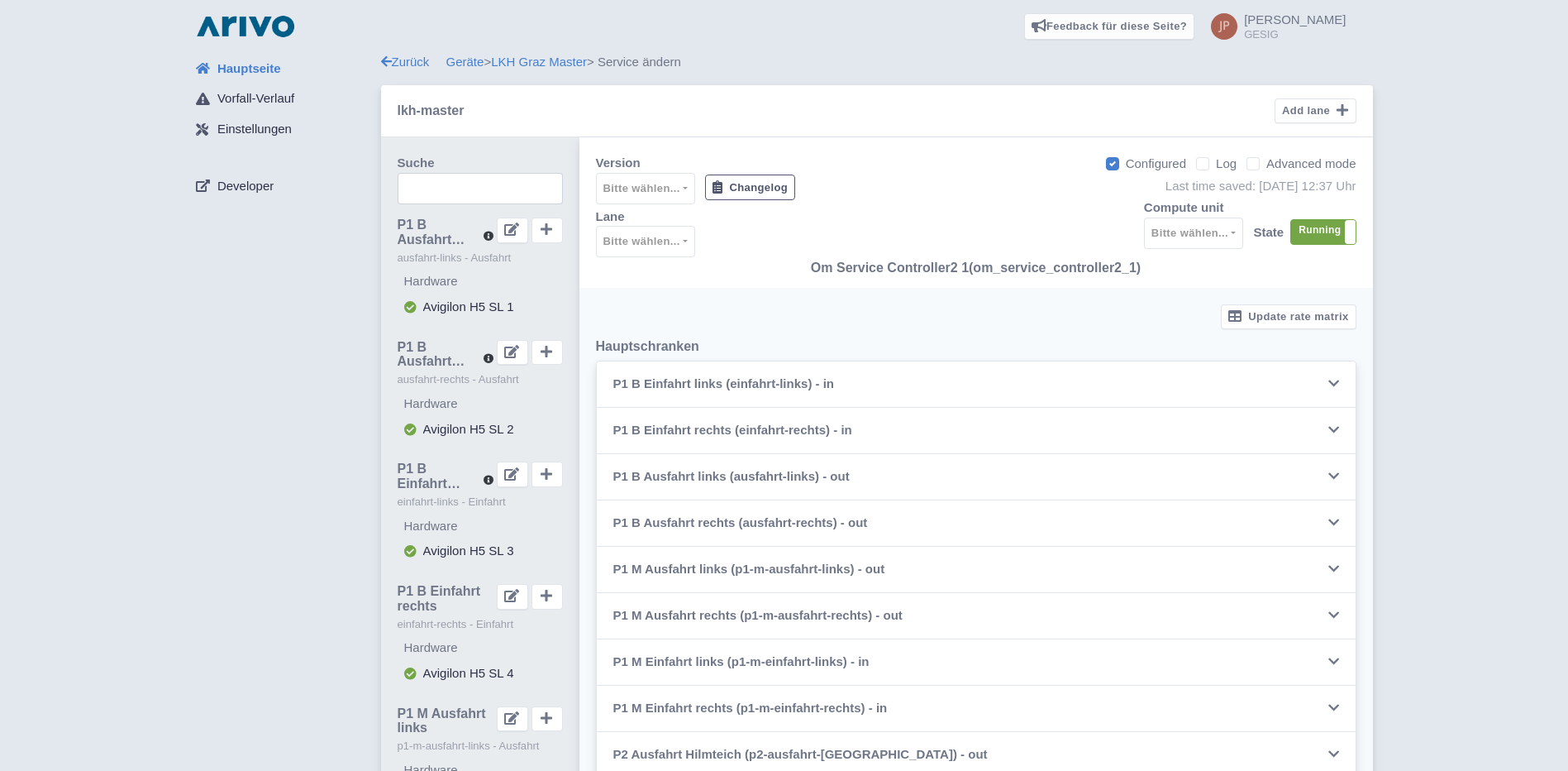
click at [1266, 164] on label "Advanced mode" at bounding box center [1311, 163] width 90 height 19
click at [1266, 164] on input "Advanced mode" at bounding box center [1271, 159] width 11 height 11
checkbox input "true"
select select
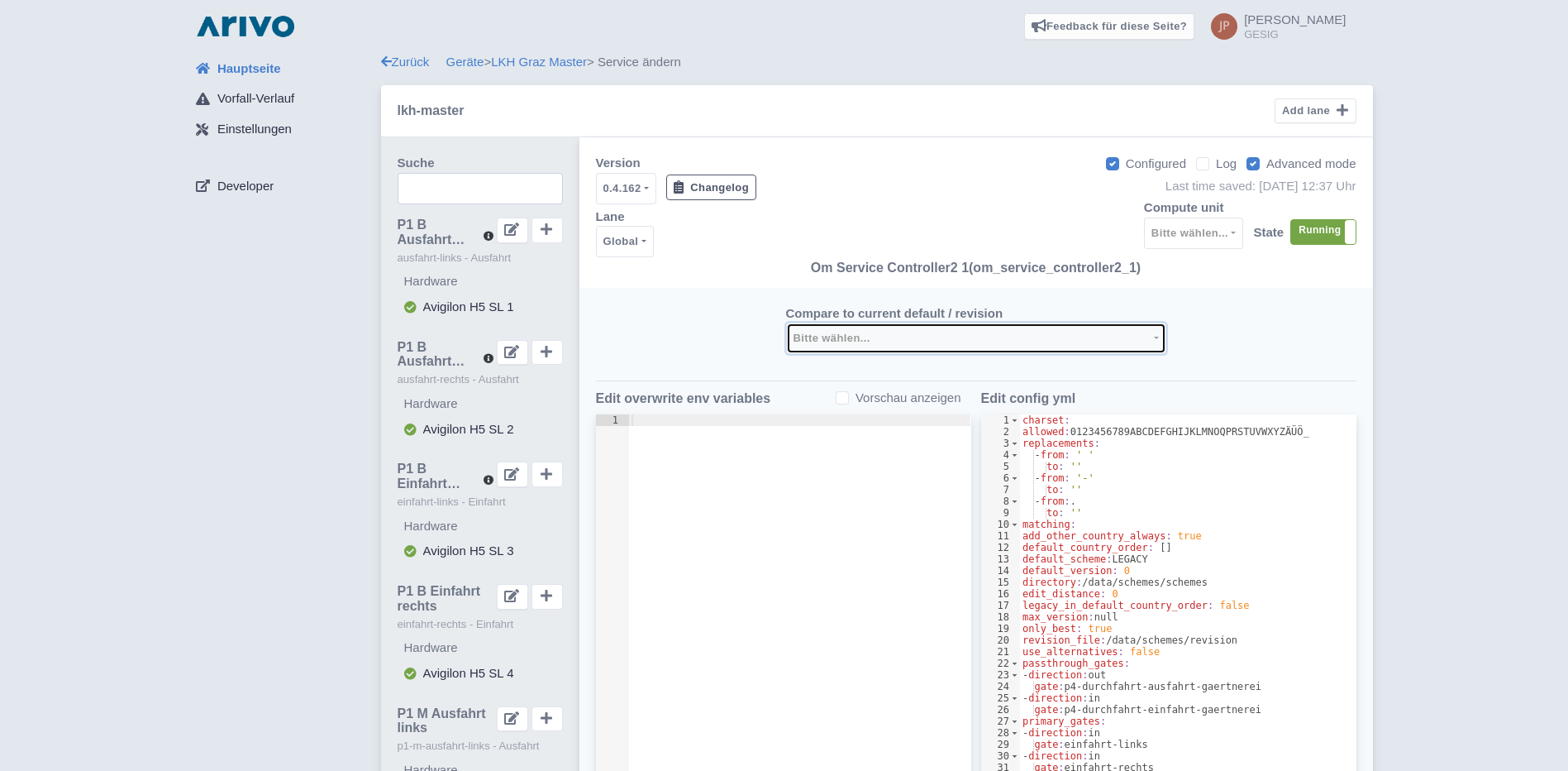
click at [1158, 344] on button "Bitte wählen..." at bounding box center [977, 338] width 381 height 31
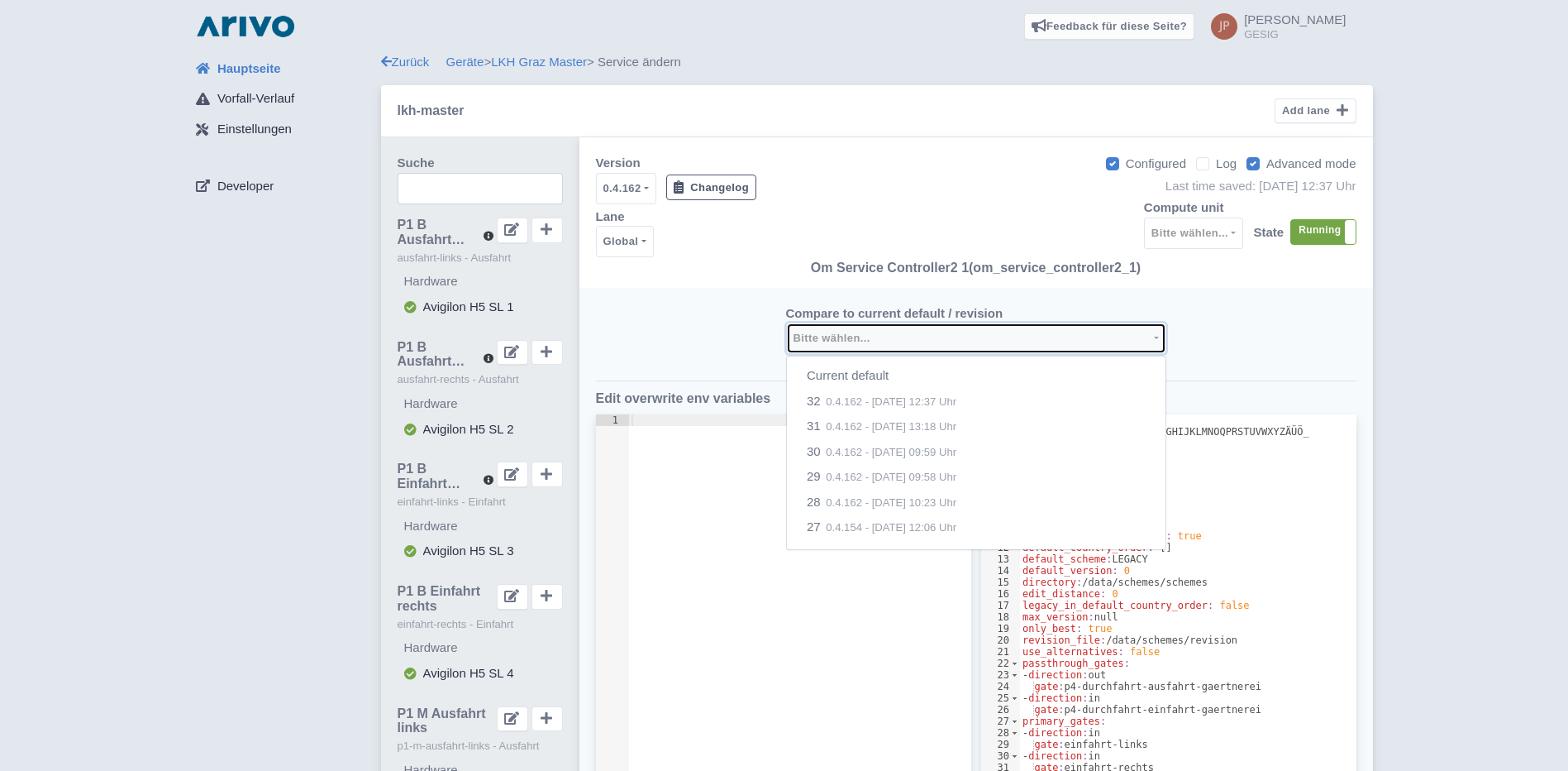
click at [1158, 344] on button "Bitte wählen..." at bounding box center [977, 338] width 381 height 31
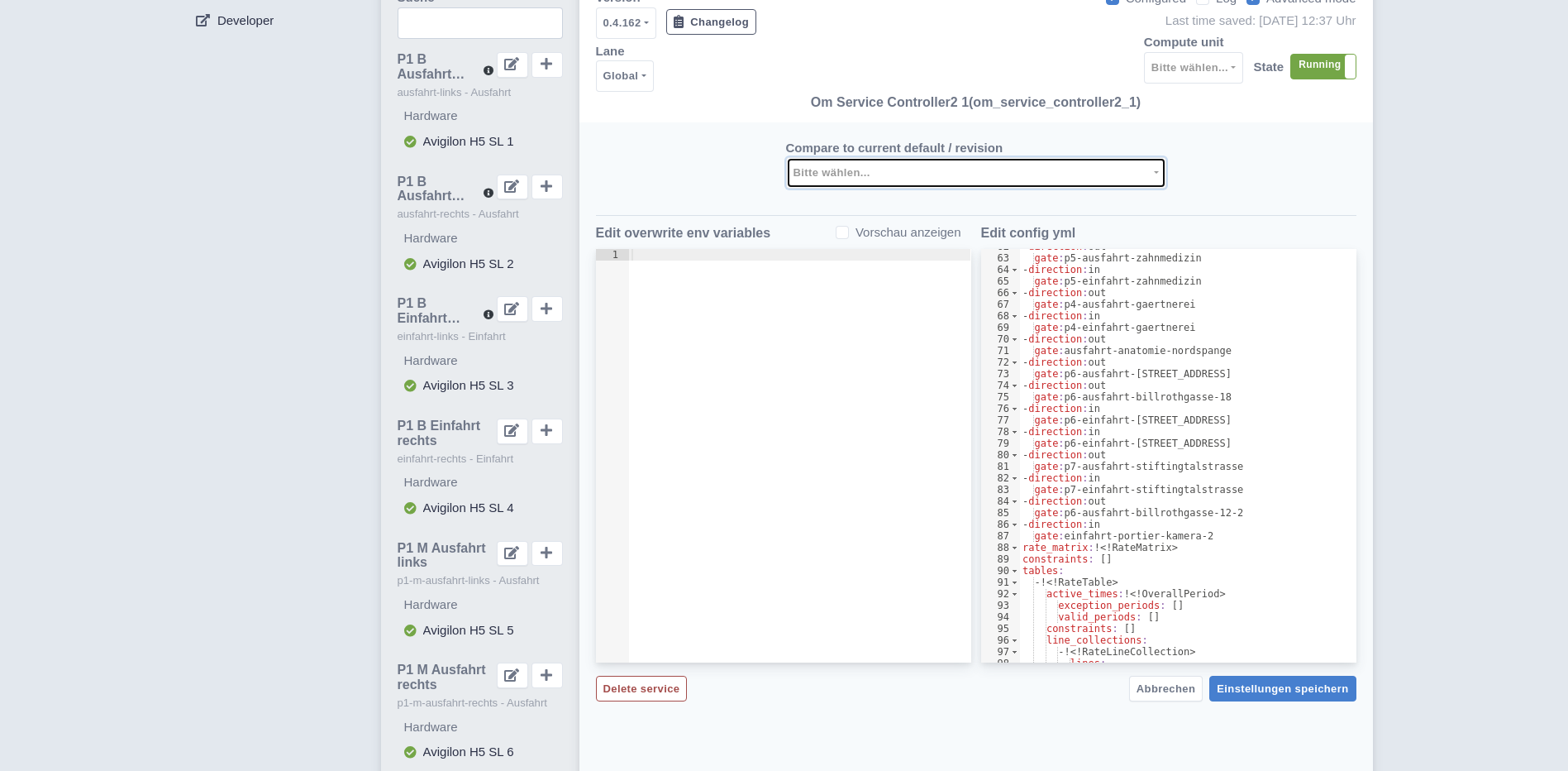
scroll to position [83, 0]
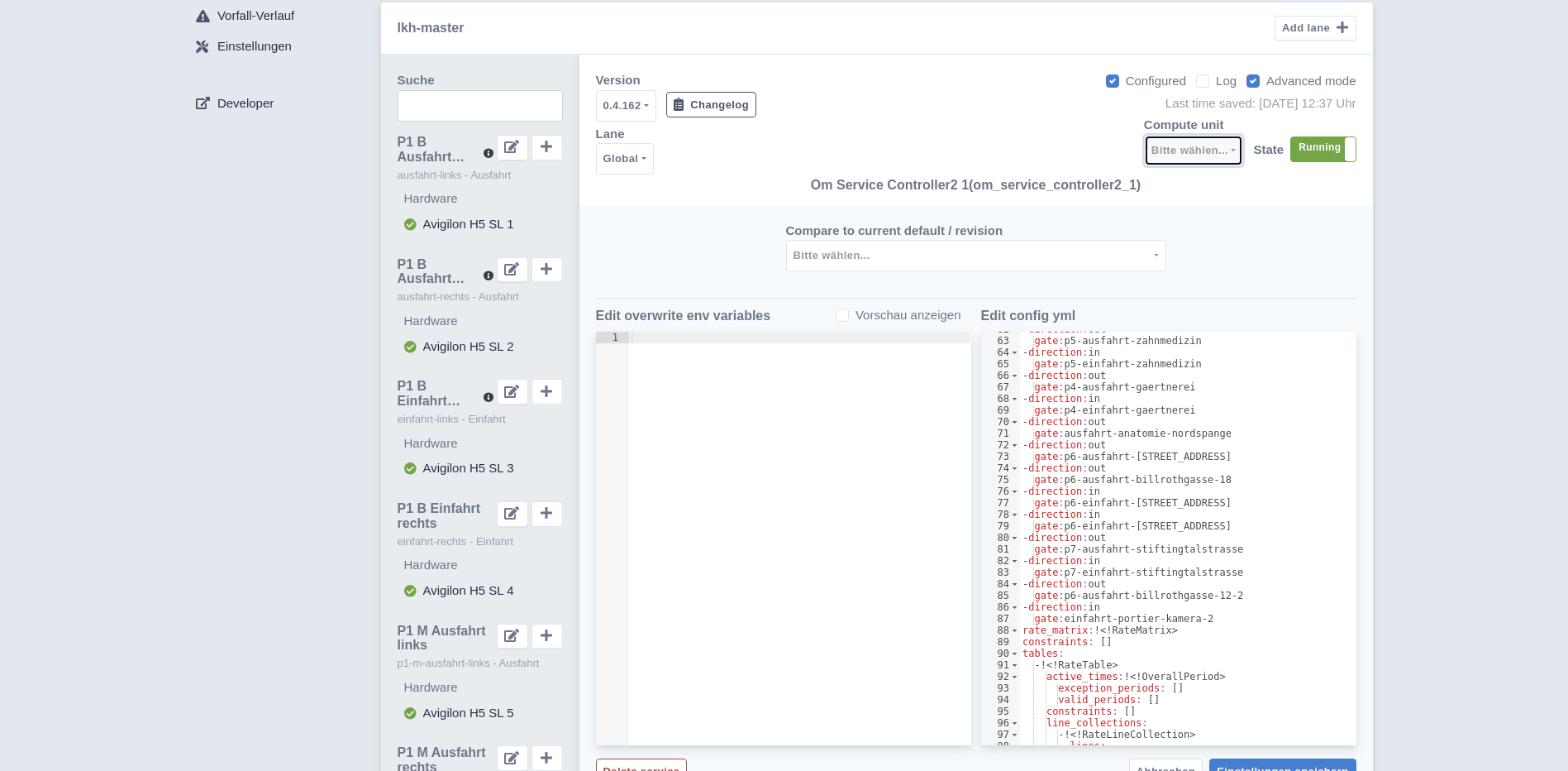
click at [1231, 149] on button "Bitte wählen..." at bounding box center [1194, 150] width 101 height 31
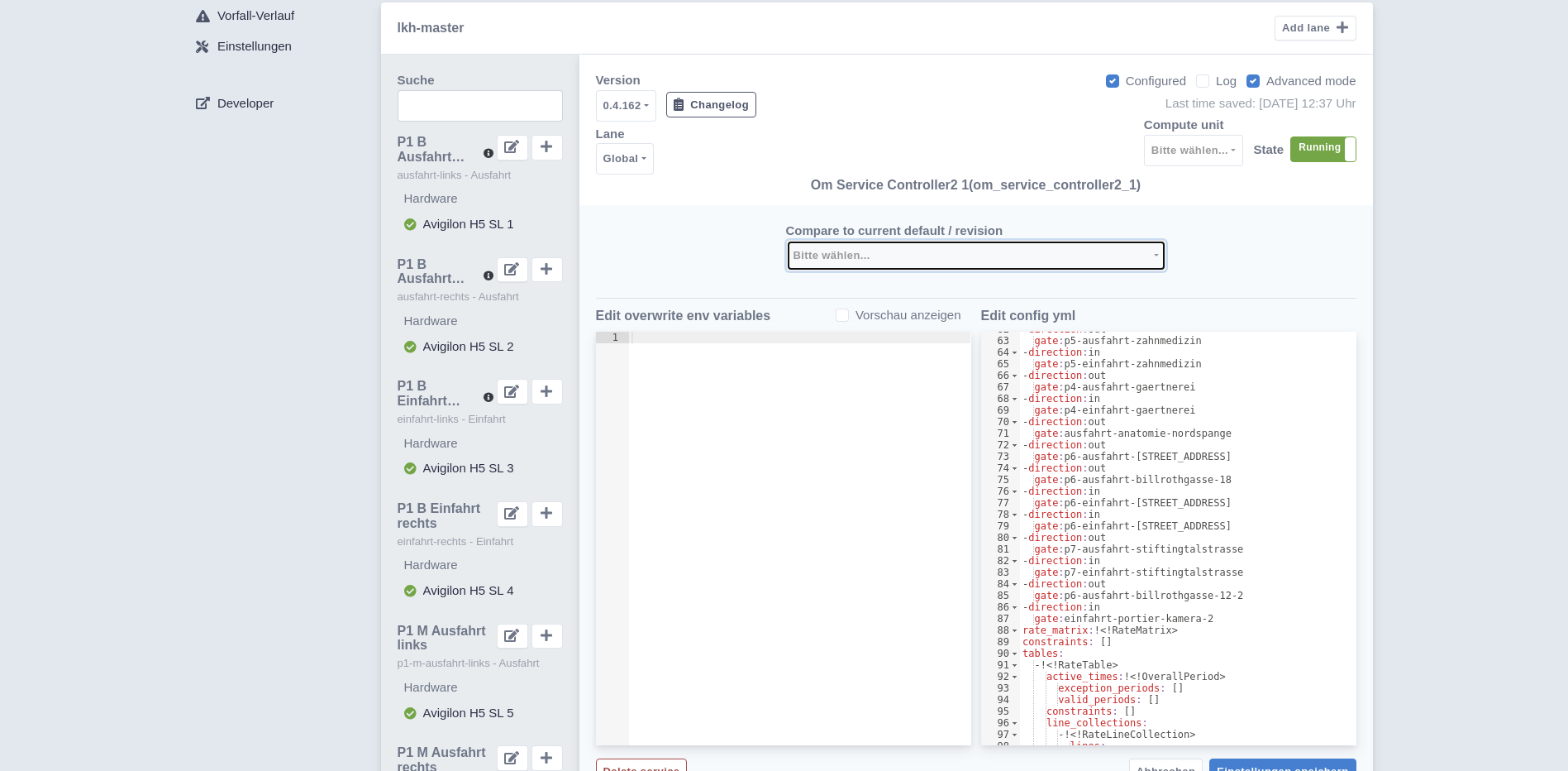
click at [1159, 258] on button "Bitte wählen..." at bounding box center [977, 256] width 381 height 31
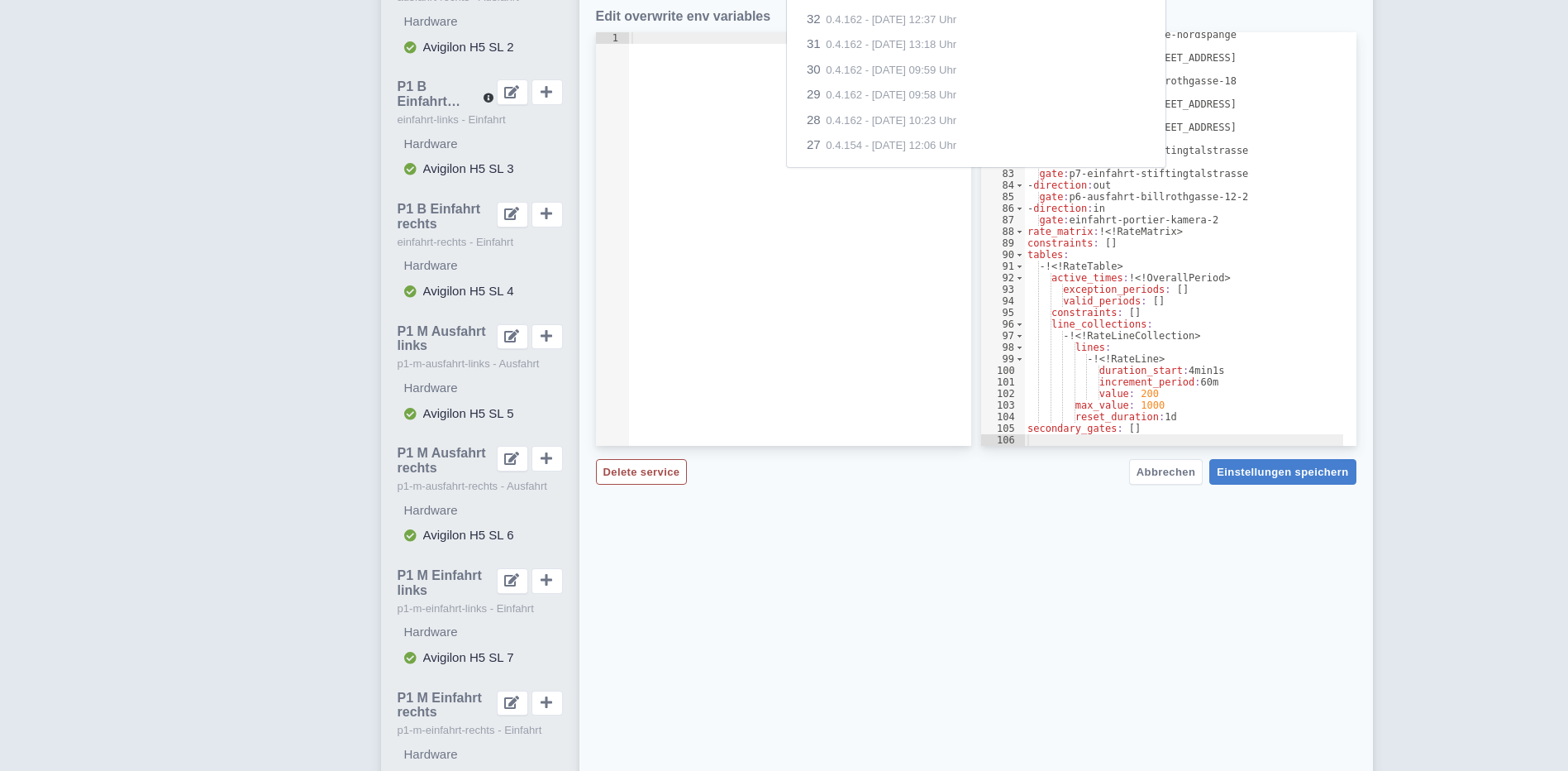
scroll to position [496, 0]
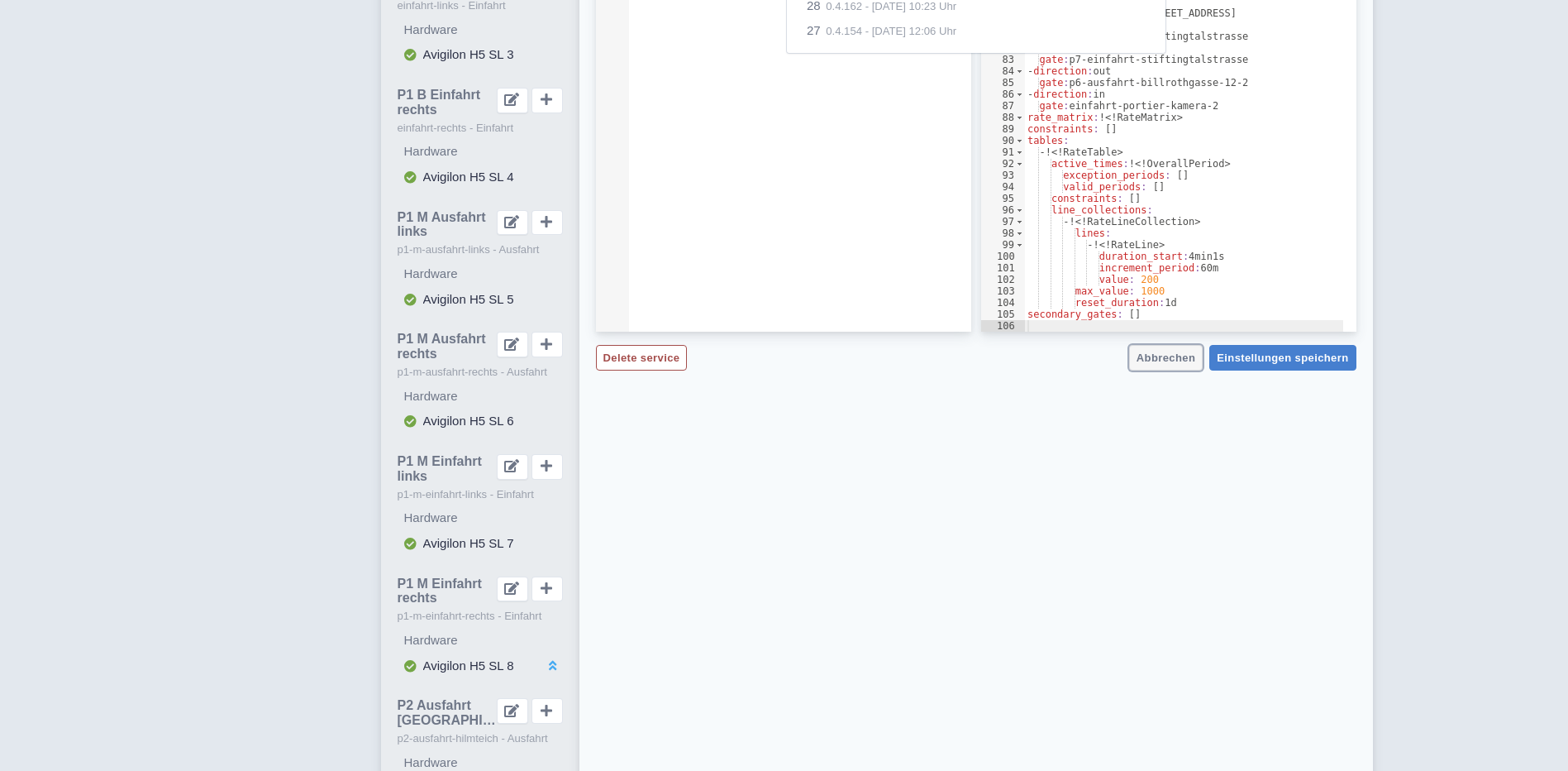
click at [1169, 355] on span "Abbrechen" at bounding box center [1166, 357] width 59 height 13
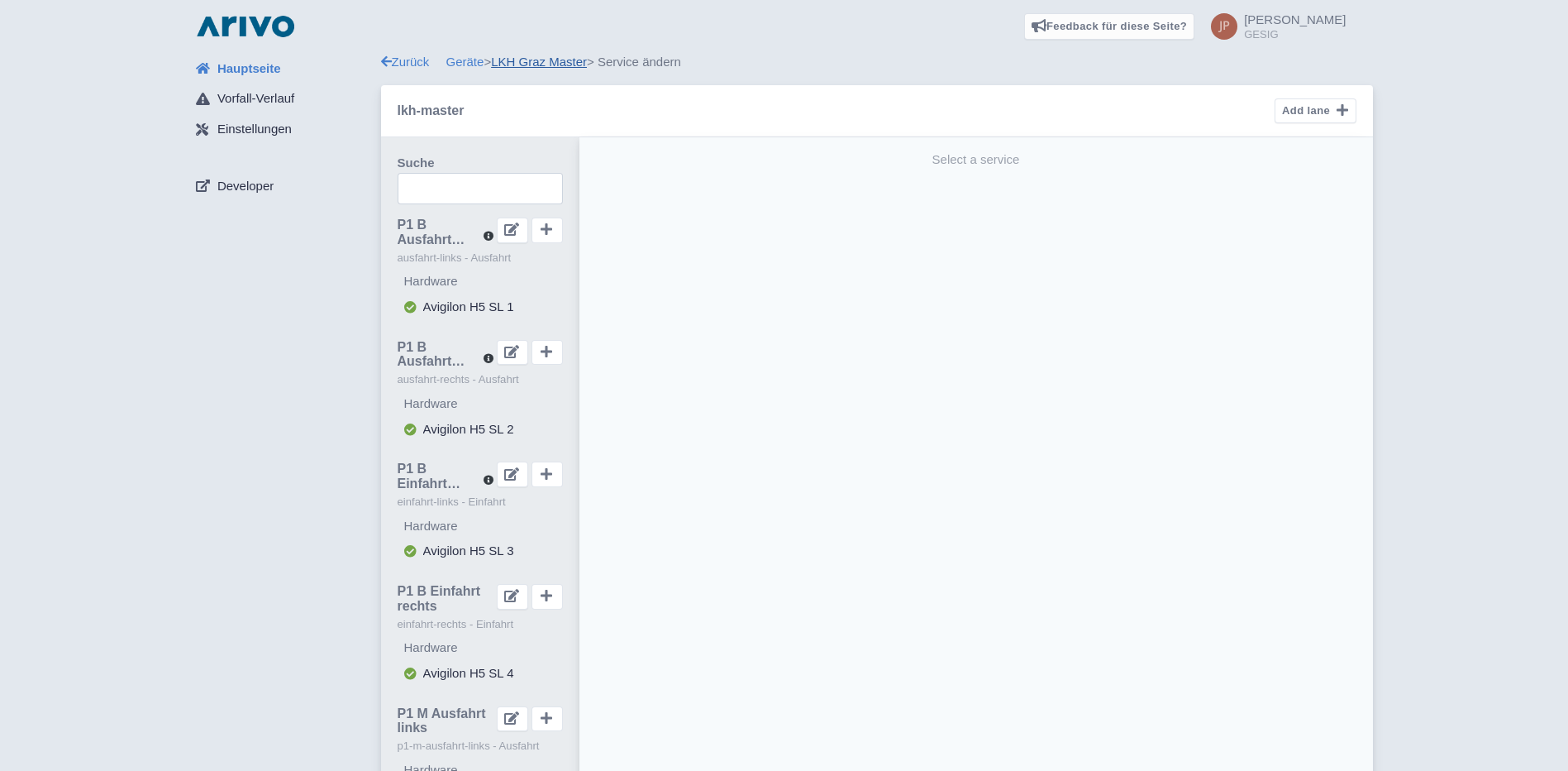
click at [549, 63] on link "LKH Graz Master" at bounding box center [539, 61] width 96 height 14
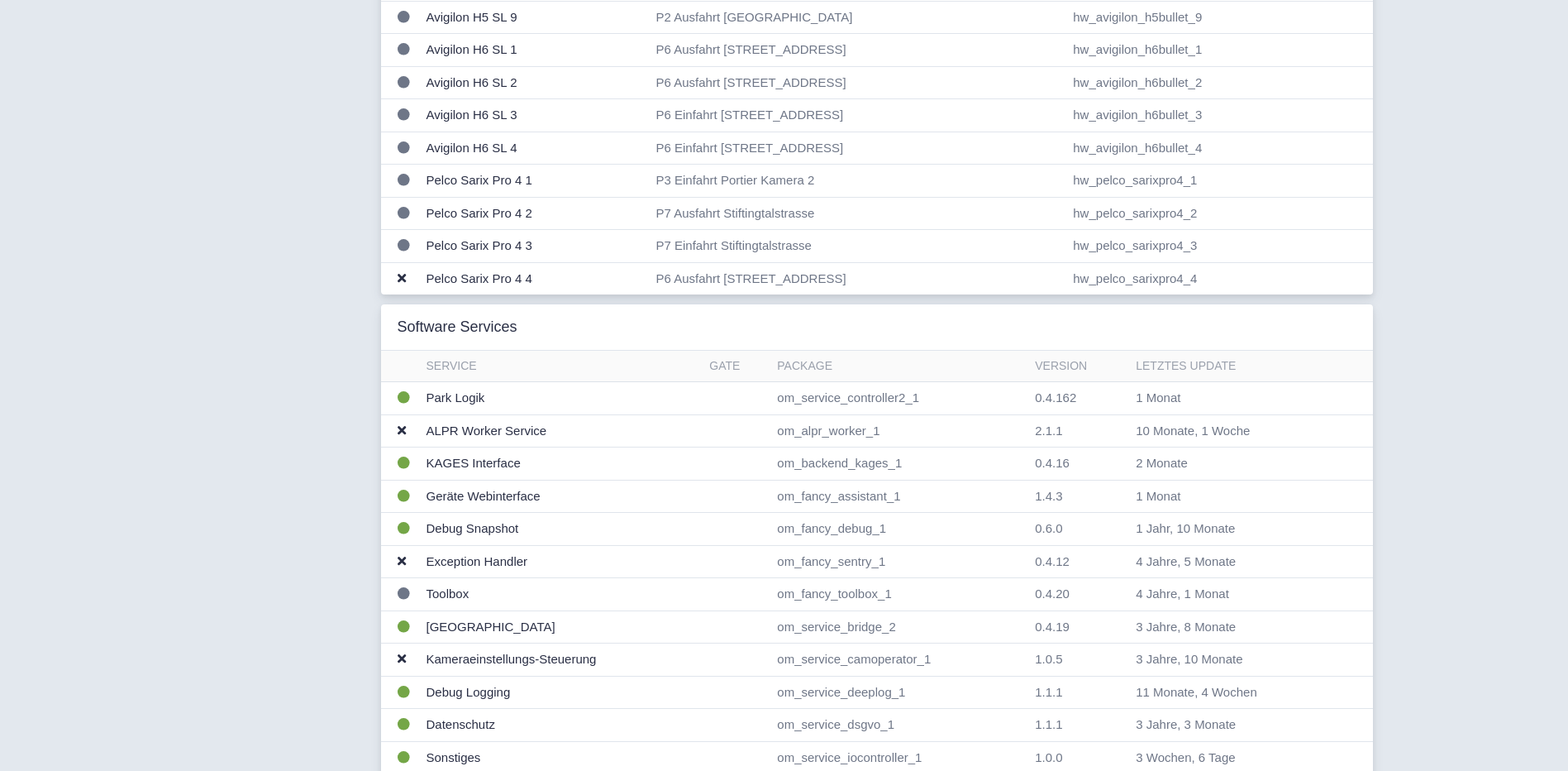
scroll to position [1240, 0]
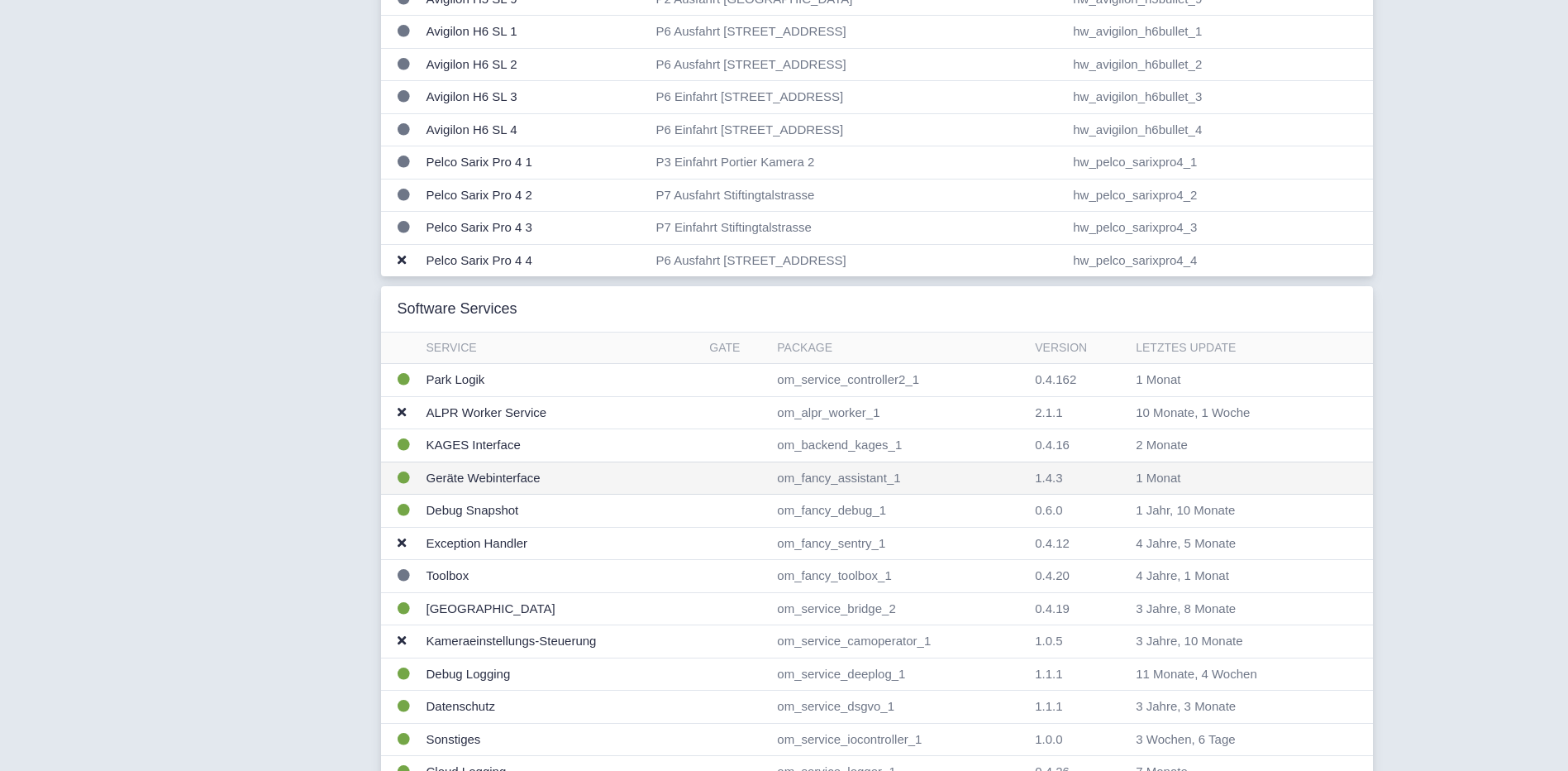
click at [490, 471] on td "Geräte Webinterface" at bounding box center [561, 478] width 284 height 33
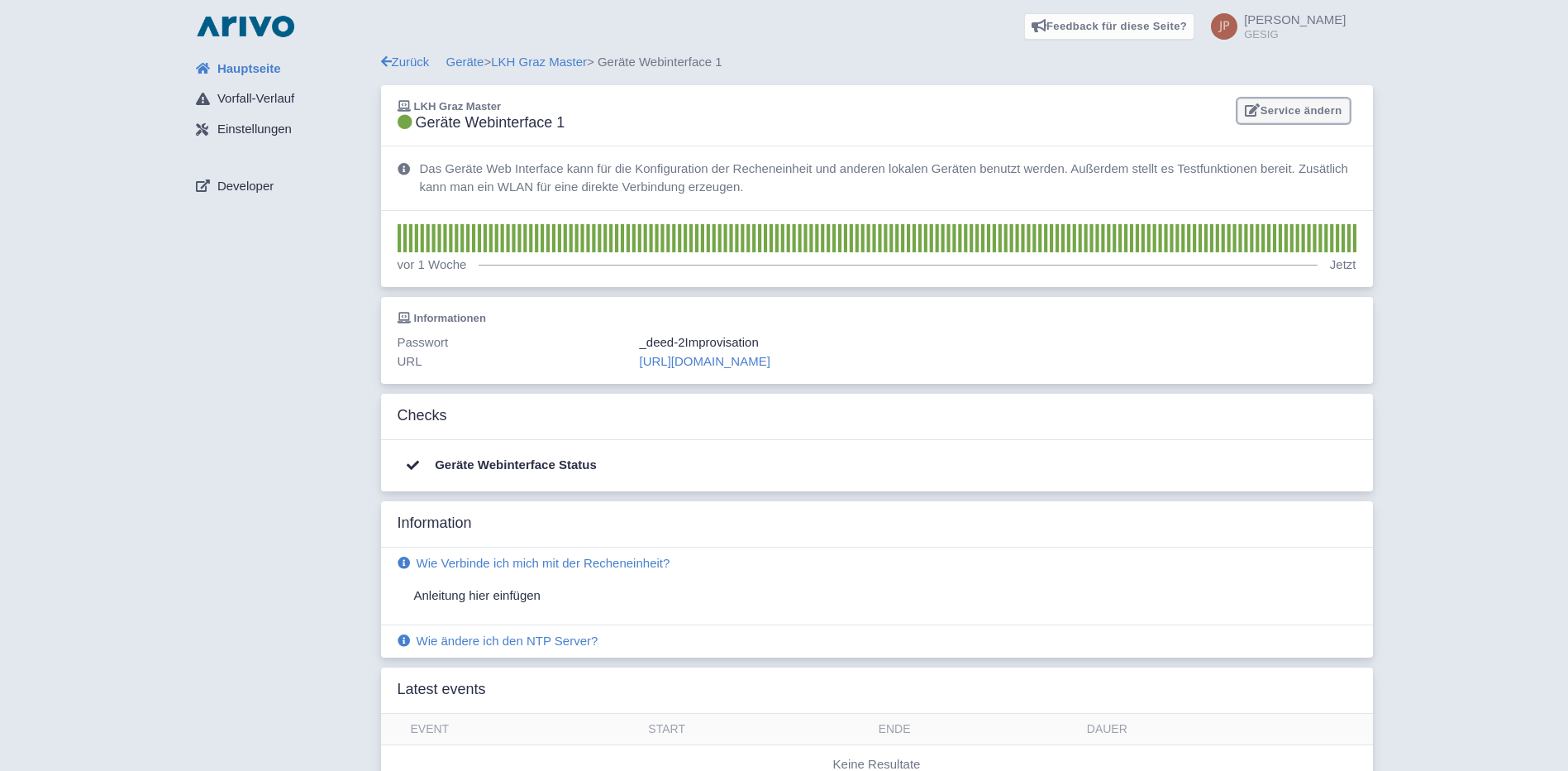
click at [1291, 111] on link "Service ändern" at bounding box center [1293, 111] width 111 height 25
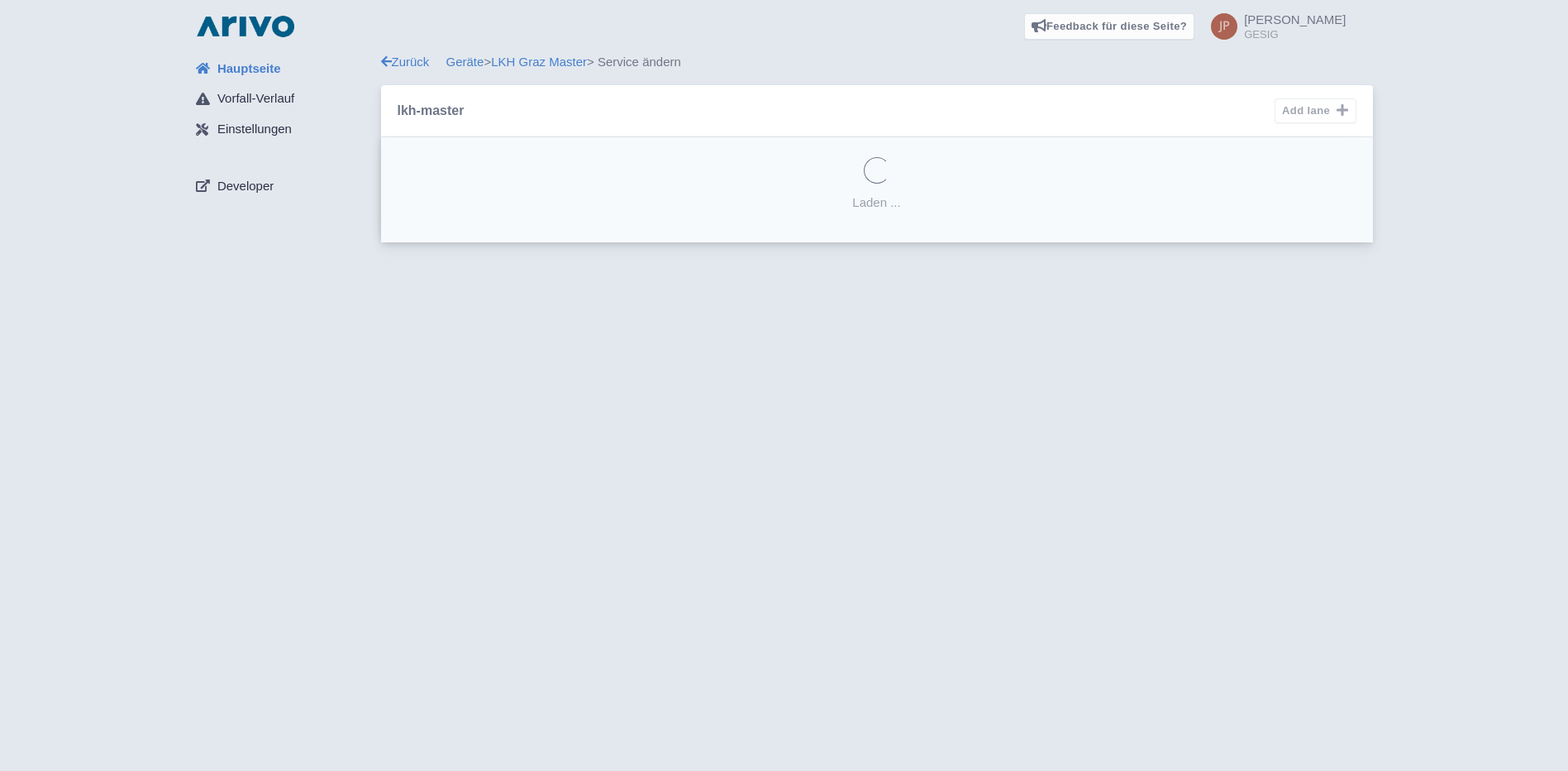
select select "1cefa760-bba7-489e-be5f-5d9199c14de6"
select select
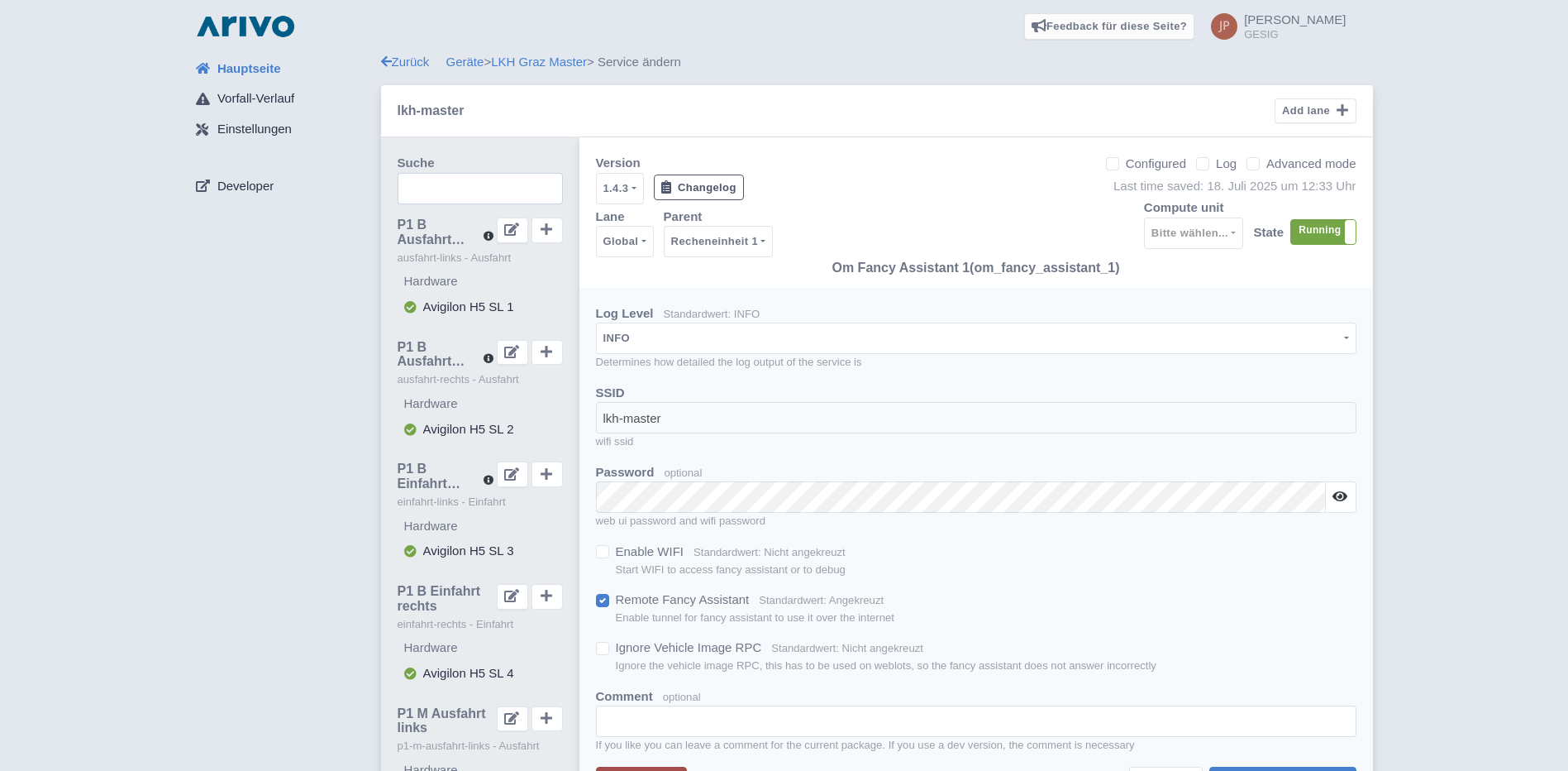
click at [1266, 166] on label "Advanced mode" at bounding box center [1311, 163] width 90 height 19
click at [1266, 165] on input "Advanced mode" at bounding box center [1271, 159] width 11 height 11
checkbox input "true"
select select
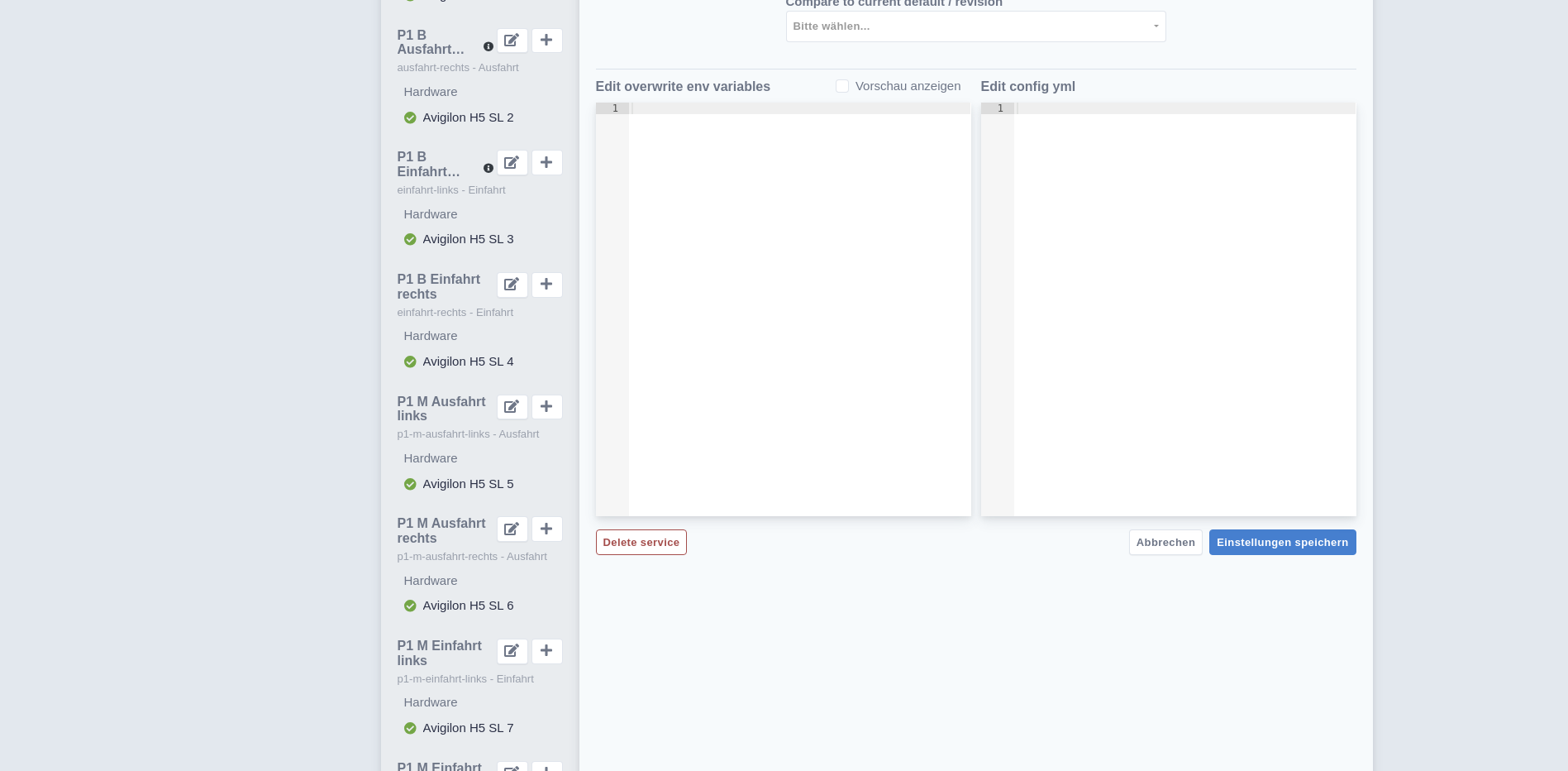
scroll to position [414, 0]
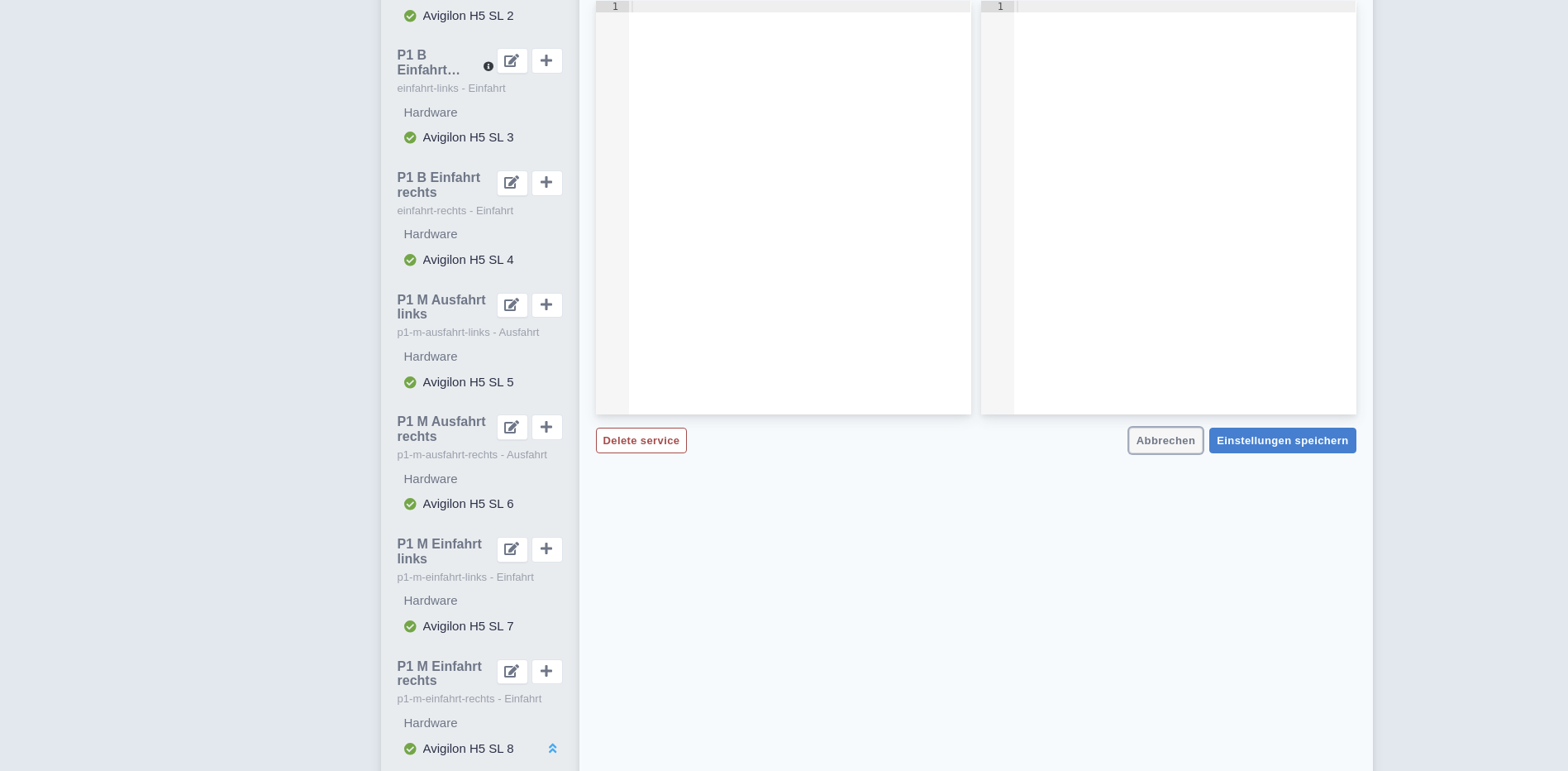
click at [1183, 434] on span "Abbrechen" at bounding box center [1166, 440] width 59 height 13
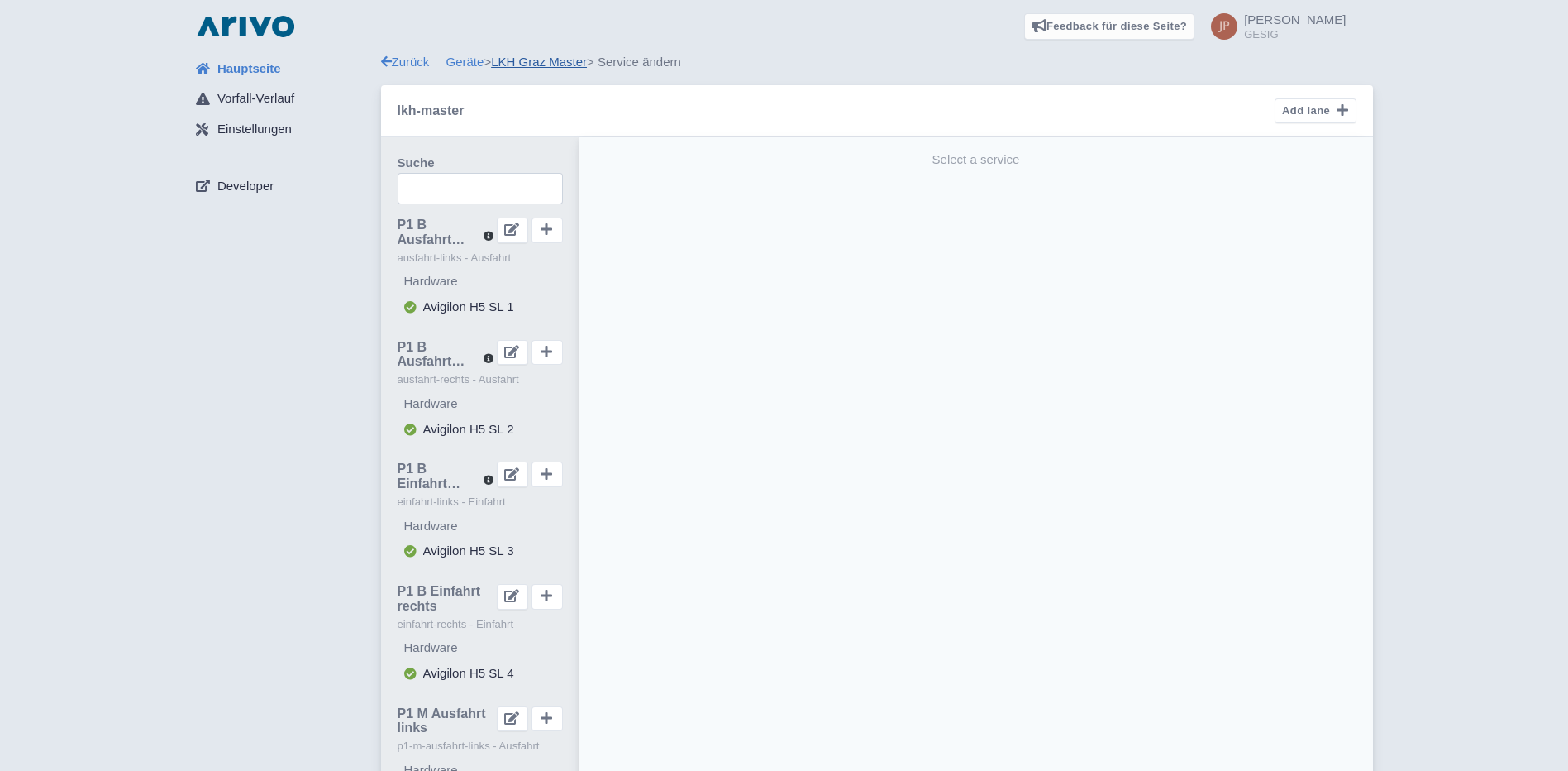
click at [537, 59] on link "LKH Graz Master" at bounding box center [539, 61] width 96 height 14
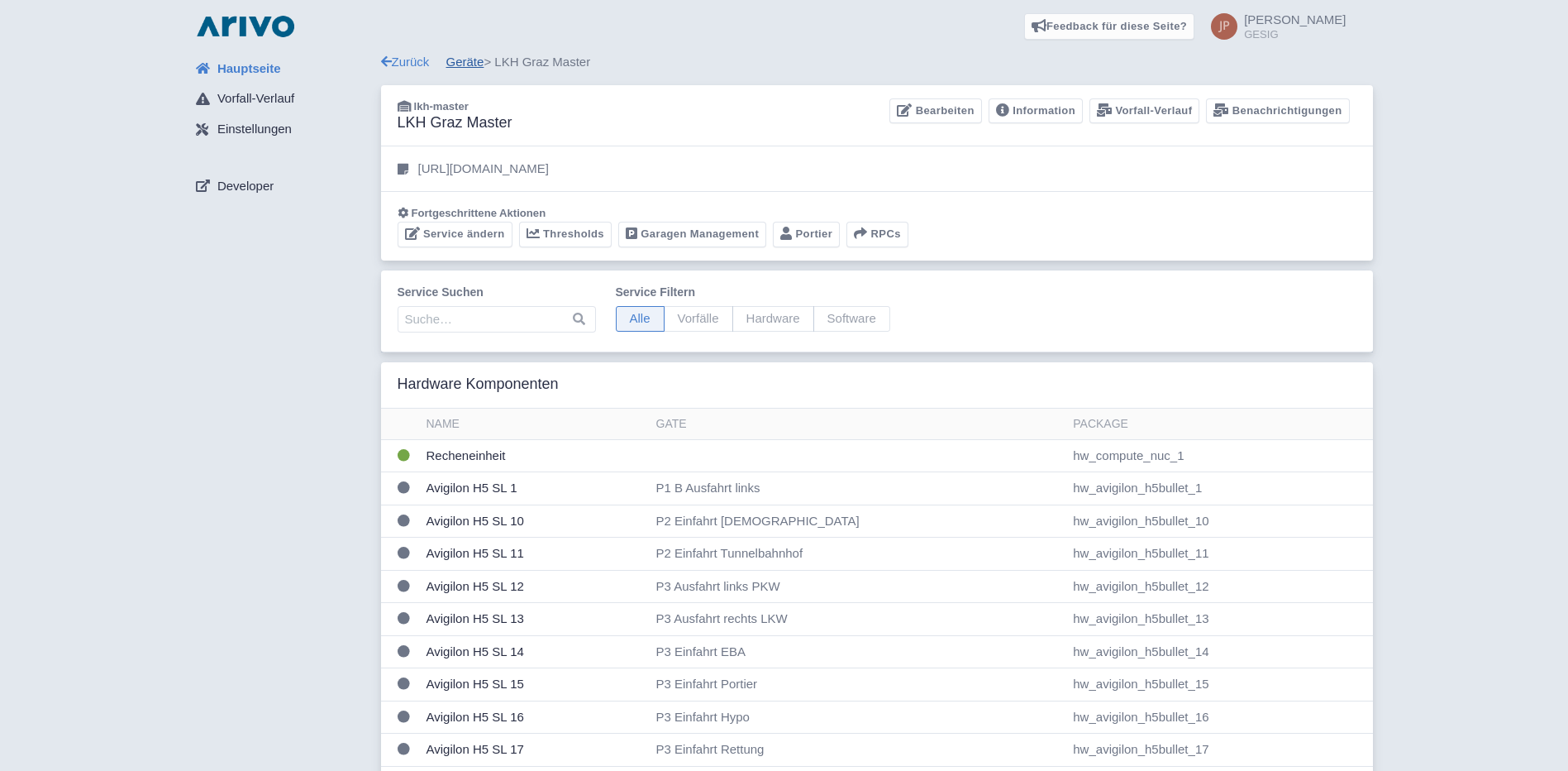
click at [465, 62] on link "Geräte" at bounding box center [465, 61] width 38 height 14
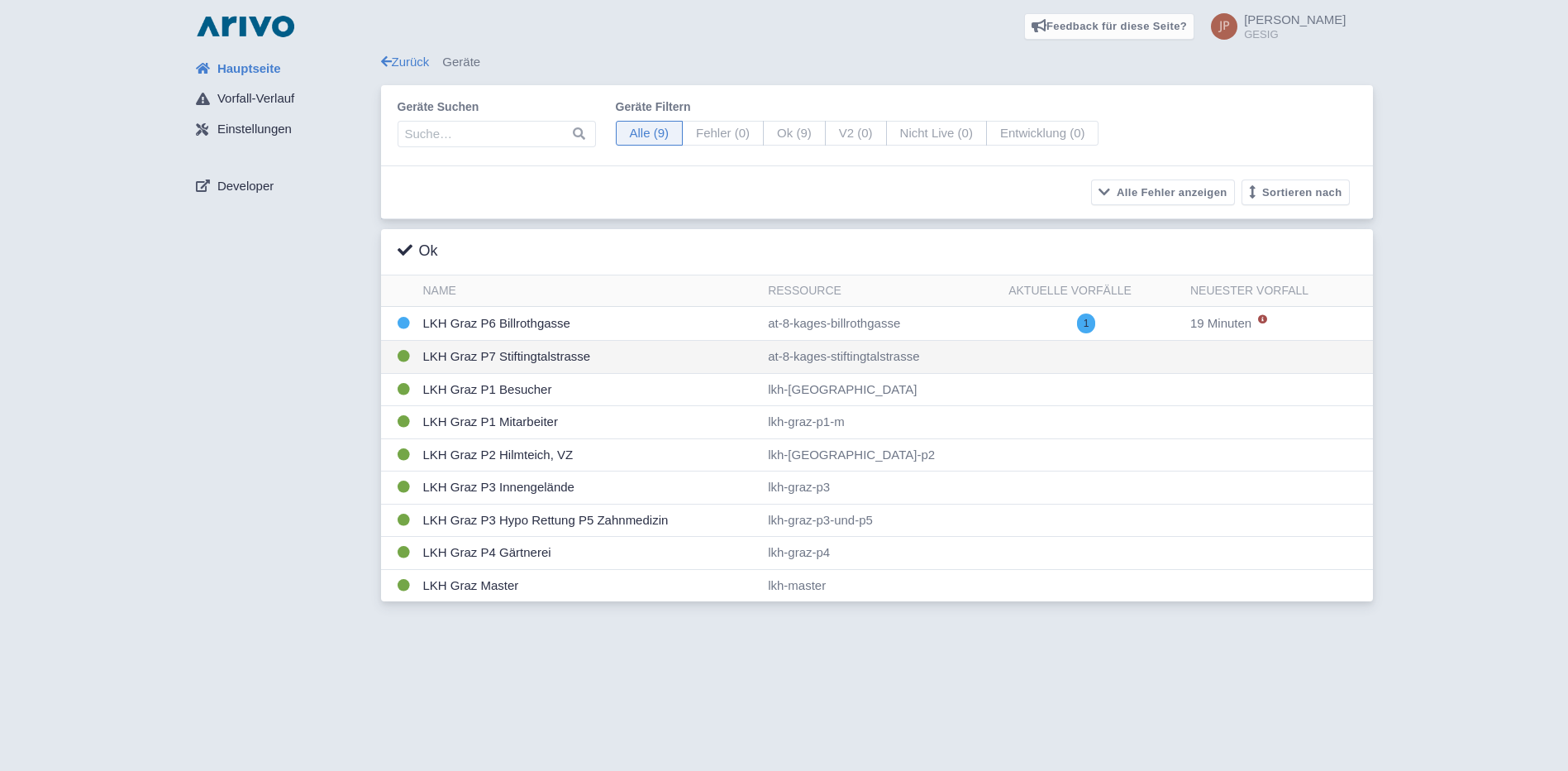
click at [503, 360] on td "LKH Graz P7 Stiftingtalstrasse" at bounding box center [589, 357] width 345 height 33
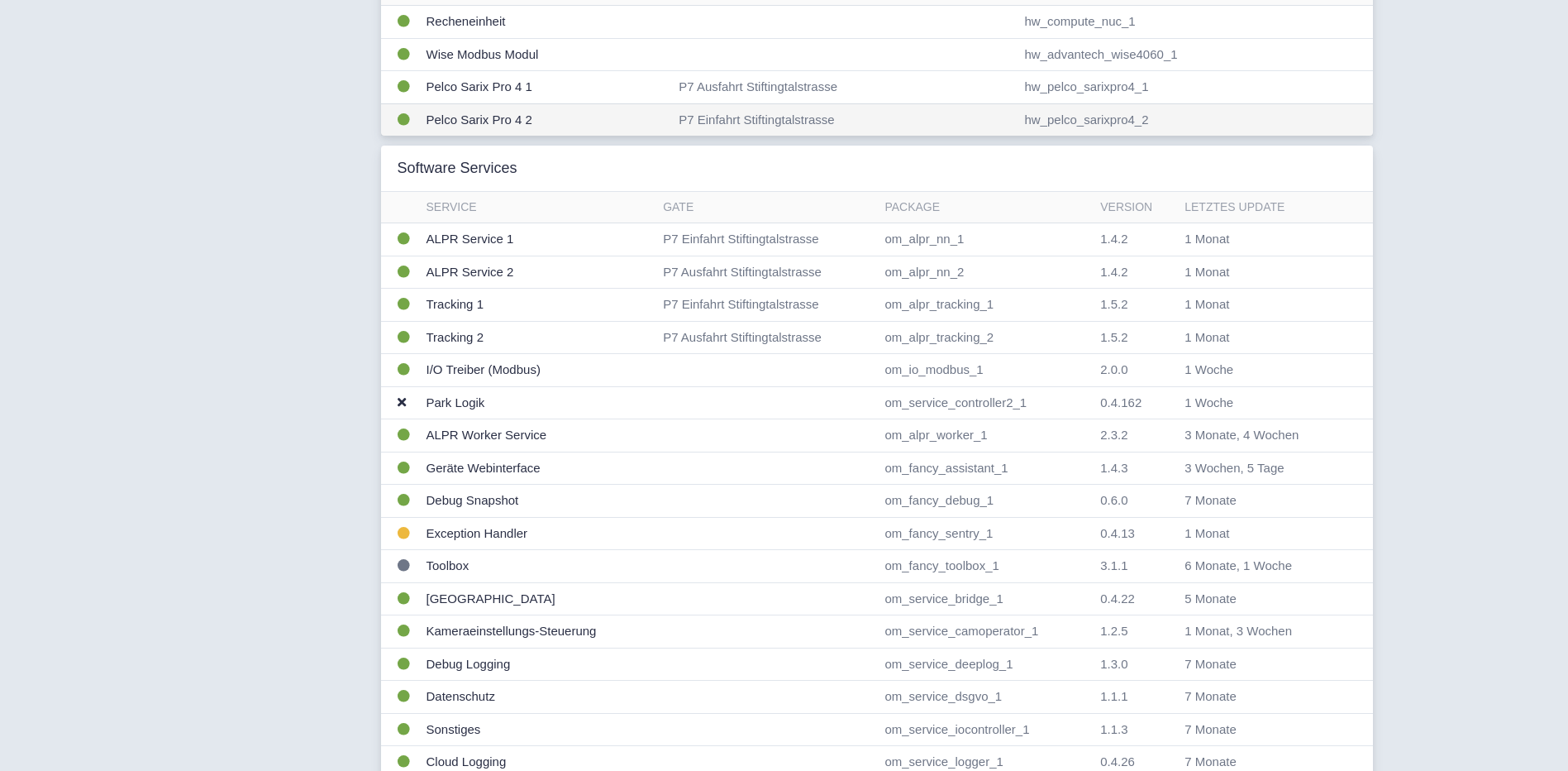
scroll to position [414, 0]
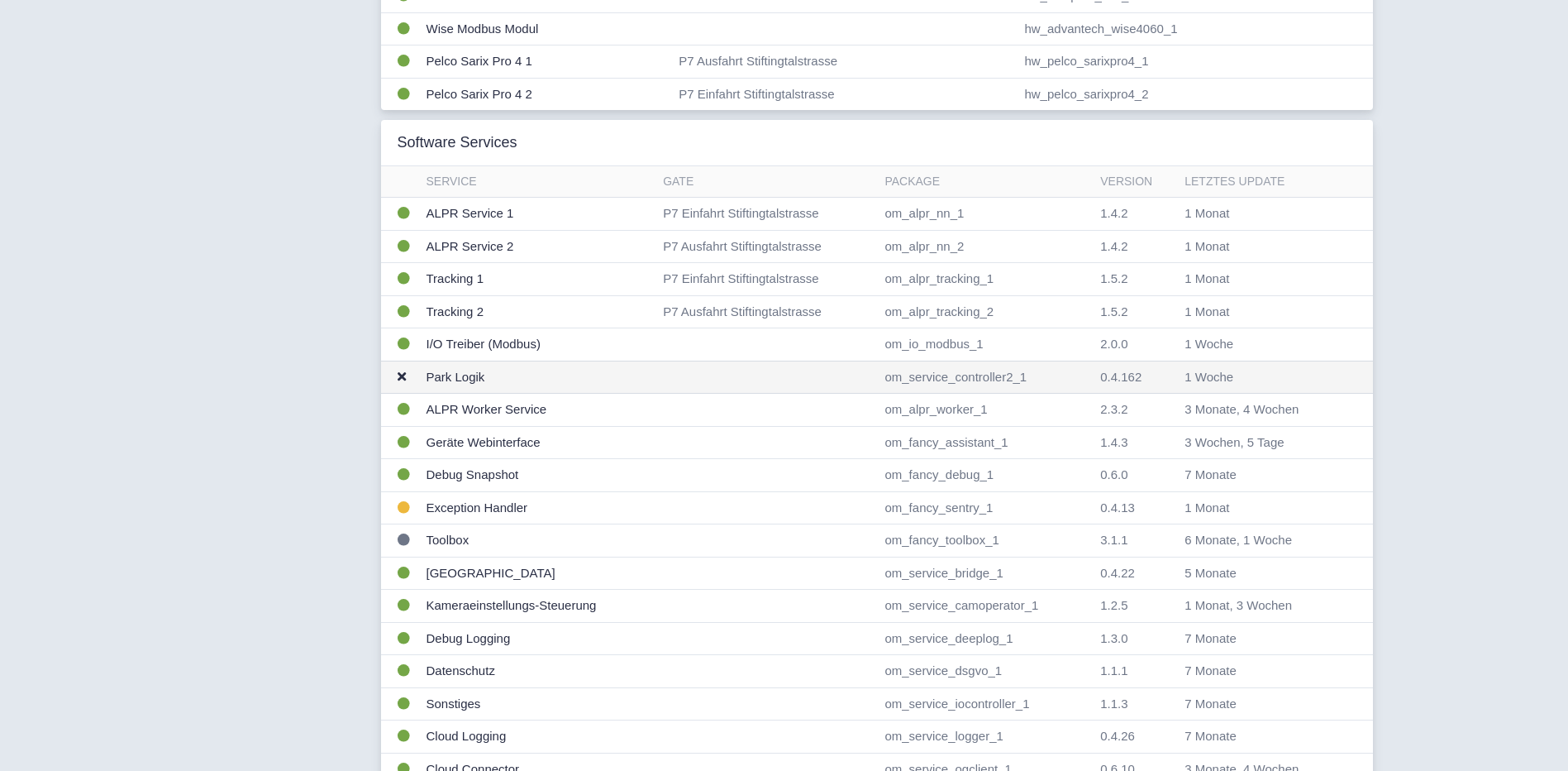
click at [455, 377] on td "Park Logik" at bounding box center [538, 377] width 237 height 33
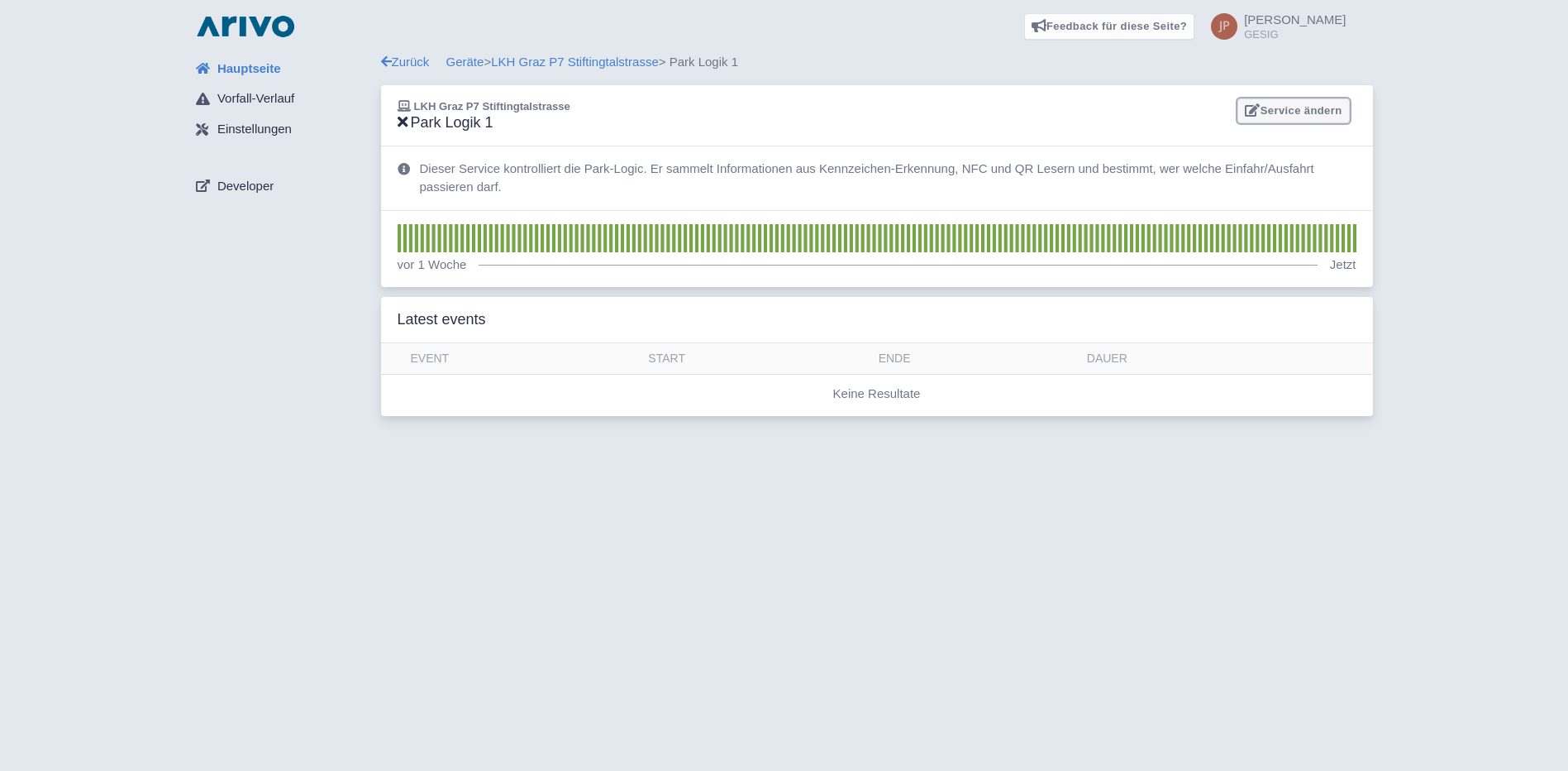
click at [1306, 113] on link "Service ändern" at bounding box center [1293, 111] width 111 height 25
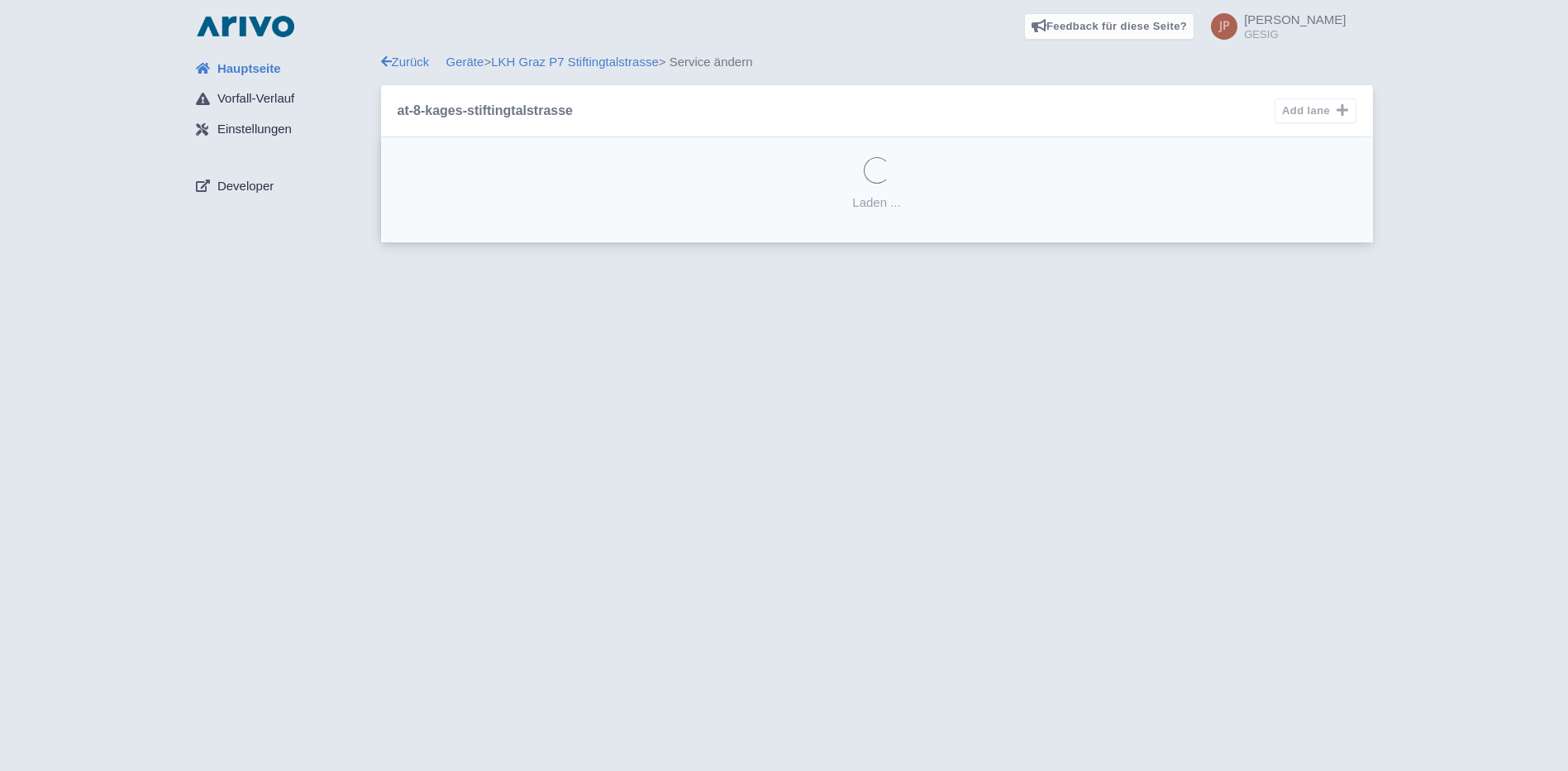
select select
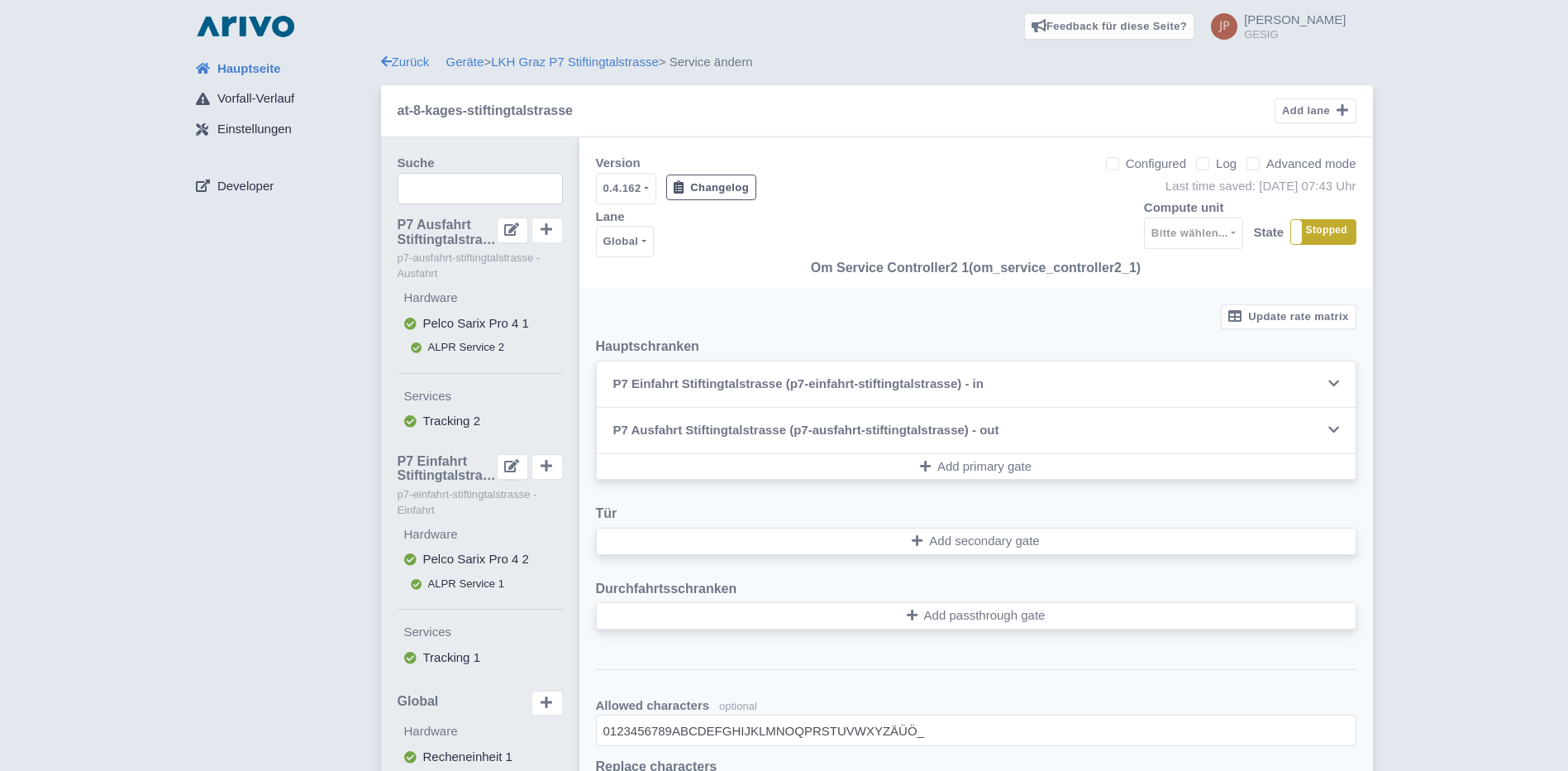
click at [1266, 165] on label "Advanced mode" at bounding box center [1311, 163] width 90 height 19
click at [1266, 165] on input "Advanced mode" at bounding box center [1271, 159] width 11 height 11
checkbox input "true"
select select
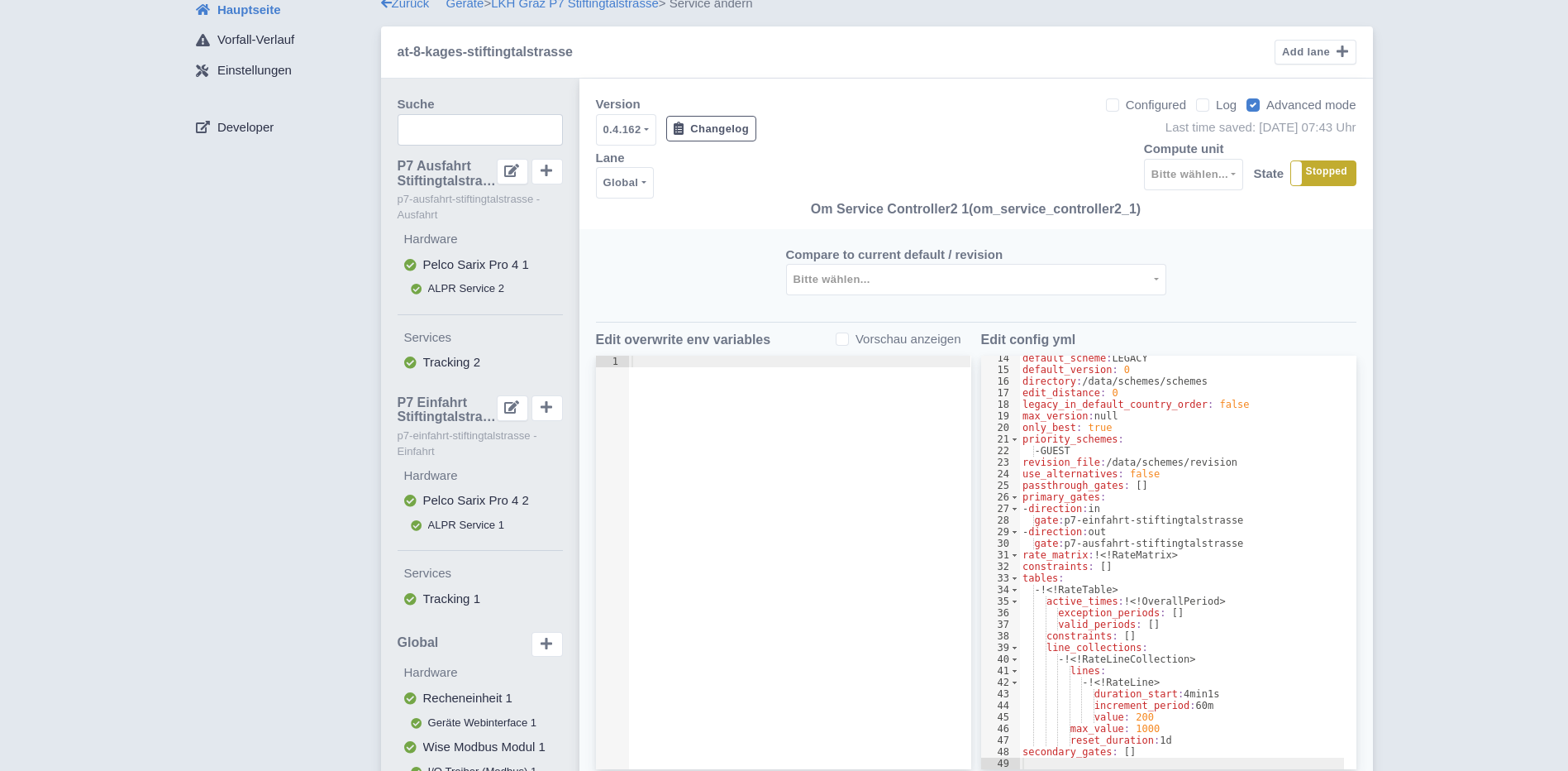
scroll to position [165, 0]
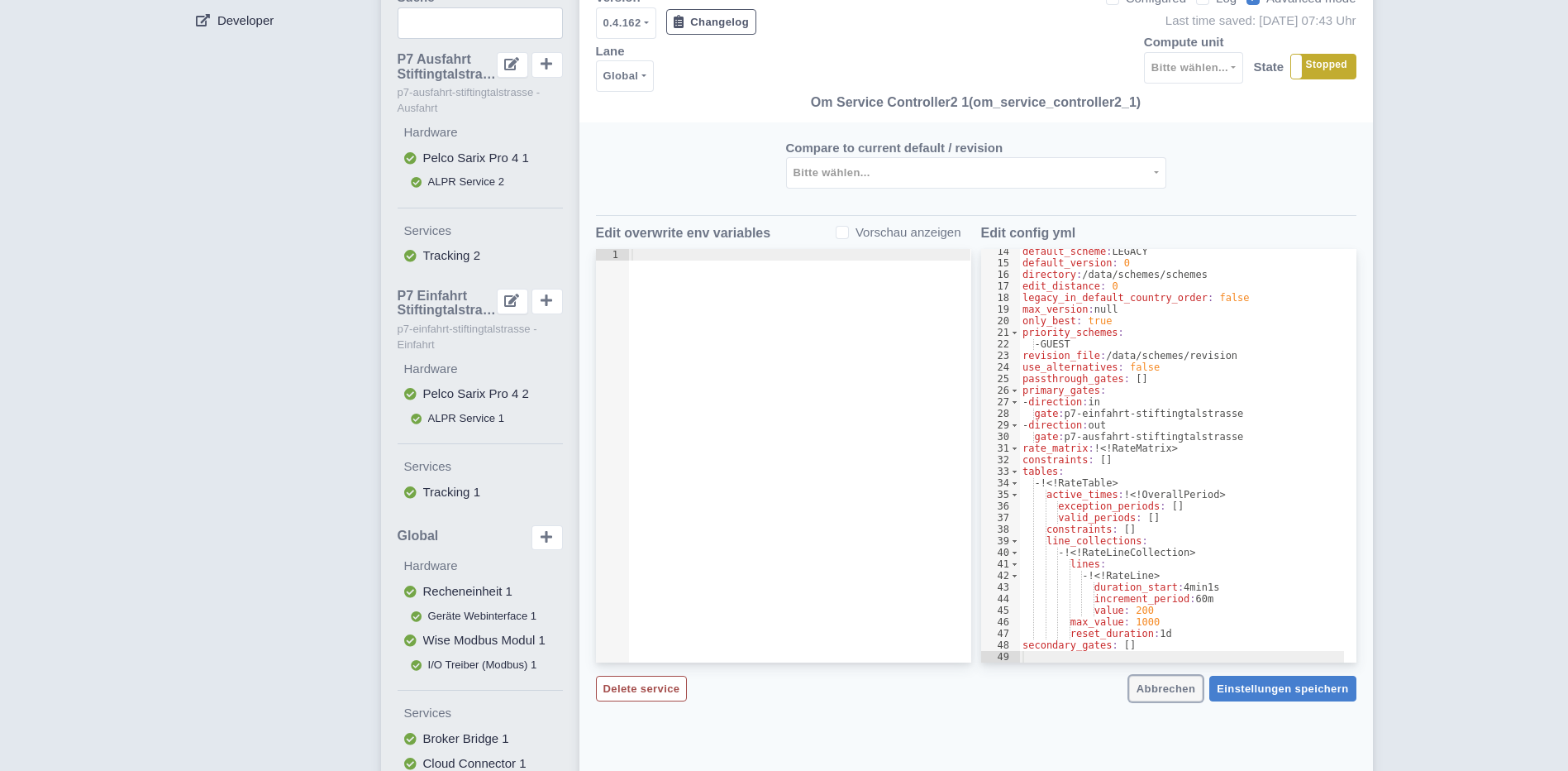
click at [1173, 685] on span "Abbrechen" at bounding box center [1166, 688] width 59 height 13
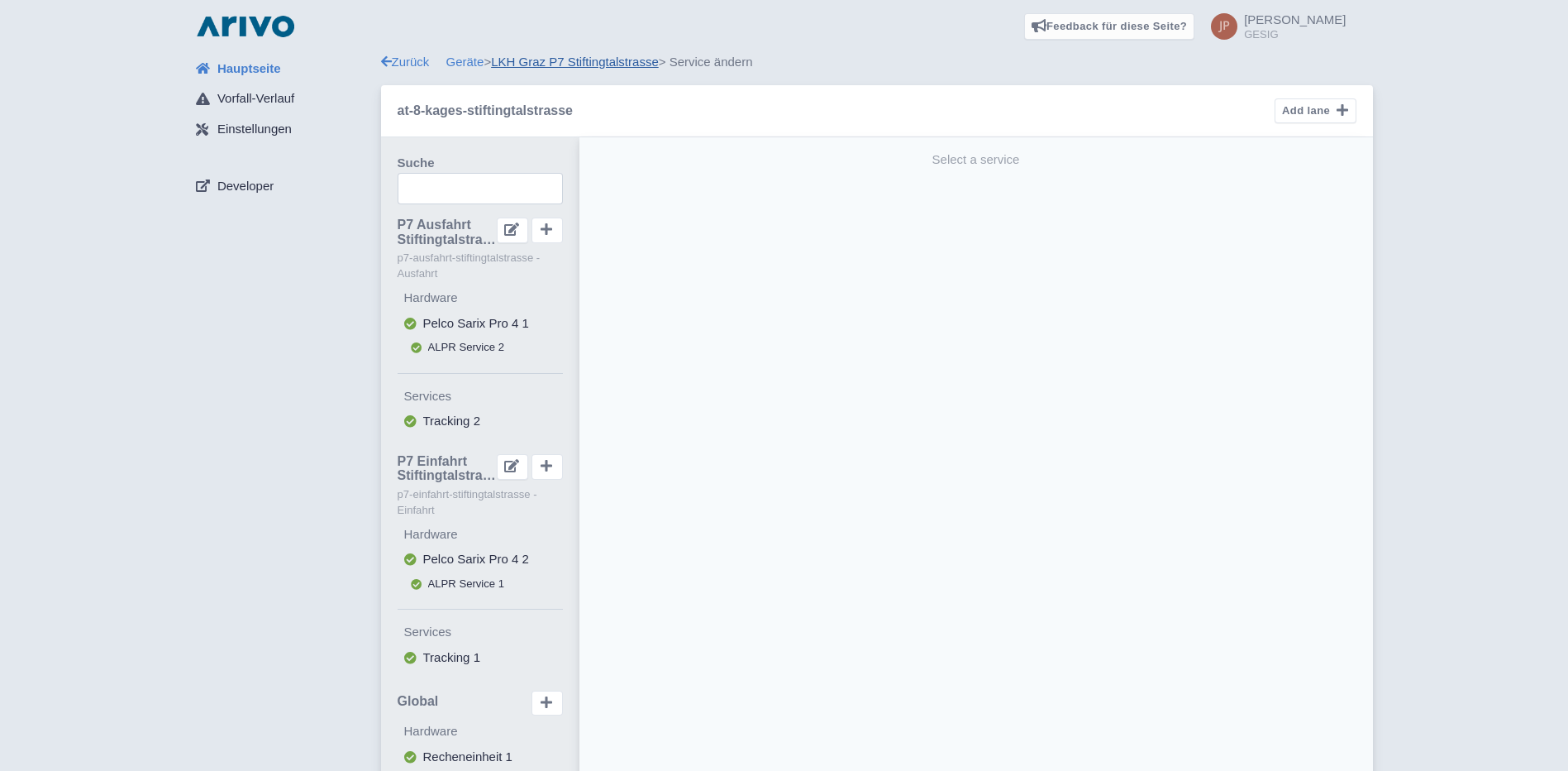
click at [529, 61] on link "LKH Graz P7 Stiftingtalstrasse" at bounding box center [575, 61] width 168 height 14
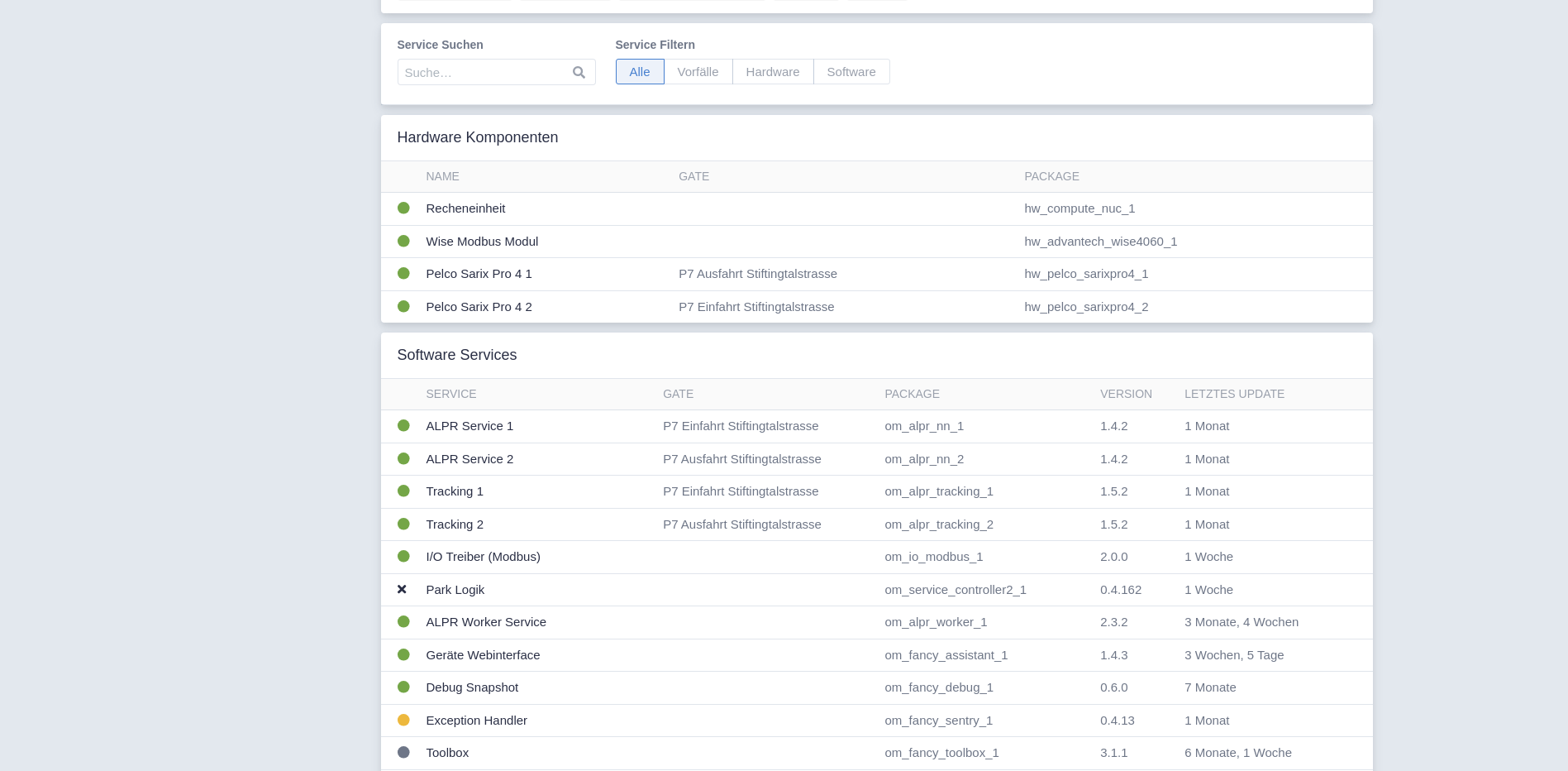
scroll to position [248, 0]
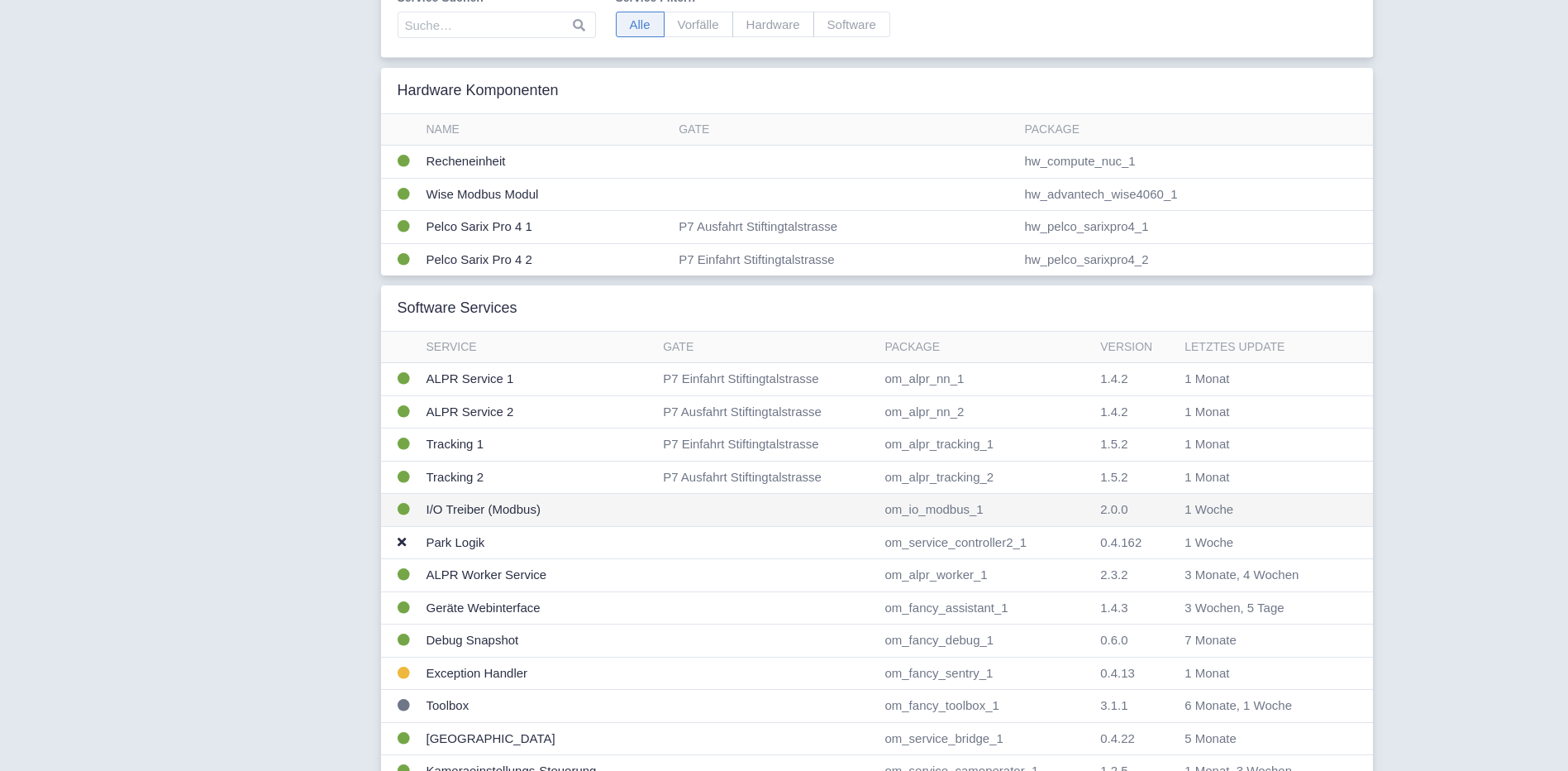
click at [508, 507] on td "I/O Treiber (Modbus)" at bounding box center [538, 510] width 237 height 33
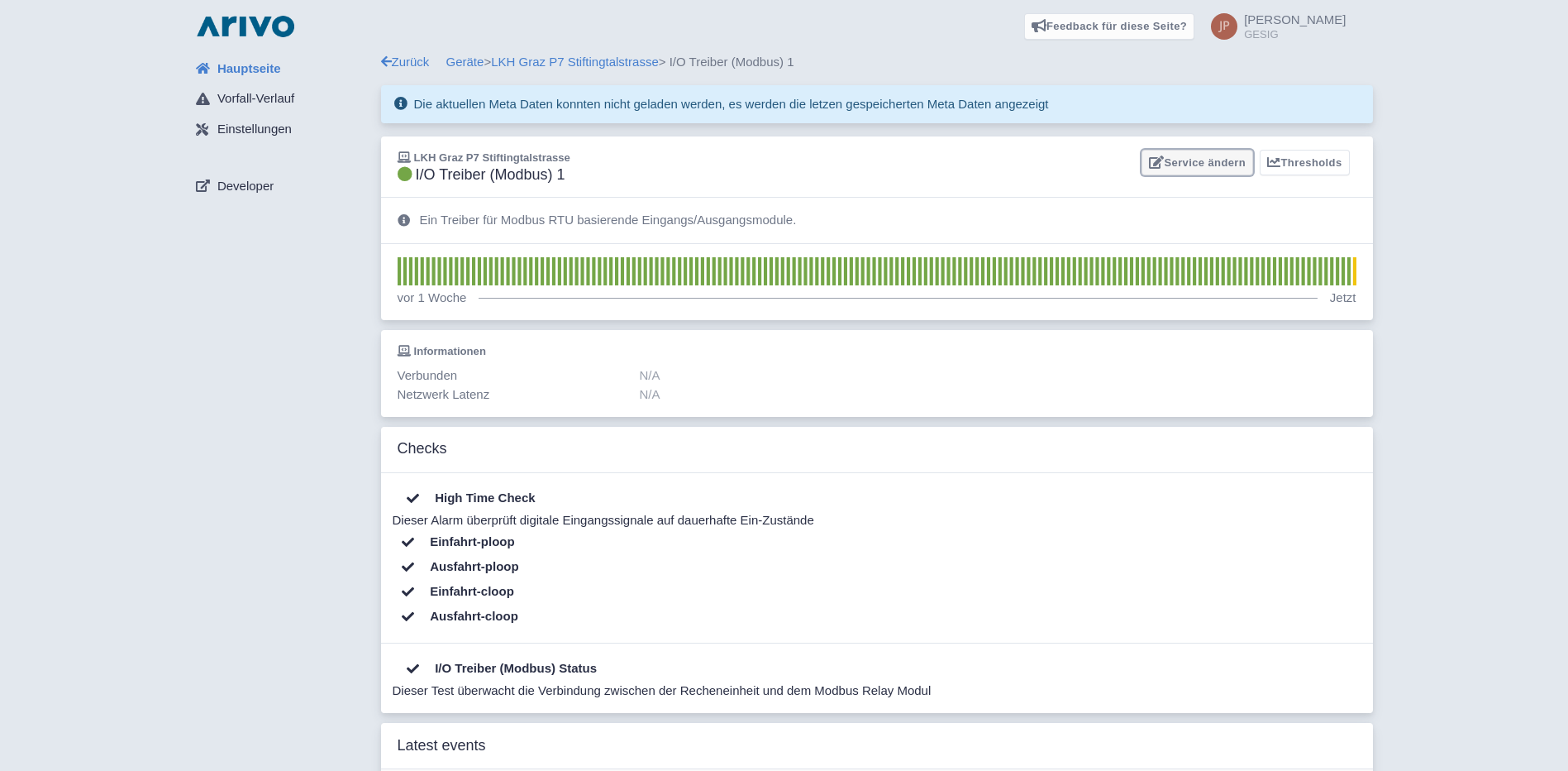
click at [1193, 158] on link "Service ändern" at bounding box center [1197, 162] width 111 height 25
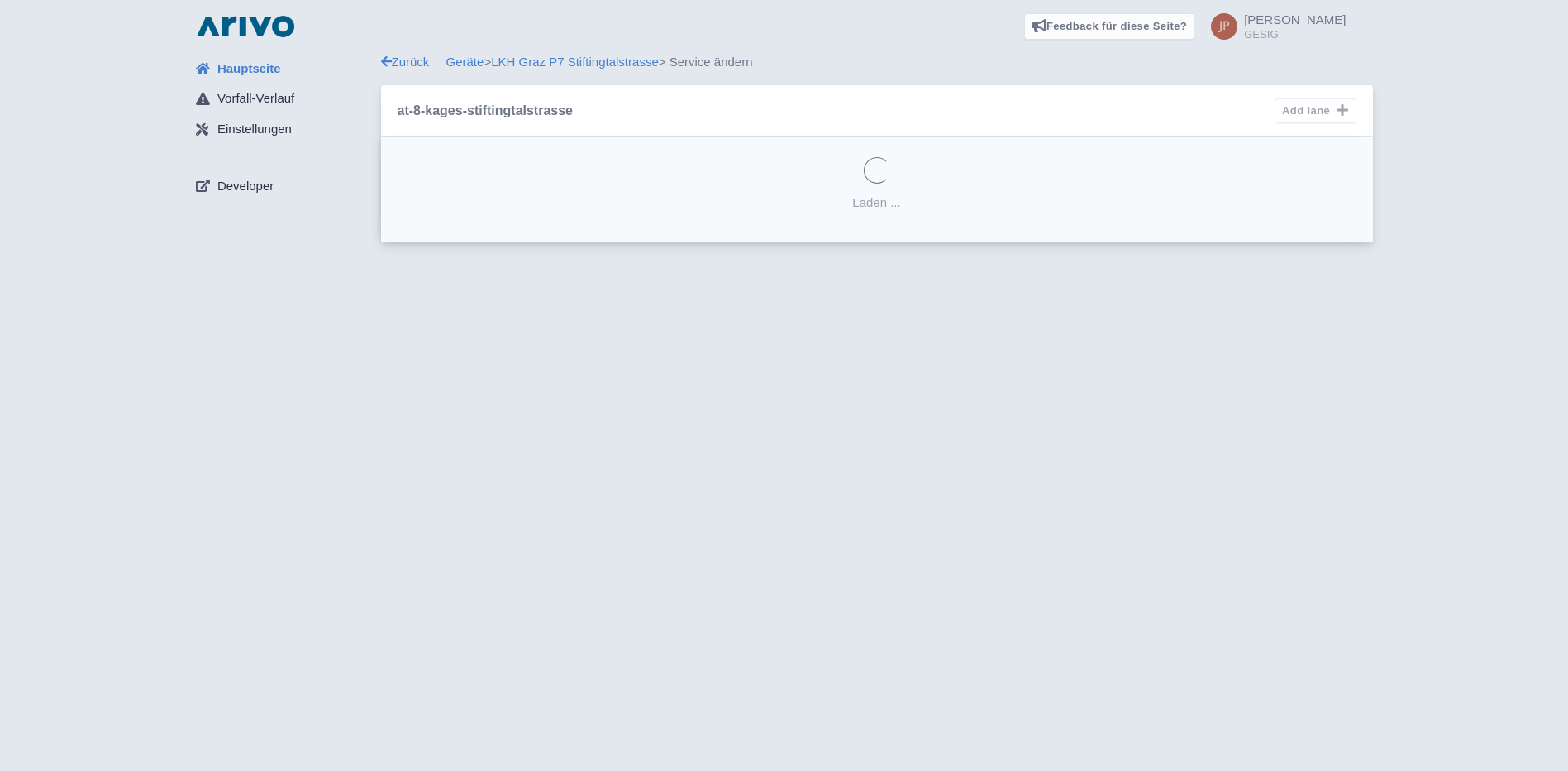
select select "1f17662d-469a-4dc6-9258-31762a0ed298"
select select
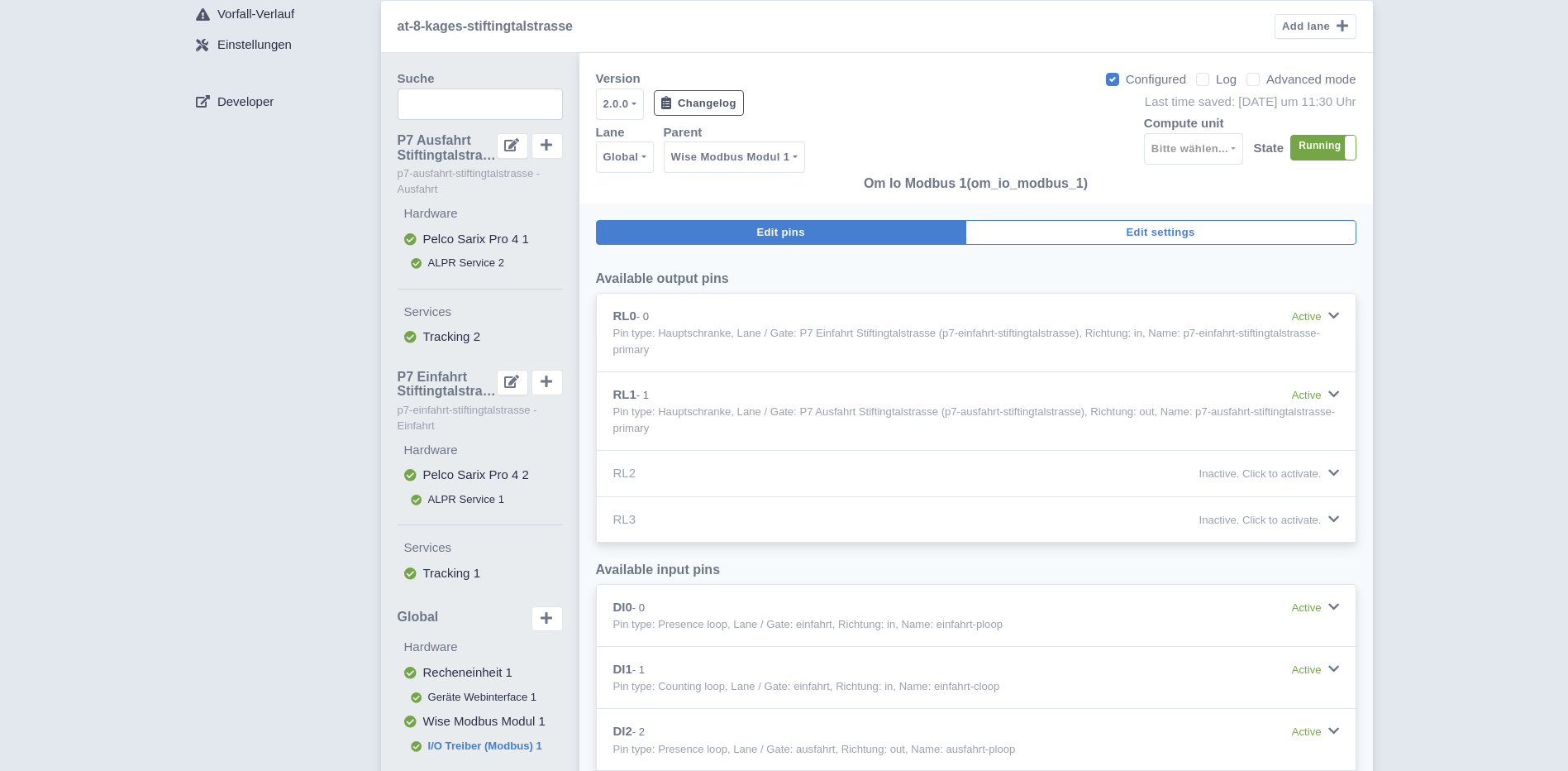
scroll to position [83, 0]
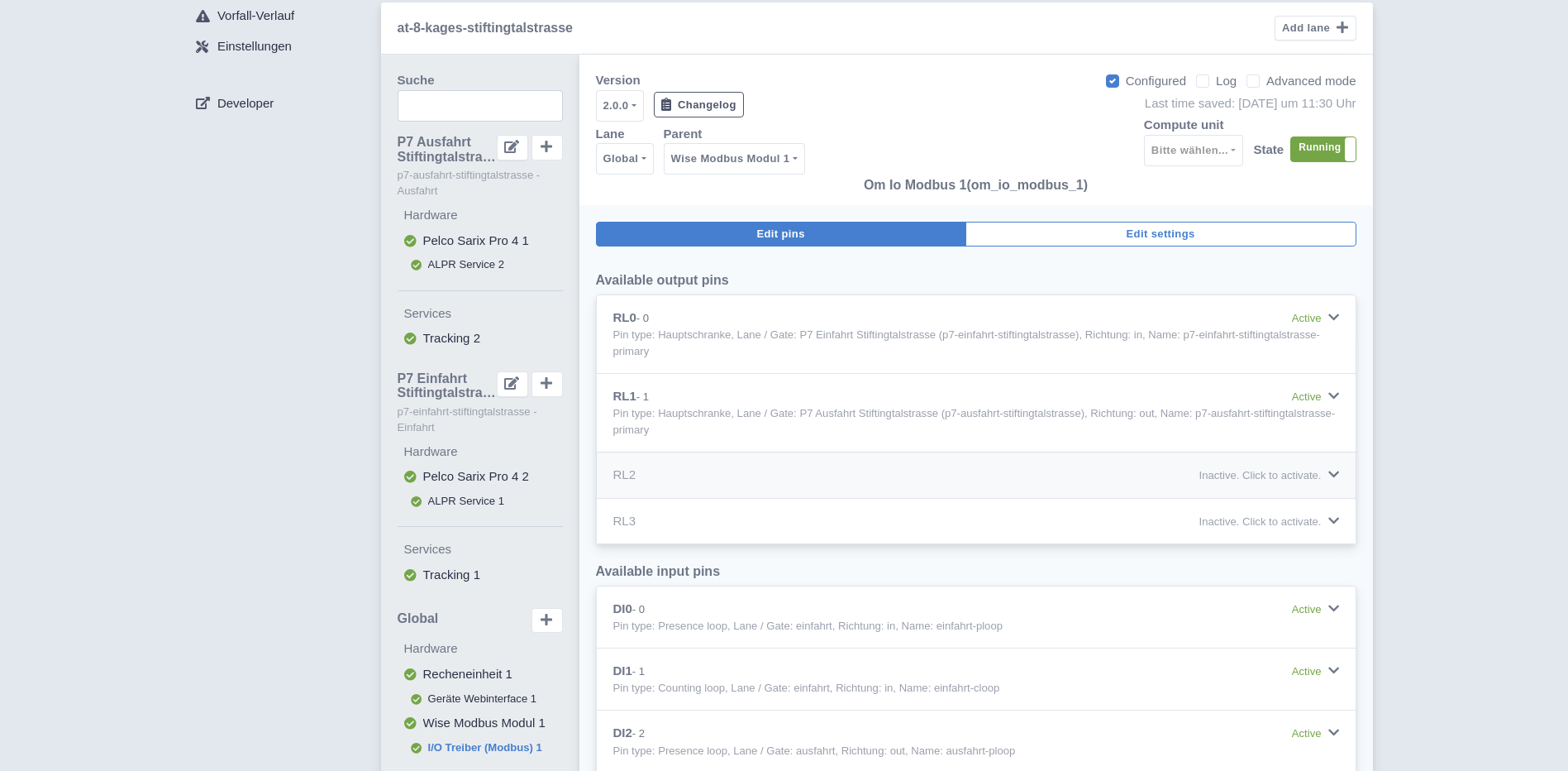
click at [1337, 477] on icon at bounding box center [1334, 474] width 11 height 13
select select
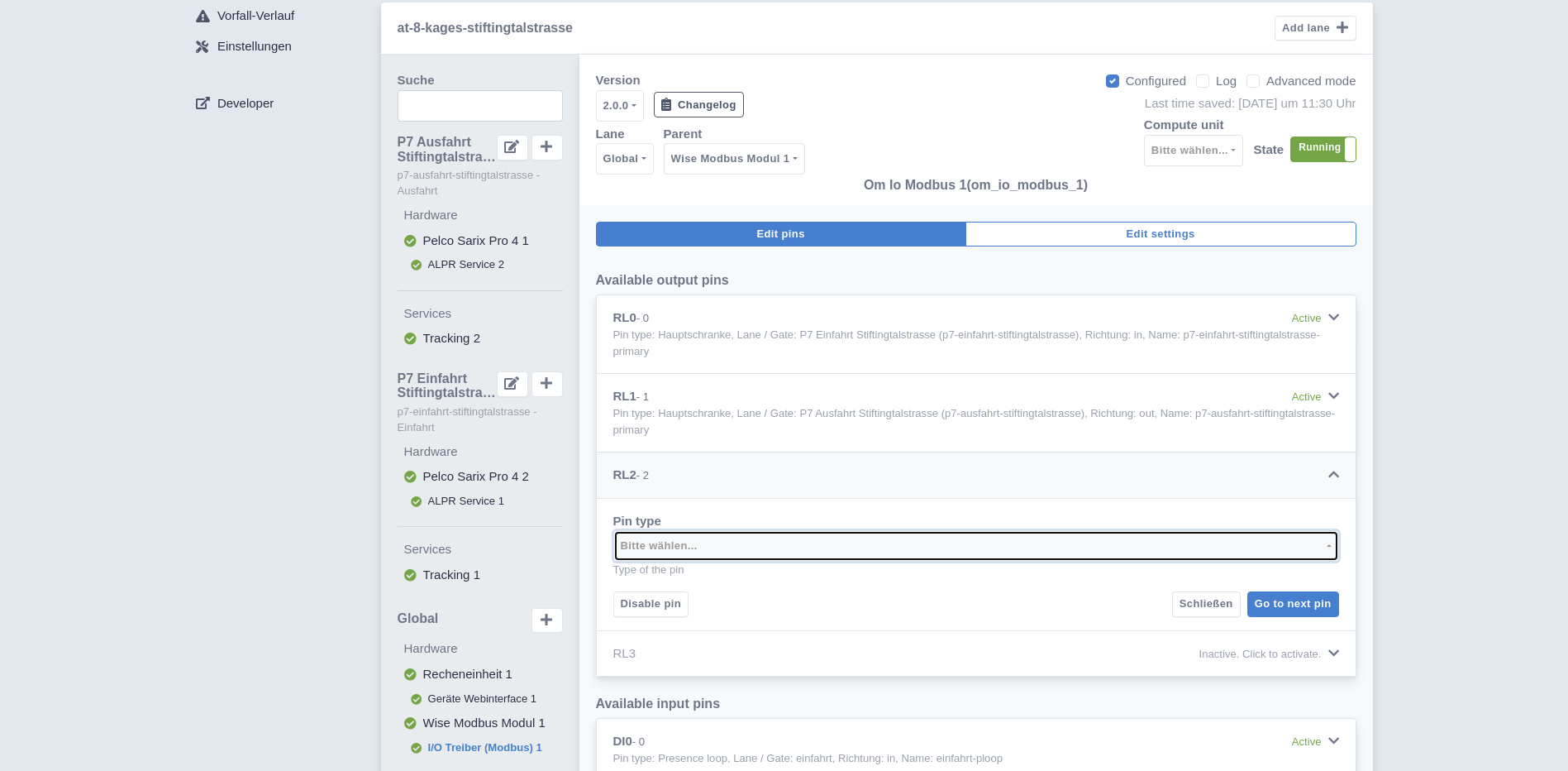
click at [1328, 545] on button "Bitte wählen..." at bounding box center [977, 546] width 726 height 31
click at [1329, 545] on button "Bitte wählen..." at bounding box center [977, 546] width 726 height 31
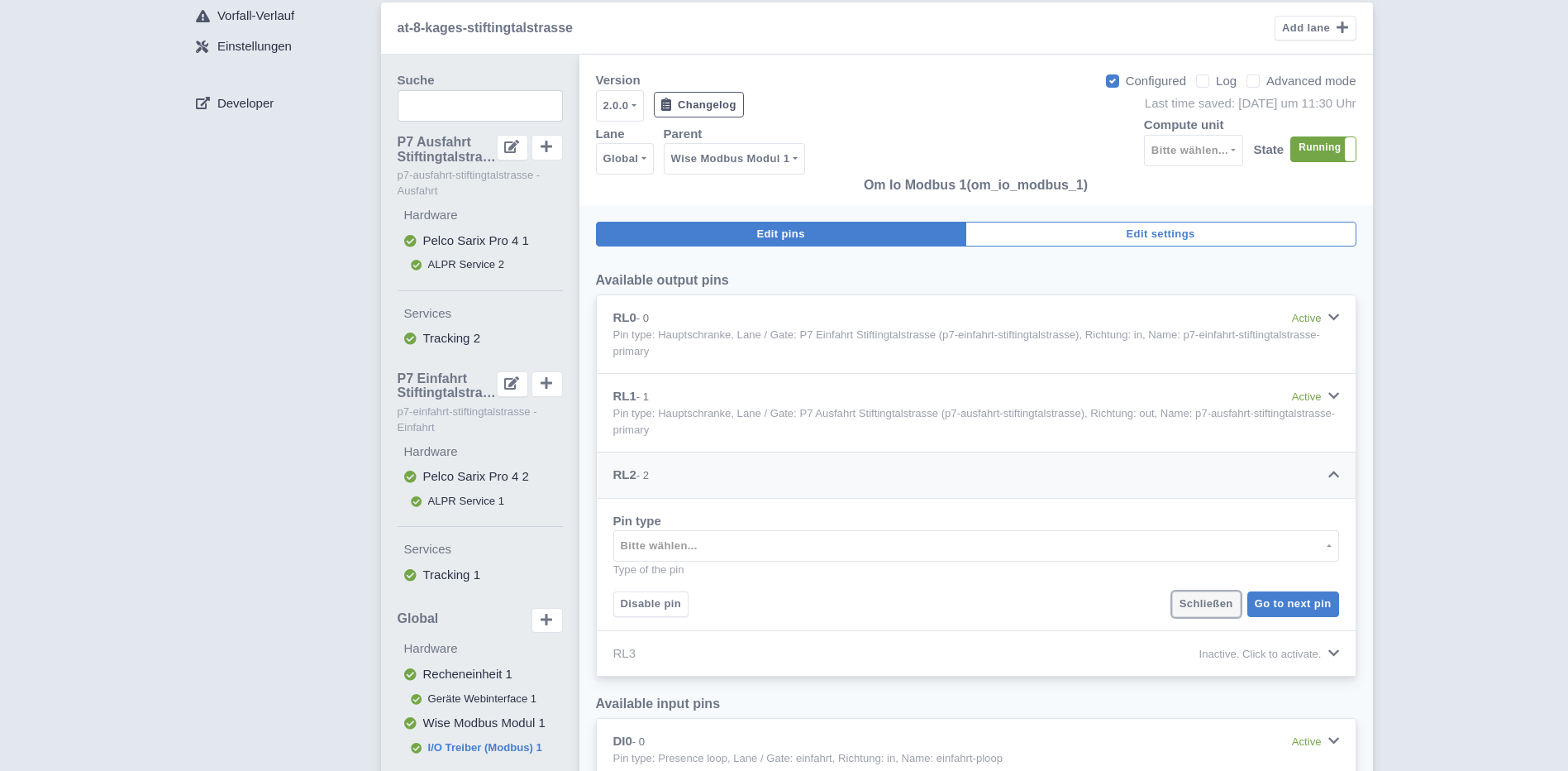
click at [1224, 604] on span "Schließen" at bounding box center [1206, 603] width 54 height 13
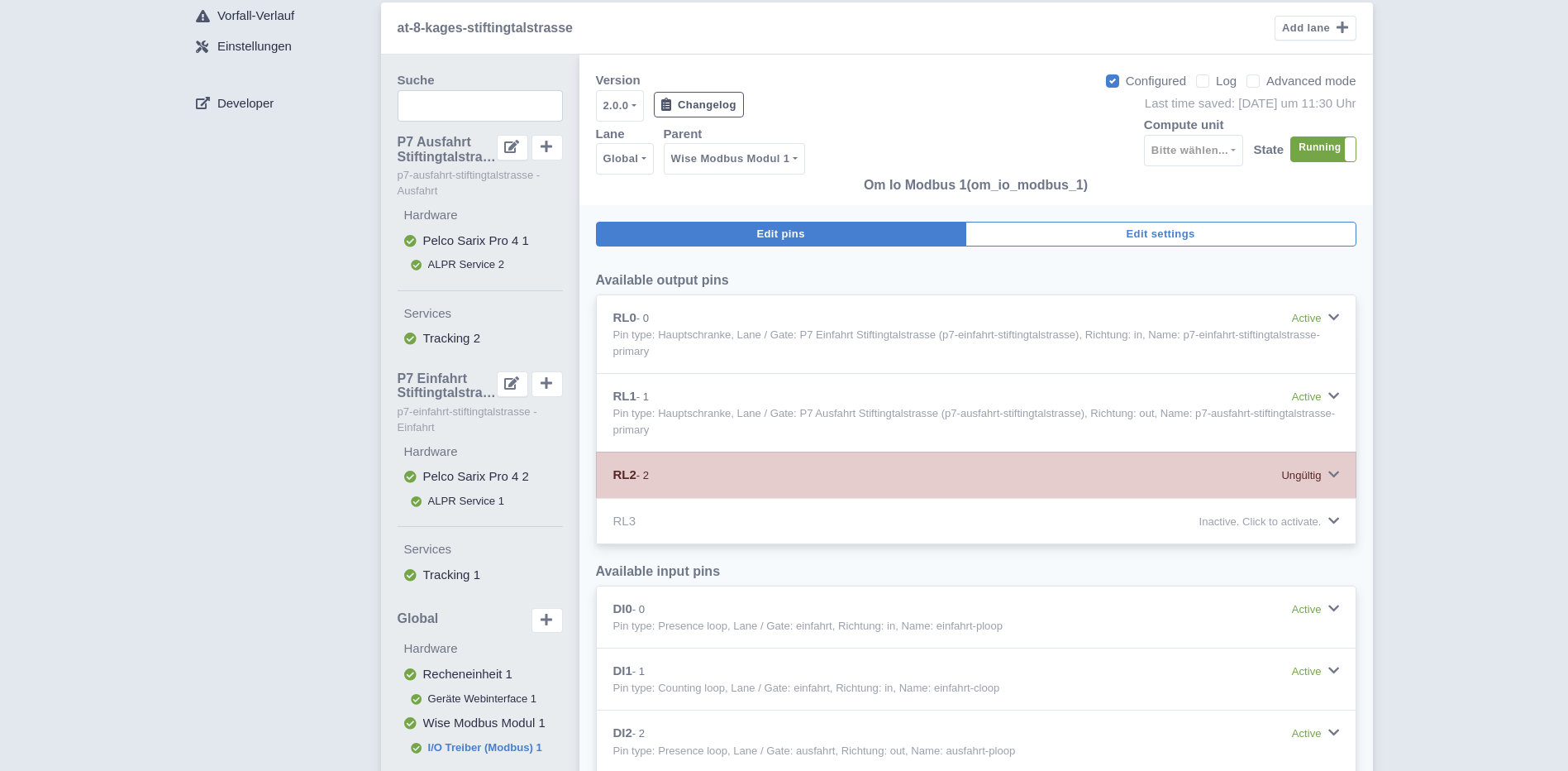
click at [1266, 84] on label "Advanced mode" at bounding box center [1311, 81] width 90 height 19
click at [1266, 82] on input "Advanced mode" at bounding box center [1271, 76] width 11 height 11
checkbox input "true"
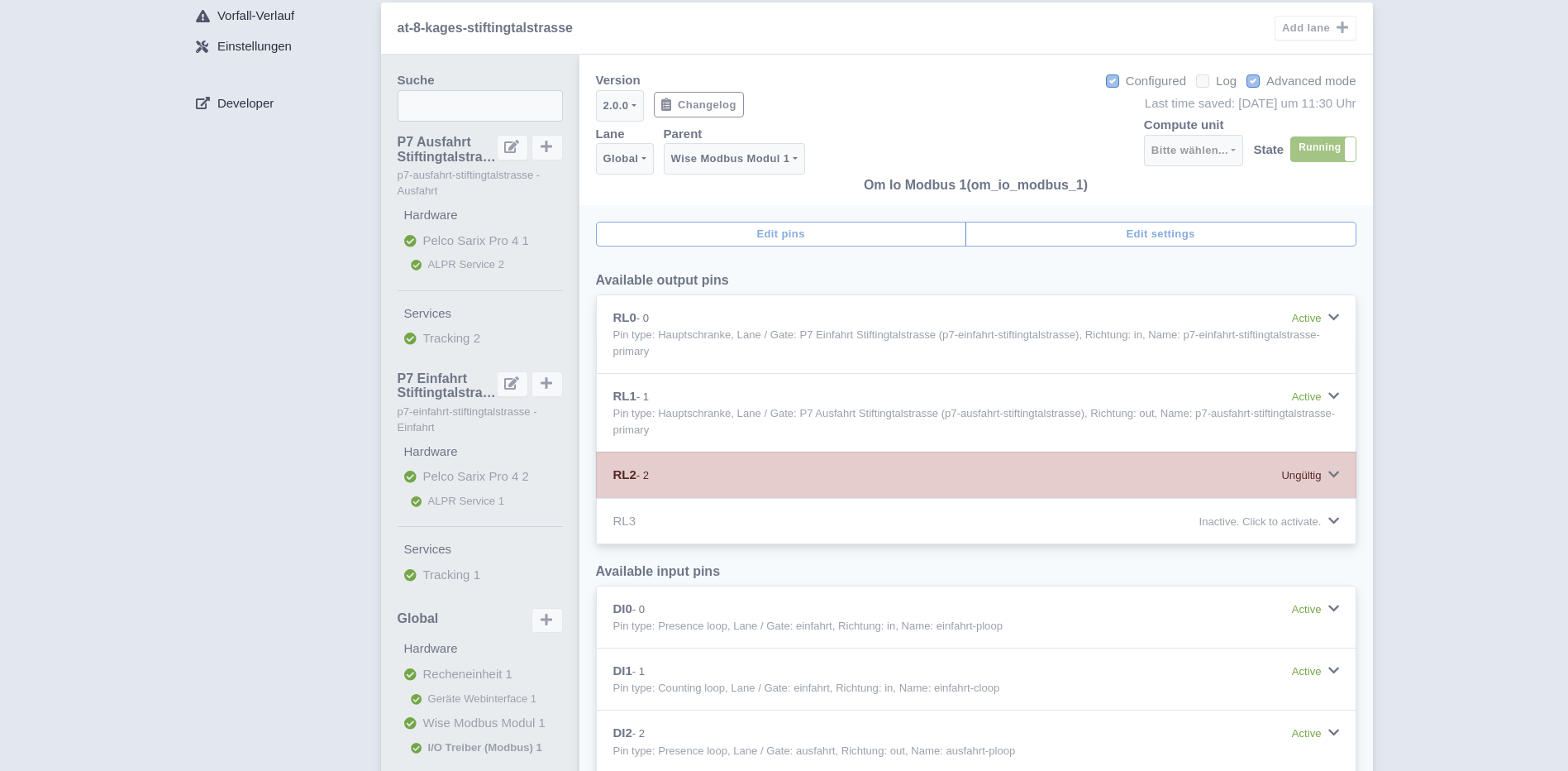
select select
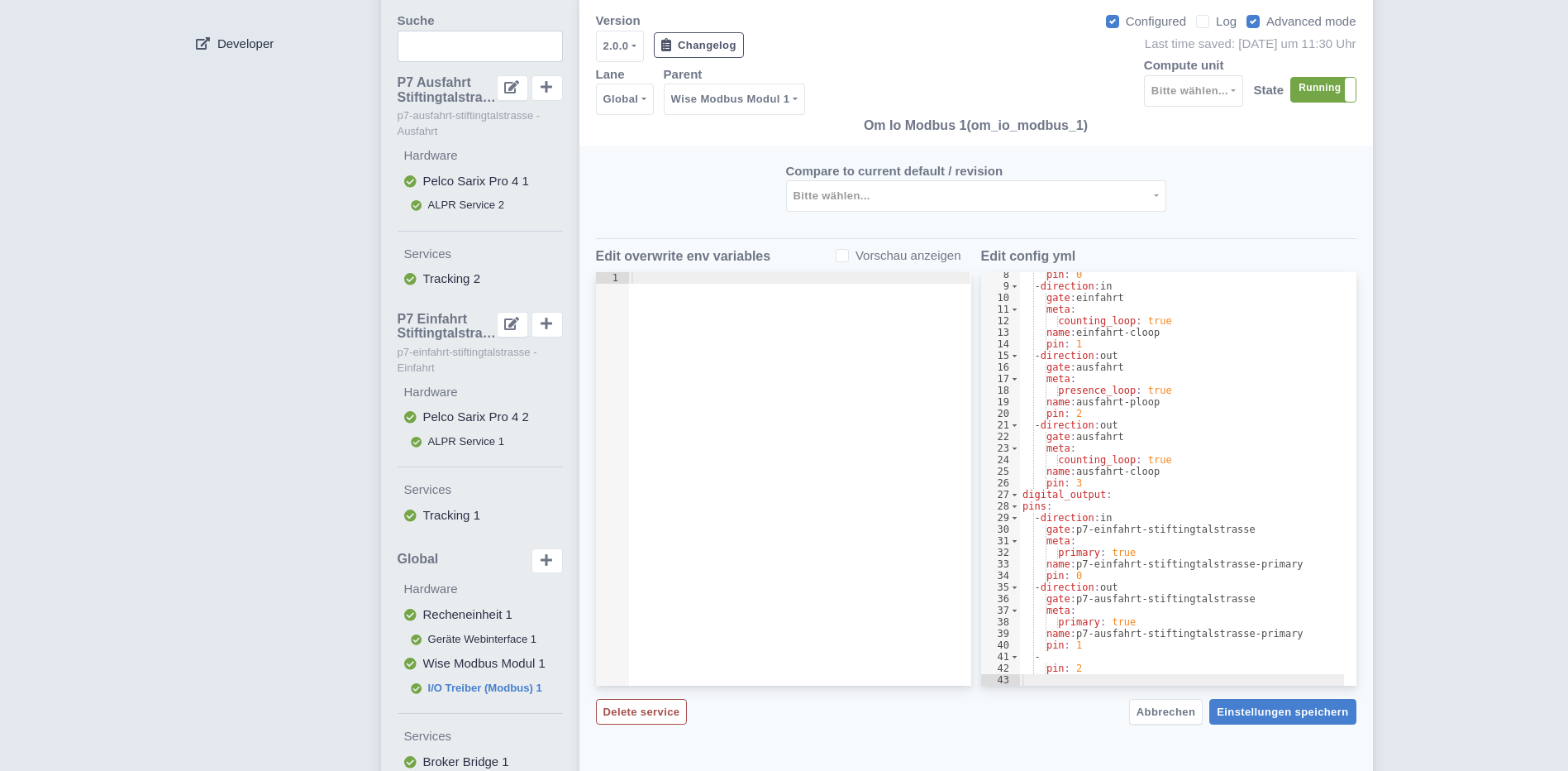
scroll to position [165, 0]
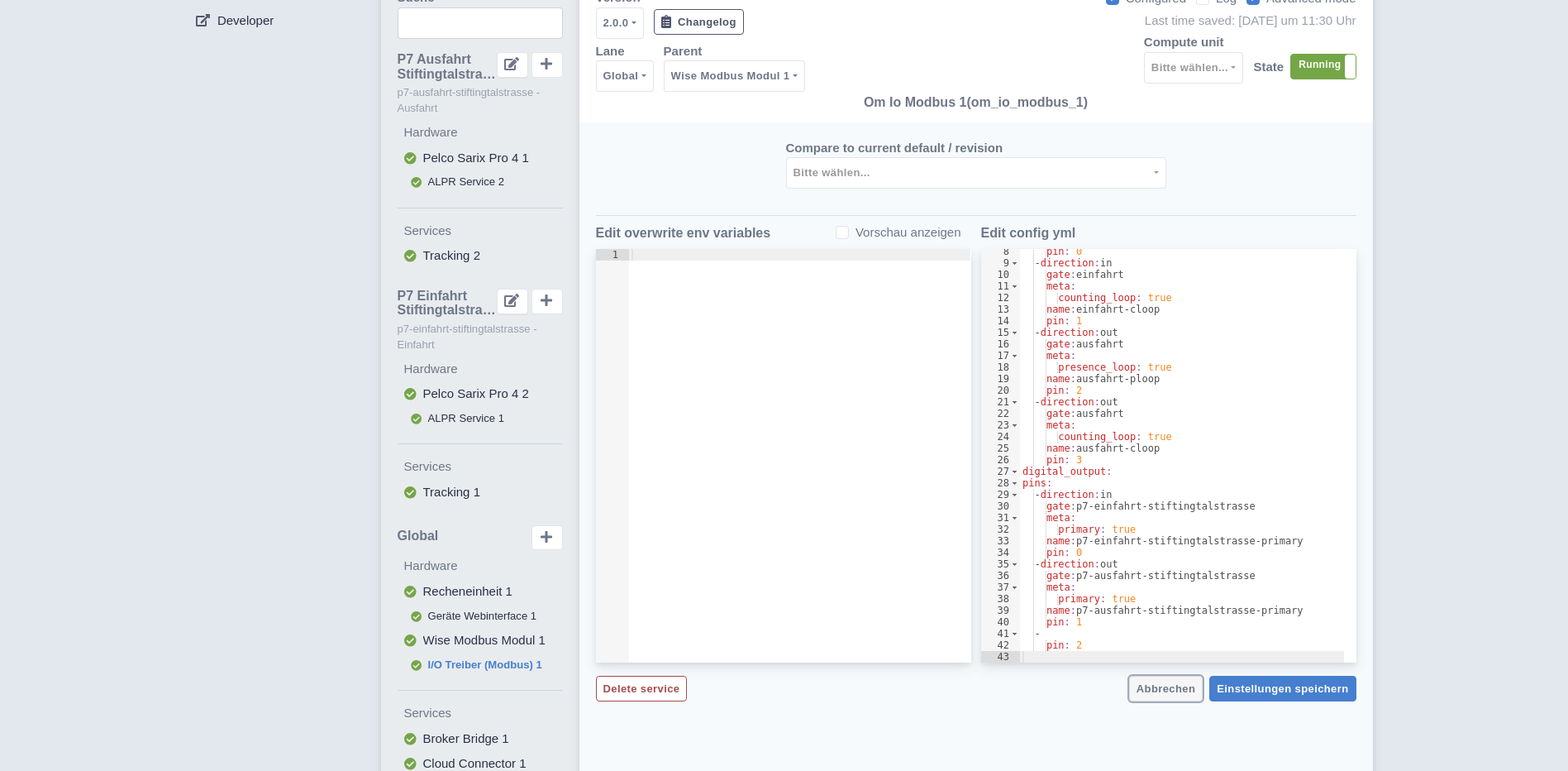
click at [1176, 690] on span "Abbrechen" at bounding box center [1166, 688] width 59 height 13
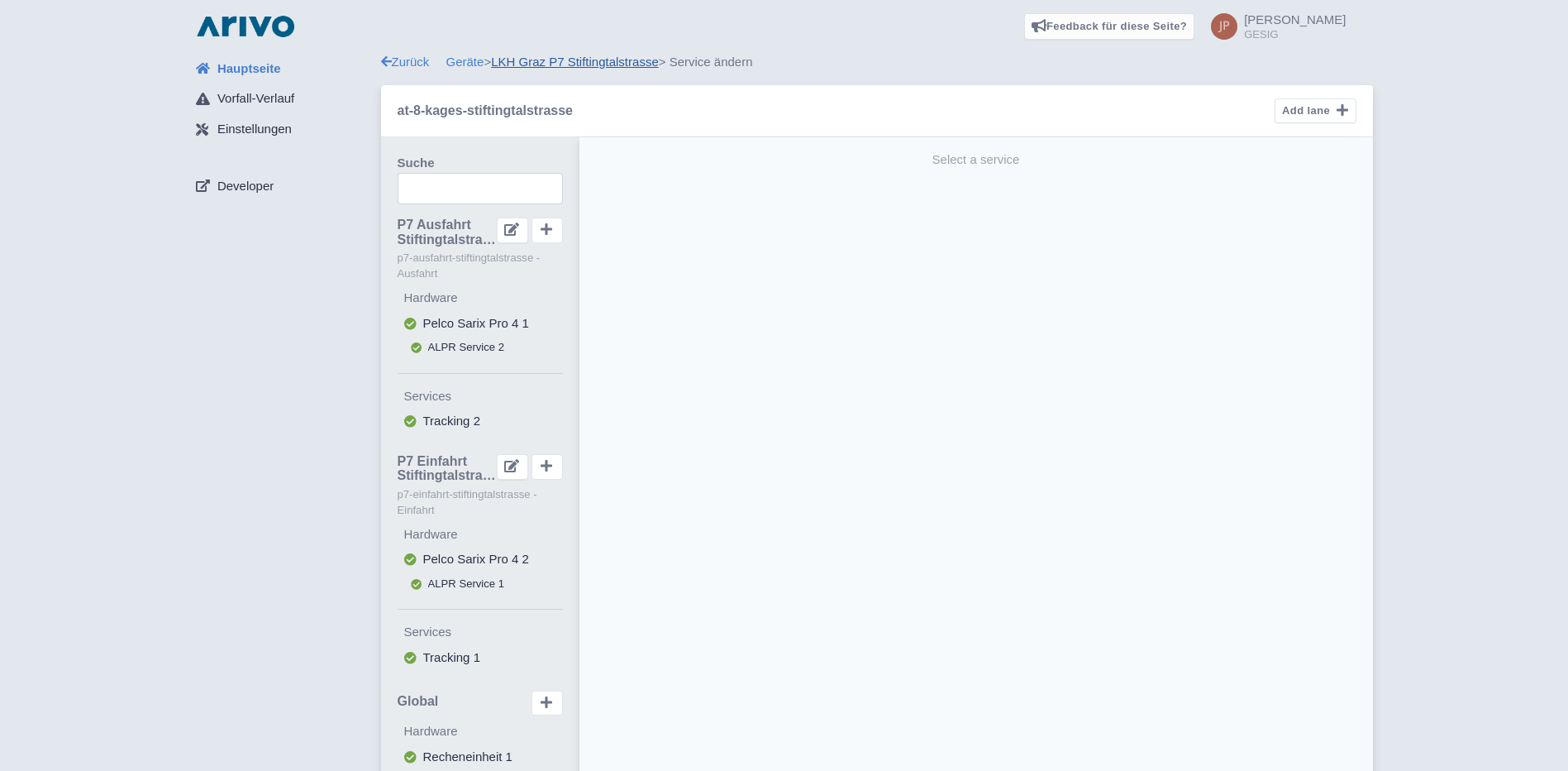
click at [523, 63] on link "LKH Graz P7 Stiftingtalstrasse" at bounding box center [575, 61] width 168 height 14
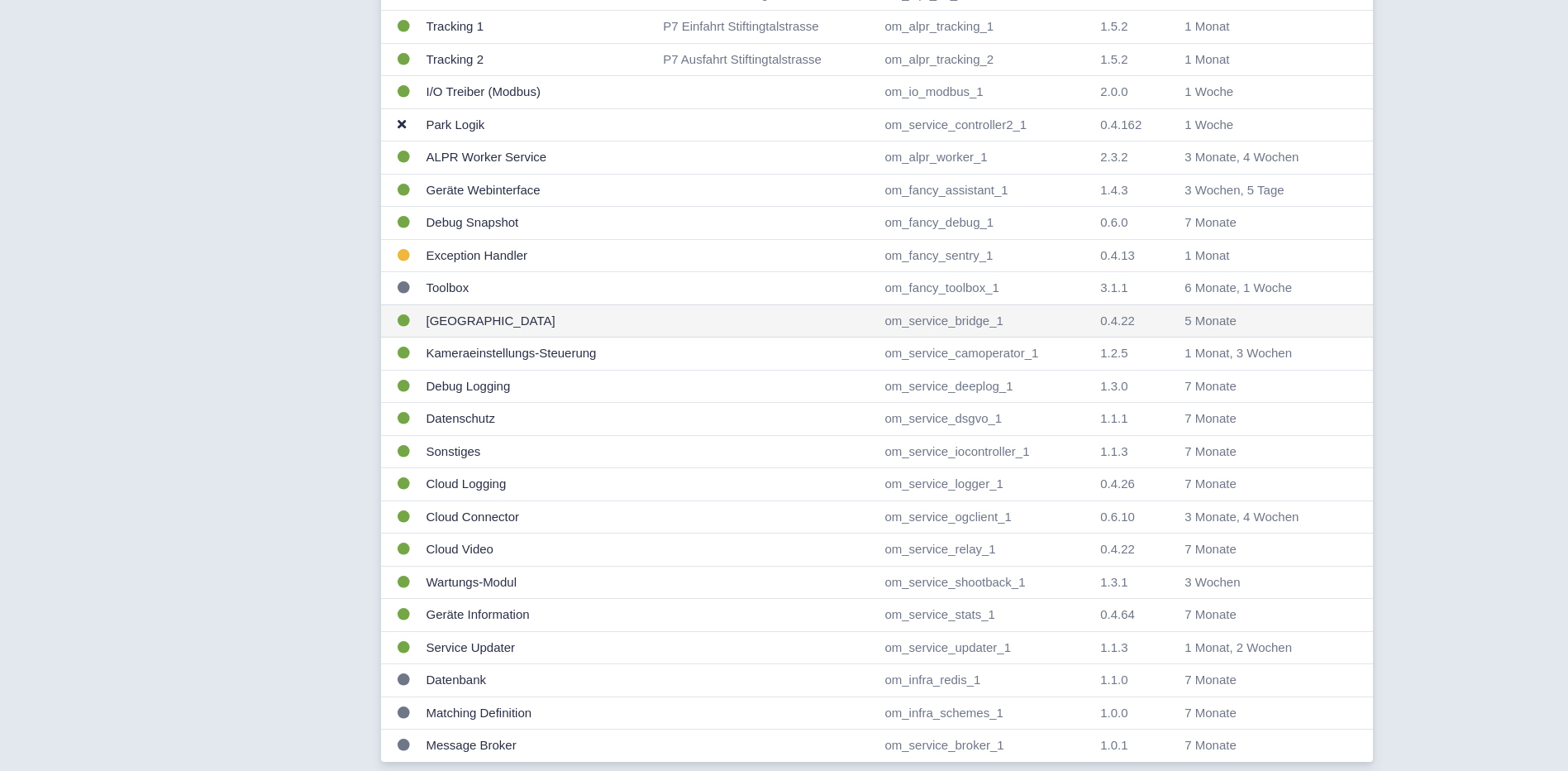
scroll to position [667, 0]
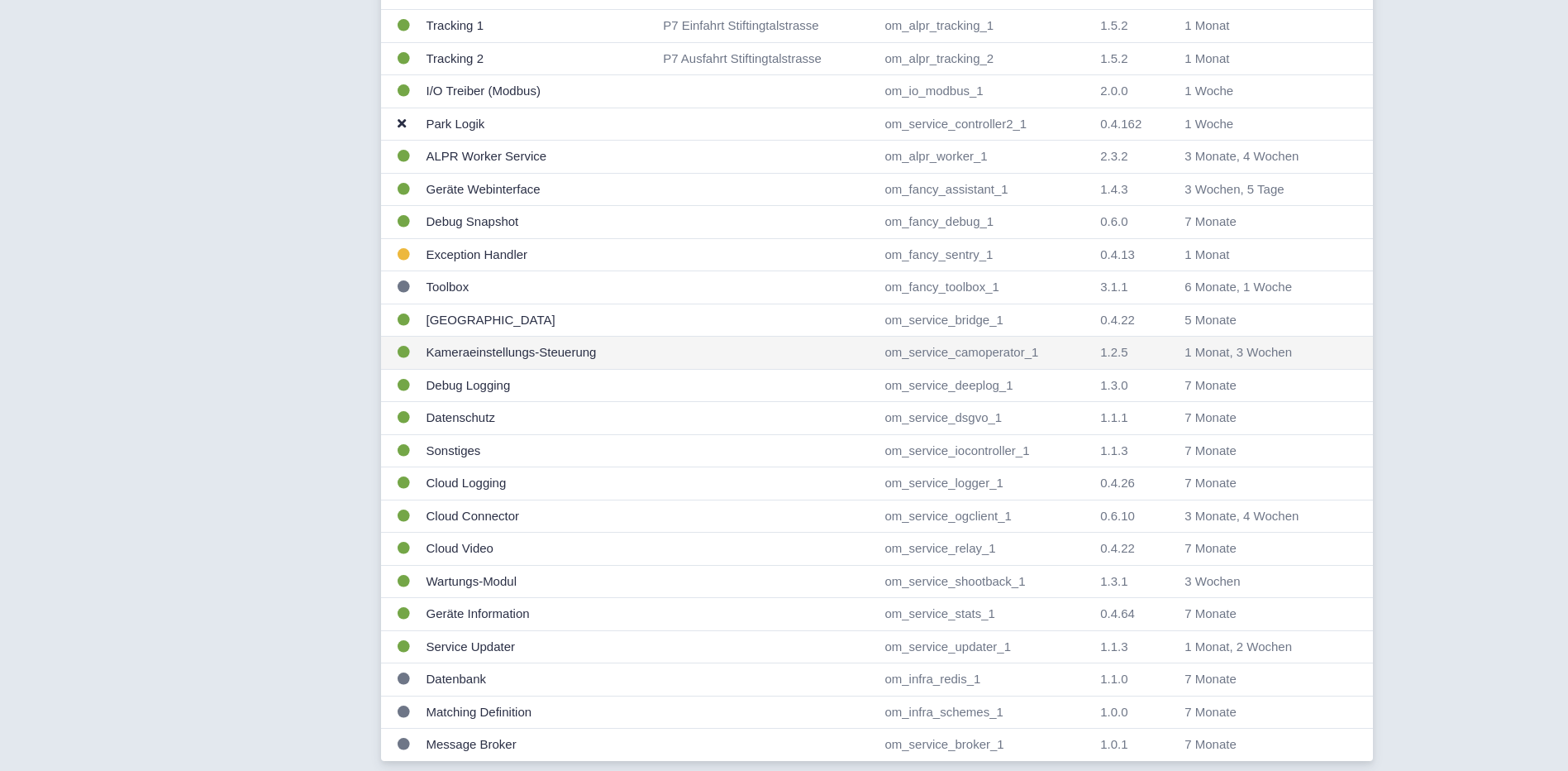
click at [500, 348] on td "Kameraeinstellungs-Steuerung" at bounding box center [538, 353] width 237 height 33
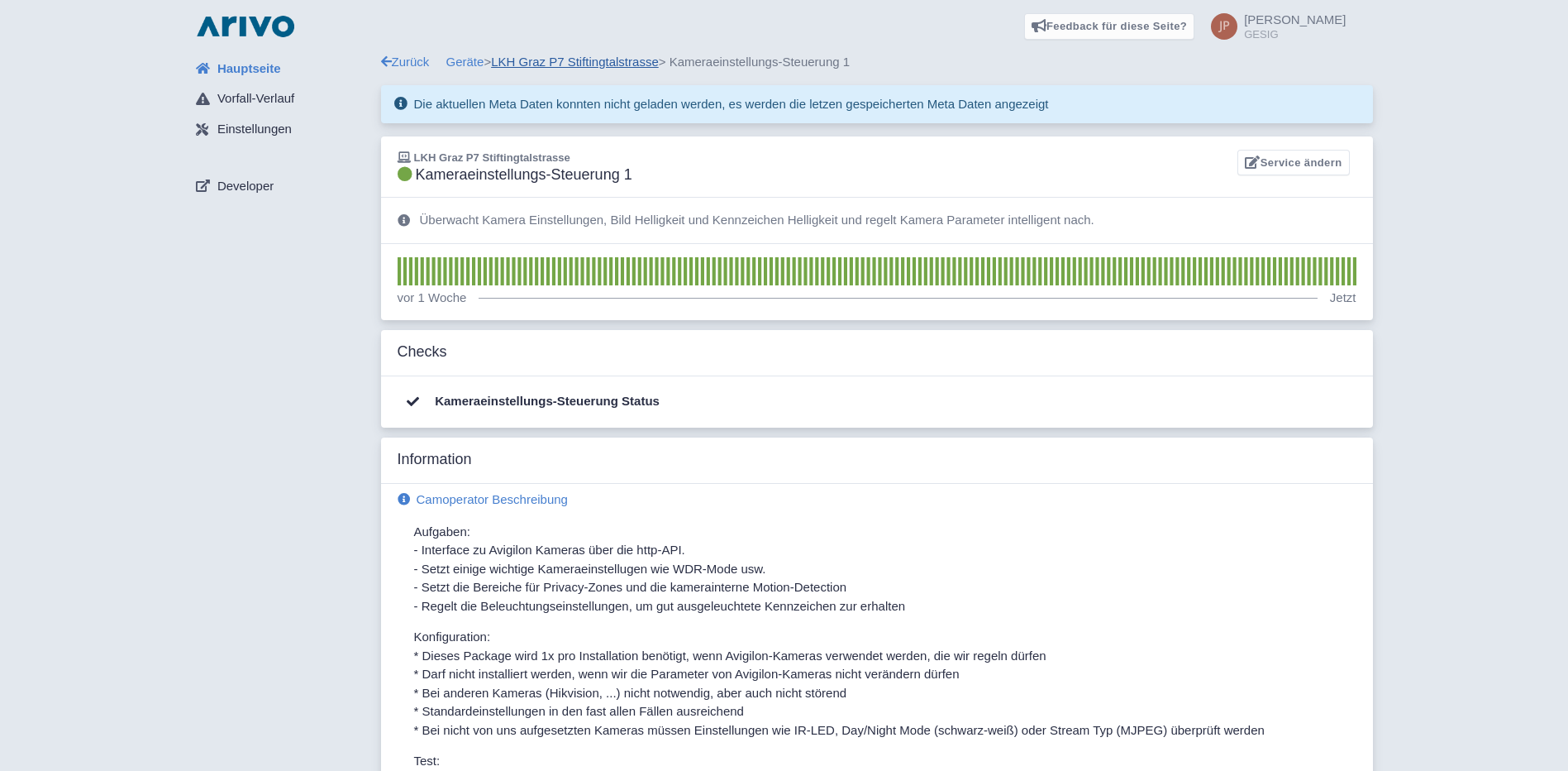
click at [582, 59] on link "LKH Graz P7 Stiftingtalstrasse" at bounding box center [575, 61] width 168 height 14
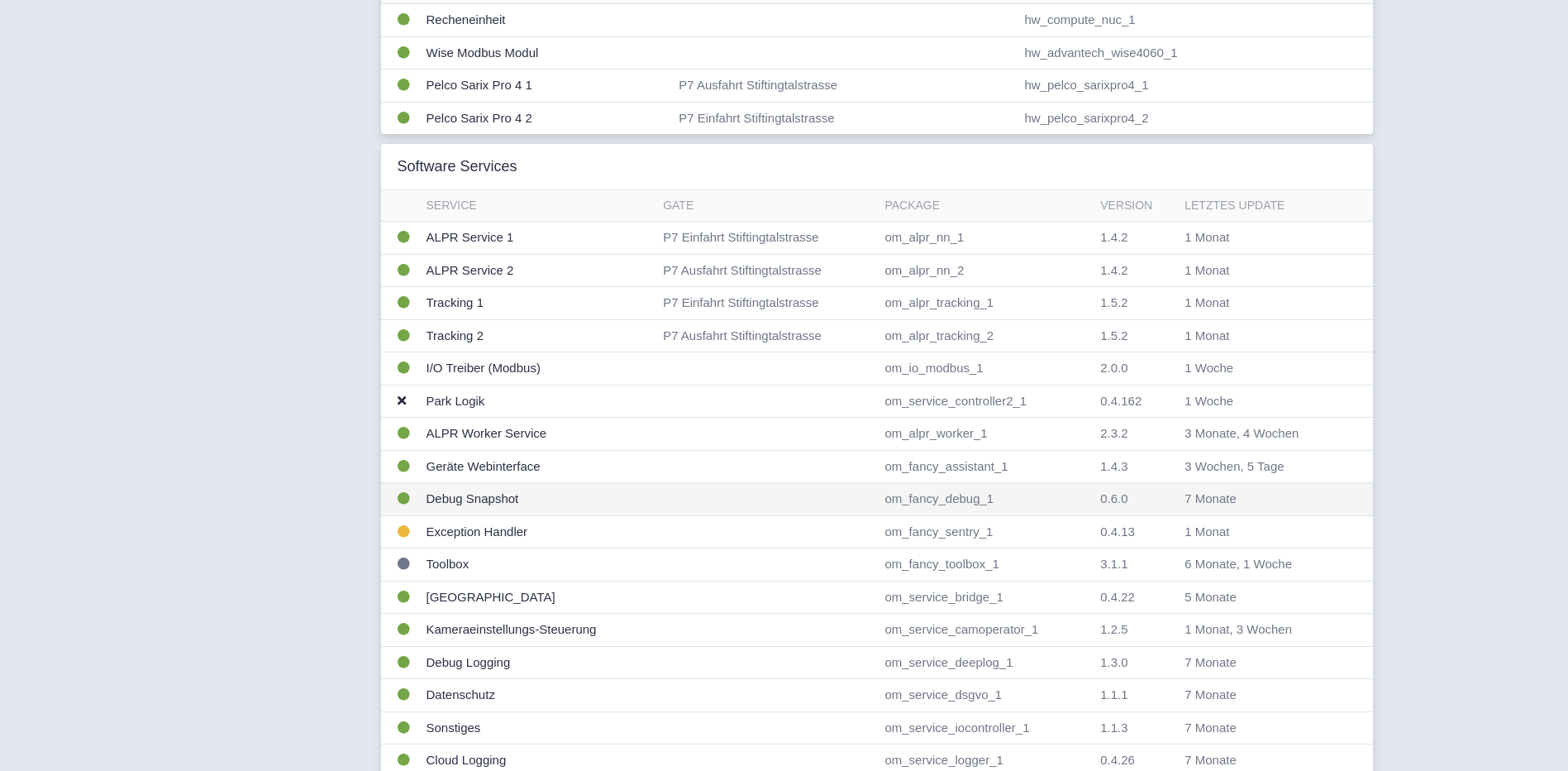
scroll to position [414, 0]
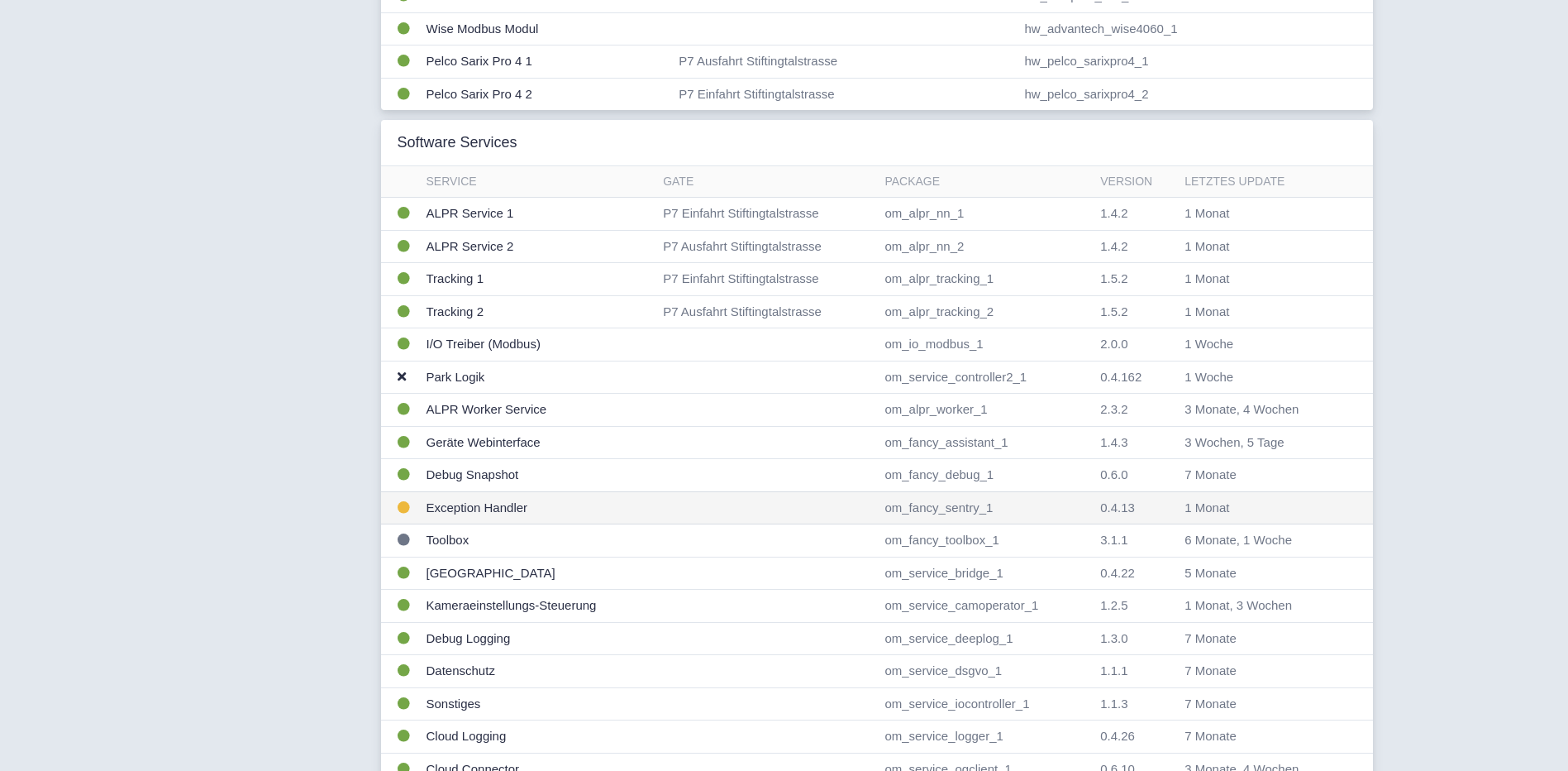
click at [462, 507] on td "Exception Handler" at bounding box center [538, 507] width 237 height 33
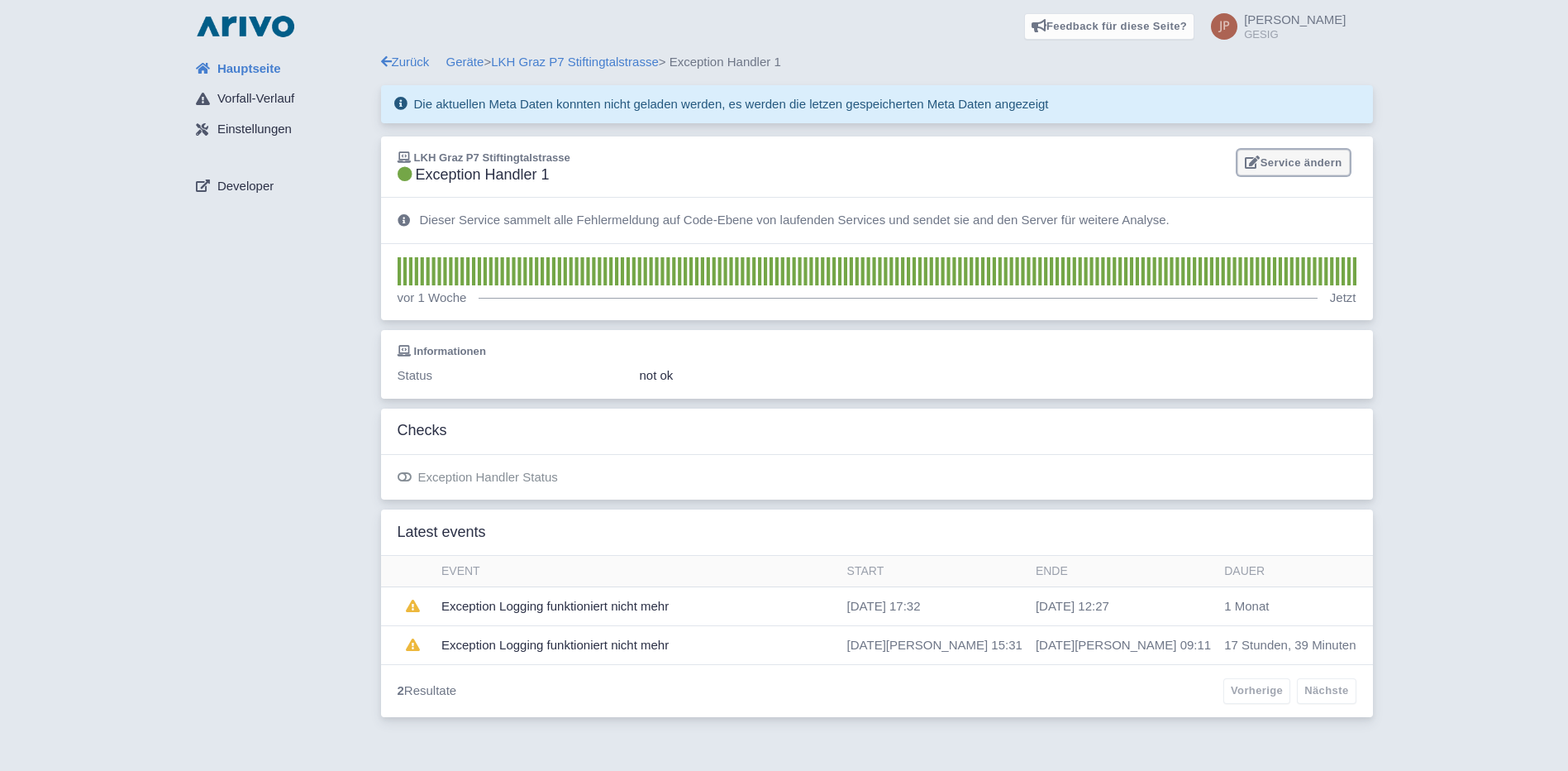
click at [1301, 168] on link "Service ändern" at bounding box center [1293, 162] width 111 height 25
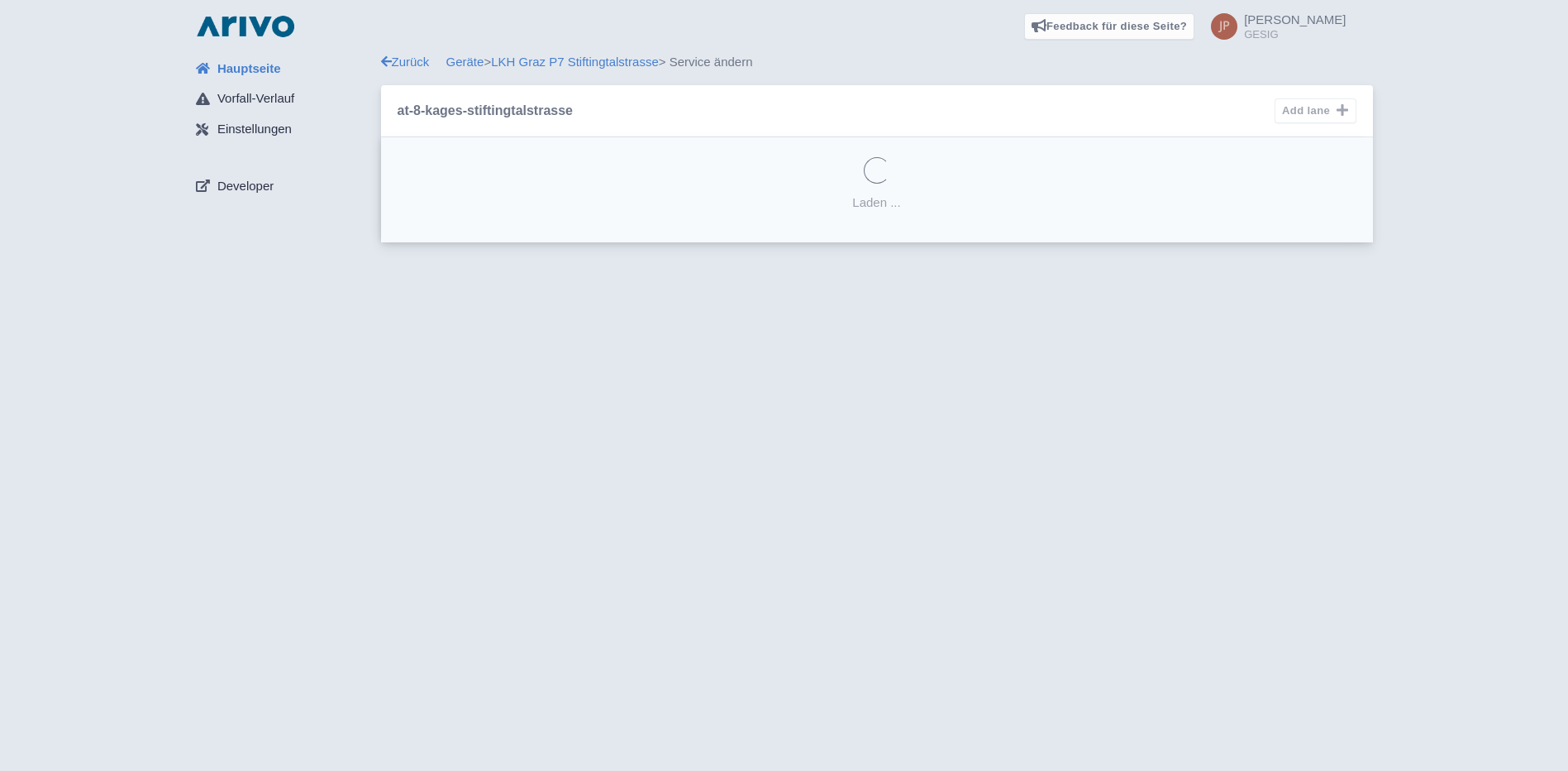
select select
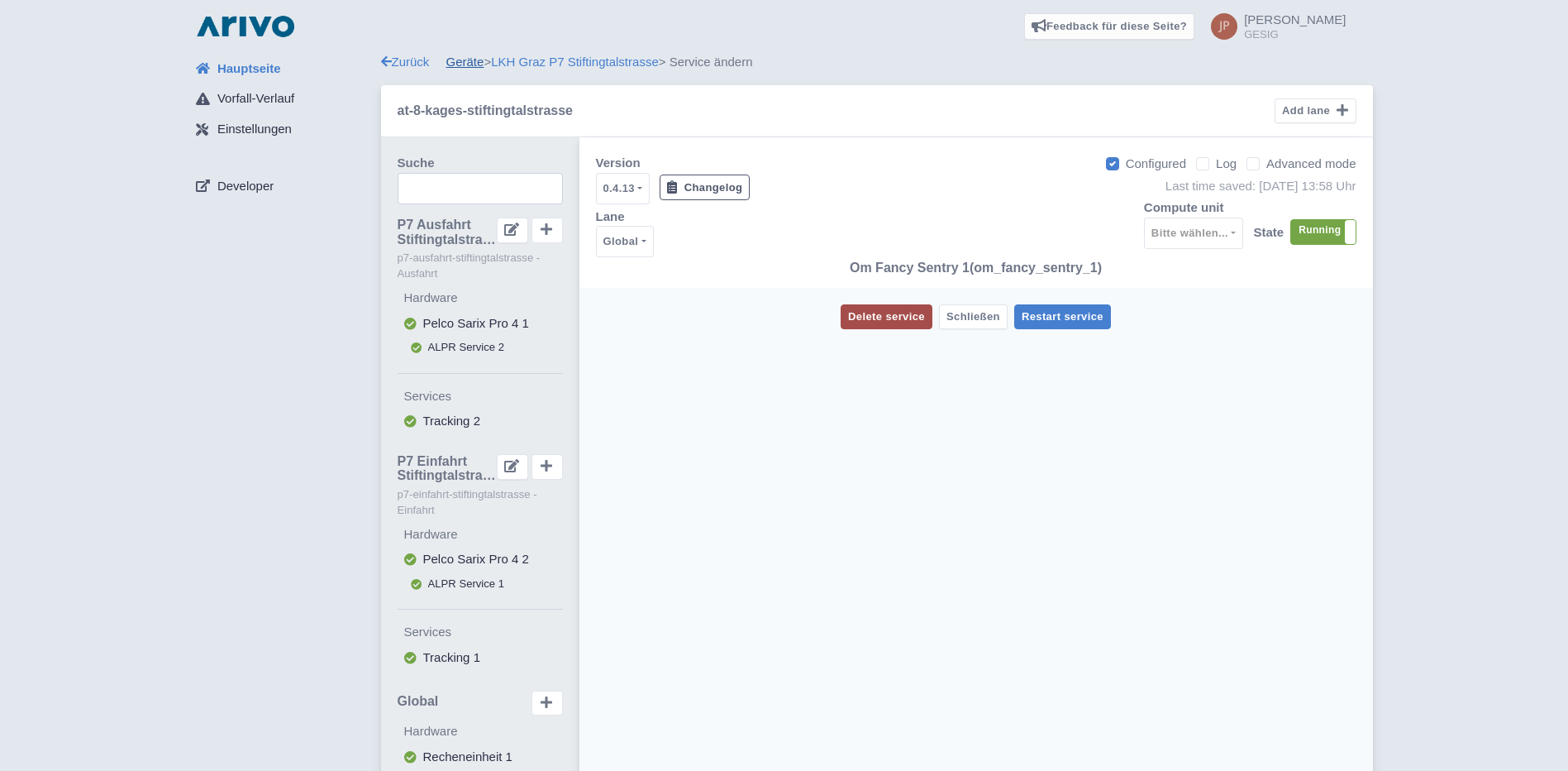
click at [476, 61] on link "Geräte" at bounding box center [465, 61] width 38 height 14
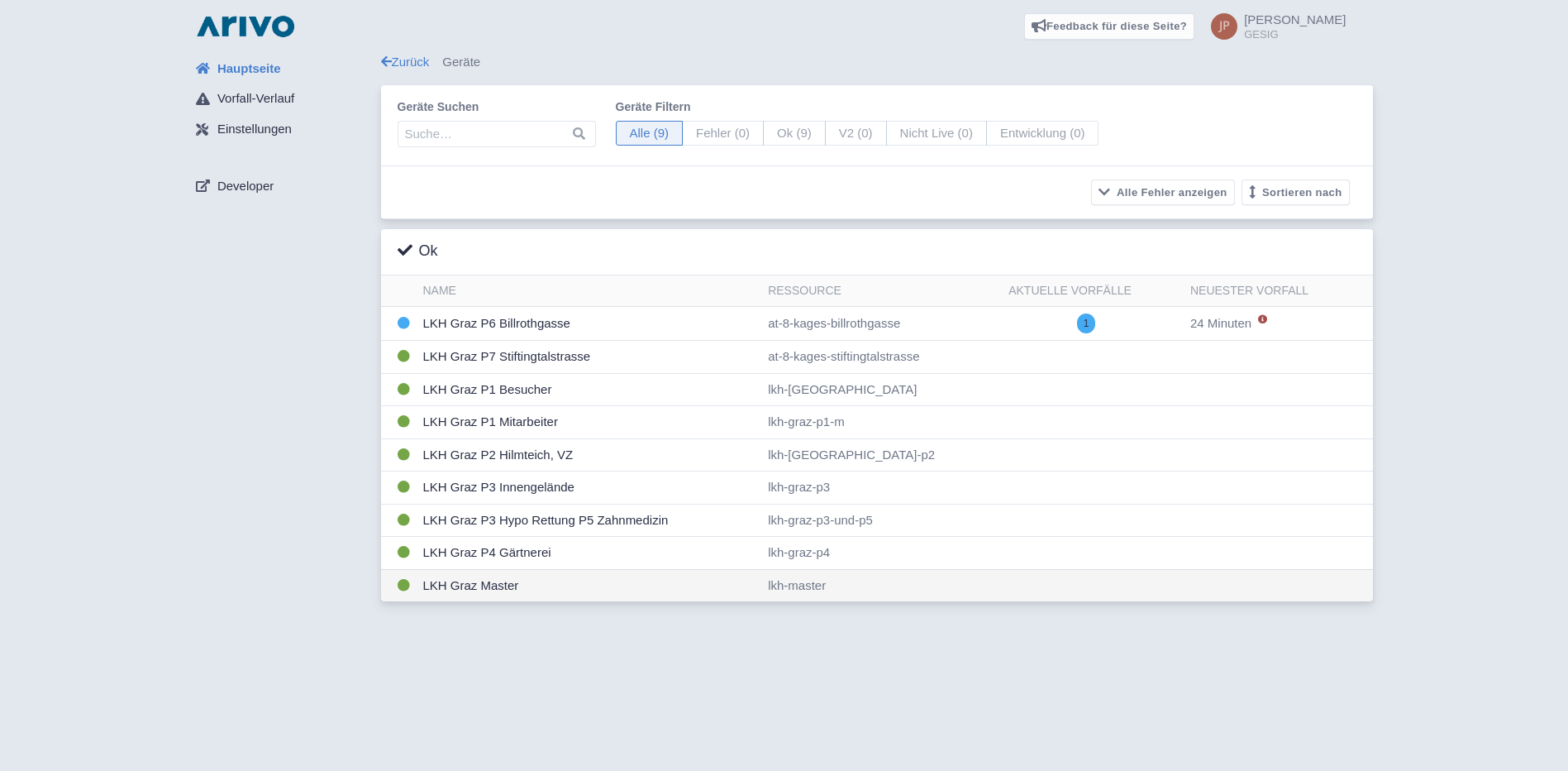
click at [462, 588] on td "LKH Graz Master" at bounding box center [589, 585] width 345 height 32
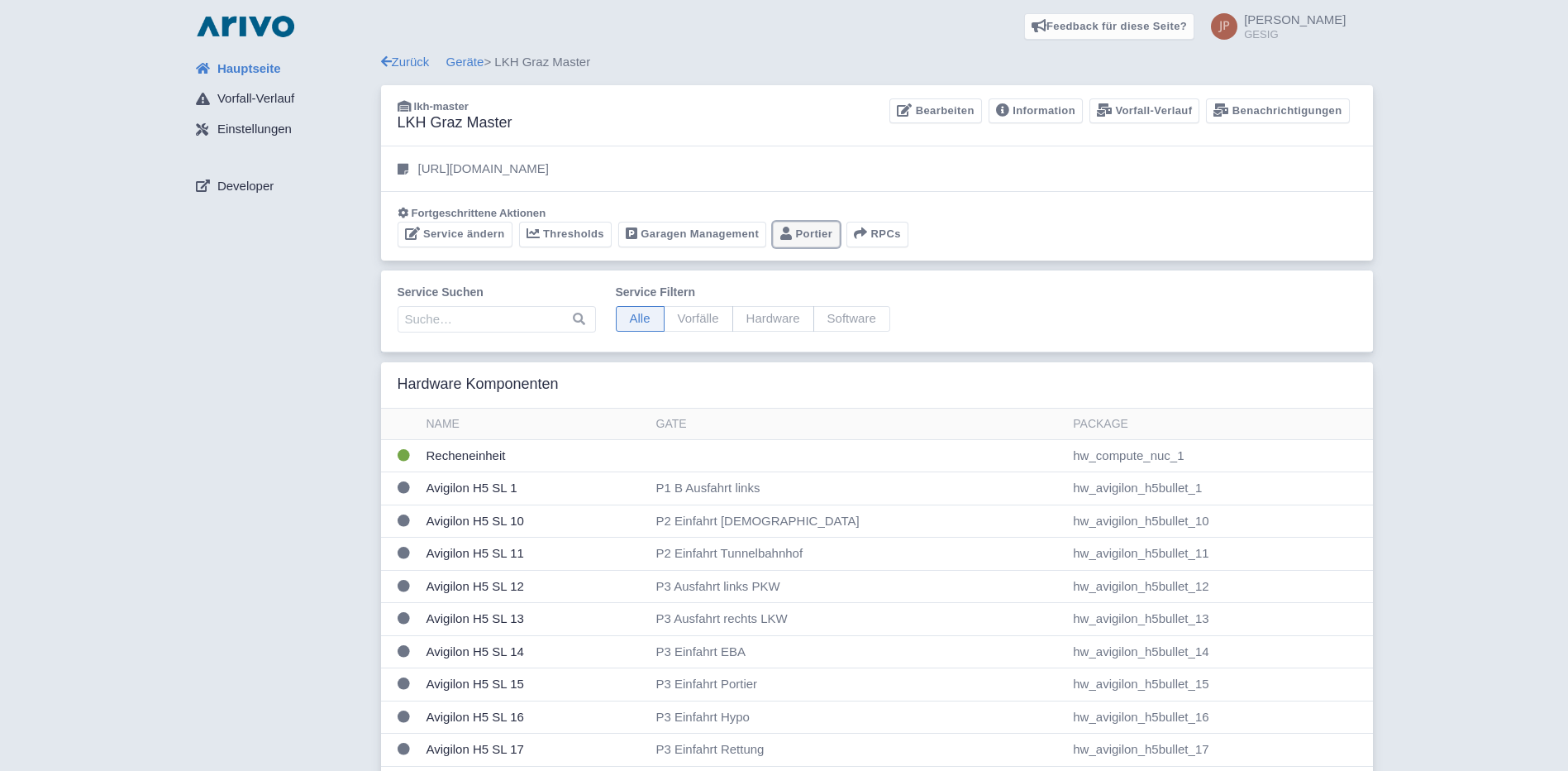
click at [809, 226] on link "Portier" at bounding box center [806, 234] width 67 height 25
